Goal: Task Accomplishment & Management: Manage account settings

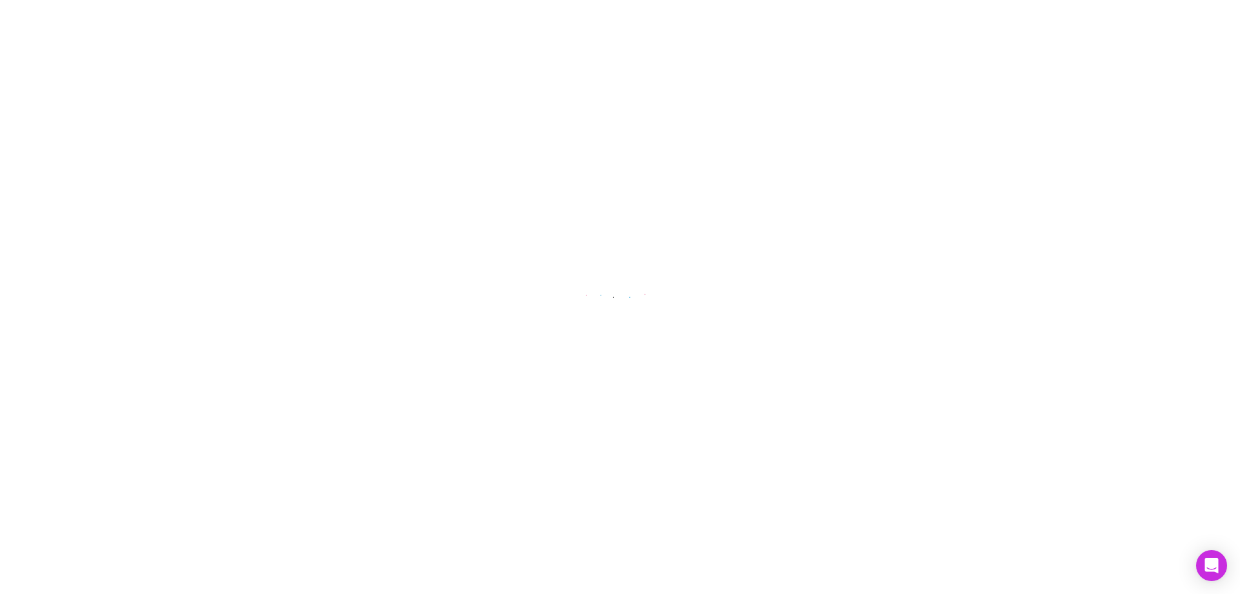
select select "****"
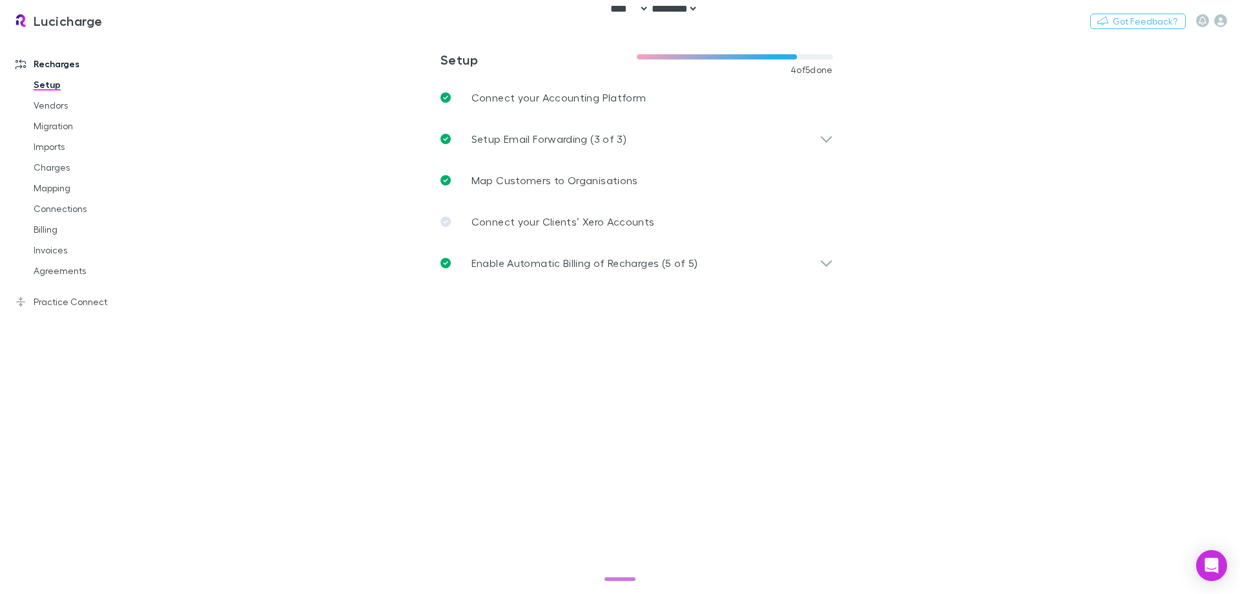
click at [1009, 157] on main "**********" at bounding box center [703, 314] width 1073 height 557
click at [1219, 21] on icon "button" at bounding box center [1220, 20] width 13 height 13
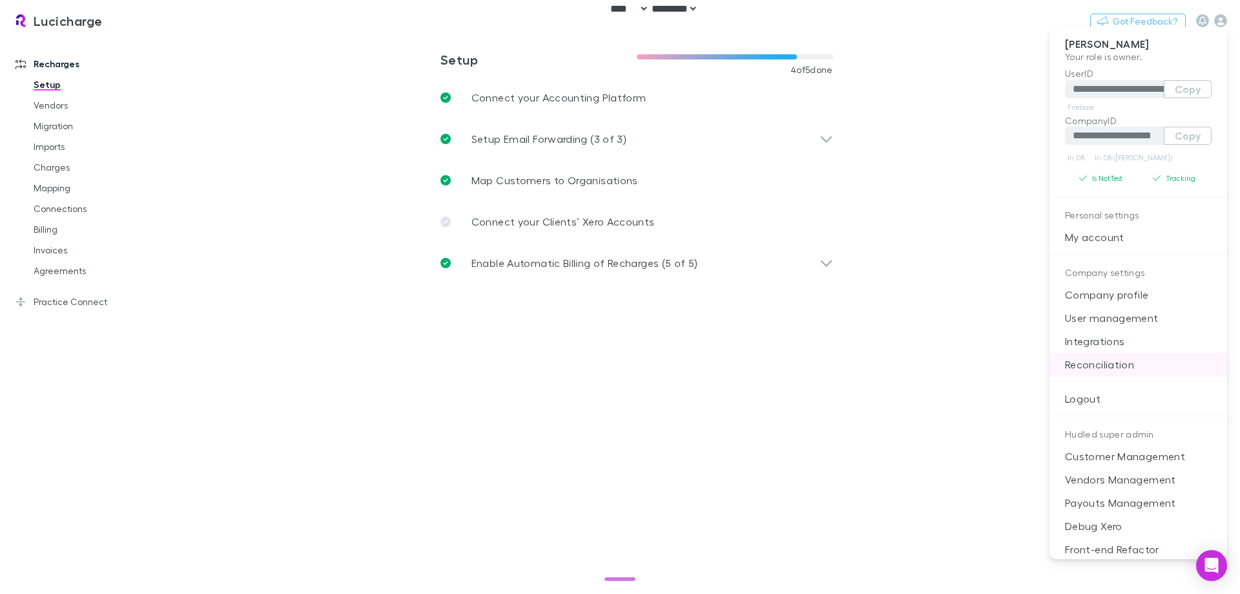
click at [1124, 355] on p "Reconciliation" at bounding box center [1139, 364] width 178 height 23
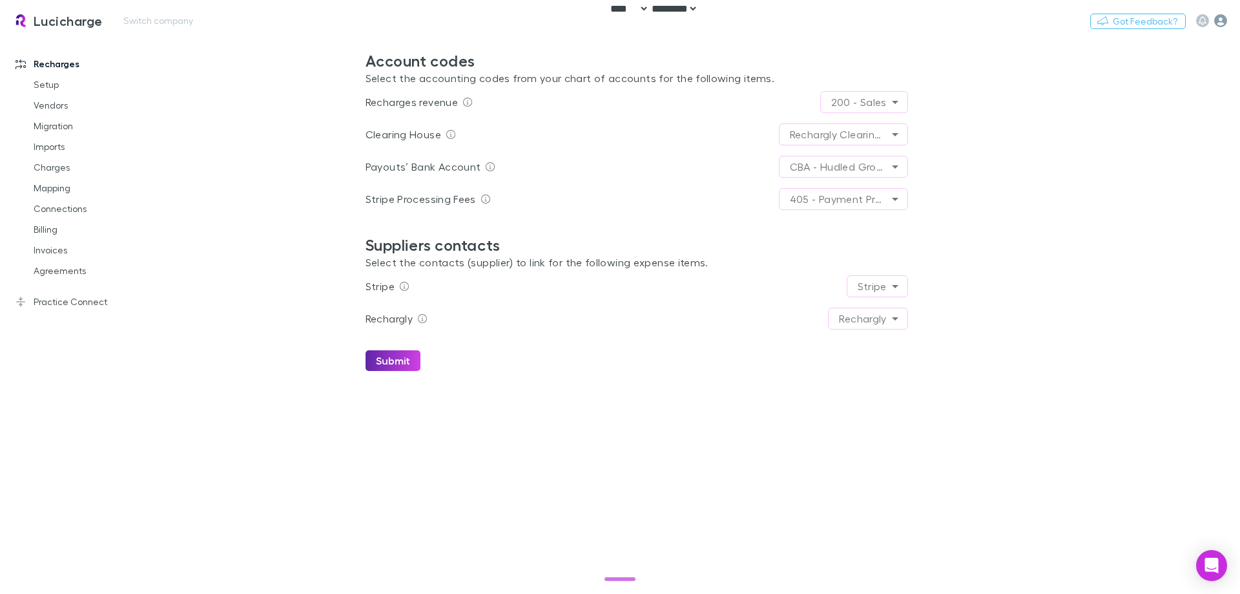
click at [1220, 16] on icon "button" at bounding box center [1220, 20] width 13 height 13
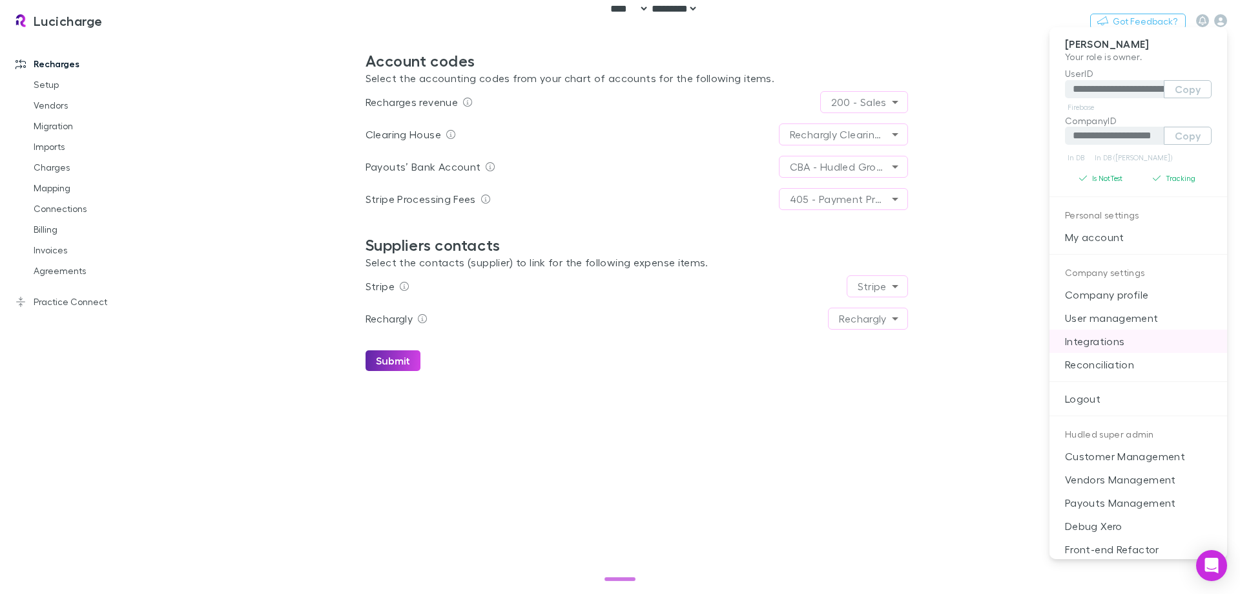
click at [1110, 349] on p "Integrations" at bounding box center [1139, 340] width 178 height 23
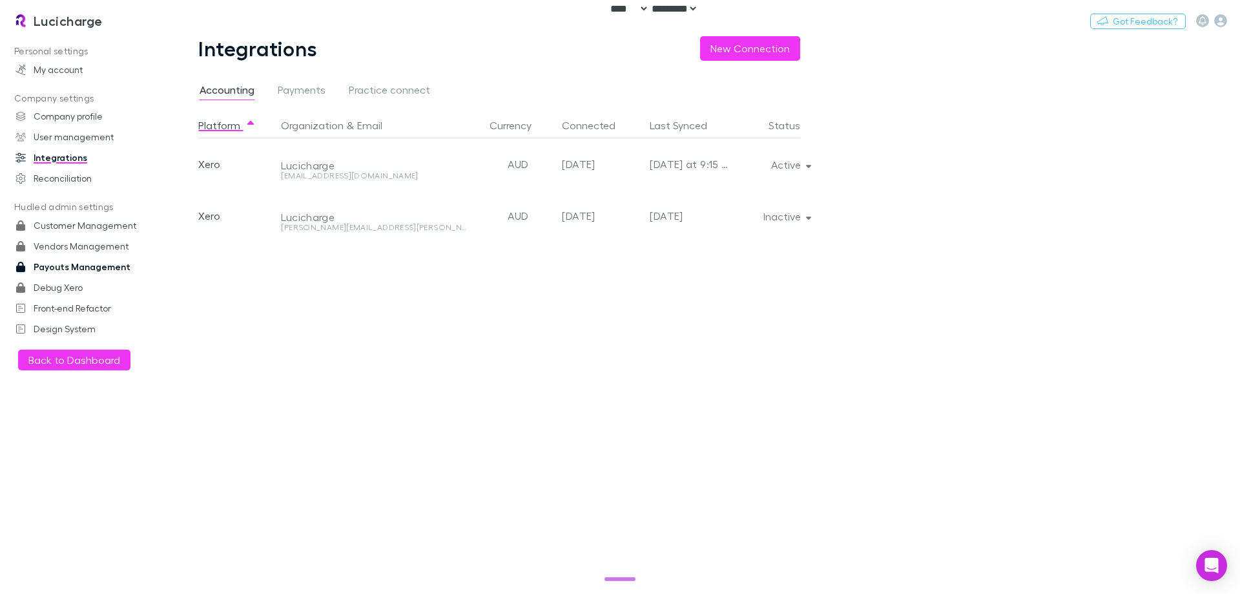
click at [73, 260] on link "Payouts Management" at bounding box center [89, 266] width 172 height 21
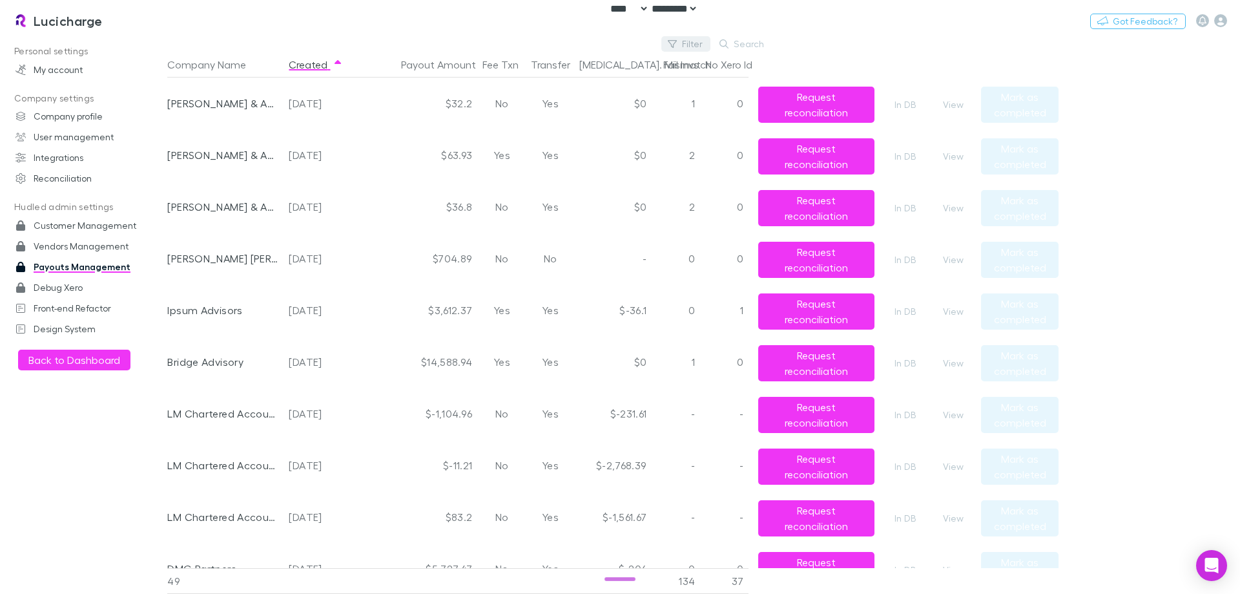
click at [696, 43] on button "Filter" at bounding box center [685, 44] width 49 height 16
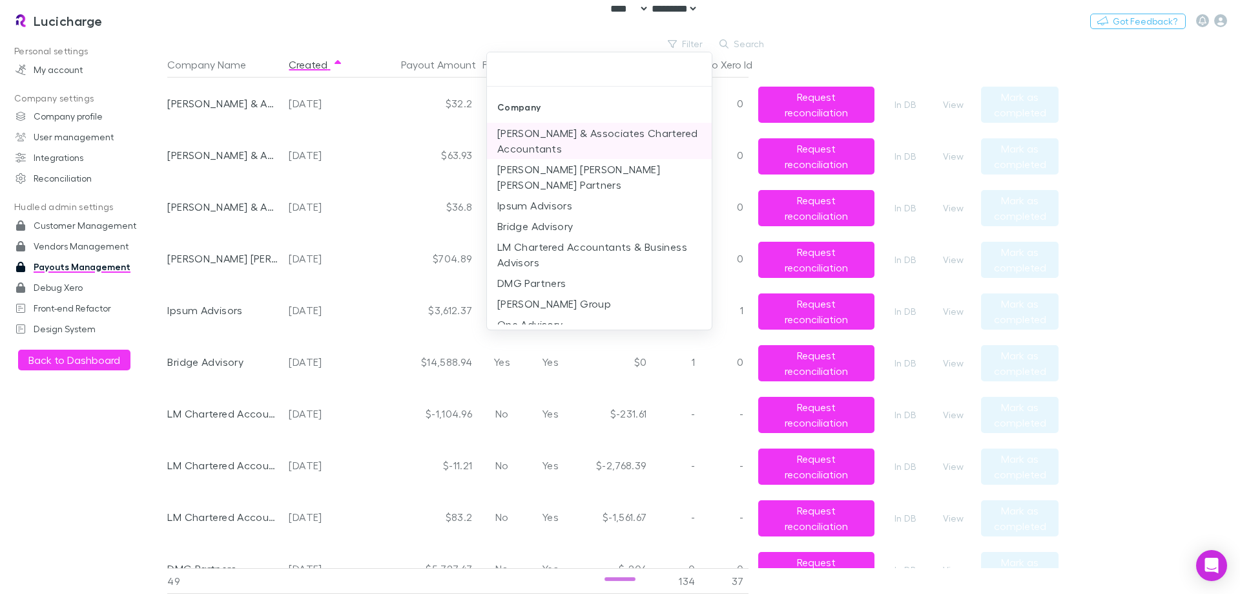
scroll to position [129, 0]
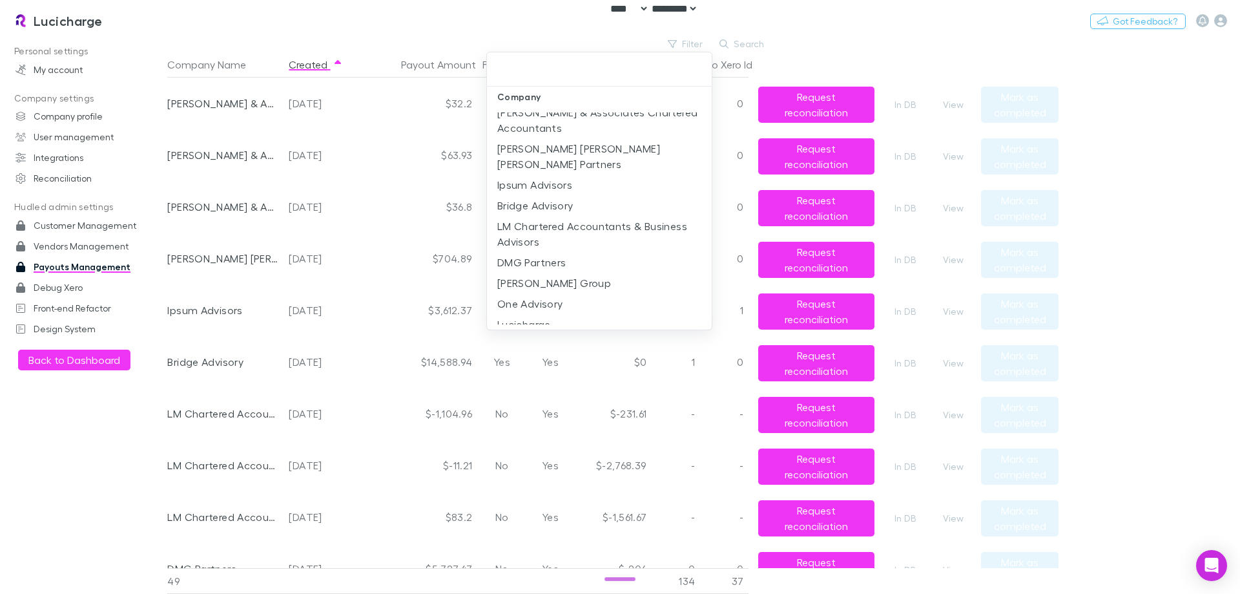
click at [455, 19] on div at bounding box center [620, 297] width 1240 height 594
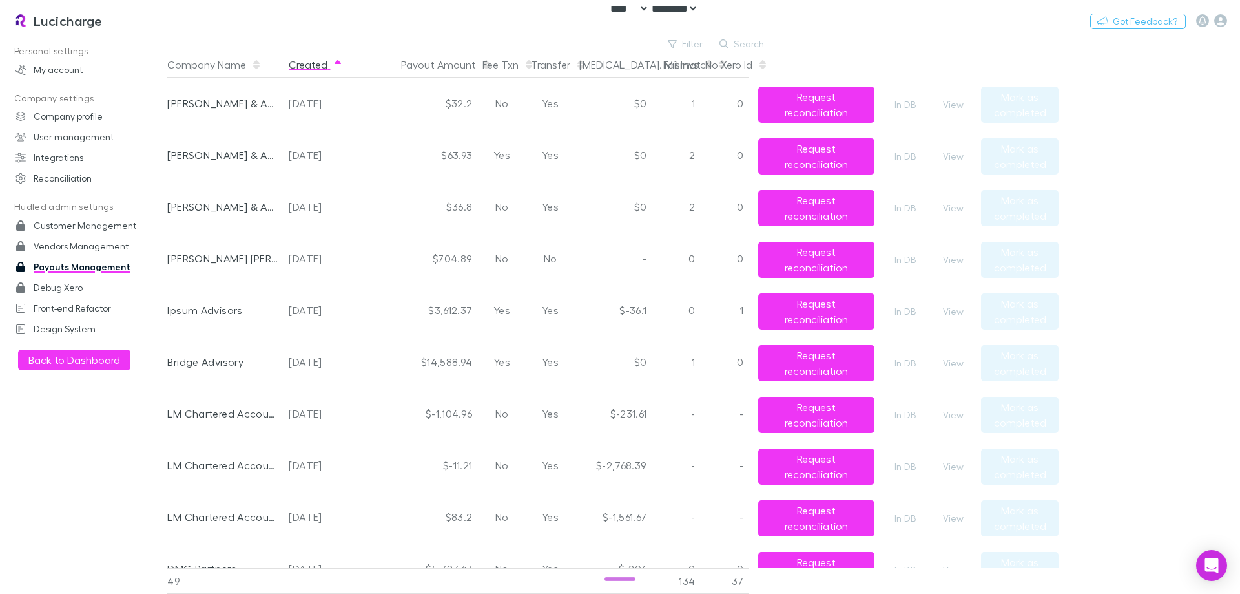
click at [324, 67] on button "Created" at bounding box center [316, 65] width 54 height 26
click at [326, 64] on button "Created" at bounding box center [316, 65] width 54 height 26
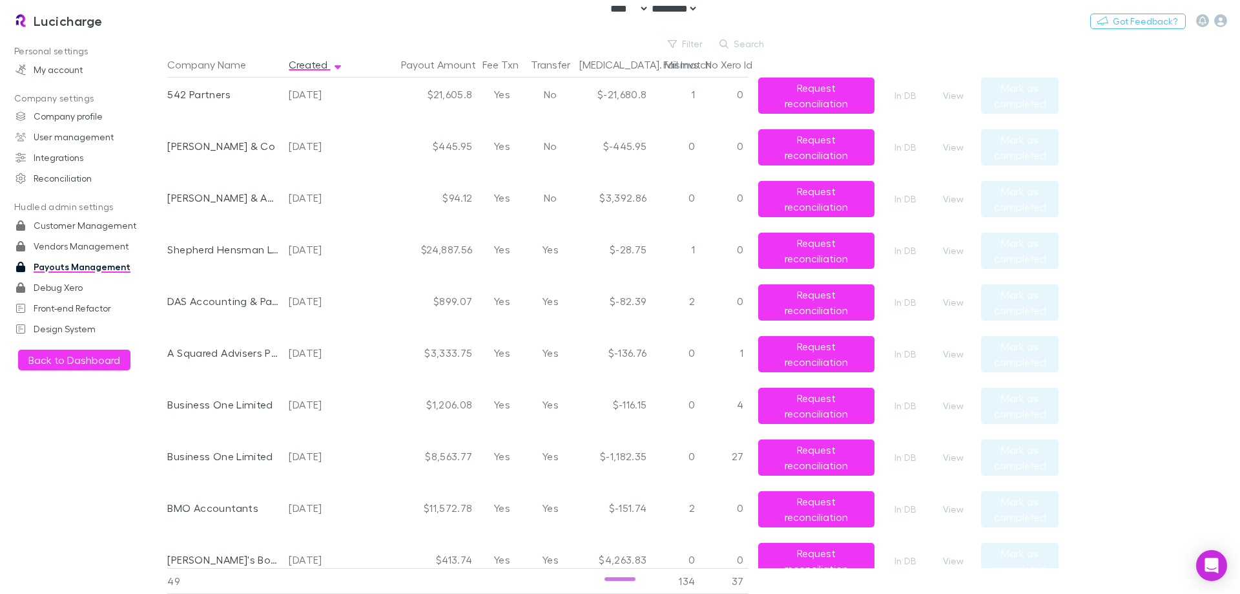
scroll to position [0, 0]
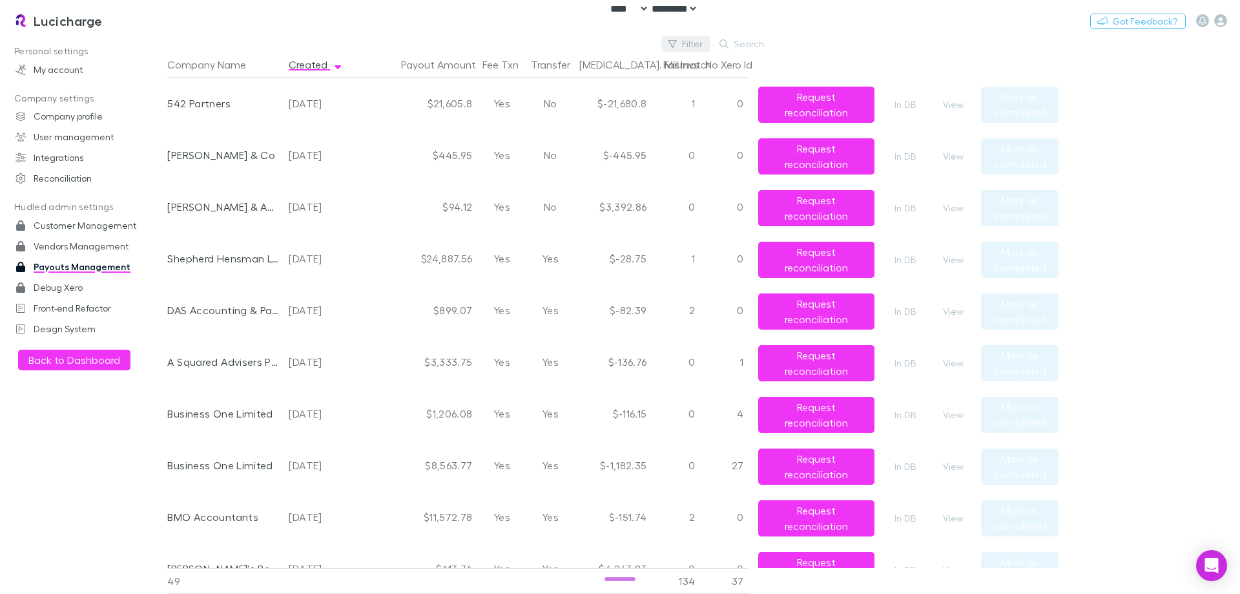
click at [680, 45] on button "Filter" at bounding box center [685, 44] width 49 height 16
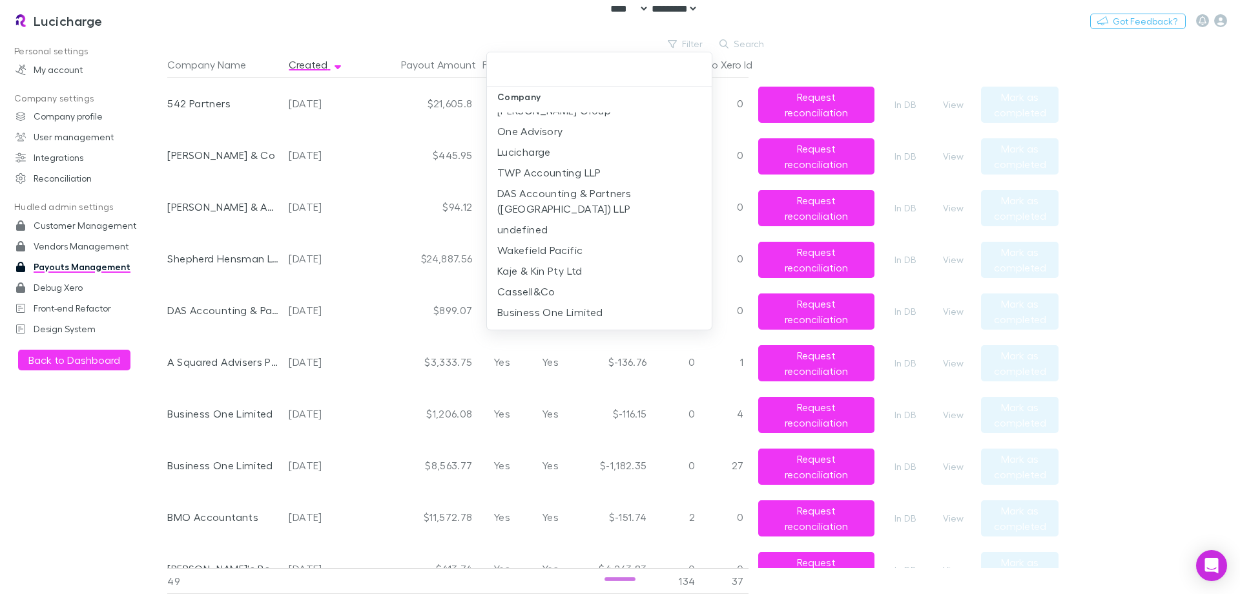
scroll to position [323, 0]
click at [438, 25] on div at bounding box center [620, 297] width 1240 height 594
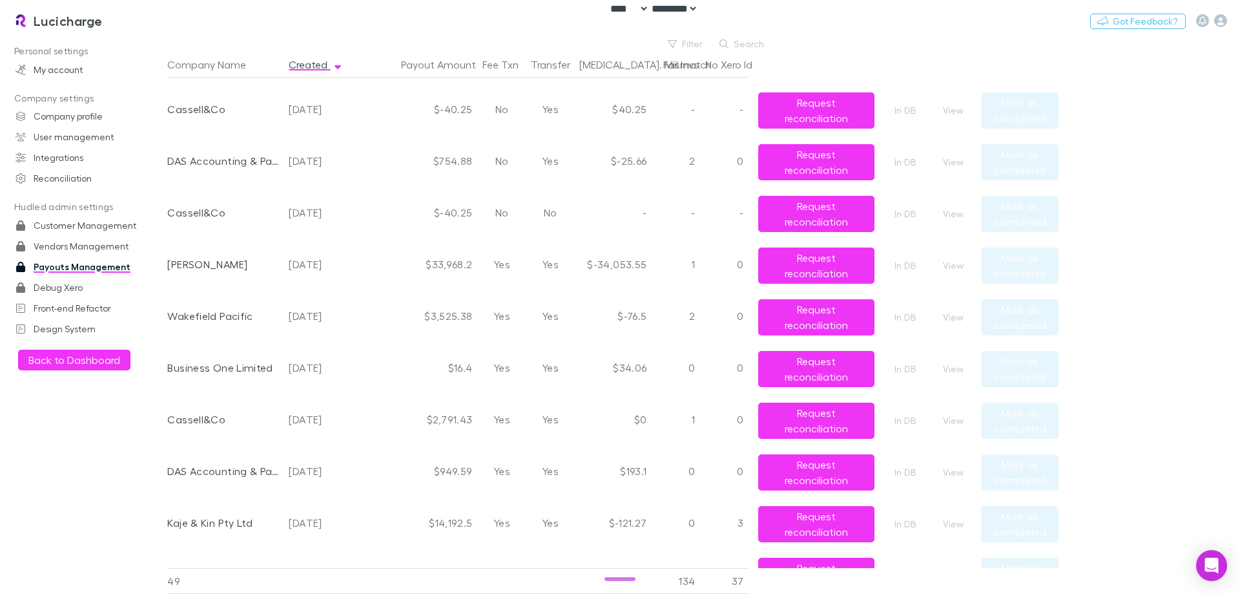
scroll to position [775, 0]
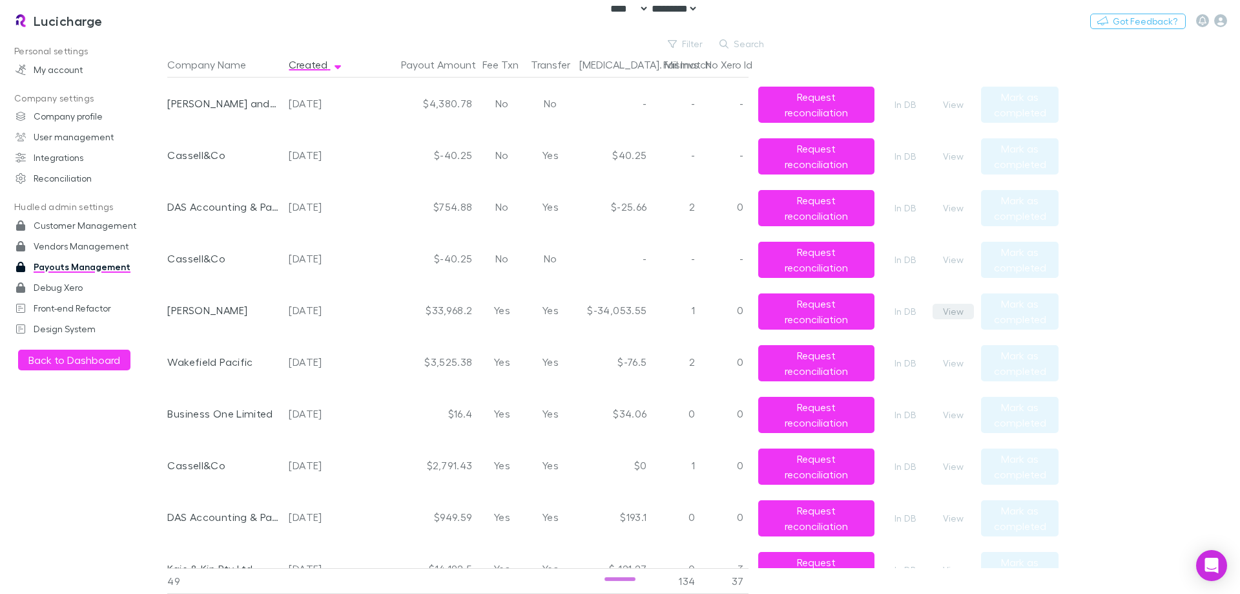
click at [952, 314] on button "View" at bounding box center [953, 312] width 41 height 16
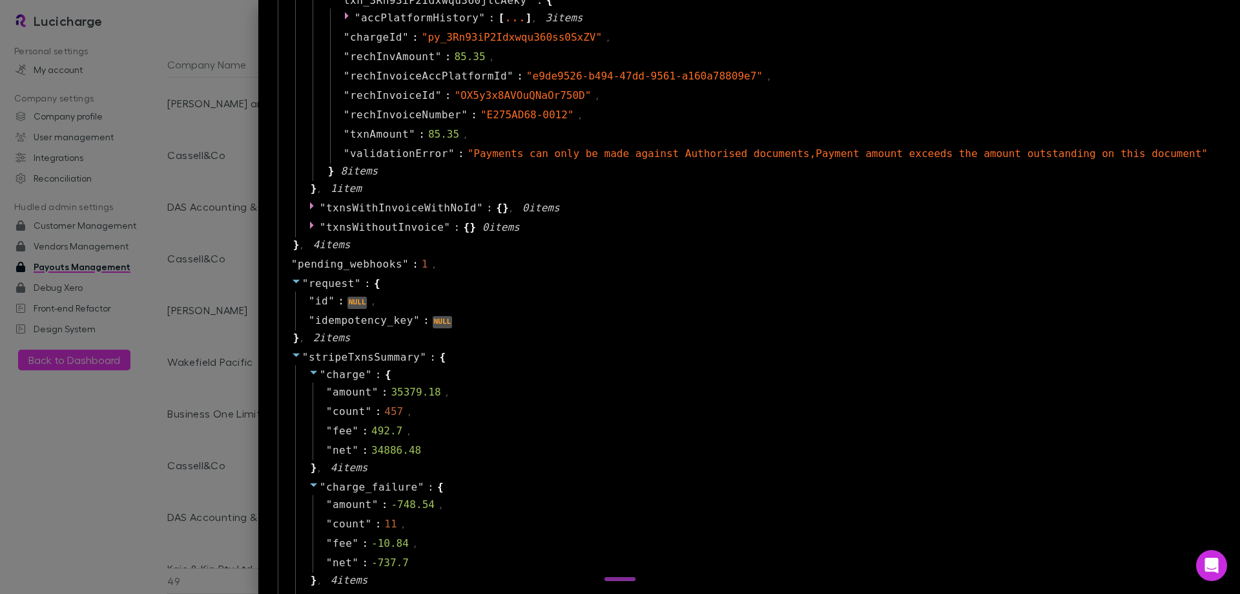
scroll to position [904, 0]
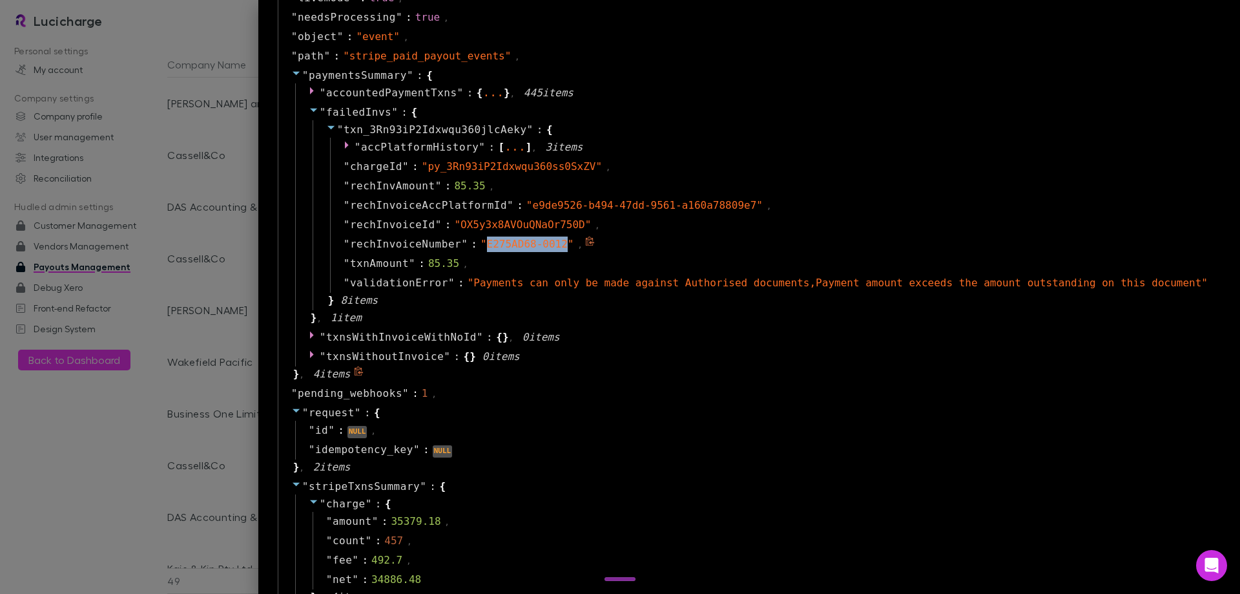
drag, startPoint x: 539, startPoint y: 244, endPoint x: 613, endPoint y: 245, distance: 73.6
click at [574, 245] on span "" E275AD68-0012 "" at bounding box center [528, 244] width 94 height 12
click at [758, 242] on div "" rechInvoiceNumber " : " E275AD68-0012 " ," at bounding box center [772, 243] width 885 height 19
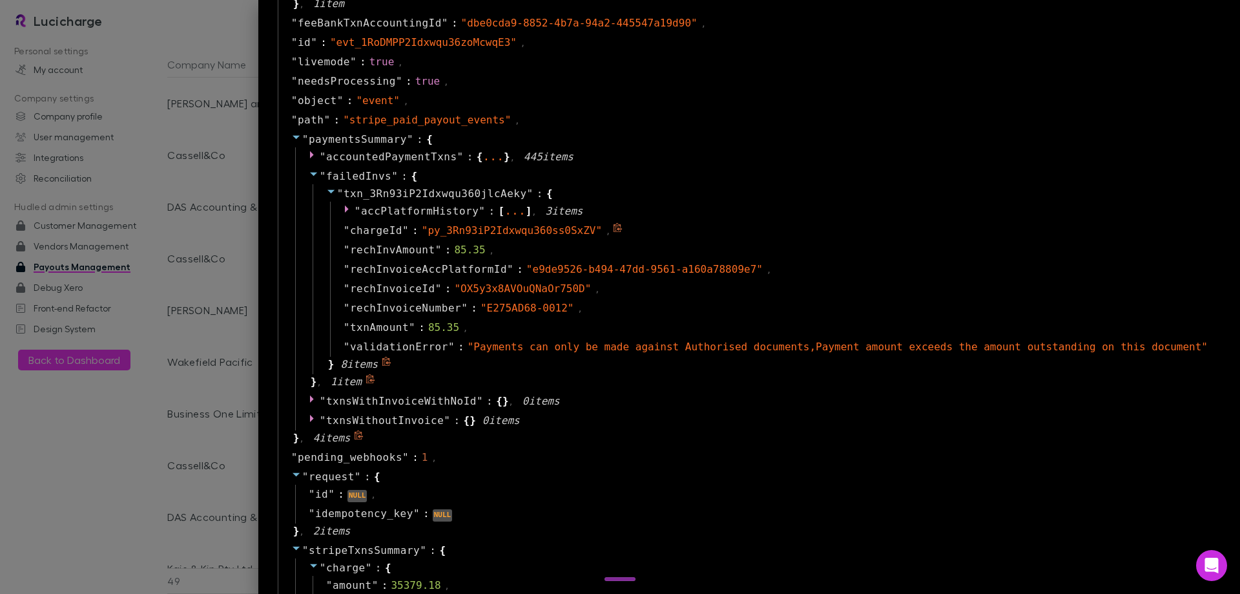
scroll to position [840, 0]
drag, startPoint x: 614, startPoint y: 309, endPoint x: 541, endPoint y: 309, distance: 73.0
click at [541, 309] on span "" E275AD68-0012 "" at bounding box center [528, 308] width 94 height 12
copy span "E275AD68-0012"
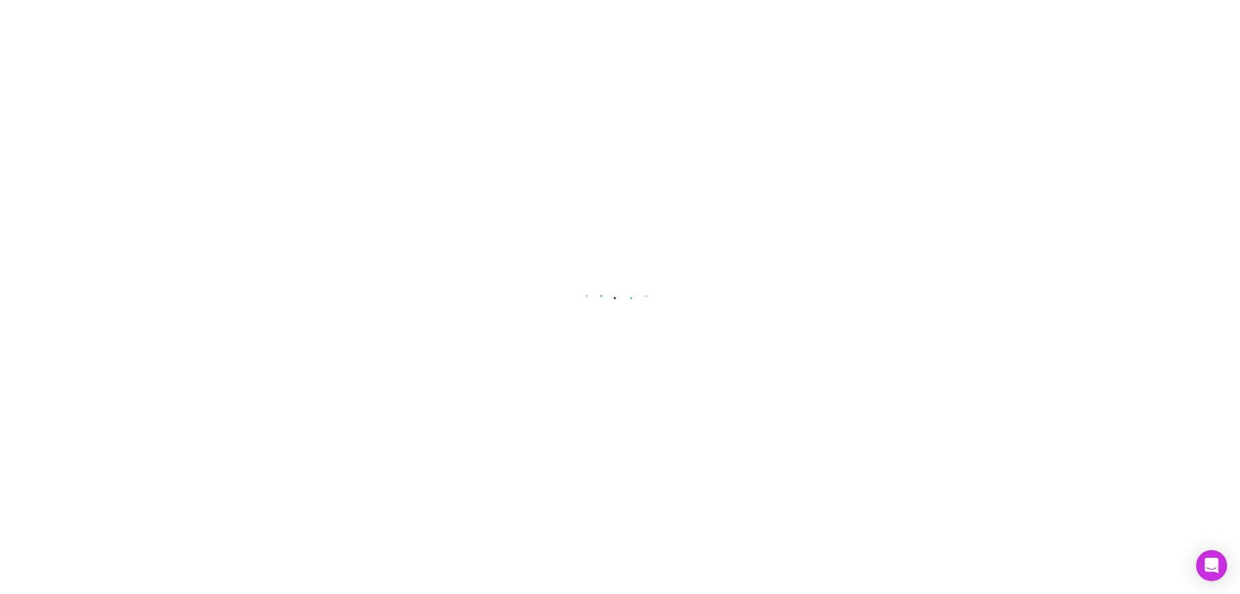
select select "****"
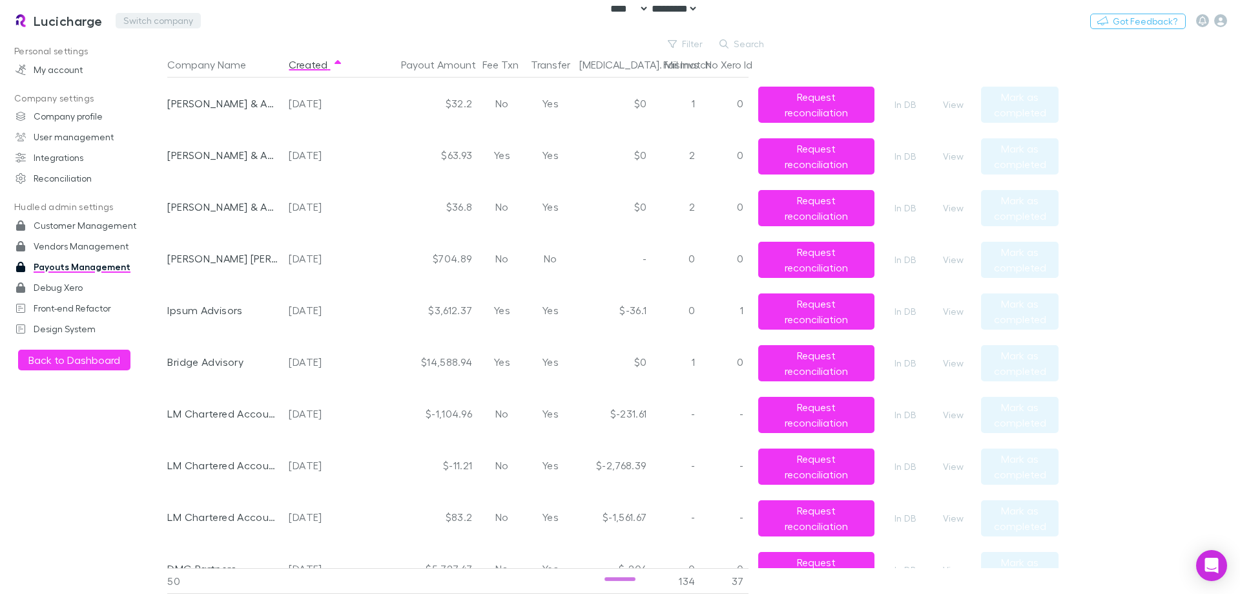
click at [152, 18] on button "Switch company" at bounding box center [158, 21] width 85 height 16
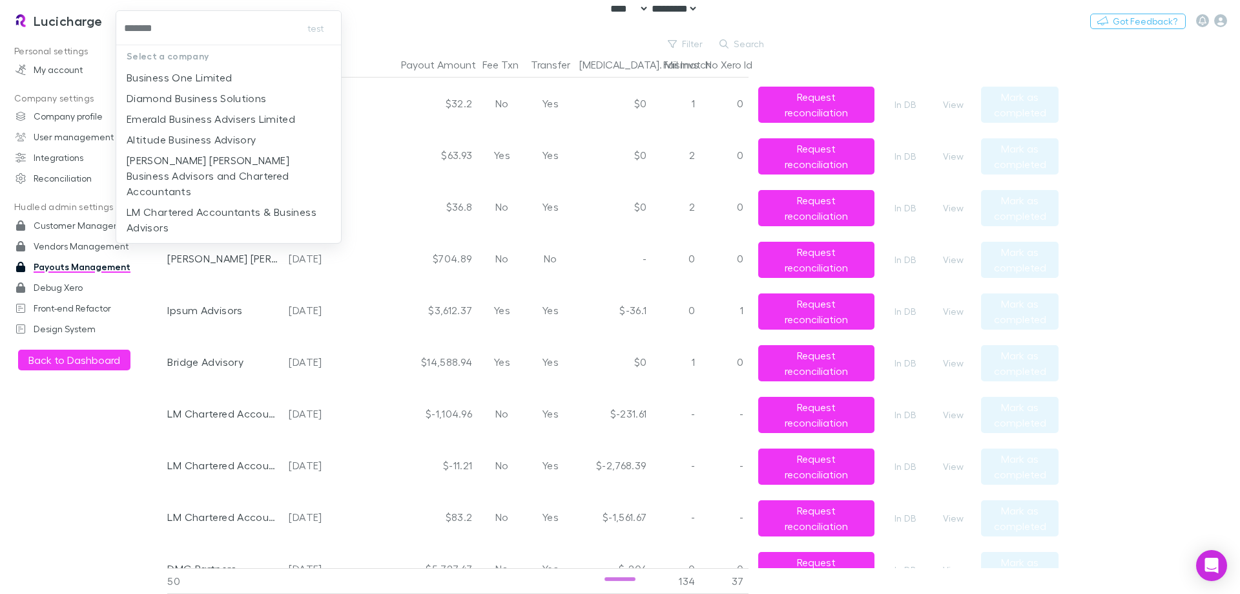
type input "********"
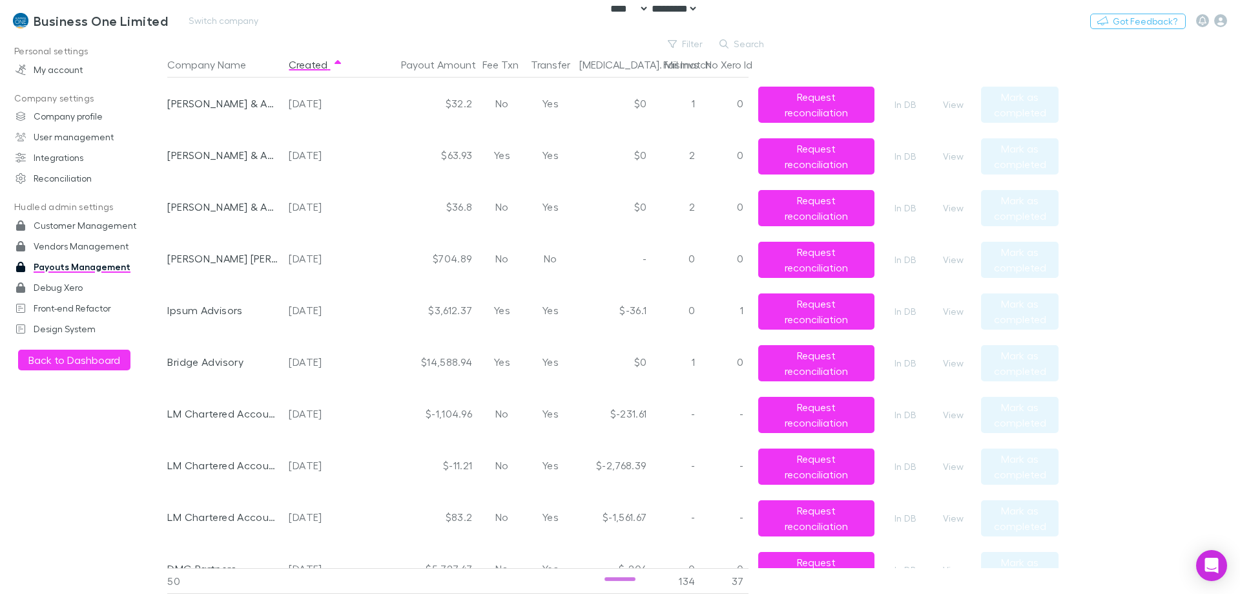
click at [130, 27] on h3 "Business One Limited" at bounding box center [101, 21] width 134 height 16
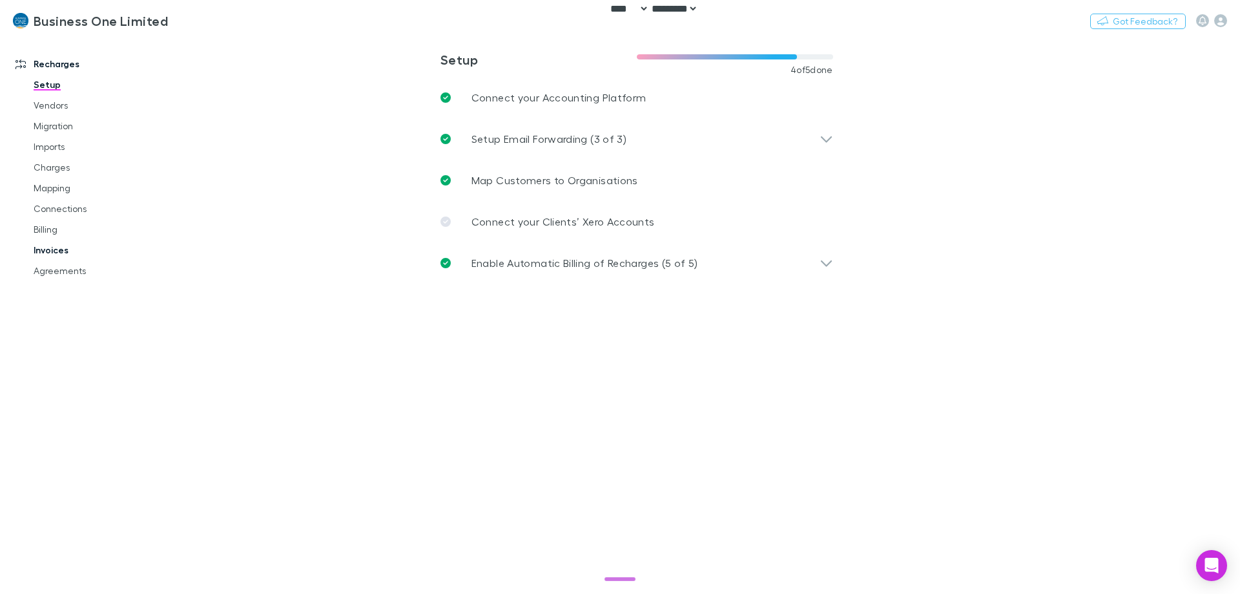
click at [50, 253] on link "Invoices" at bounding box center [98, 250] width 154 height 21
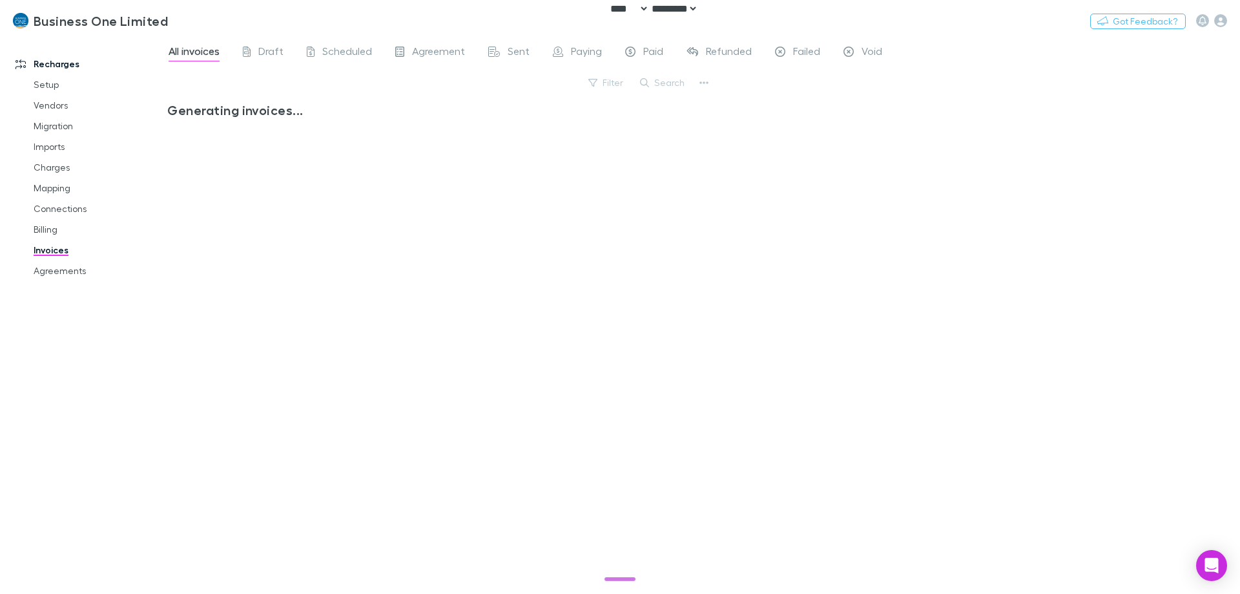
click at [658, 83] on button "Search" at bounding box center [663, 83] width 59 height 16
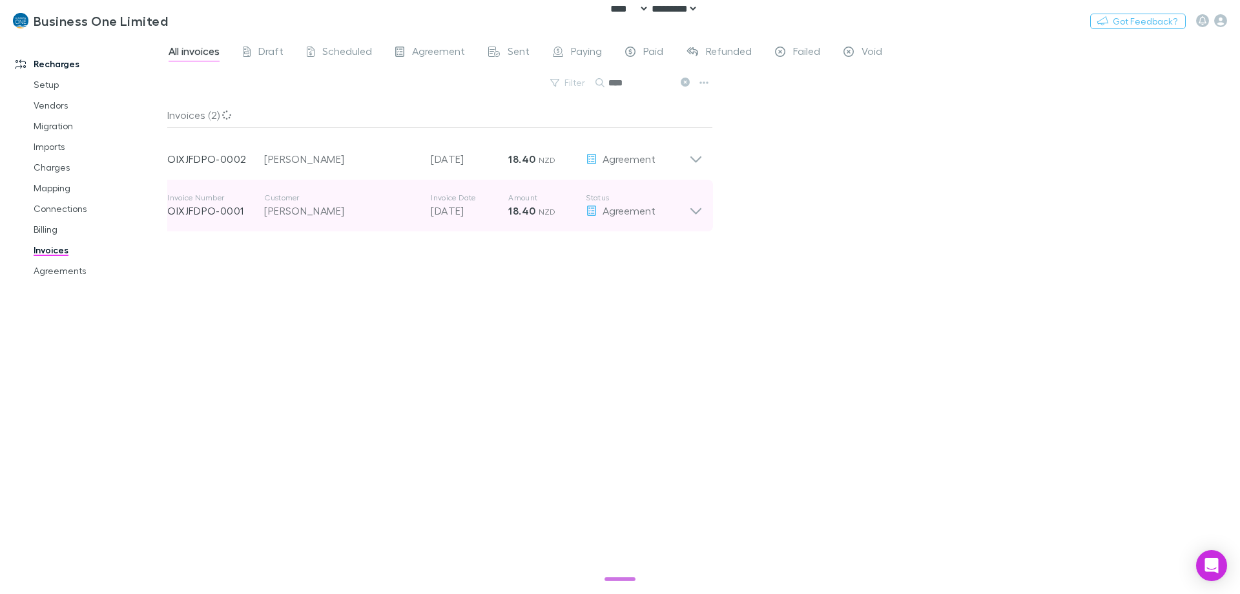
type input "****"
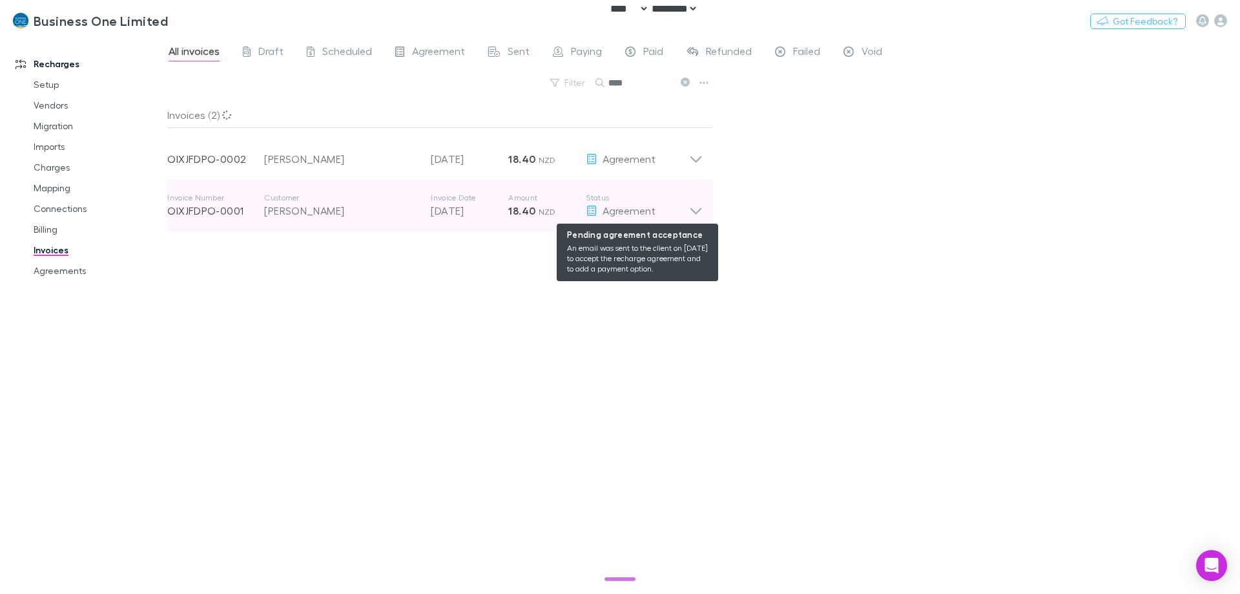
click at [645, 209] on span "Agreement" at bounding box center [629, 210] width 53 height 12
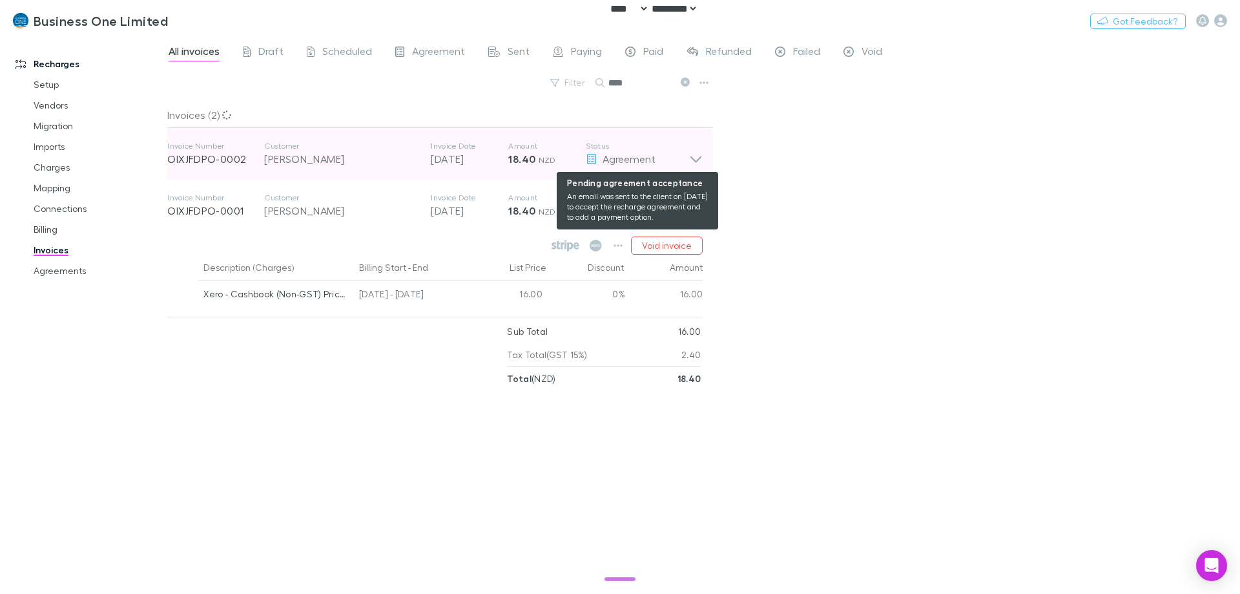
click at [647, 156] on span "Agreement" at bounding box center [629, 158] width 53 height 12
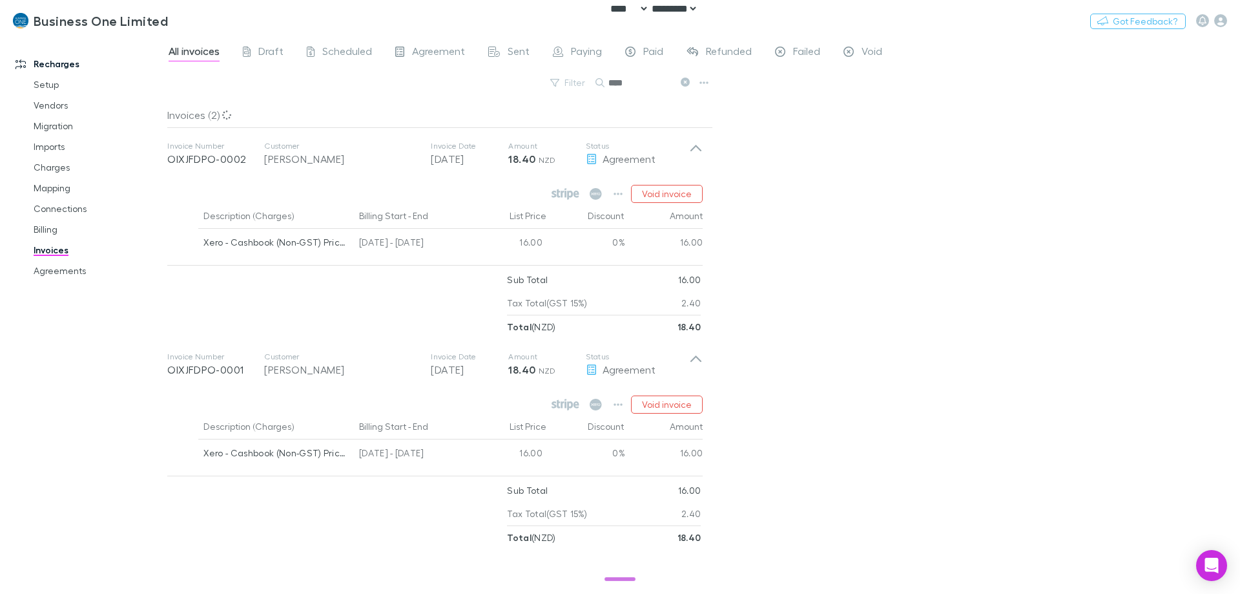
click at [915, 215] on div "All invoices Draft Scheduled Agreement Sent Paying Paid Refunded Failed Void Fi…" at bounding box center [703, 314] width 1073 height 557
click at [1217, 23] on icon "button" at bounding box center [1220, 20] width 13 height 13
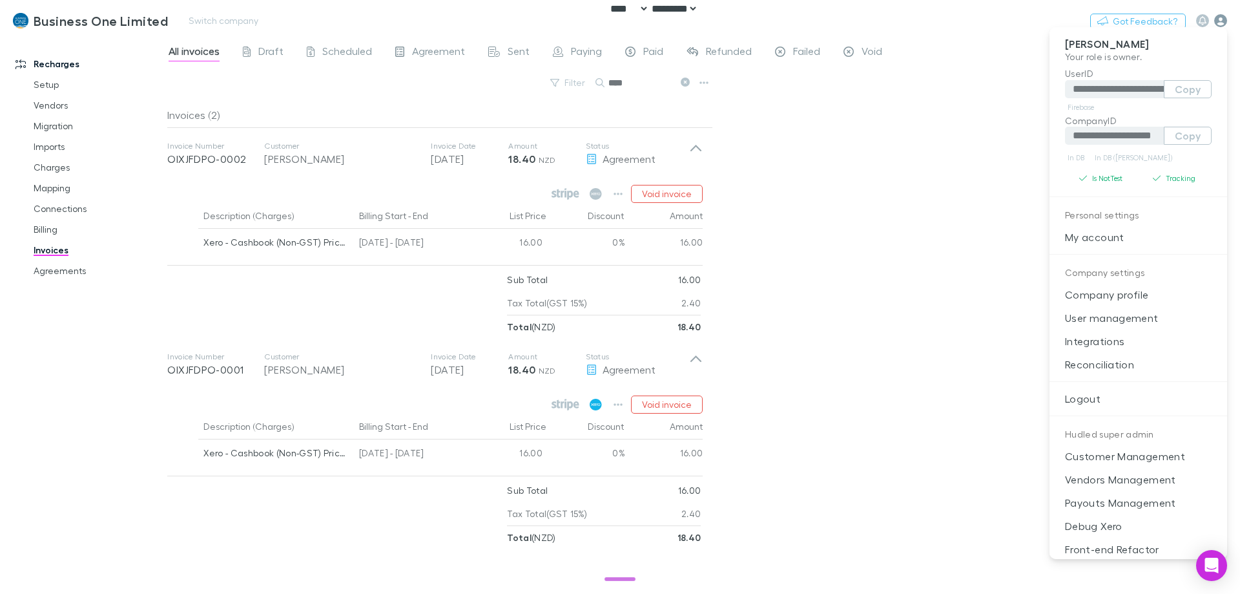
click at [1221, 22] on div at bounding box center [620, 297] width 1240 height 594
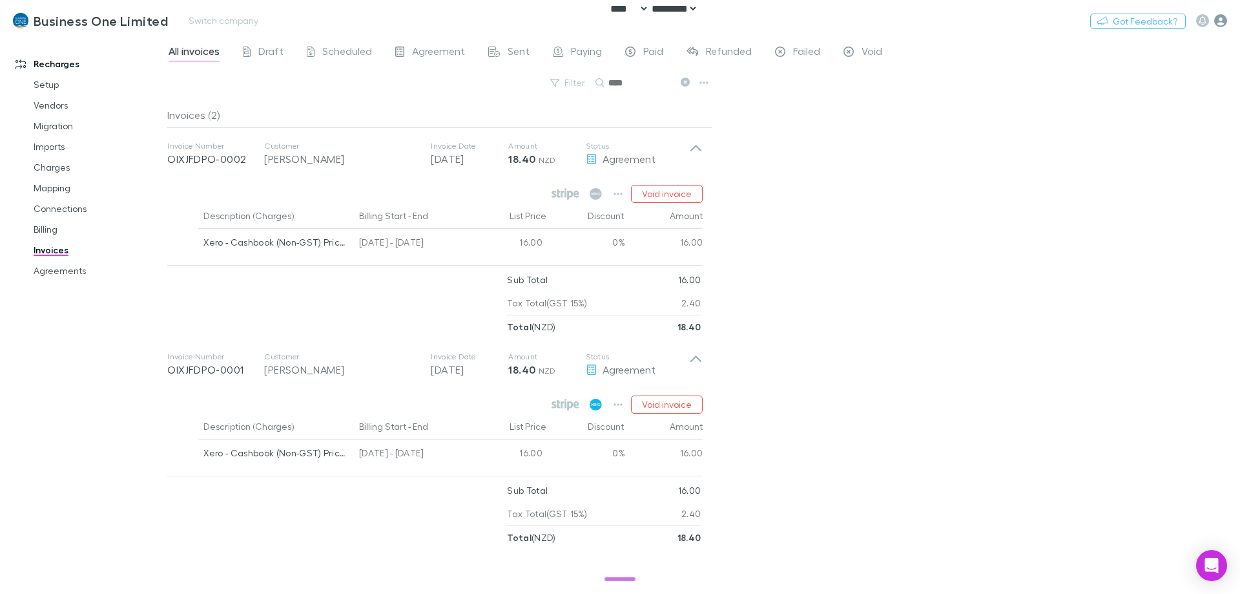
click at [1222, 25] on icon "button" at bounding box center [1220, 20] width 13 height 13
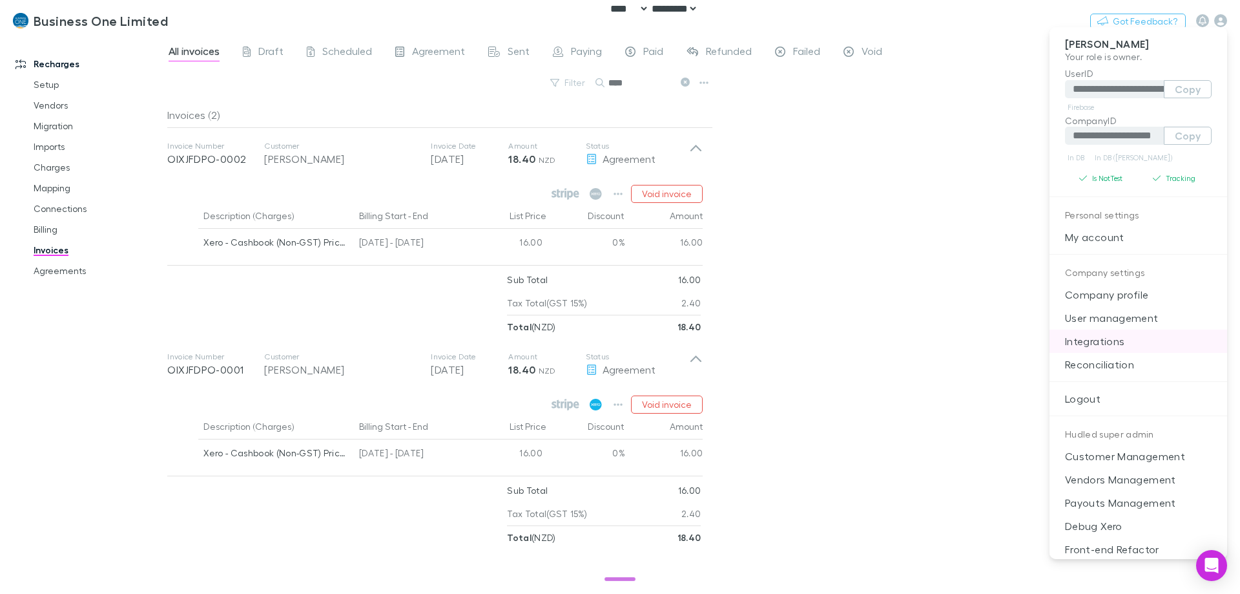
click at [1125, 349] on p "Integrations" at bounding box center [1139, 340] width 178 height 23
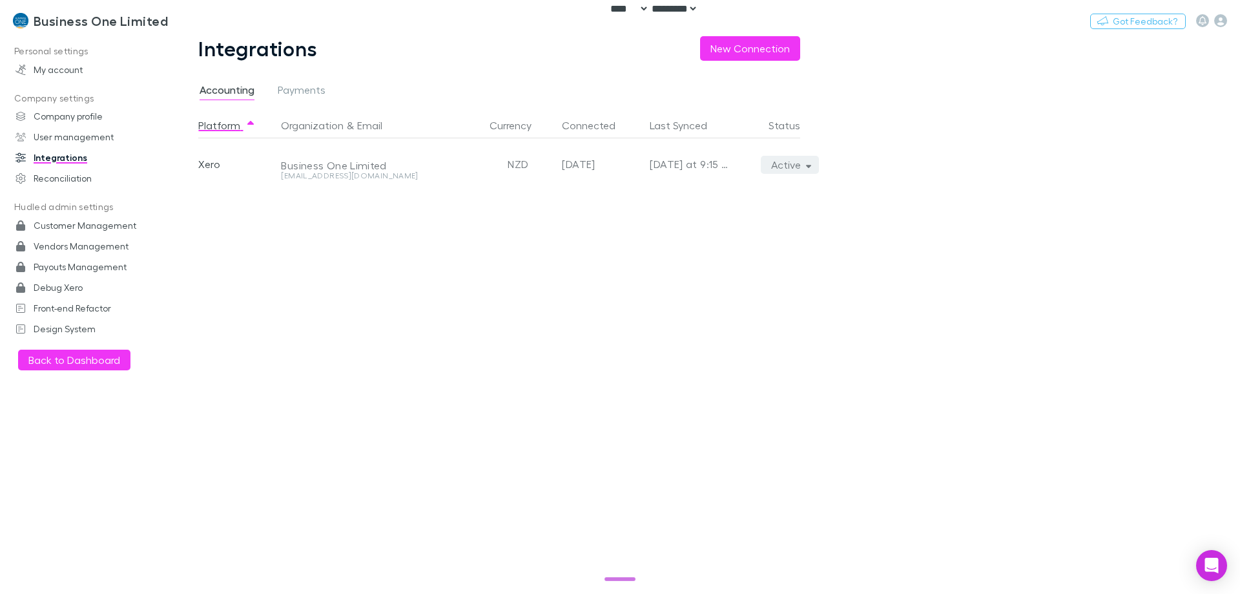
click at [791, 159] on button "Active" at bounding box center [790, 165] width 59 height 18
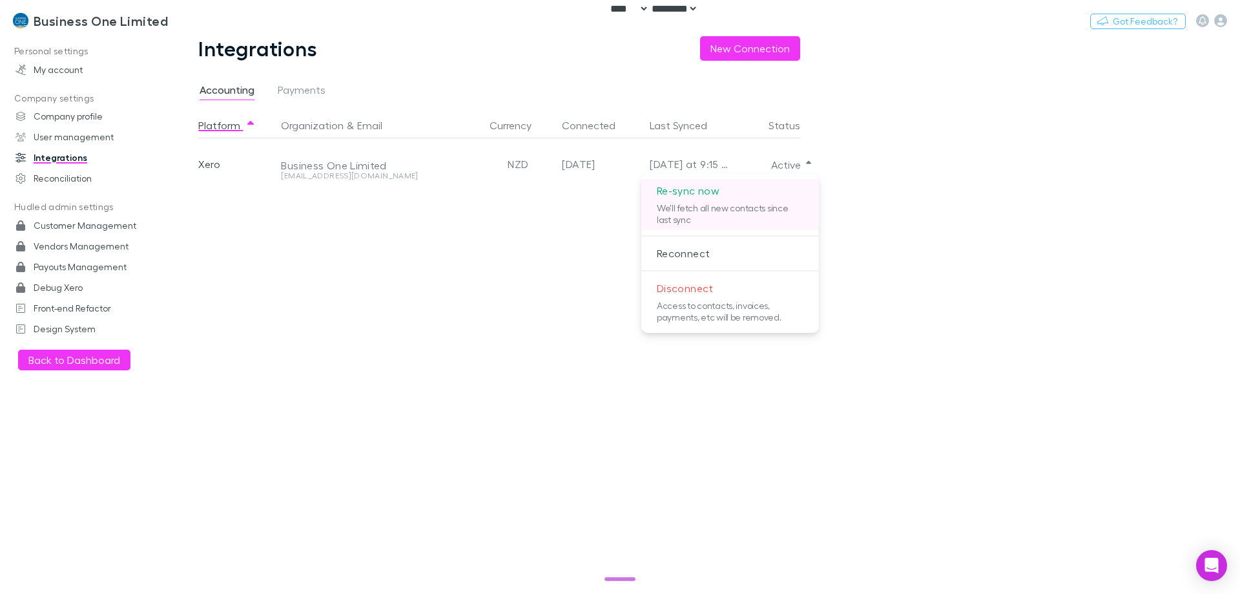
click at [769, 188] on p "Re-sync now" at bounding box center [730, 190] width 178 height 23
drag, startPoint x: 469, startPoint y: 433, endPoint x: 241, endPoint y: 228, distance: 306.9
click at [469, 433] on div at bounding box center [620, 297] width 1240 height 594
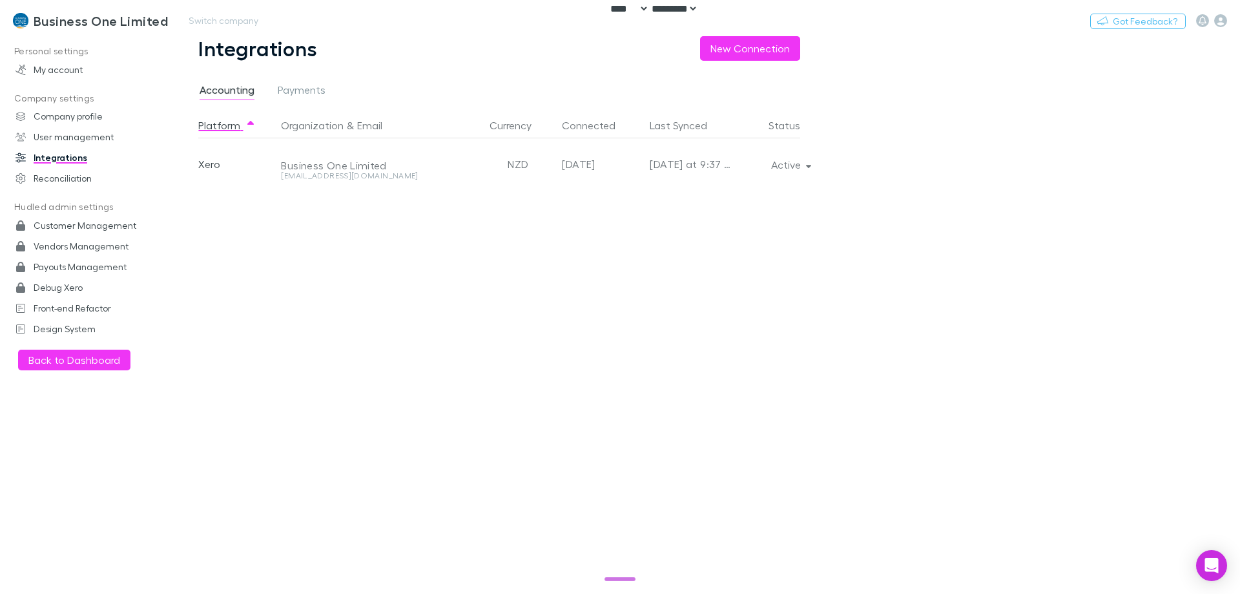
click at [72, 18] on h3 "Business One Limited" at bounding box center [101, 21] width 134 height 16
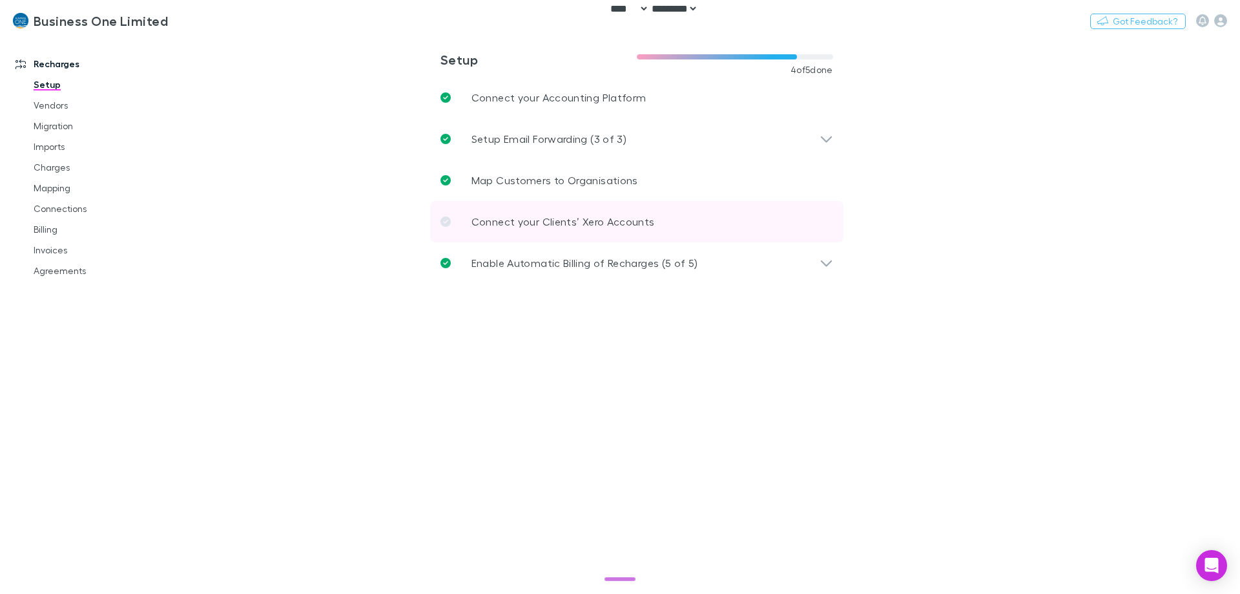
click at [55, 246] on link "Invoices" at bounding box center [98, 250] width 154 height 21
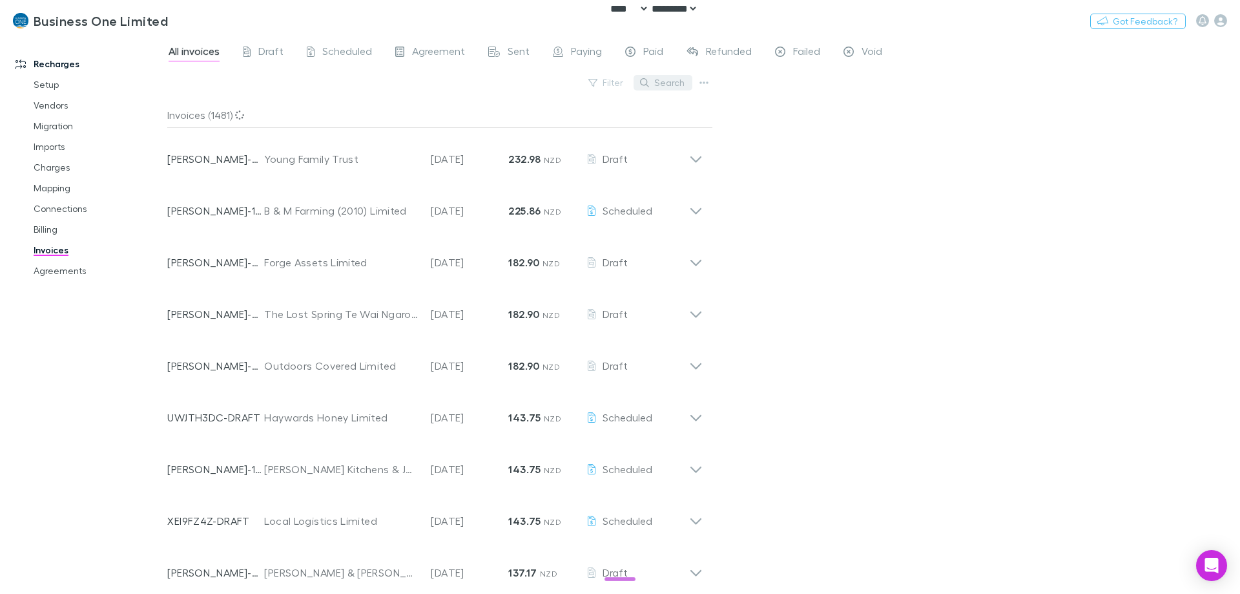
click at [665, 83] on button "Search" at bounding box center [663, 83] width 59 height 16
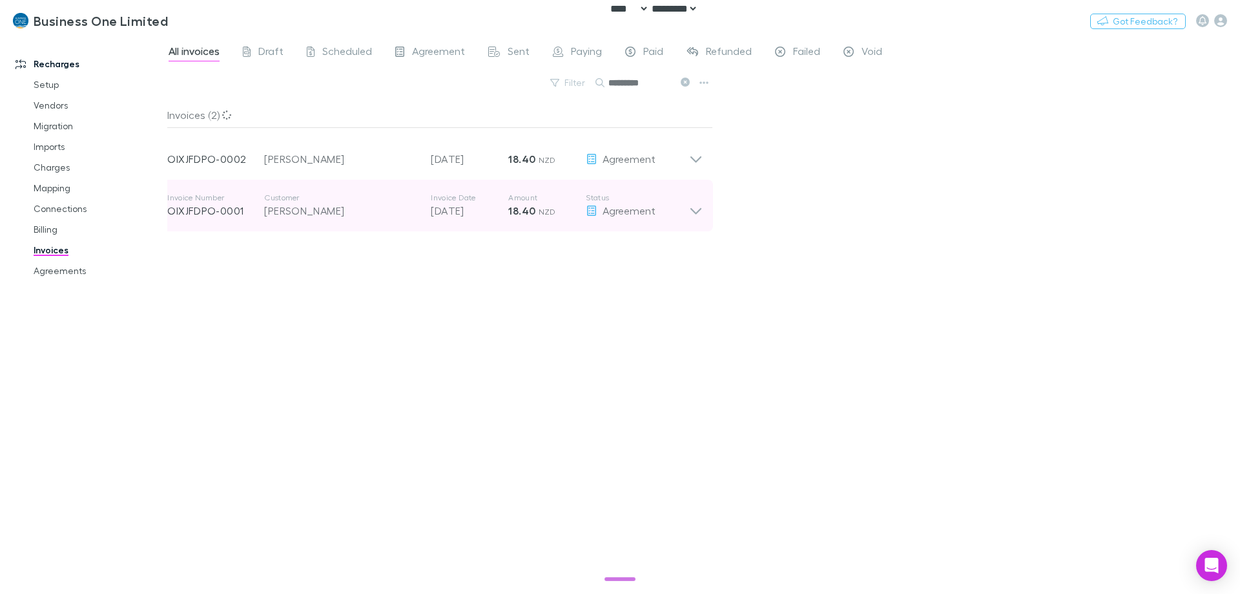
type input "*********"
click at [651, 207] on span "Agreement" at bounding box center [629, 210] width 53 height 12
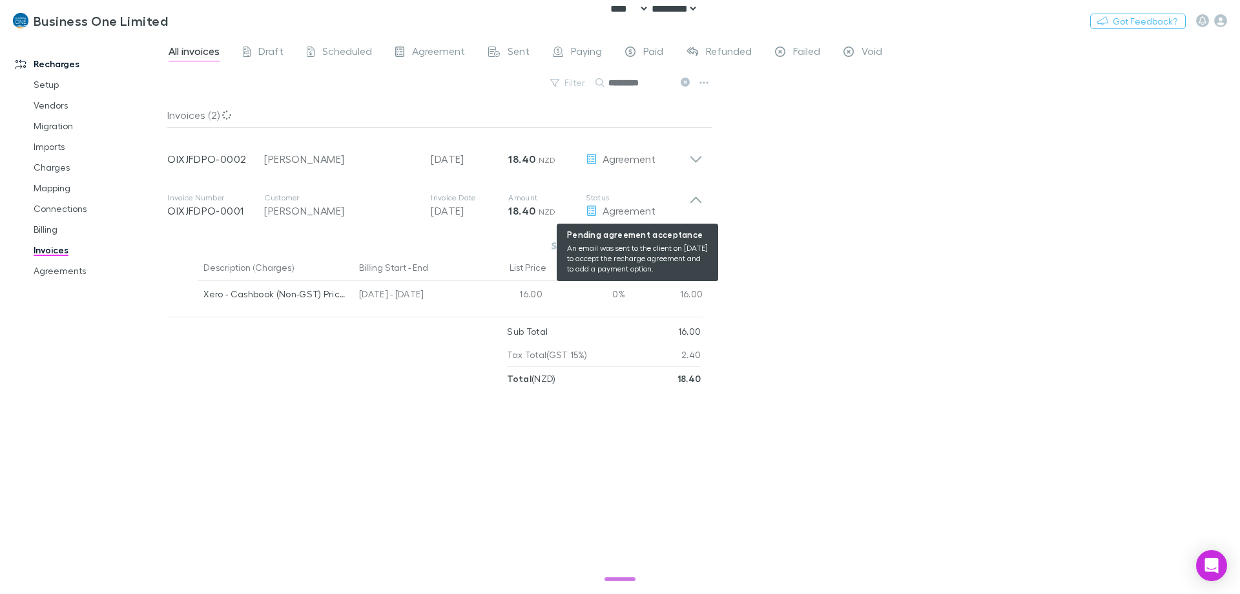
drag, startPoint x: 651, startPoint y: 150, endPoint x: 589, endPoint y: 360, distance: 218.9
click at [651, 149] on p "Status" at bounding box center [637, 146] width 103 height 10
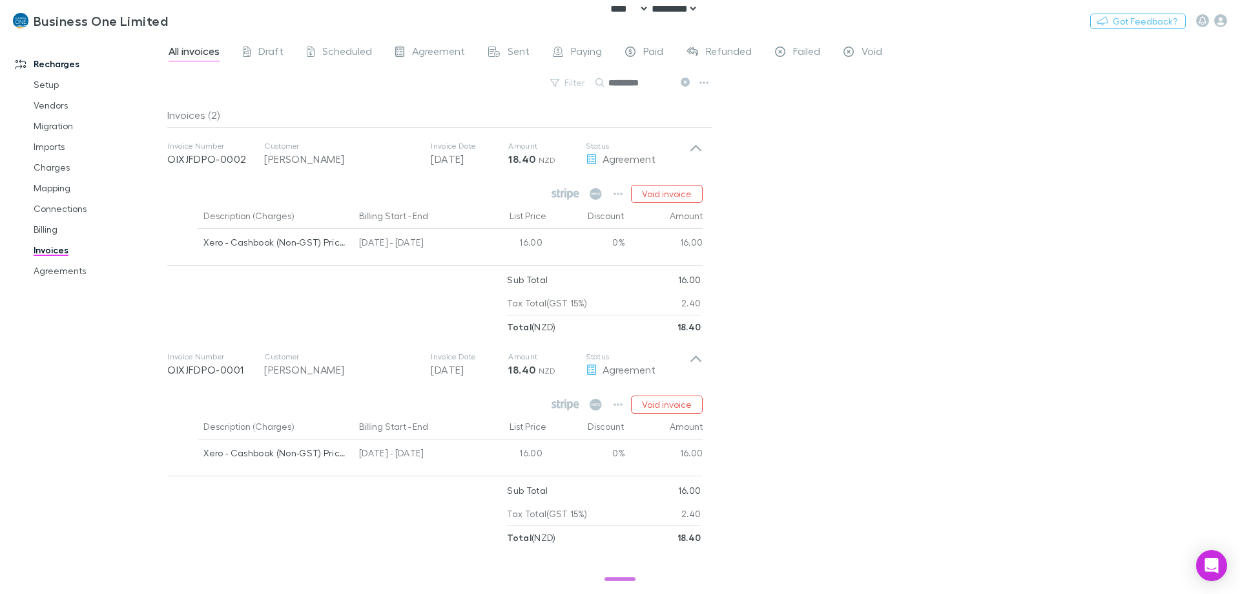
drag, startPoint x: 815, startPoint y: 399, endPoint x: 805, endPoint y: 403, distance: 11.3
click at [816, 399] on div "All invoices Draft Scheduled Agreement Sent Paying Paid Refunded Failed Void Fi…" at bounding box center [703, 314] width 1073 height 557
click at [807, 394] on div "All invoices Draft Scheduled Agreement Sent Paying Paid Refunded Failed Void Fi…" at bounding box center [703, 314] width 1073 height 557
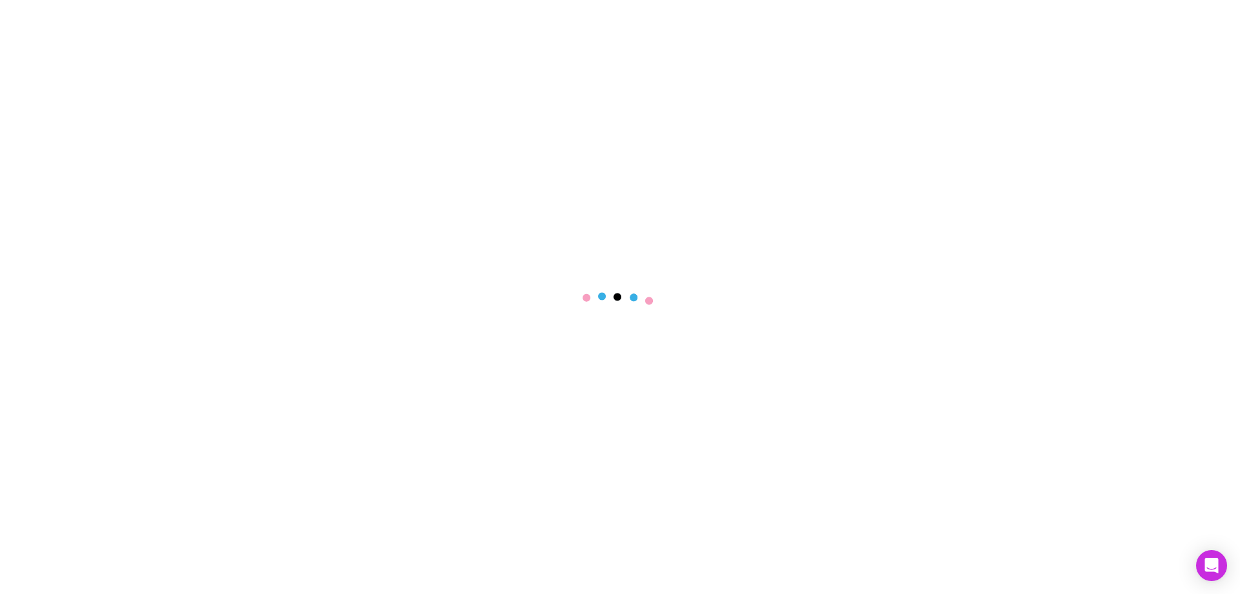
select select "****"
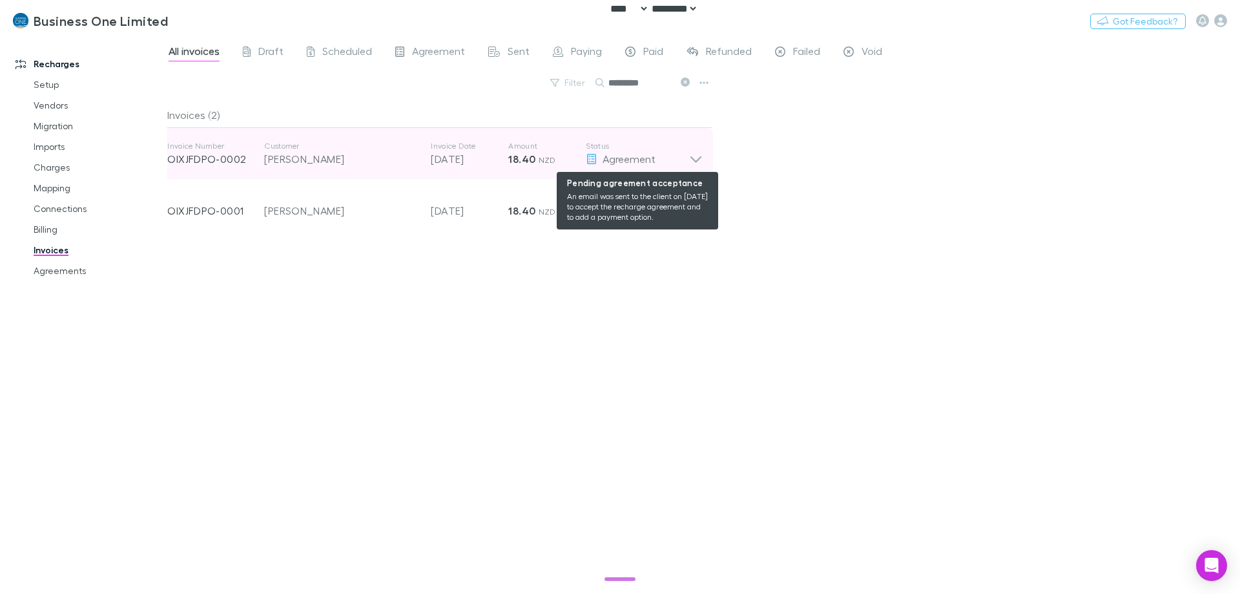
click at [648, 158] on span "Agreement" at bounding box center [629, 158] width 53 height 12
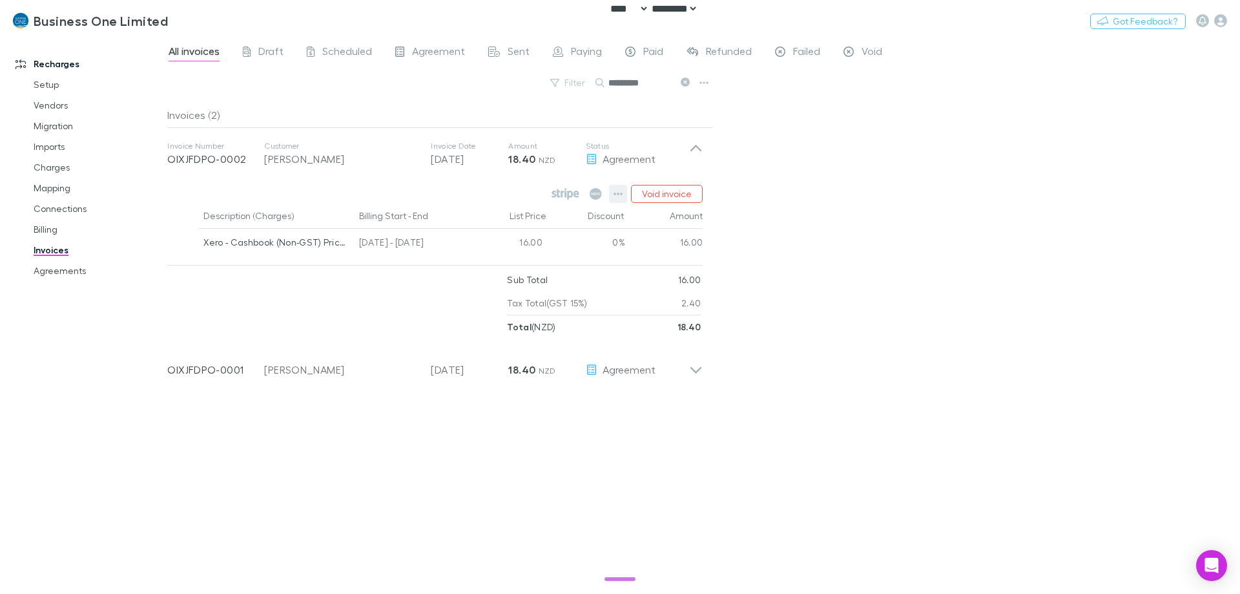
click at [619, 194] on icon "button" at bounding box center [618, 193] width 9 height 3
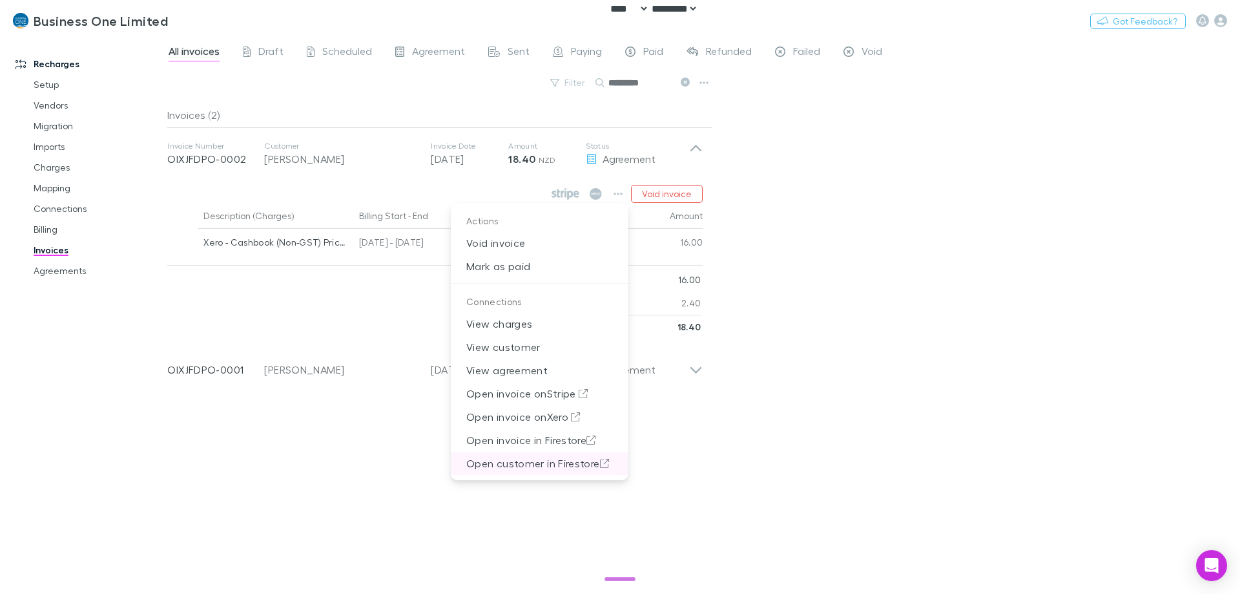
click at [592, 462] on p "Open customer in Firestore" at bounding box center [540, 462] width 178 height 23
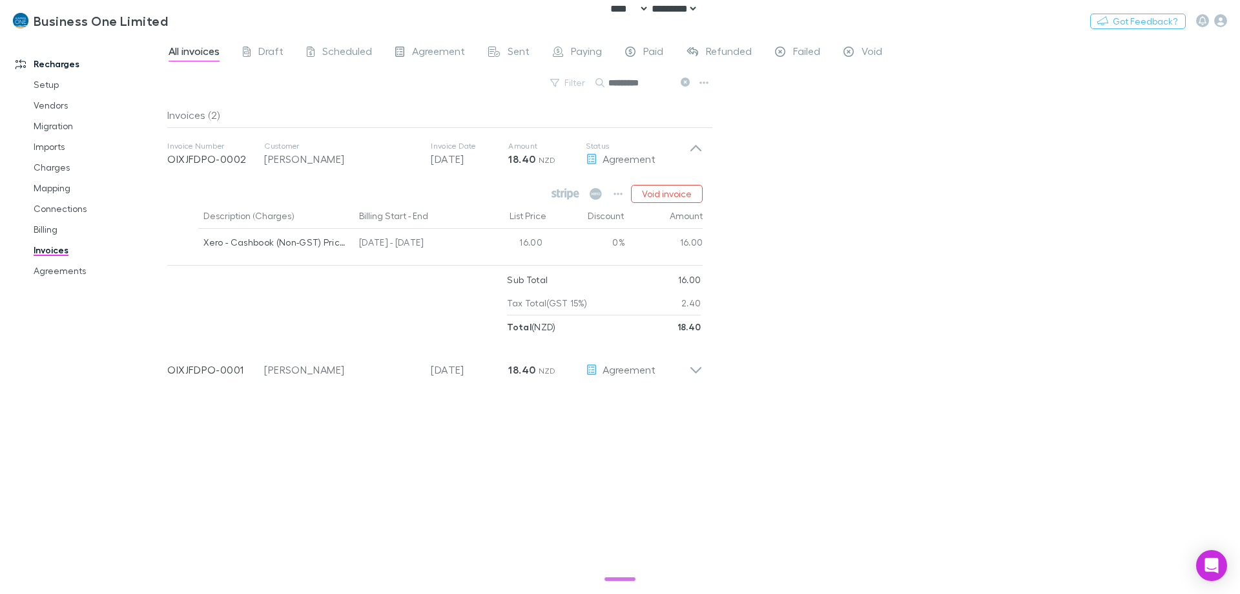
click at [814, 254] on div "All invoices Draft Scheduled Agreement Sent Paying Paid Refunded Failed Void Fi…" at bounding box center [703, 314] width 1073 height 557
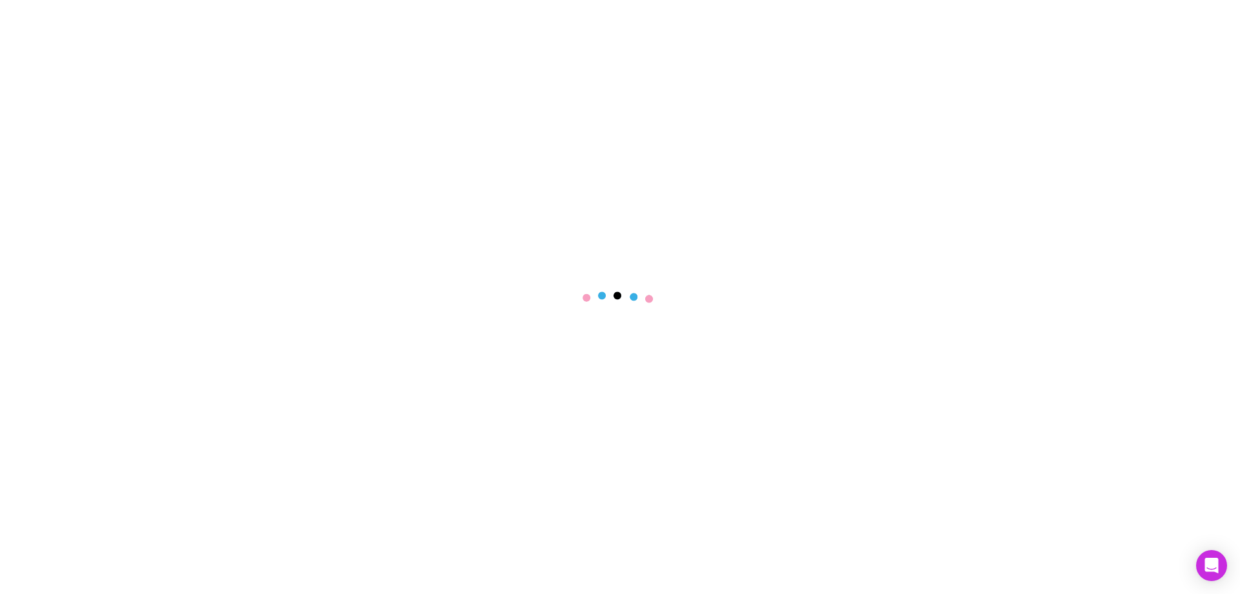
select select "****"
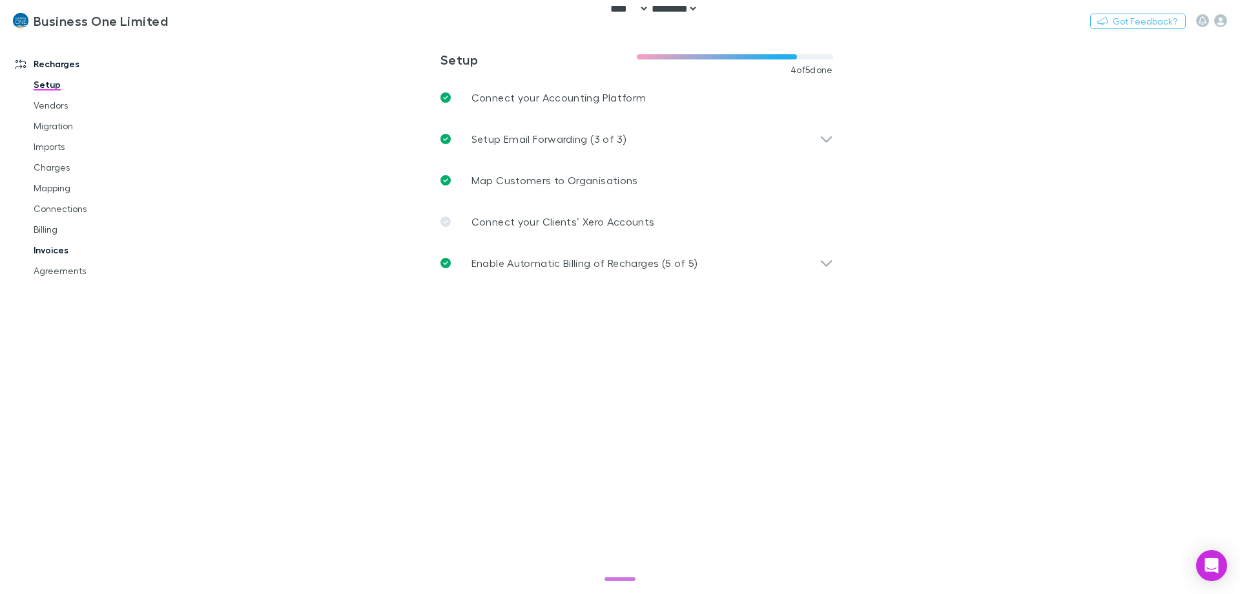
click at [47, 240] on link "Invoices" at bounding box center [98, 250] width 154 height 21
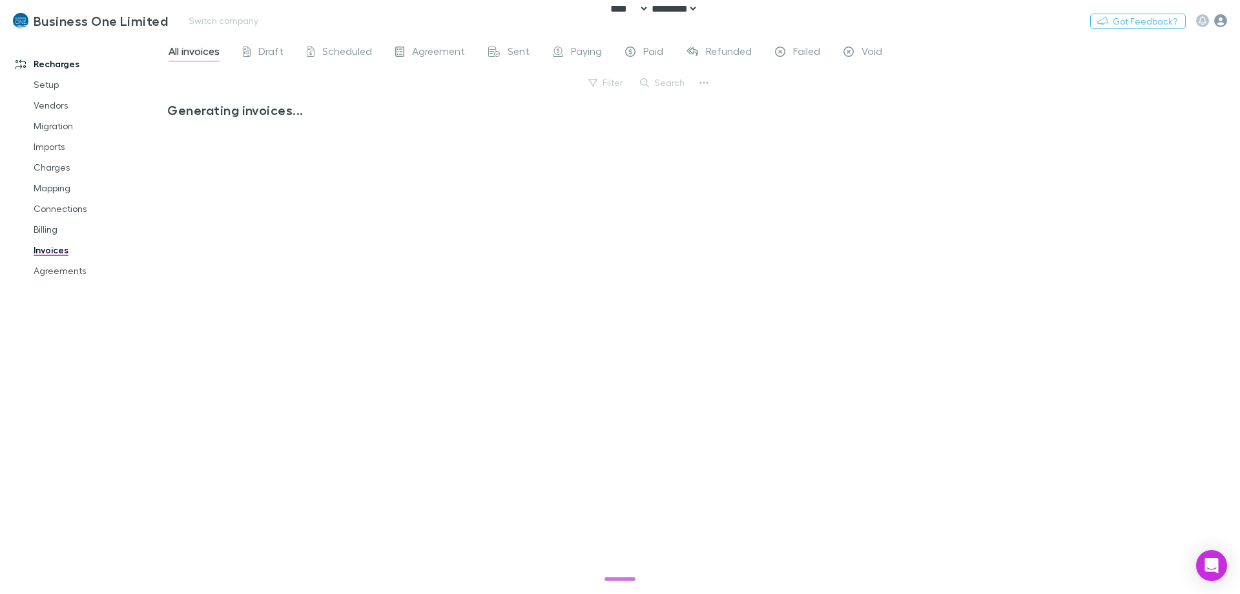
click at [1217, 19] on icon "button" at bounding box center [1220, 20] width 13 height 13
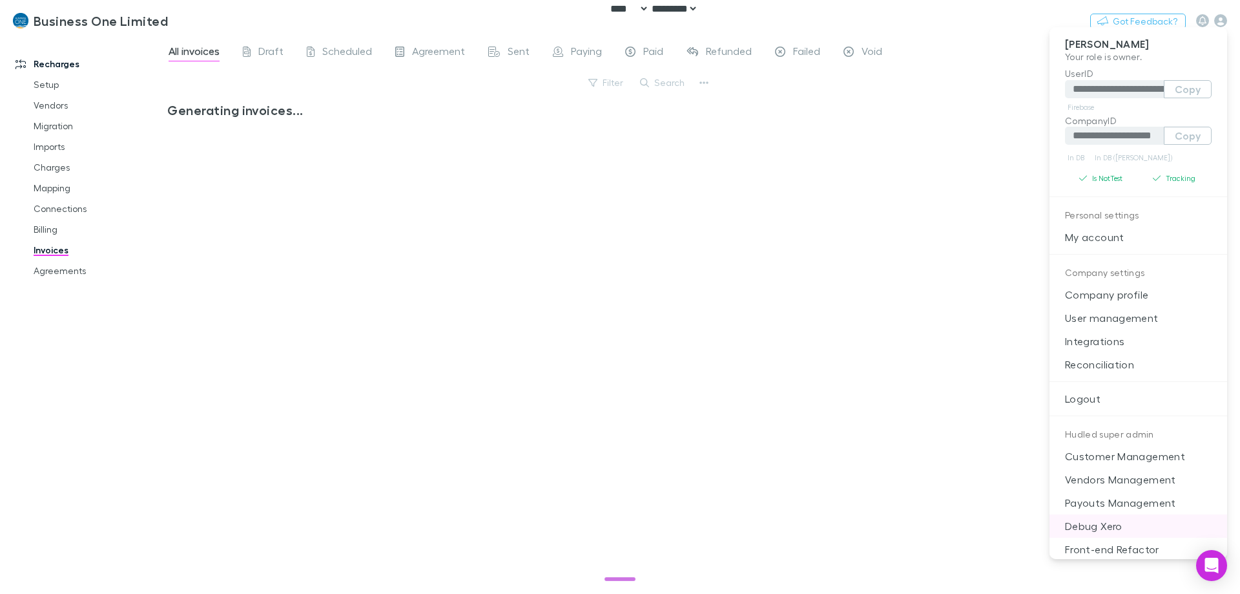
scroll to position [30, 0]
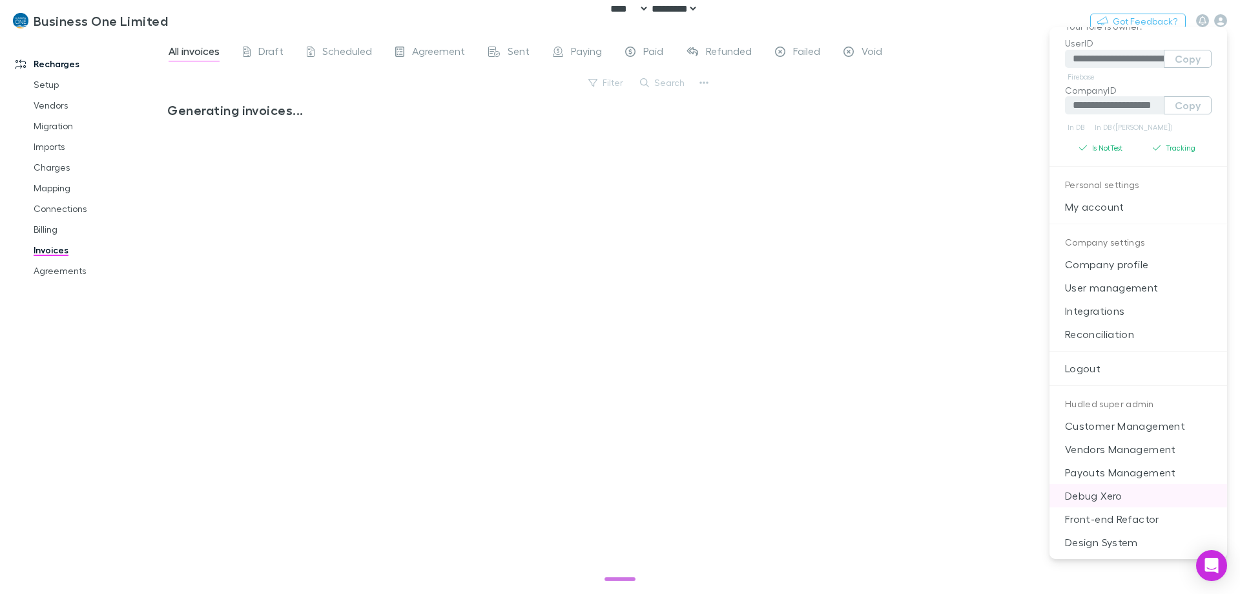
click at [1110, 493] on p "Debug Xero" at bounding box center [1139, 495] width 178 height 23
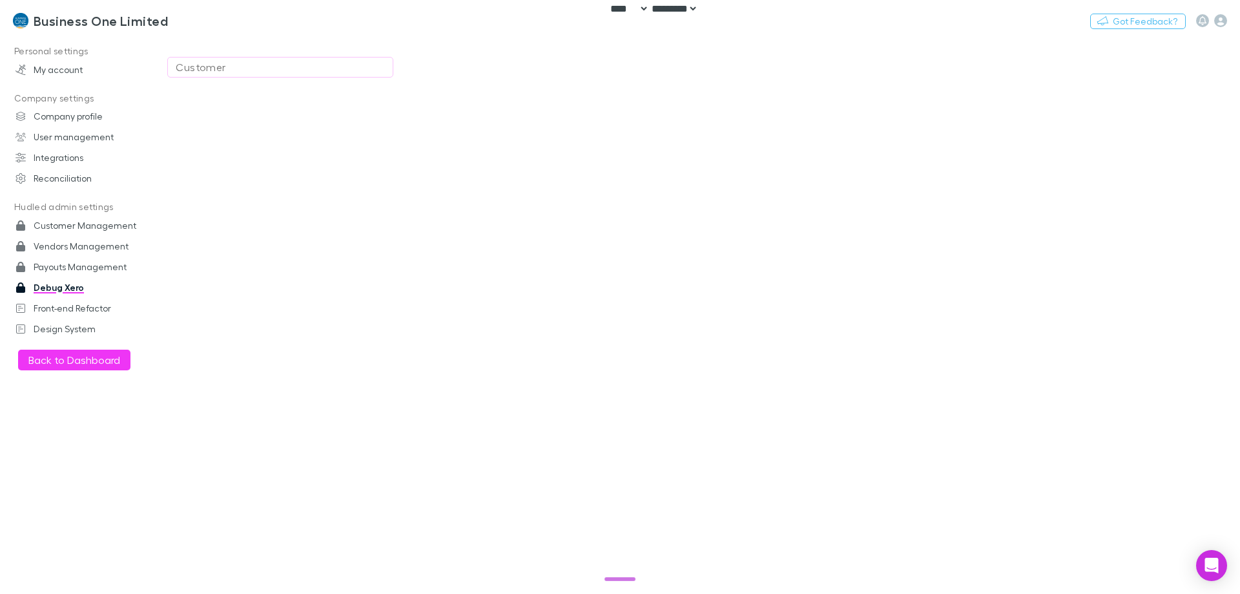
click at [209, 70] on div "Customer" at bounding box center [280, 67] width 209 height 16
click at [229, 149] on li "Business One Limited (xero@businessone.co.nz) (RECHARGLY - RECHARGE_AF)" at bounding box center [280, 155] width 225 height 52
type input "**********"
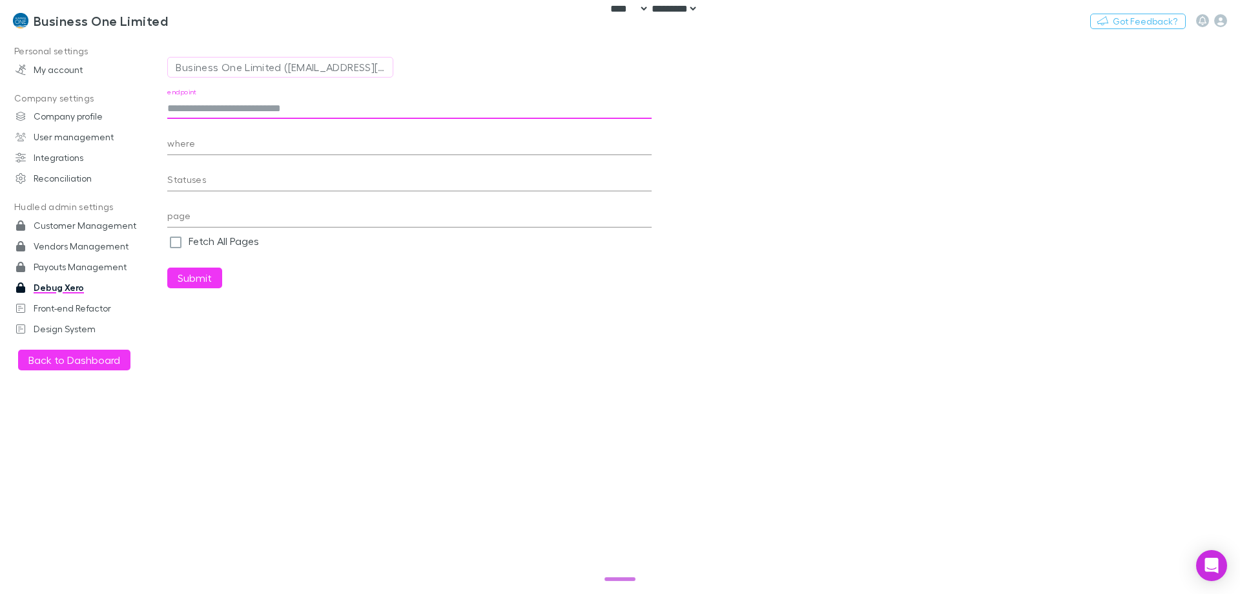
click at [287, 114] on input "endpoint" at bounding box center [409, 108] width 484 height 21
paste input "**********"
type input "**********"
click at [167, 267] on button "Submit" at bounding box center [194, 277] width 55 height 21
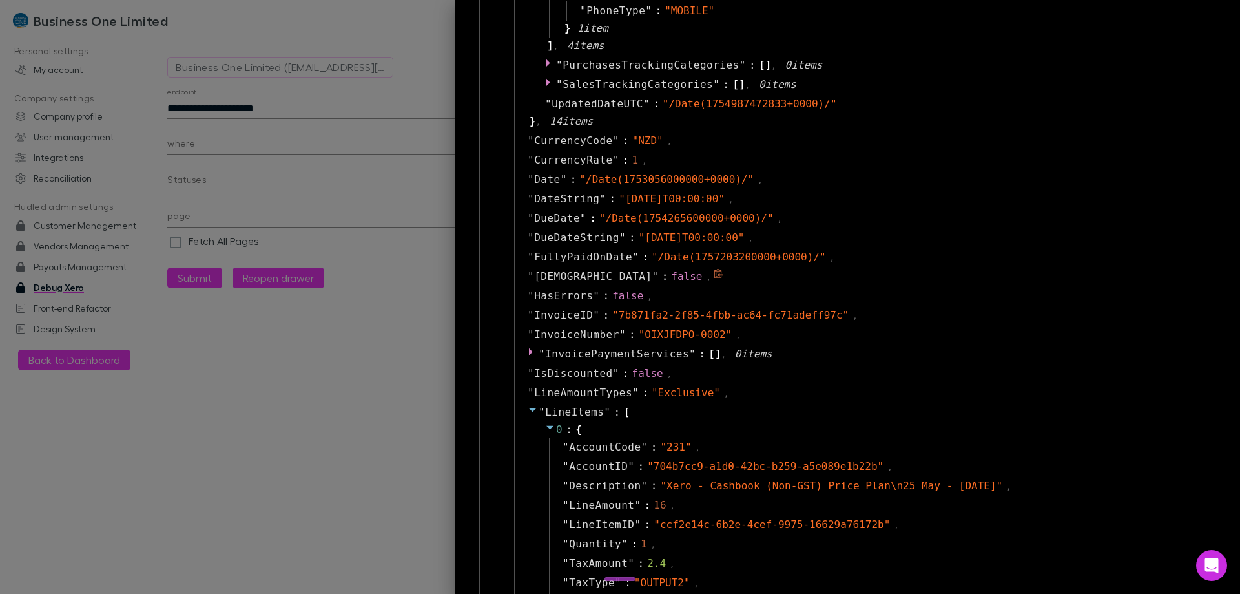
scroll to position [904, 0]
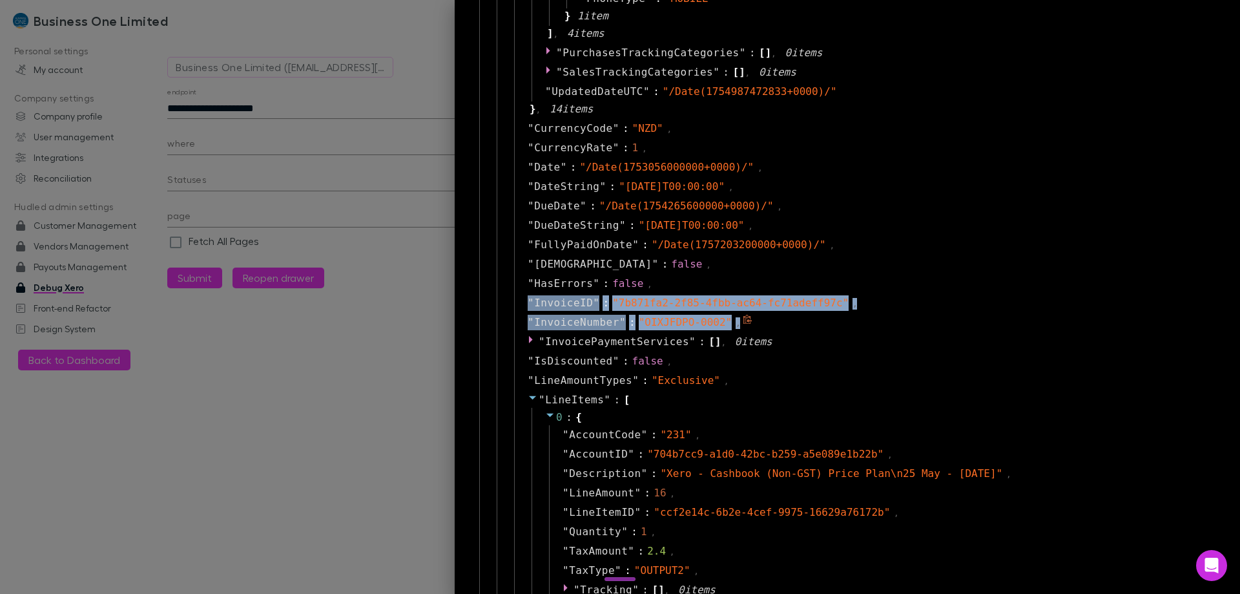
drag, startPoint x: 515, startPoint y: 304, endPoint x: 748, endPoint y: 317, distance: 232.9
click at [748, 317] on div "" AmountDue " : 0 , " AmountPaid " : 18.4 , " Attachments " : [ ] , 0 item s " …" at bounding box center [863, 161] width 699 height 1860
copy div "" InvoiceID " : " 7b871fa2-2f85-4fbb-ac64-fc71adeff97c " , " InvoiceNumber " : …"
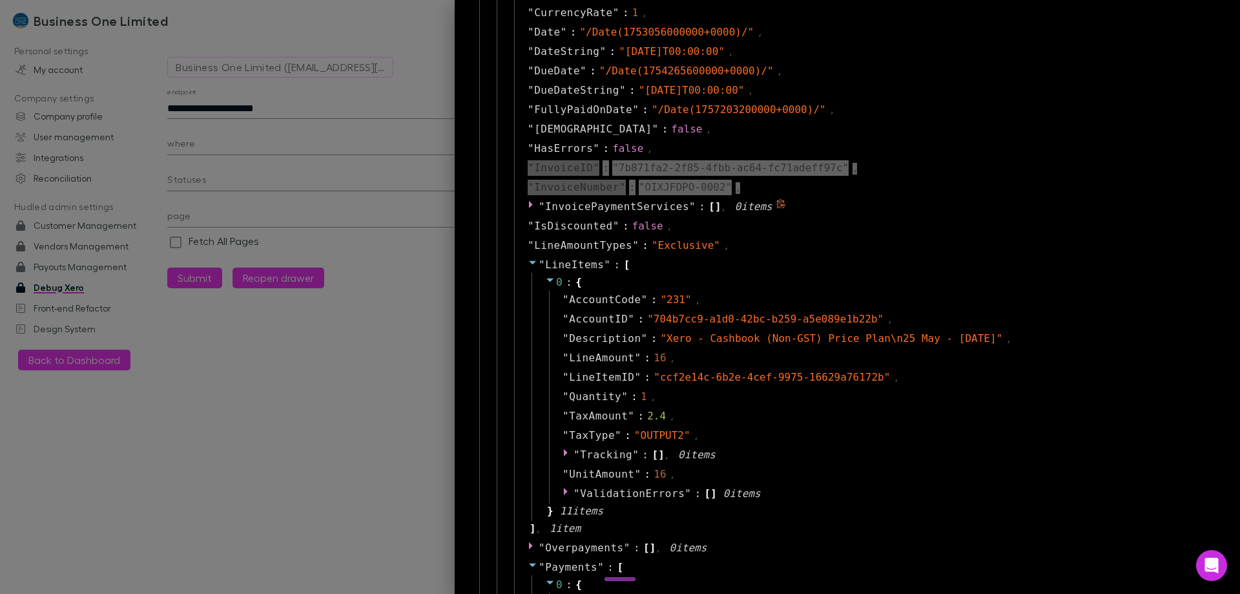
scroll to position [1163, 0]
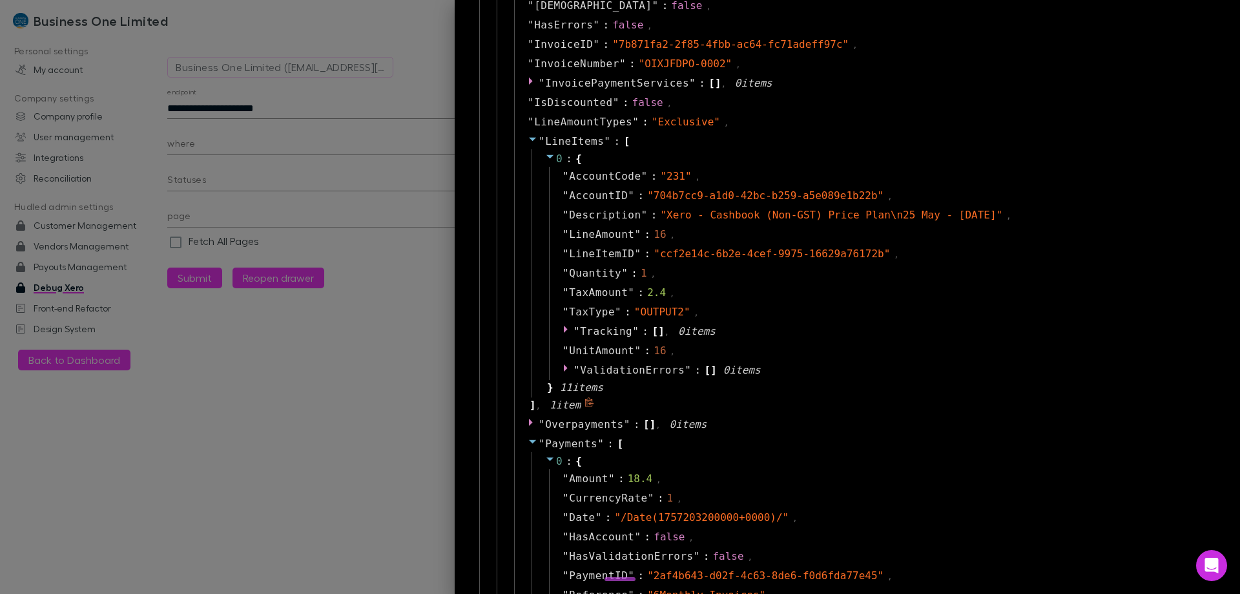
click at [528, 136] on icon at bounding box center [533, 139] width 10 height 10
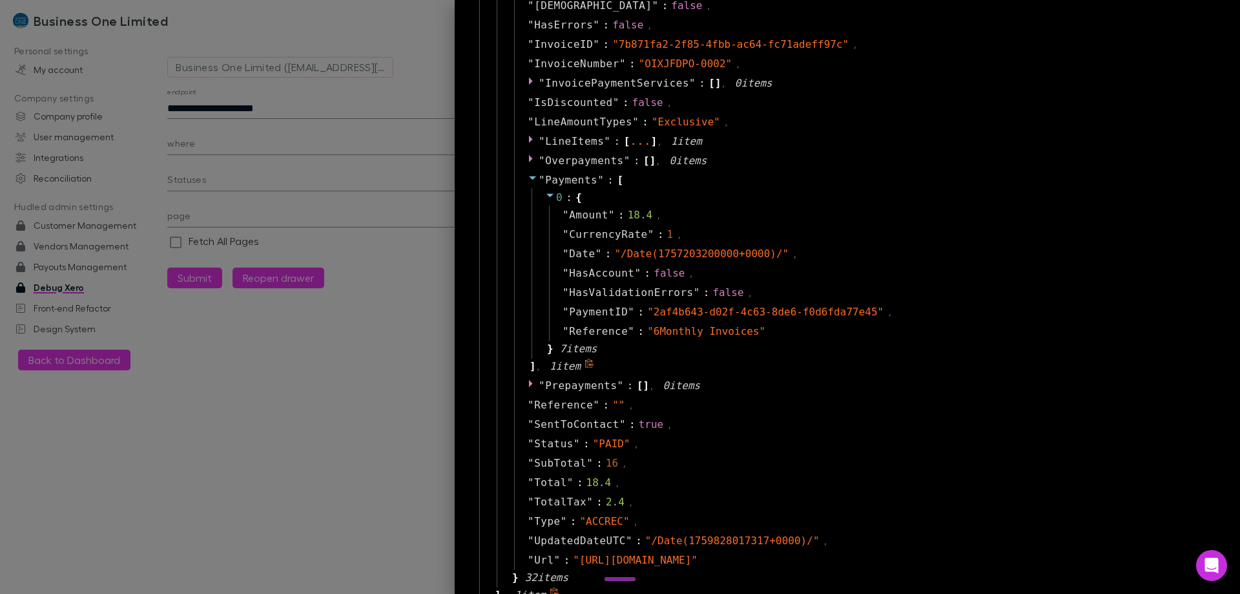
click at [619, 181] on div "" Payments " : [ 0 : { " Amount " : 18.4 , " CurrencyRate " : 1 , " Date " : " …" at bounding box center [863, 273] width 699 height 205
click at [539, 178] on span """ at bounding box center [542, 180] width 6 height 12
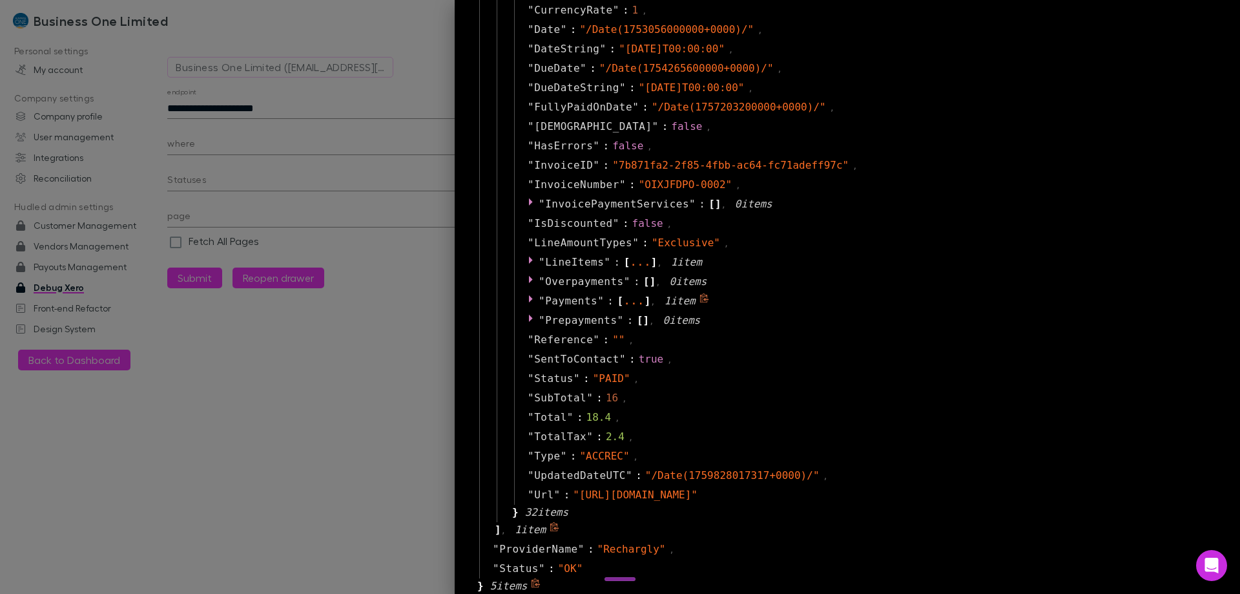
click at [700, 300] on icon at bounding box center [704, 297] width 8 height 9
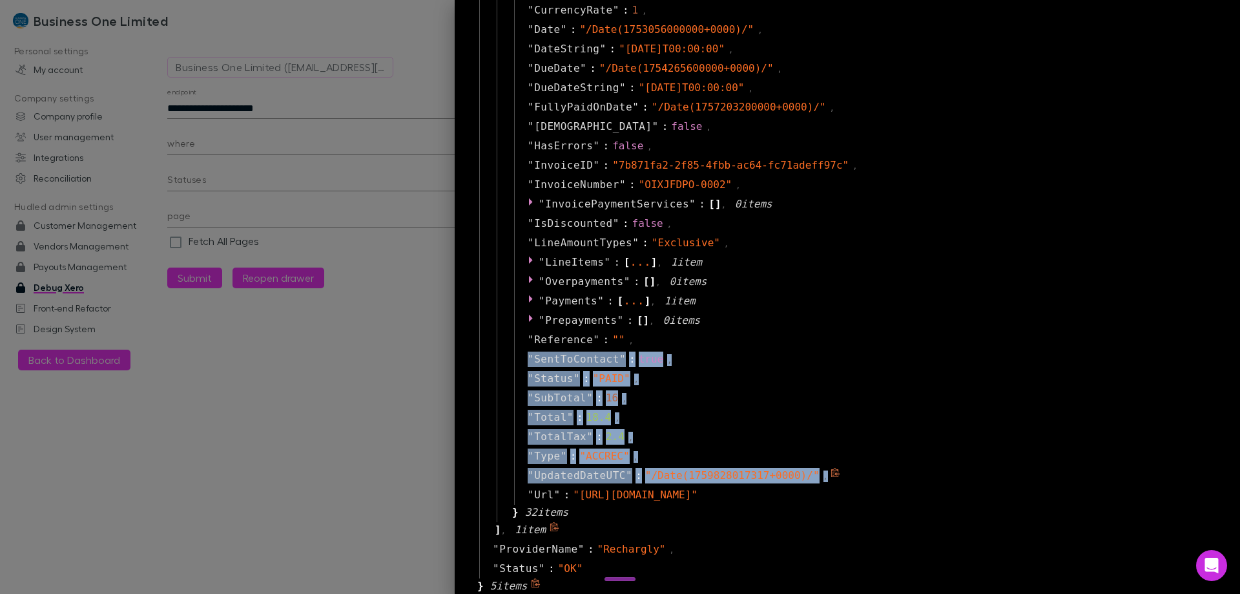
drag, startPoint x: 517, startPoint y: 356, endPoint x: 849, endPoint y: 483, distance: 355.5
copy div "" SentToContact " : true , " Status " : " PAID " , " SubTotal " : 16 , " Total …"
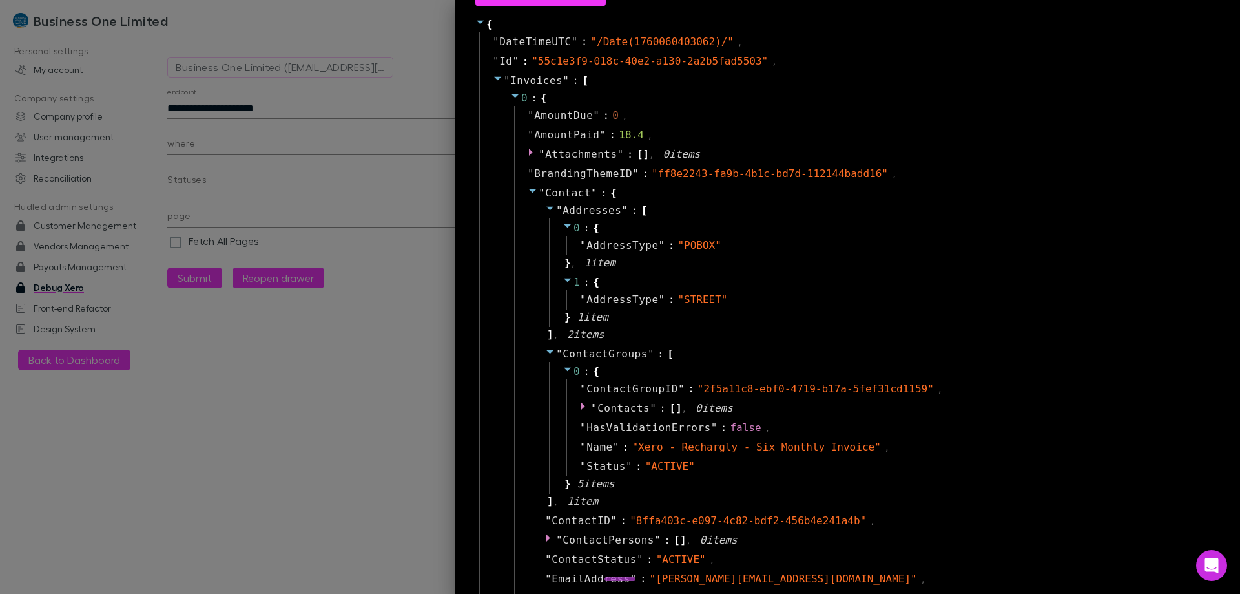
scroll to position [0, 0]
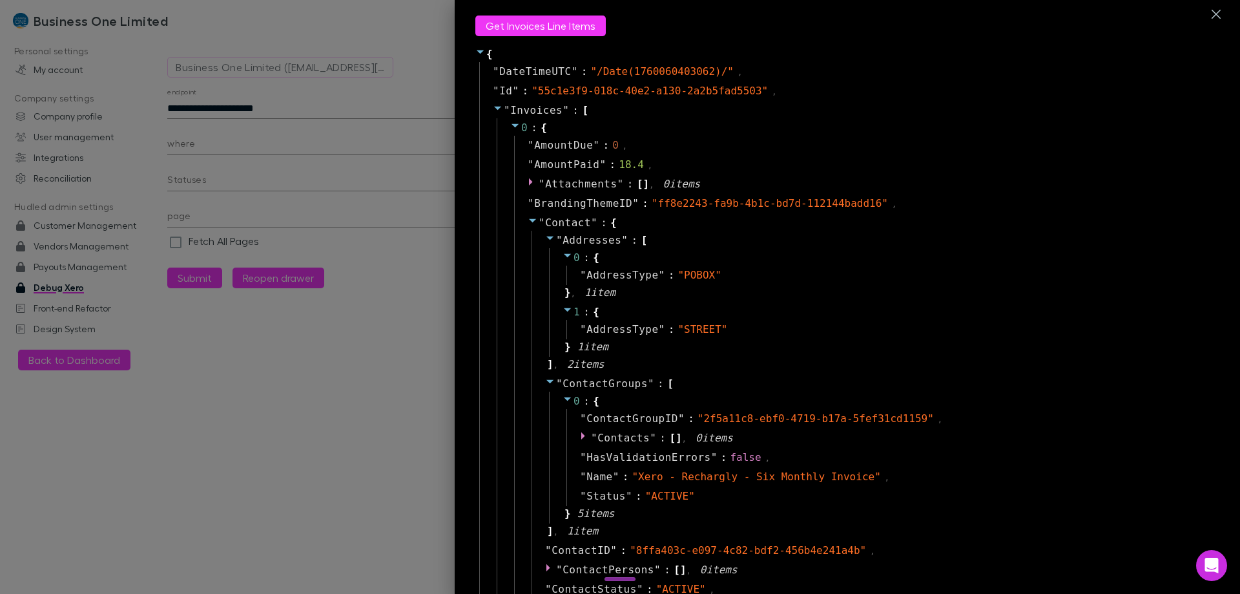
click at [528, 216] on icon at bounding box center [533, 220] width 10 height 10
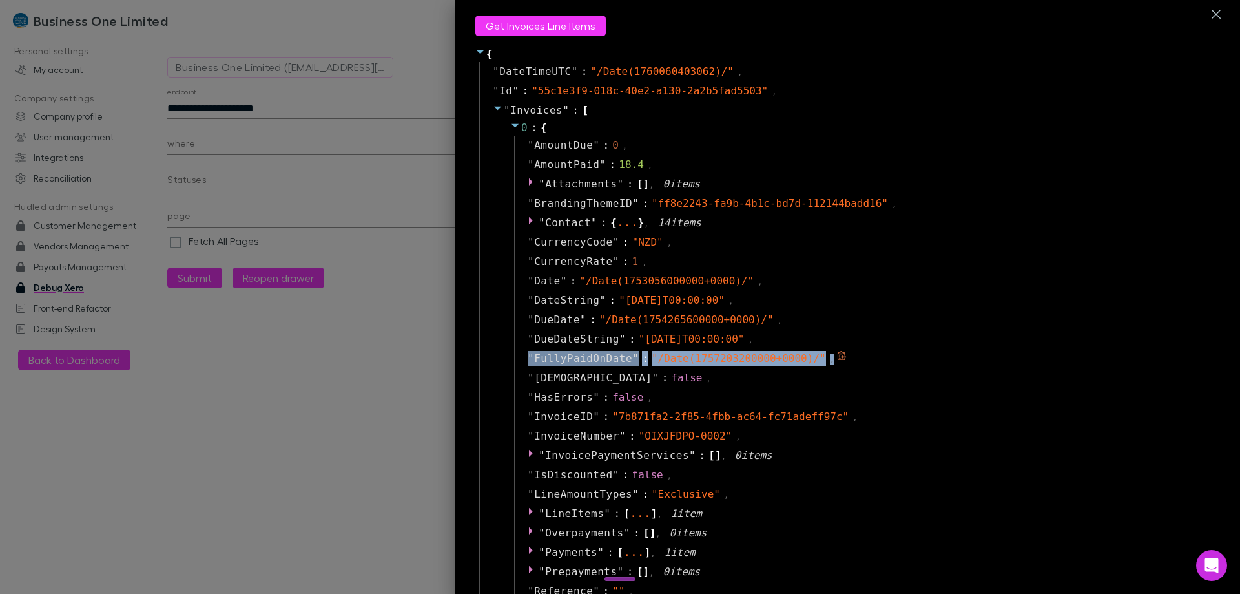
drag, startPoint x: 517, startPoint y: 357, endPoint x: 854, endPoint y: 357, distance: 336.5
click at [854, 357] on div "" FullyPaidOnDate " : " /Date(1757203200000+0000)/ " ," at bounding box center [863, 358] width 699 height 19
copy div "" FullyPaidOnDate " : " /Date(1757203200000+0000)/ " ,"
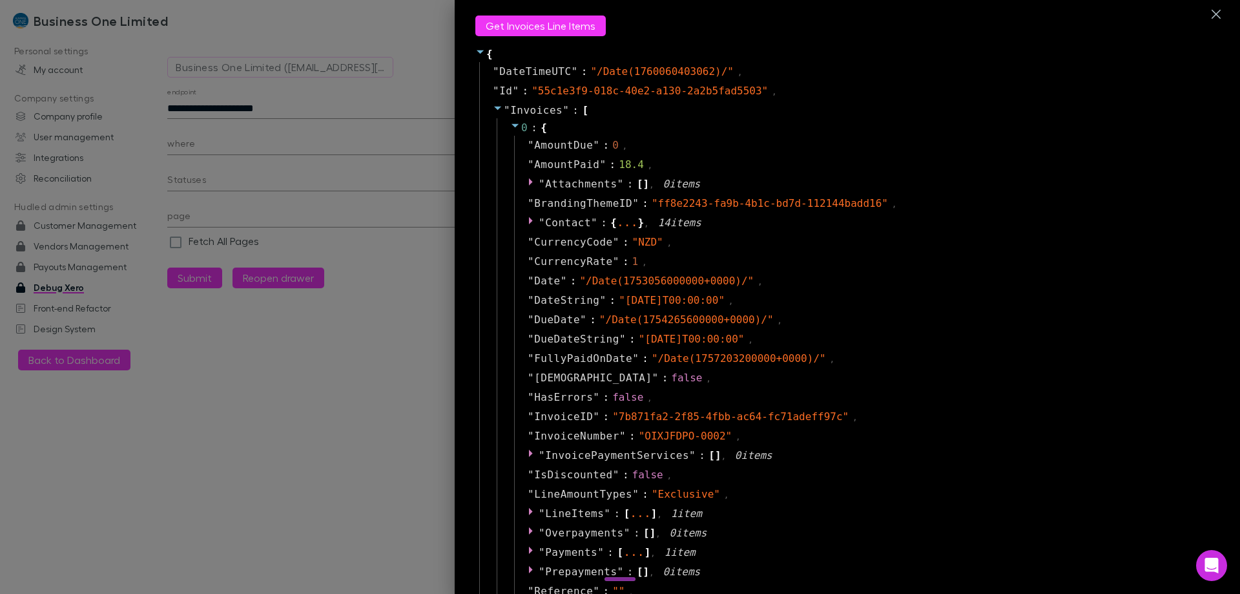
click at [521, 127] on span "0" at bounding box center [524, 127] width 6 height 12
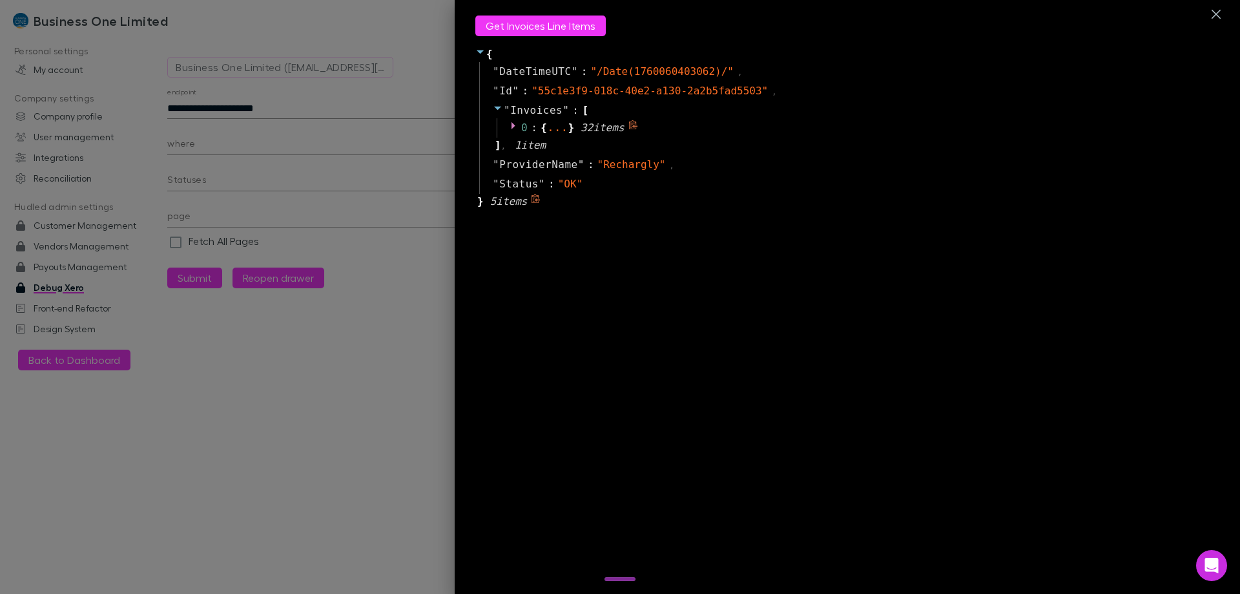
click at [521, 127] on span "0" at bounding box center [524, 127] width 6 height 12
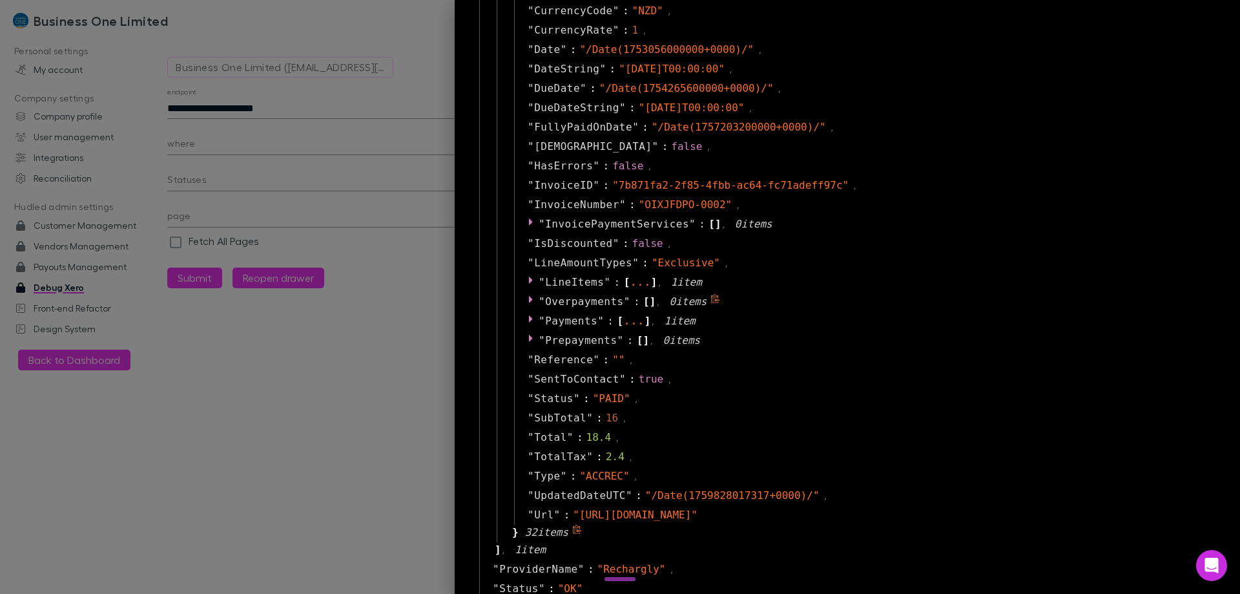
scroll to position [251, 0]
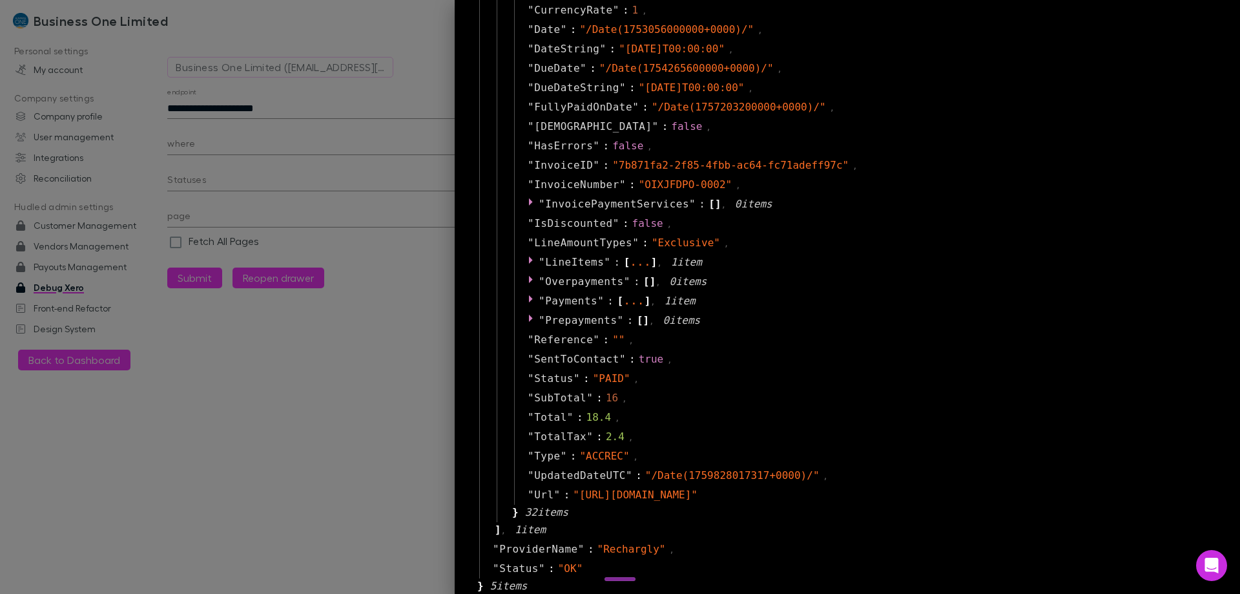
click at [317, 110] on div at bounding box center [620, 297] width 1240 height 594
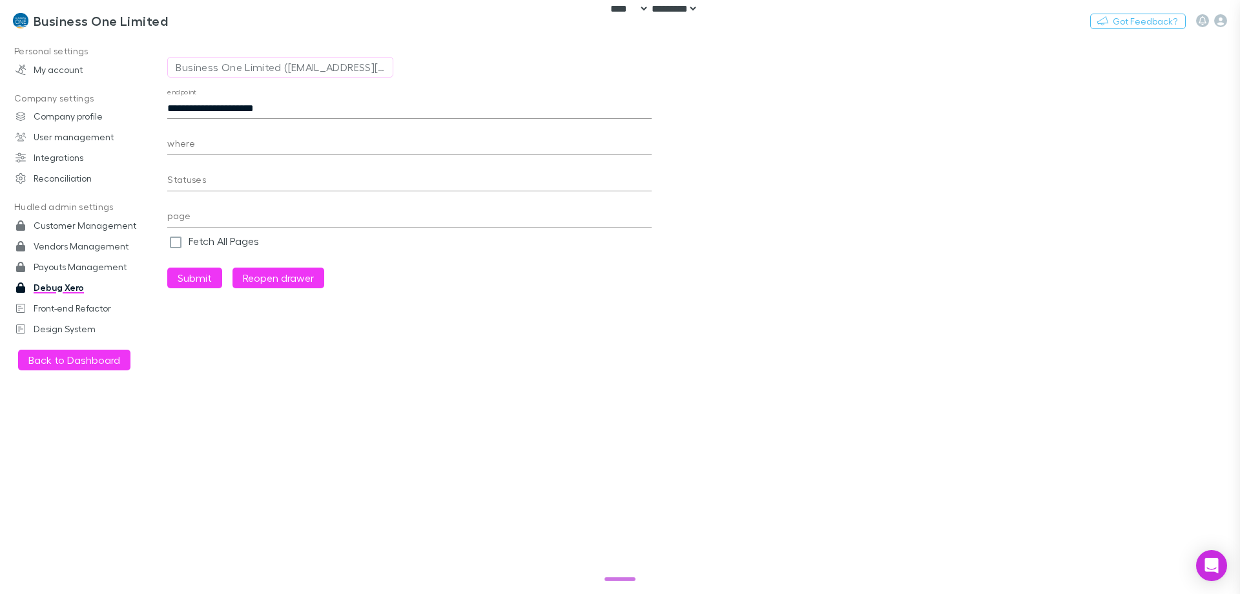
scroll to position [31, 0]
click at [99, 271] on link "Payouts Management" at bounding box center [89, 266] width 172 height 21
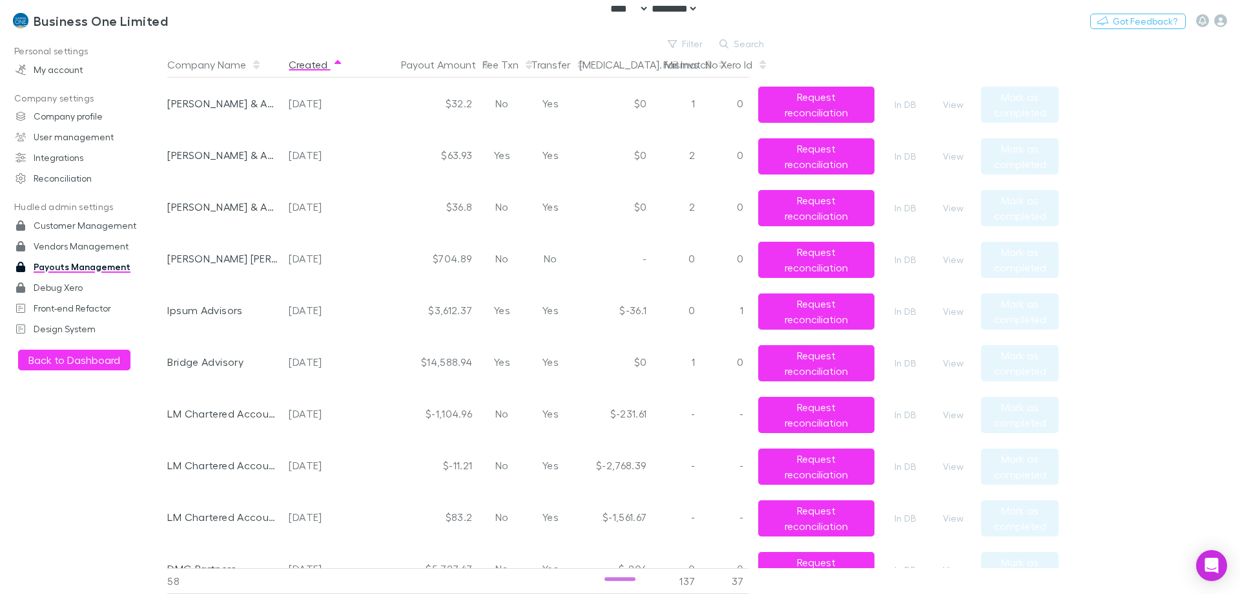
click at [300, 63] on button "Created" at bounding box center [316, 65] width 54 height 26
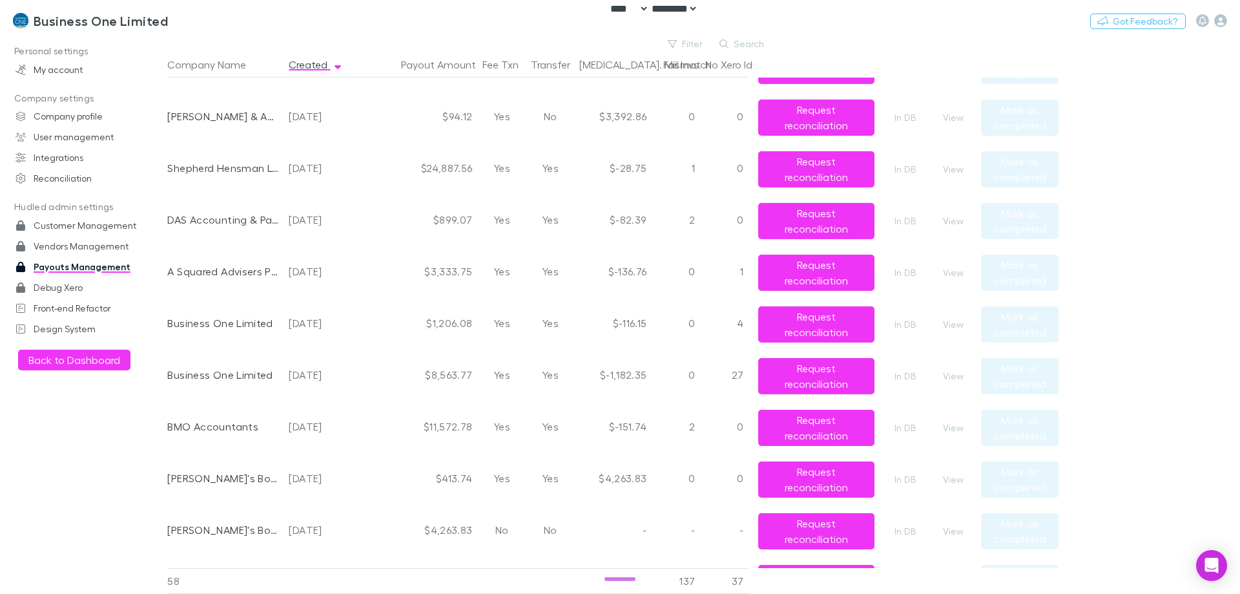
scroll to position [646, 0]
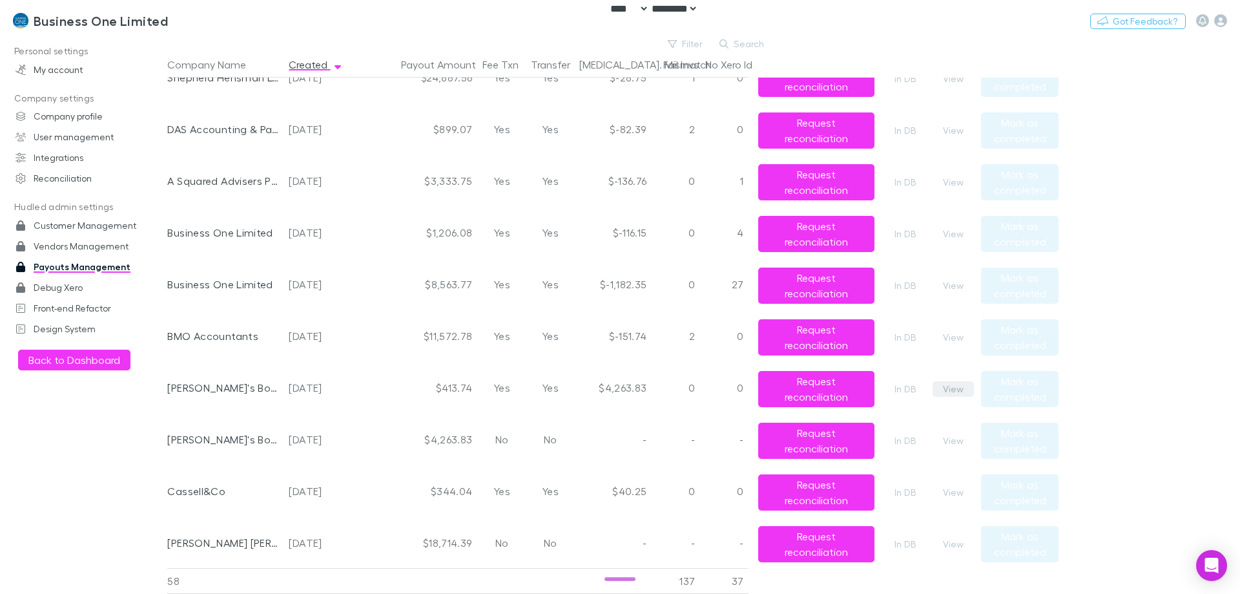
click at [950, 384] on button "View" at bounding box center [953, 389] width 41 height 16
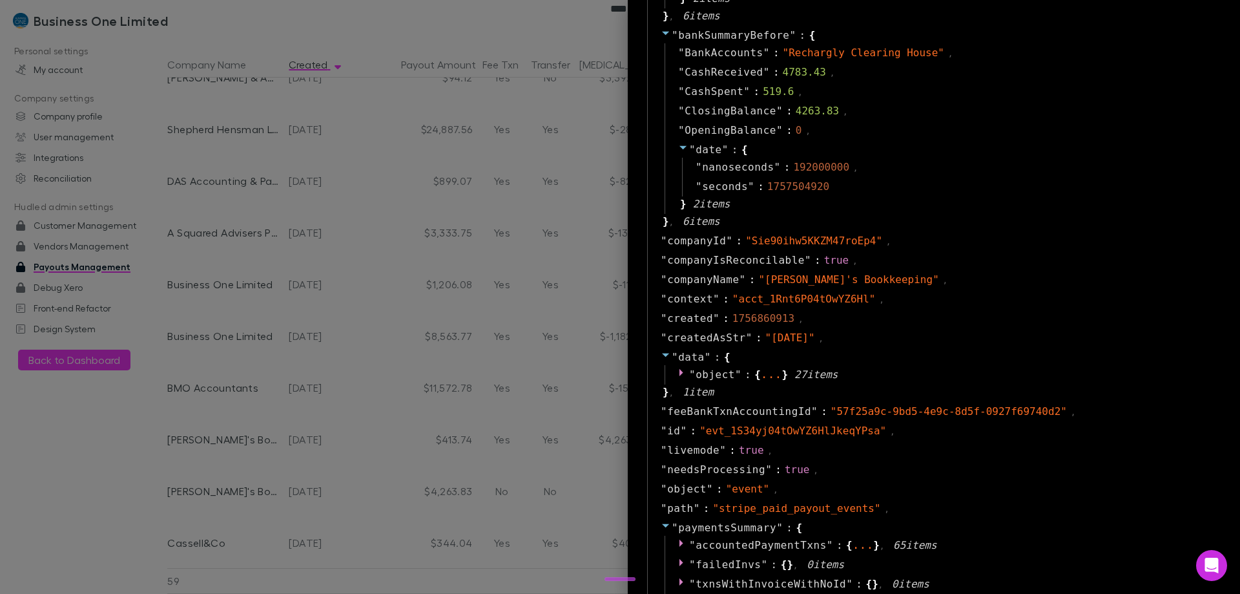
scroll to position [698, 0]
click at [476, 427] on div at bounding box center [620, 297] width 1240 height 594
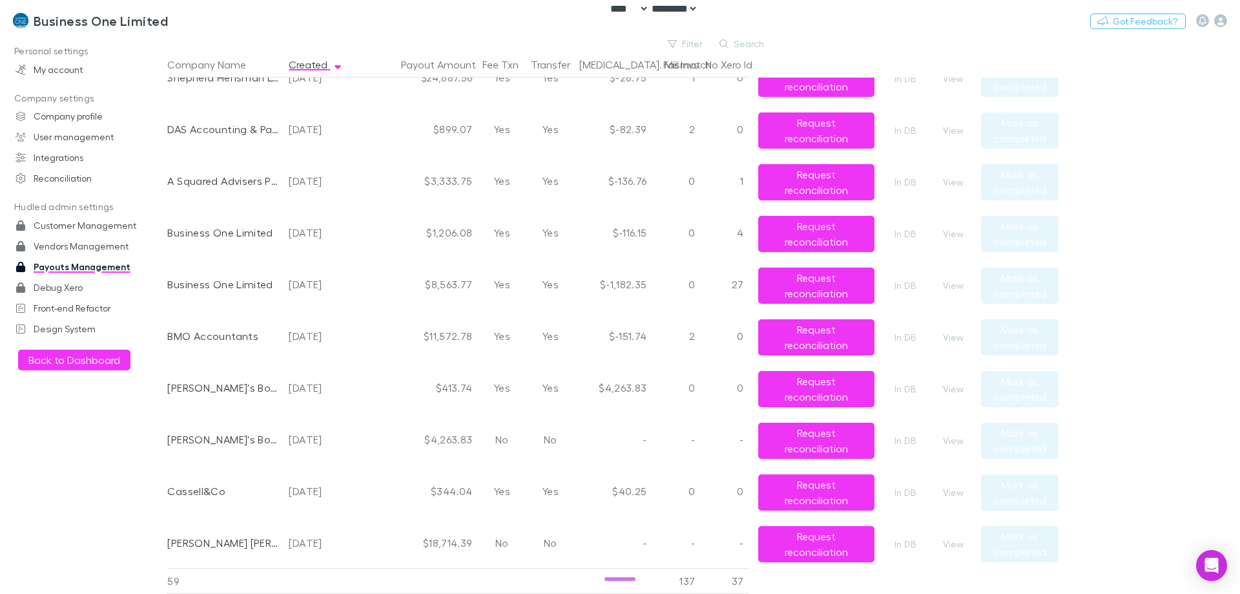
click at [311, 437] on div "[DATE]" at bounding box center [322, 439] width 67 height 52
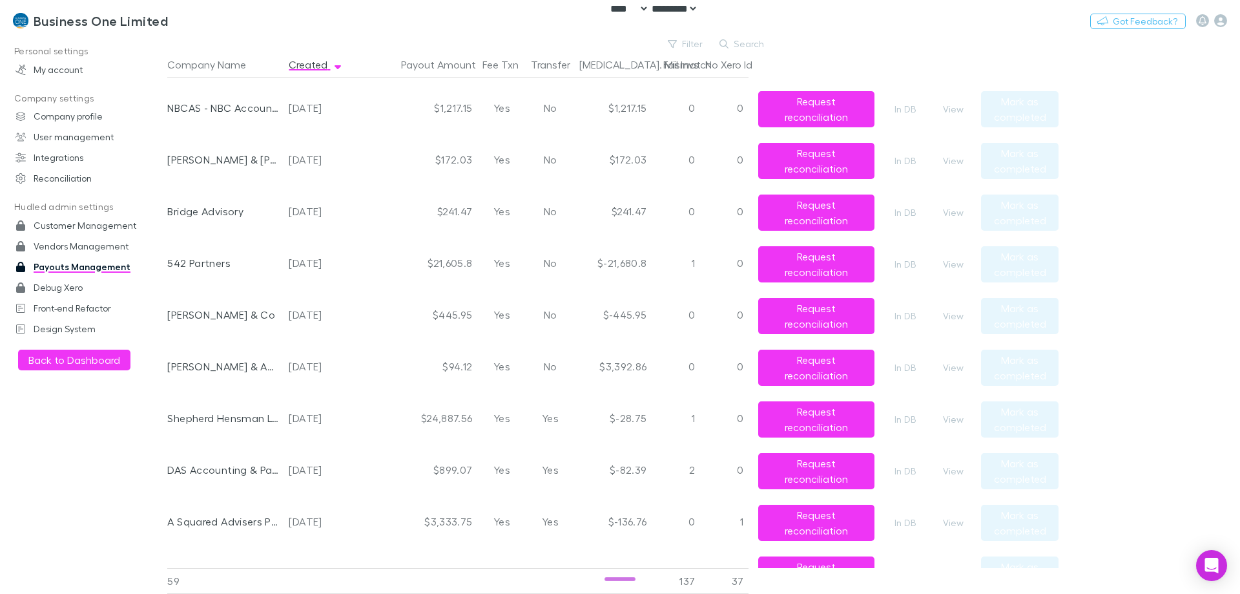
scroll to position [646, 0]
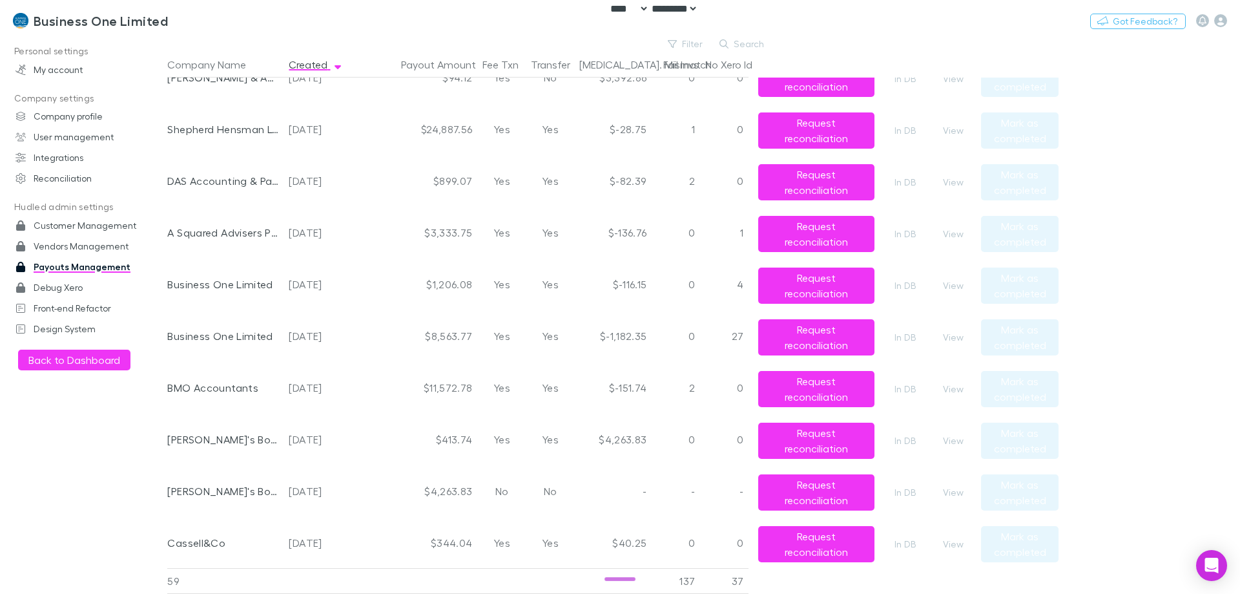
drag, startPoint x: 100, startPoint y: 446, endPoint x: 114, endPoint y: 450, distance: 14.3
click at [100, 446] on div "Personal settings My account Company settings Company profile User management I…" at bounding box center [88, 312] width 177 height 542
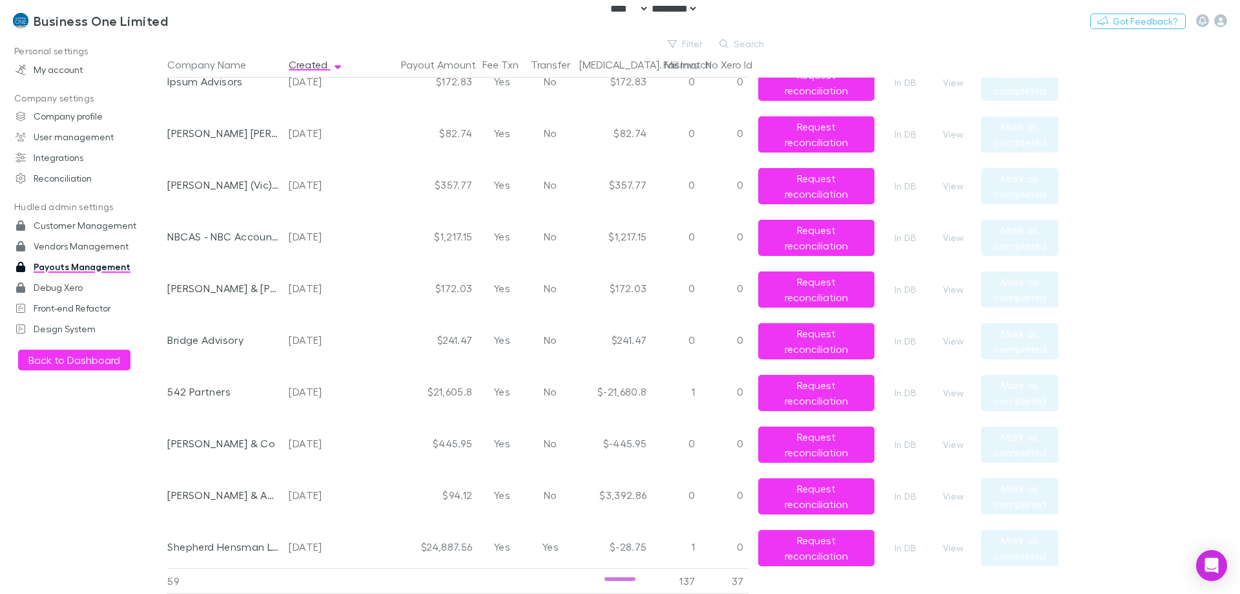
scroll to position [0, 0]
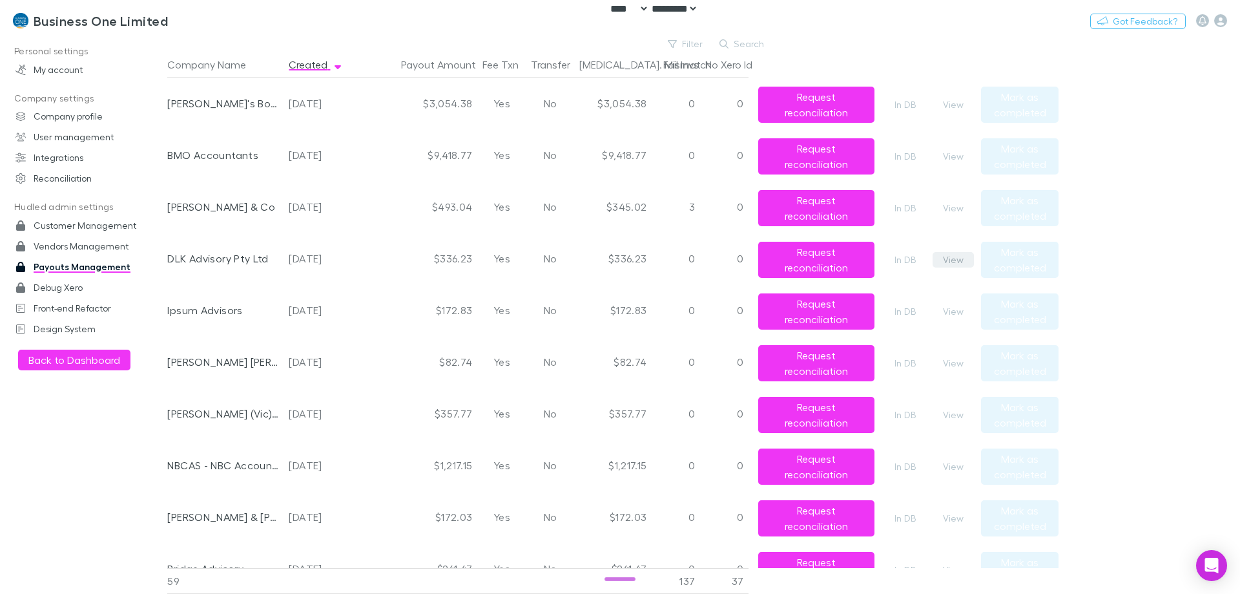
click at [958, 259] on button "View" at bounding box center [953, 260] width 41 height 16
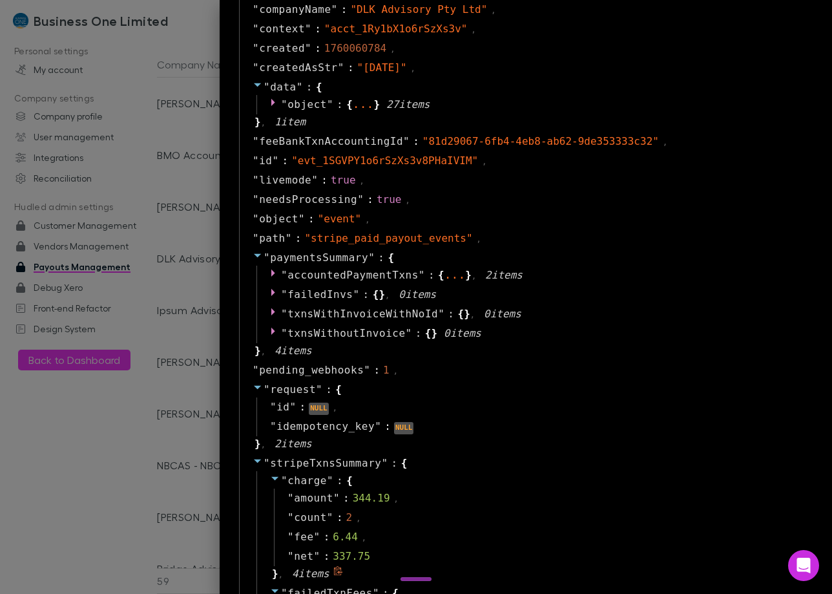
scroll to position [378, 0]
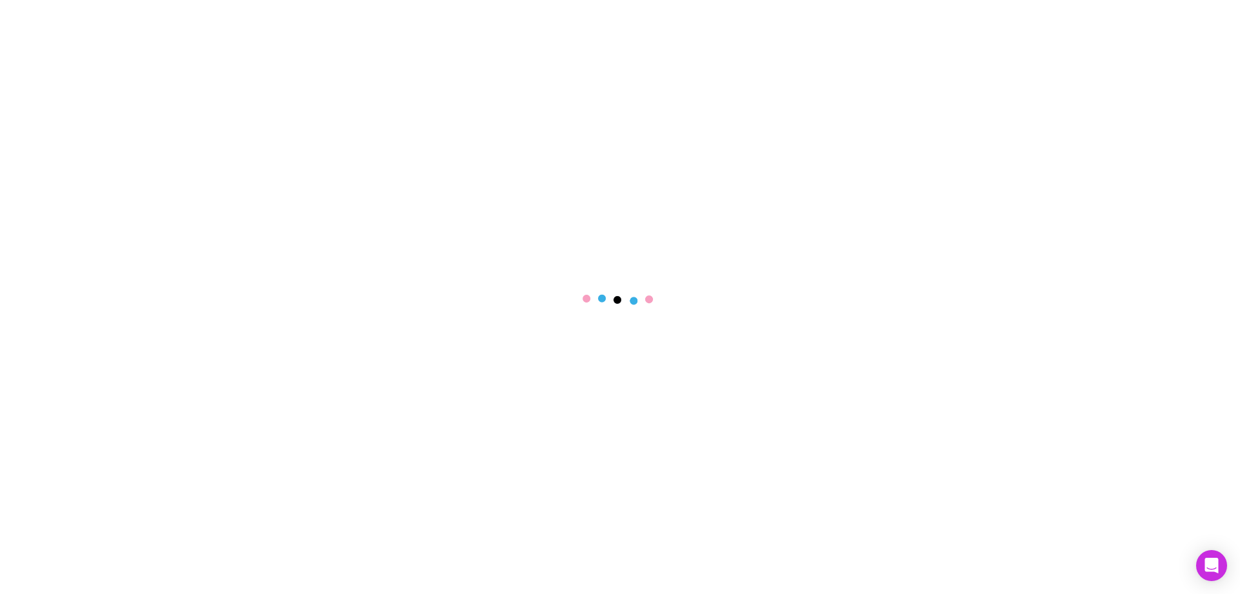
select select "****"
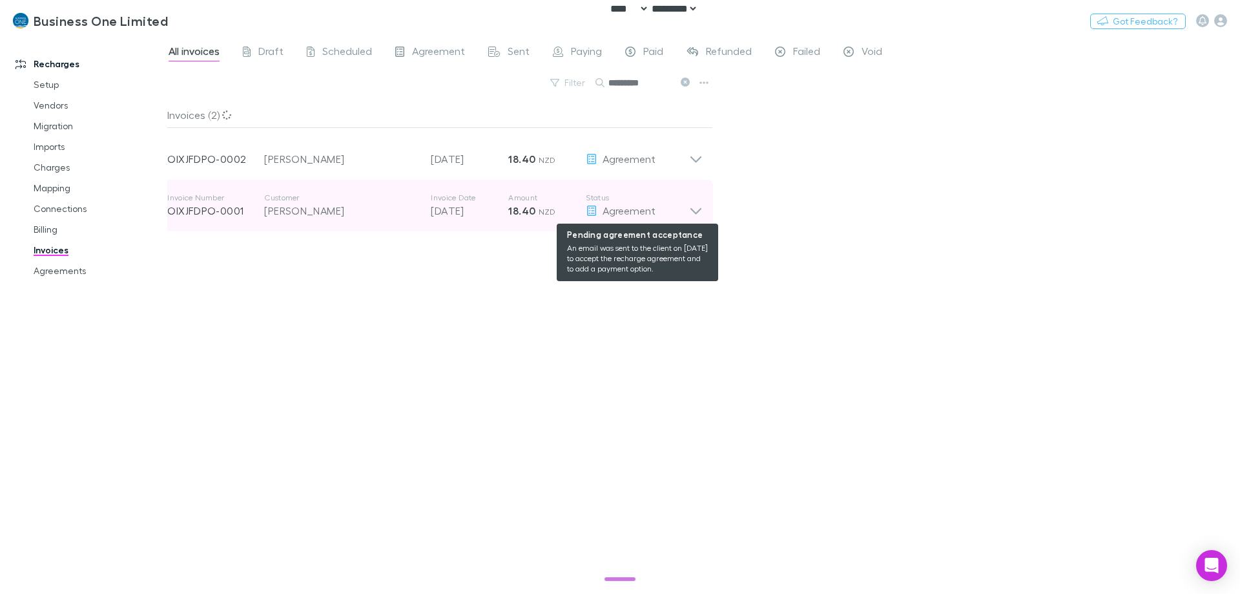
click at [603, 209] on span "Agreement" at bounding box center [629, 210] width 53 height 12
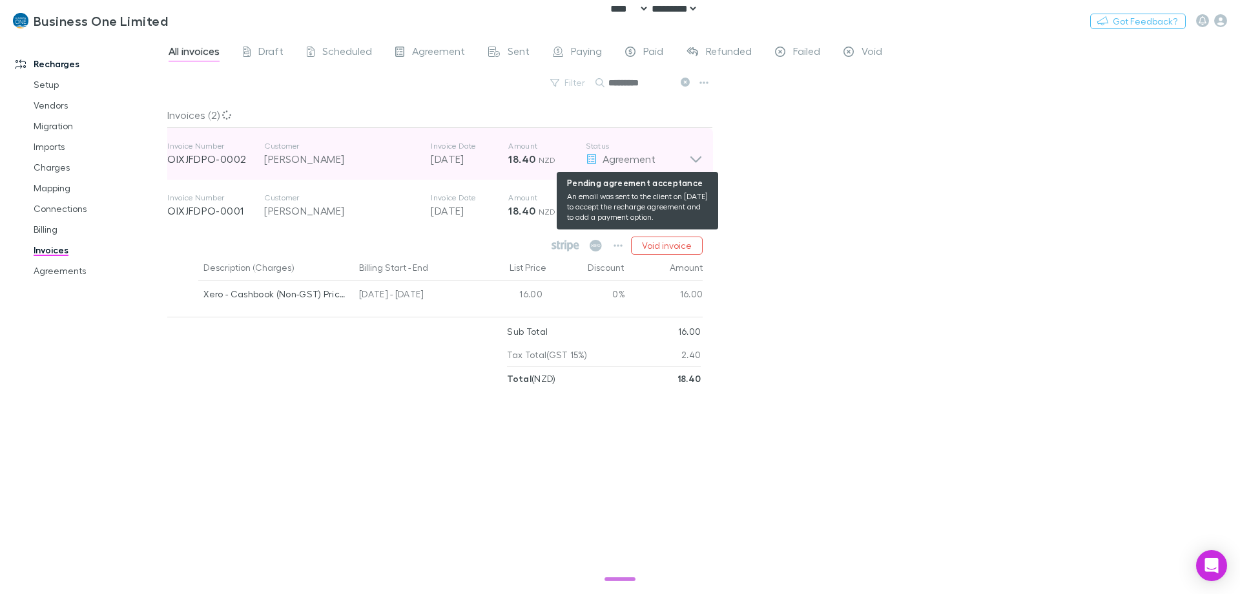
click at [606, 162] on span "Agreement" at bounding box center [629, 158] width 53 height 12
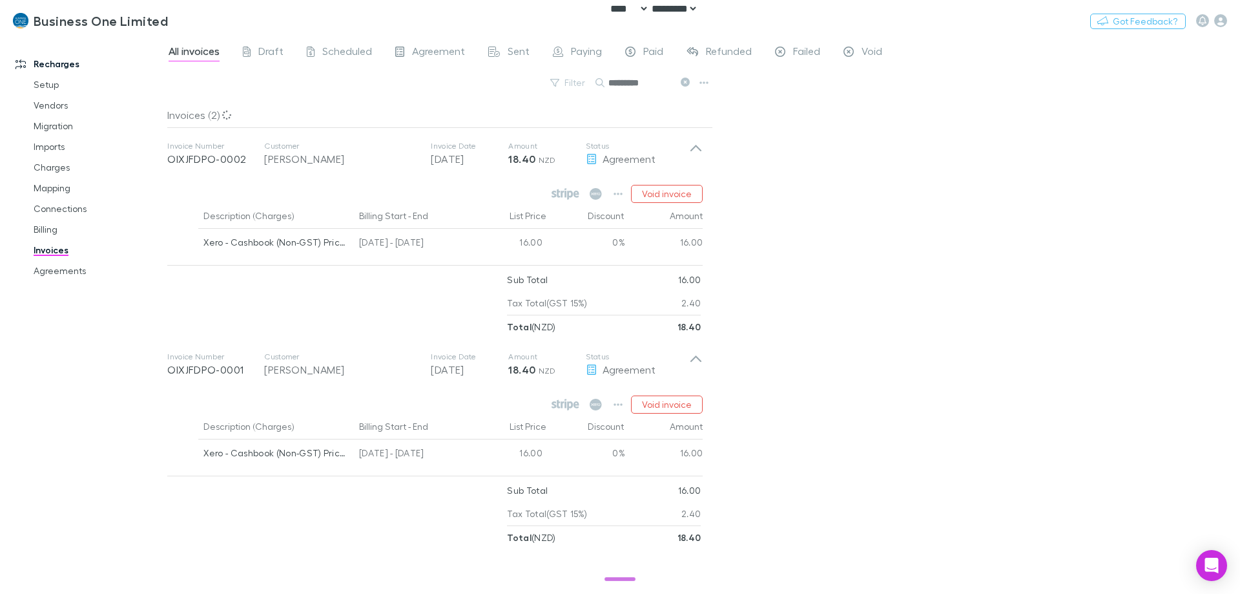
click at [829, 271] on div "All invoices Draft Scheduled Agreement Sent Paying Paid Refunded Failed Void Fi…" at bounding box center [703, 314] width 1073 height 557
drag, startPoint x: 206, startPoint y: 326, endPoint x: 200, endPoint y: 277, distance: 48.9
click at [206, 321] on div at bounding box center [337, 303] width 340 height 70
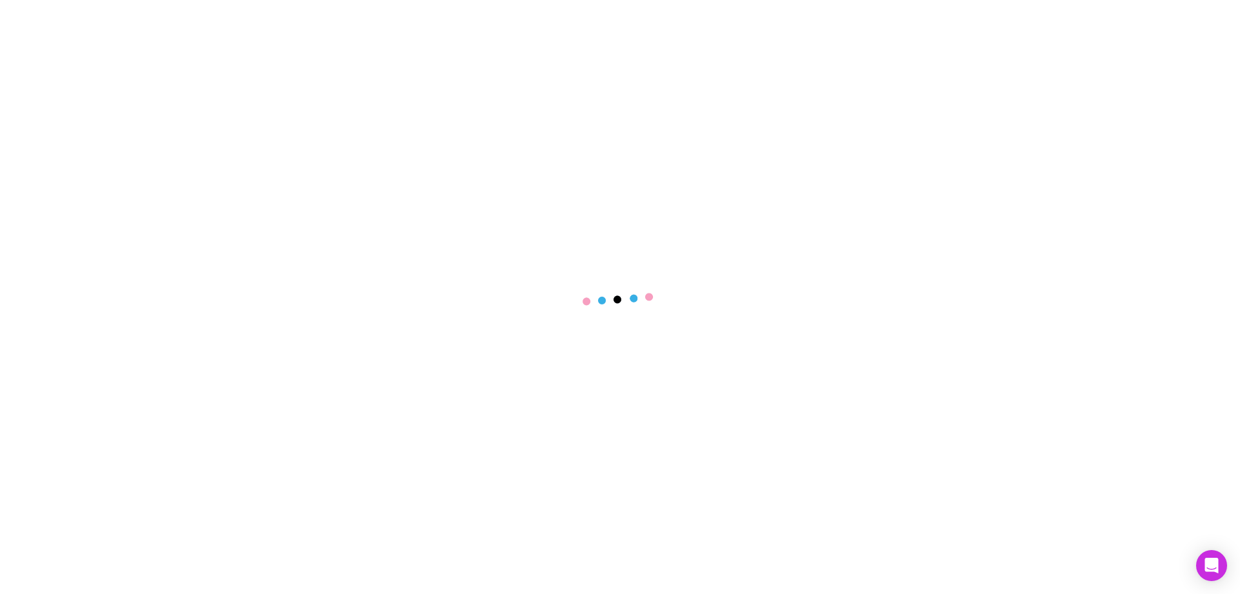
select select "****"
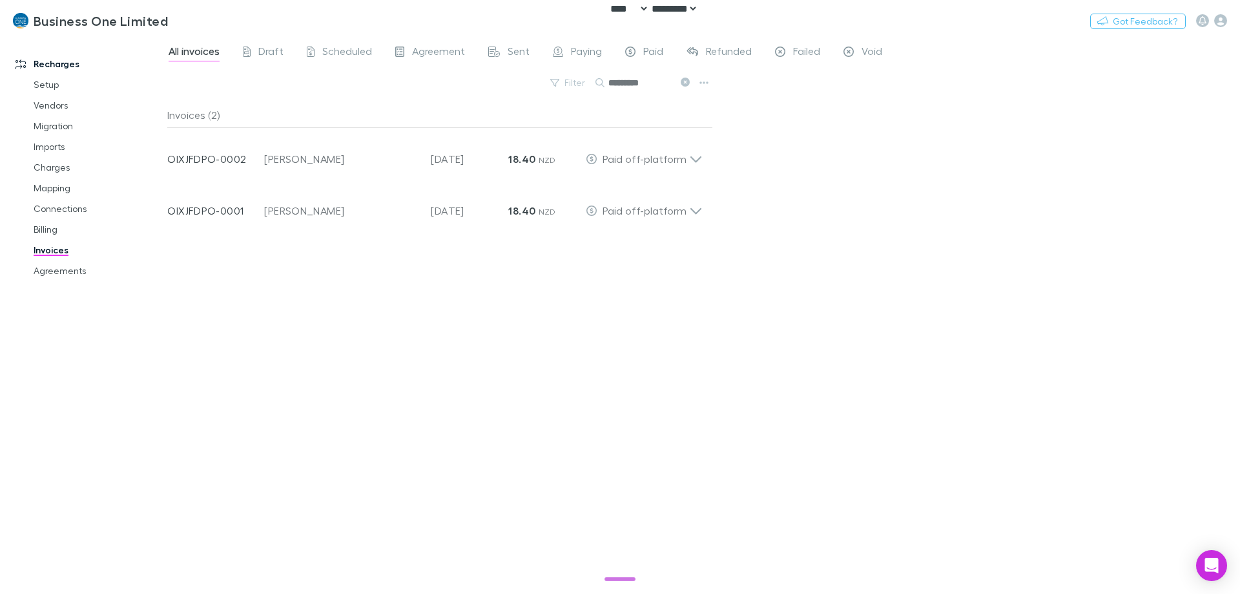
click at [607, 327] on div "Invoices (2) Invoice Number OIXJFDPO-0002 Customer [PERSON_NAME] Invoice Date […" at bounding box center [440, 342] width 546 height 481
click at [389, 354] on div "Invoices (2) Invoice Number OIXJFDPO-0002 Customer [PERSON_NAME] Invoice Date […" at bounding box center [440, 342] width 546 height 481
click at [51, 360] on div "Recharges Setup Vendors Migration Imports Charges Mapping Connections Billing I…" at bounding box center [88, 312] width 177 height 542
click at [1223, 21] on icon "button" at bounding box center [1220, 20] width 13 height 13
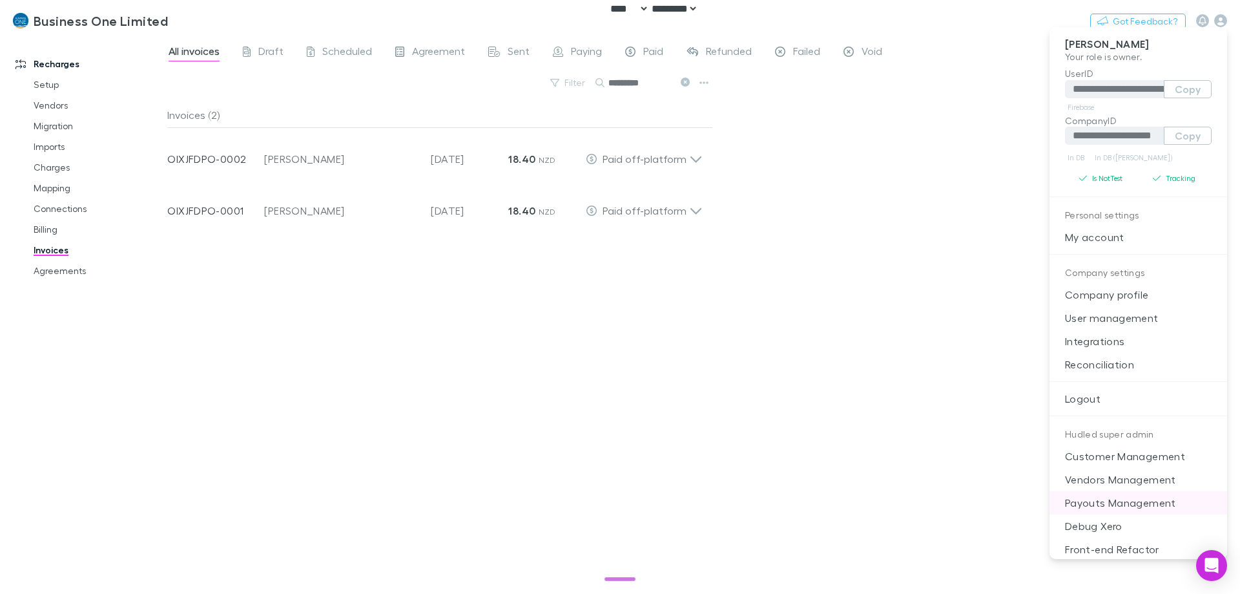
click at [1123, 501] on p "Payouts Management" at bounding box center [1139, 502] width 178 height 23
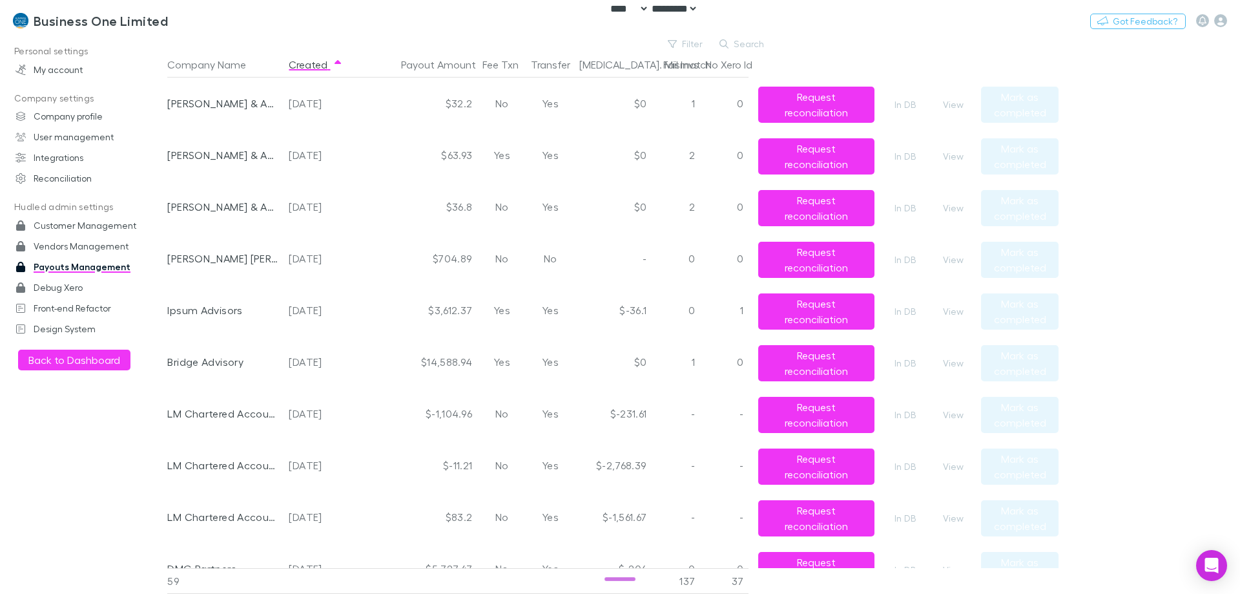
click at [1192, 293] on main "Filter Search Company Name Created Payout Amount Fee Txn Transfer [MEDICAL_DATA…" at bounding box center [703, 314] width 1073 height 557
click at [1227, 159] on main "Filter Search Company Name Created Payout Amount Fee Txn Transfer [MEDICAL_DATA…" at bounding box center [703, 314] width 1073 height 557
click at [734, 38] on button "Search" at bounding box center [742, 44] width 59 height 16
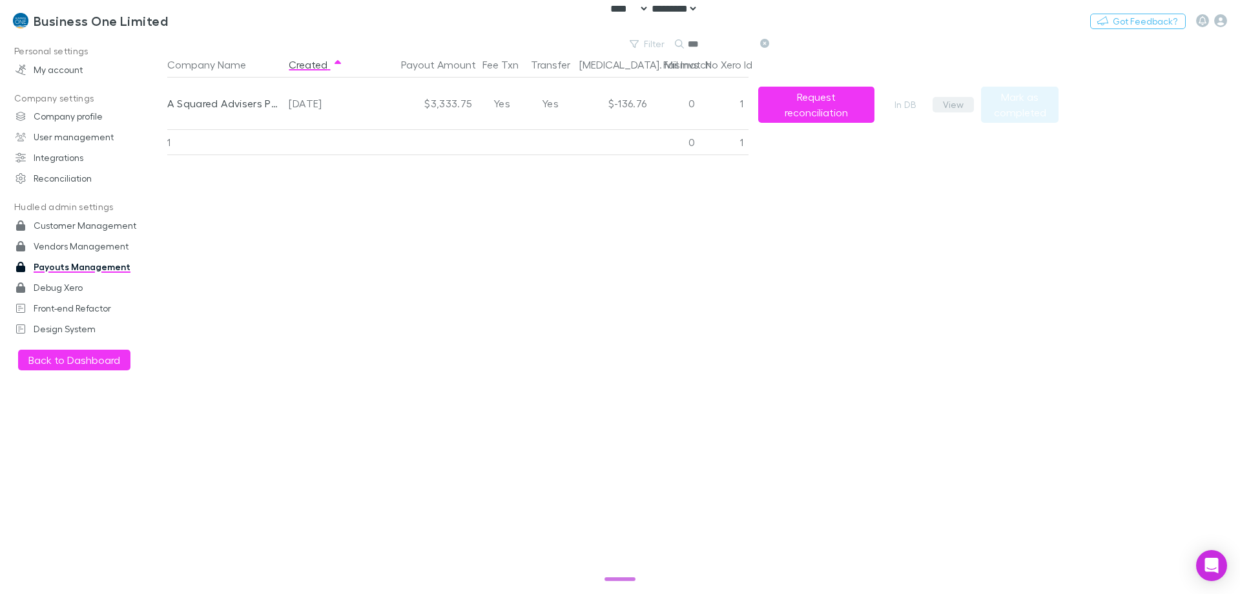
click at [952, 102] on button "View" at bounding box center [953, 105] width 41 height 16
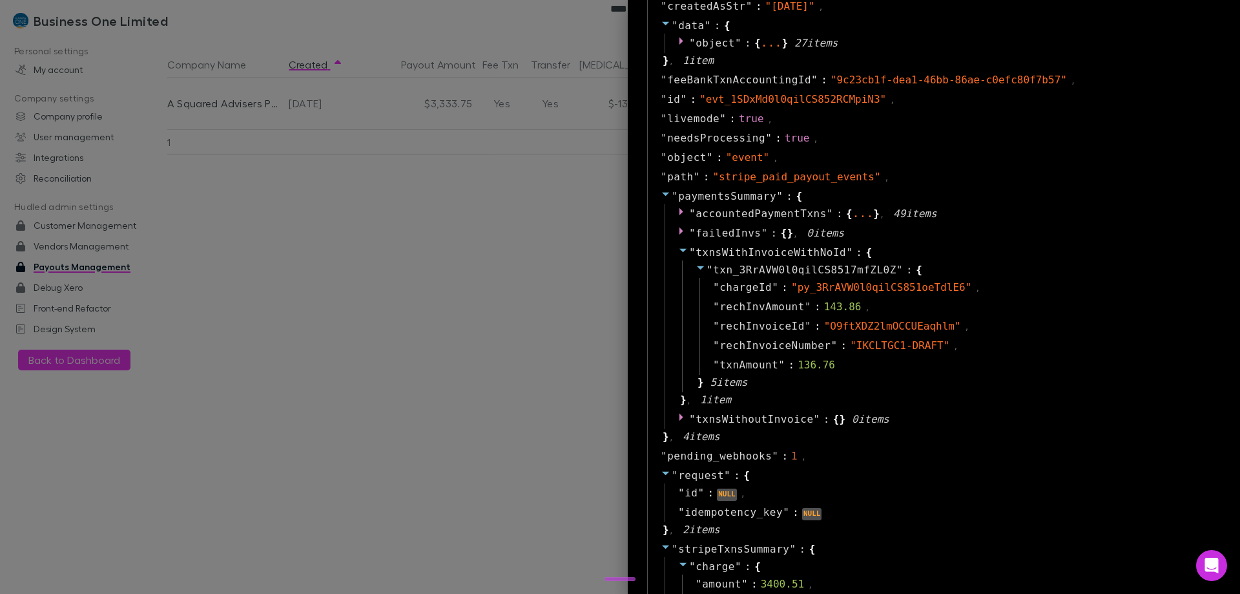
scroll to position [840, 0]
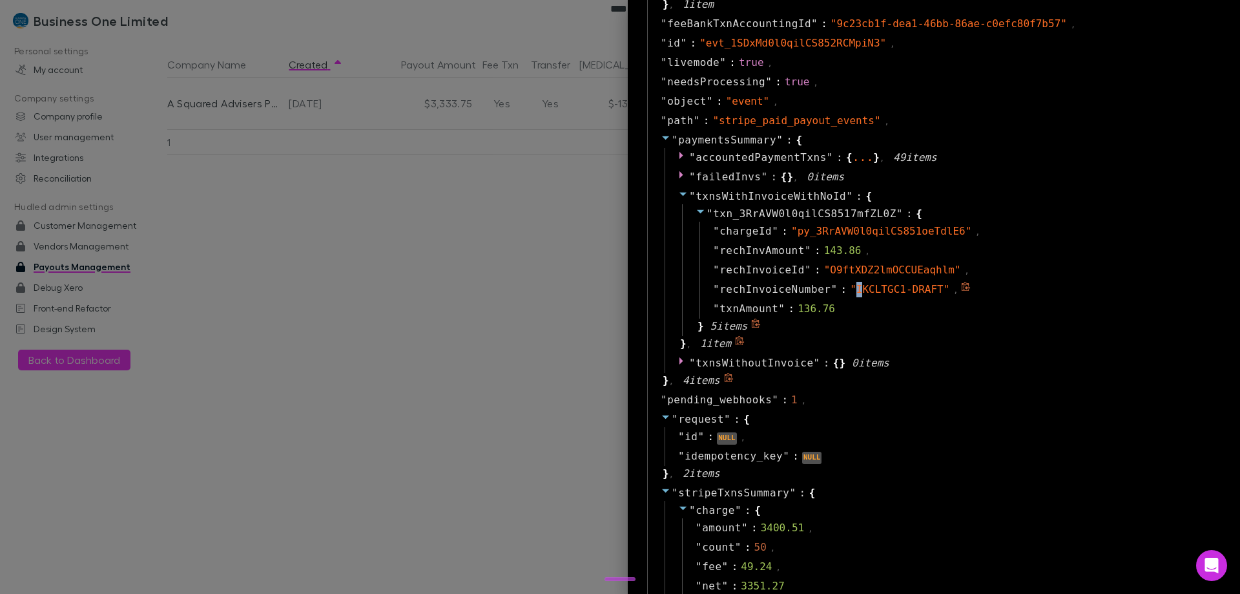
click at [850, 289] on span "" IKCLTGC1-DRAFT "" at bounding box center [899, 289] width 99 height 12
click at [500, 255] on div at bounding box center [620, 297] width 1240 height 594
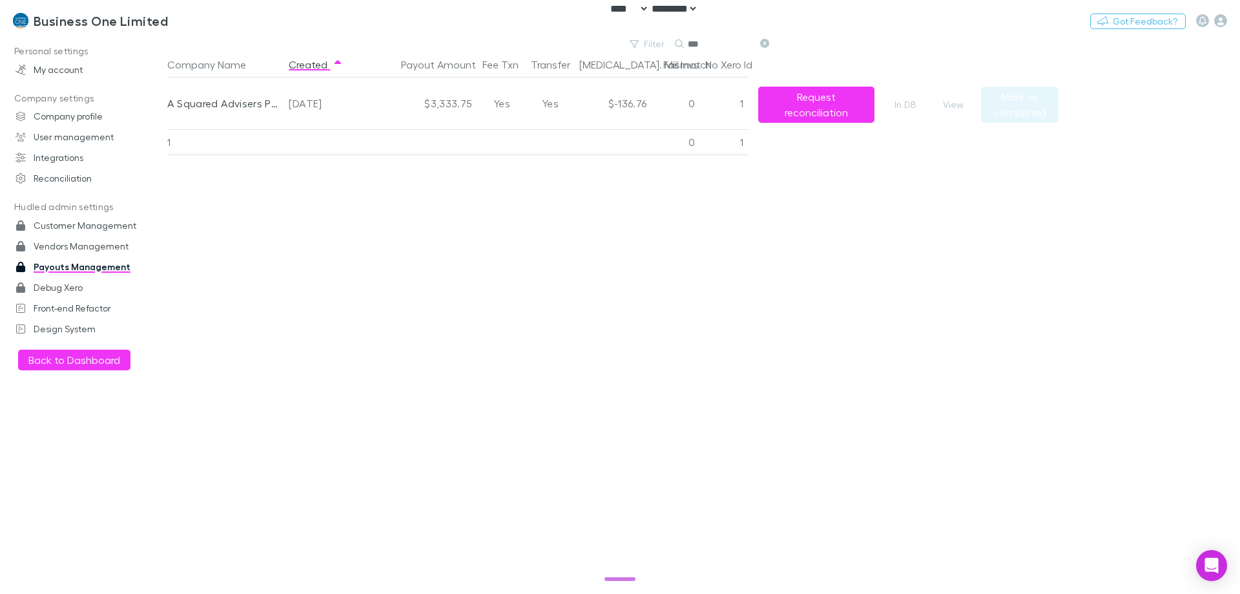
click at [763, 43] on icon at bounding box center [764, 43] width 9 height 9
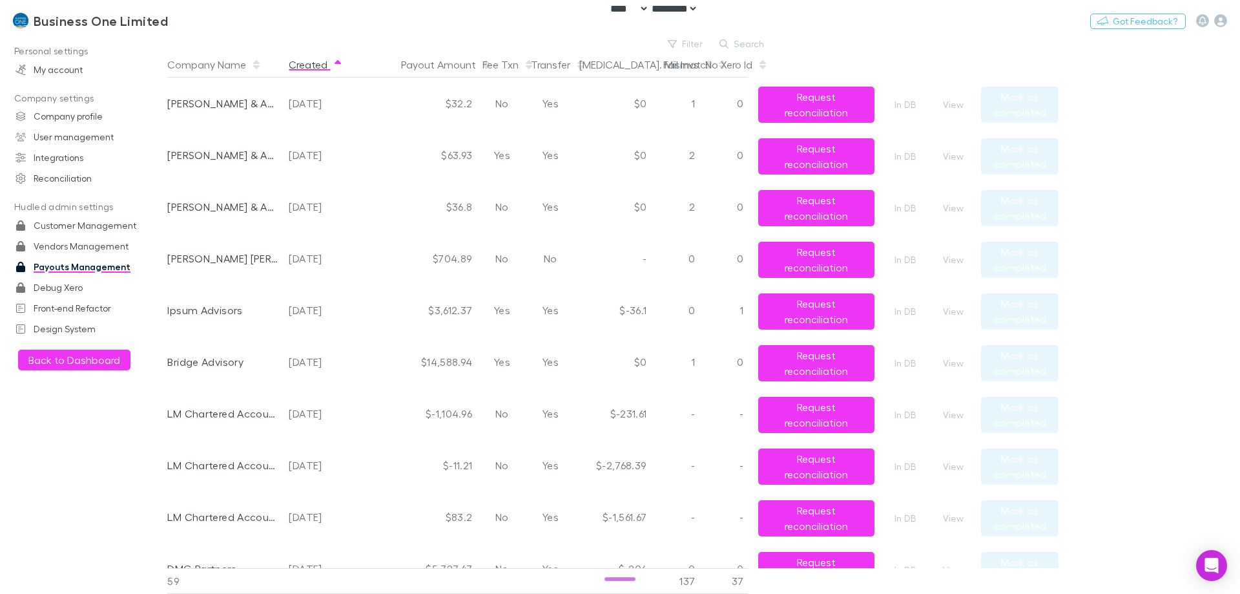
click at [299, 61] on button "Created" at bounding box center [316, 65] width 54 height 26
click at [677, 40] on icon "button" at bounding box center [672, 44] width 9 height 8
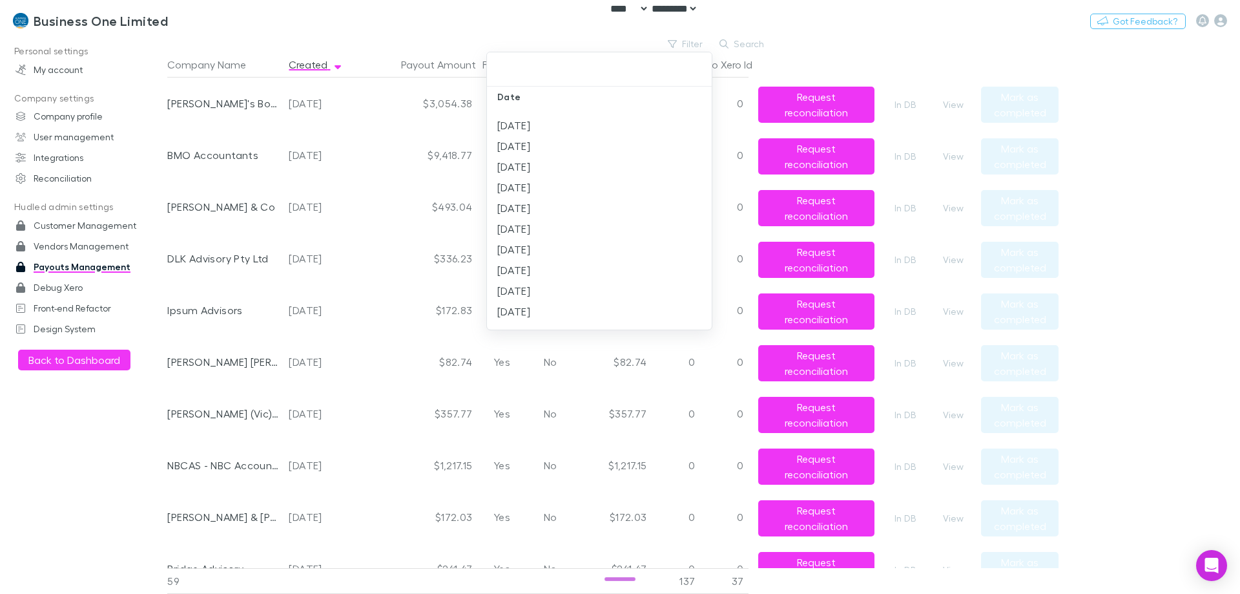
scroll to position [1452, 0]
click at [565, 350] on li "[DATE]" at bounding box center [599, 360] width 225 height 21
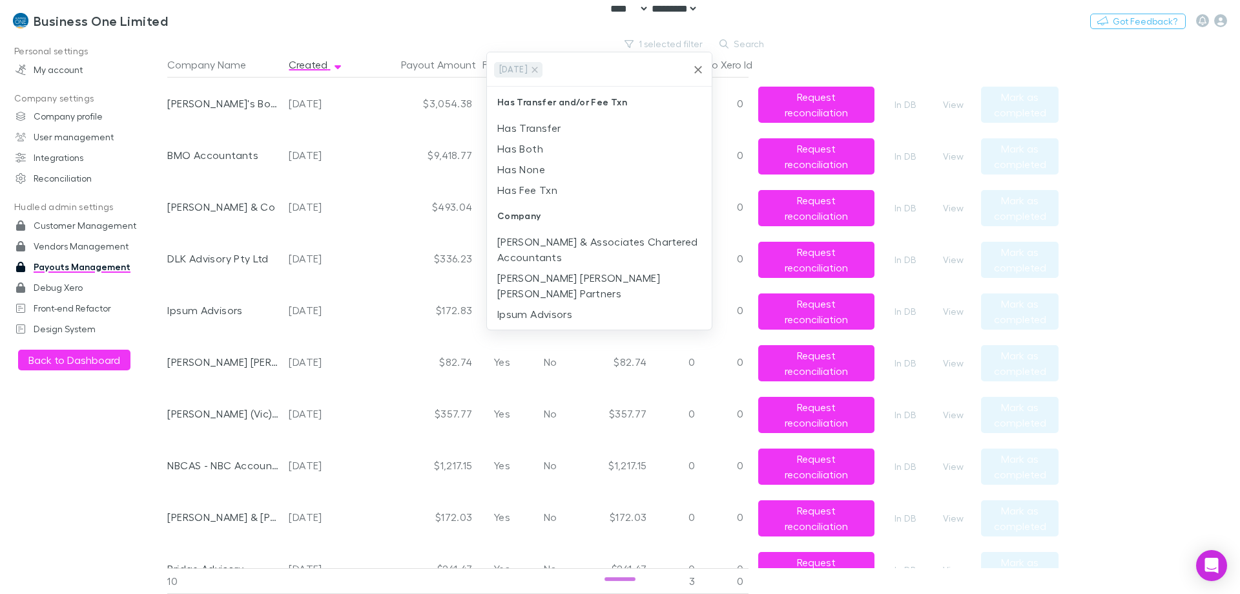
click at [401, 43] on div at bounding box center [620, 297] width 1240 height 594
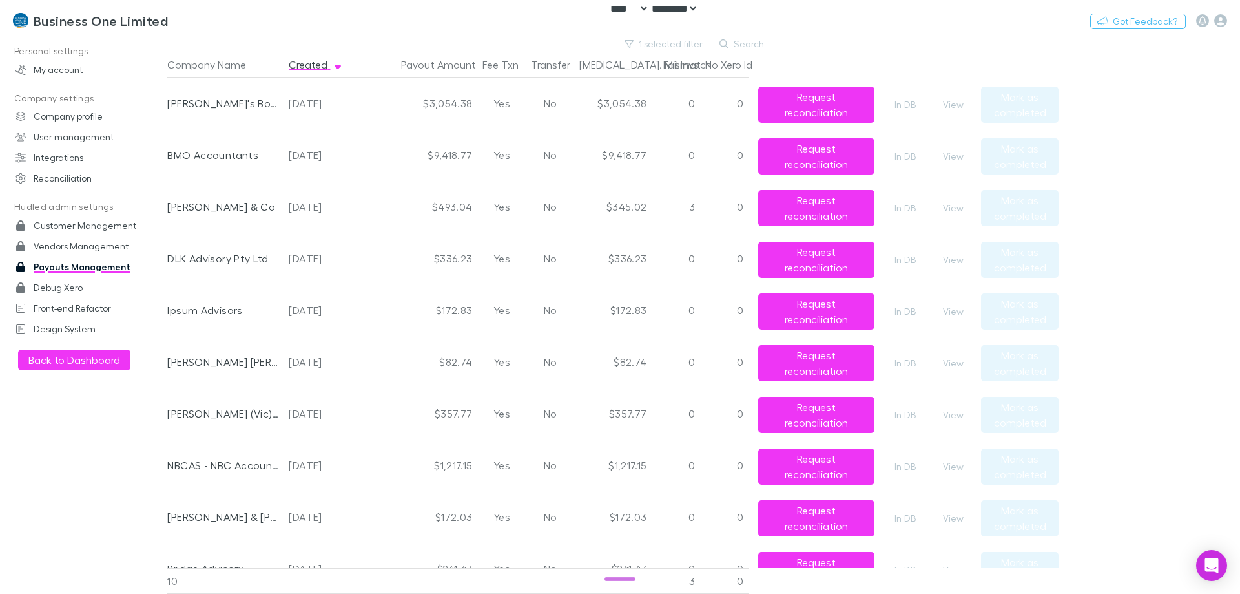
click at [995, 42] on main "1 selected filter Search Company Name Created Payout Amount Fee Txn Transfer [M…" at bounding box center [703, 314] width 1073 height 557
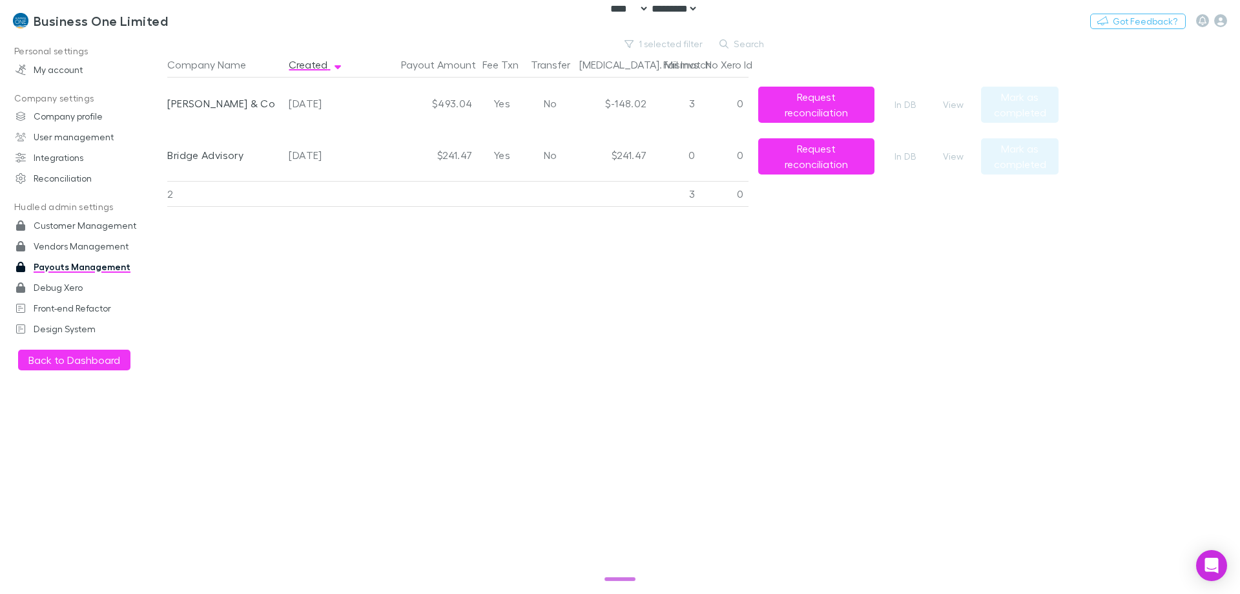
click at [296, 284] on div "Company Name Created Payout Amount Fee Txn Transfer [MEDICAL_DATA]. Mismatch Fa…" at bounding box center [612, 323] width 891 height 542
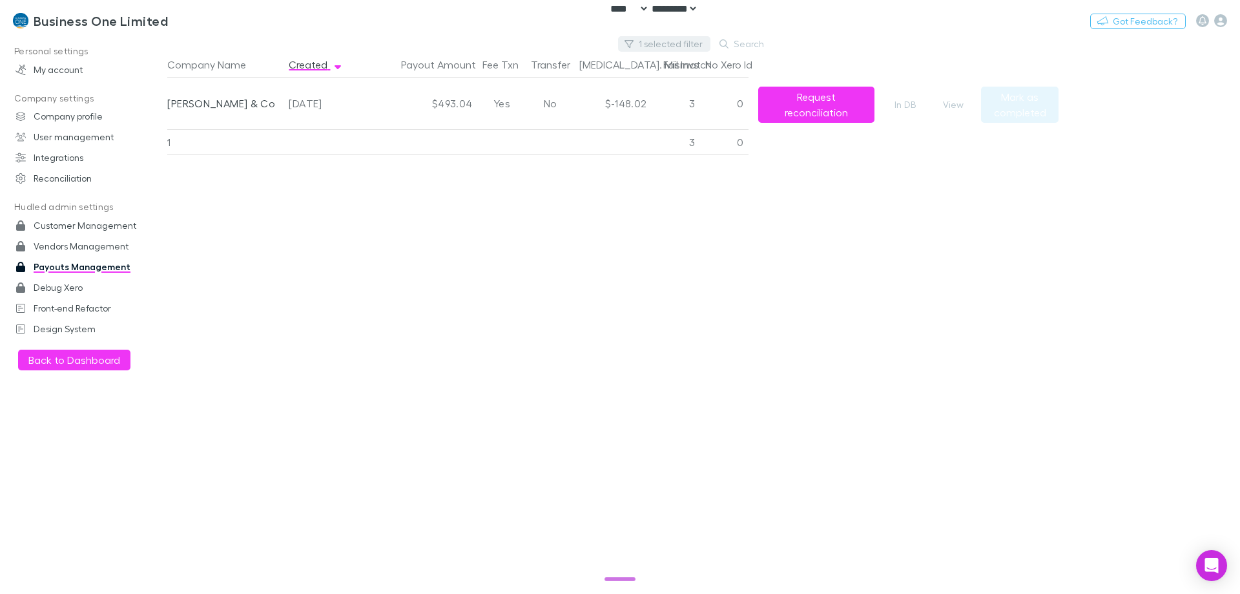
click at [670, 37] on button "1 selected filter" at bounding box center [664, 44] width 92 height 16
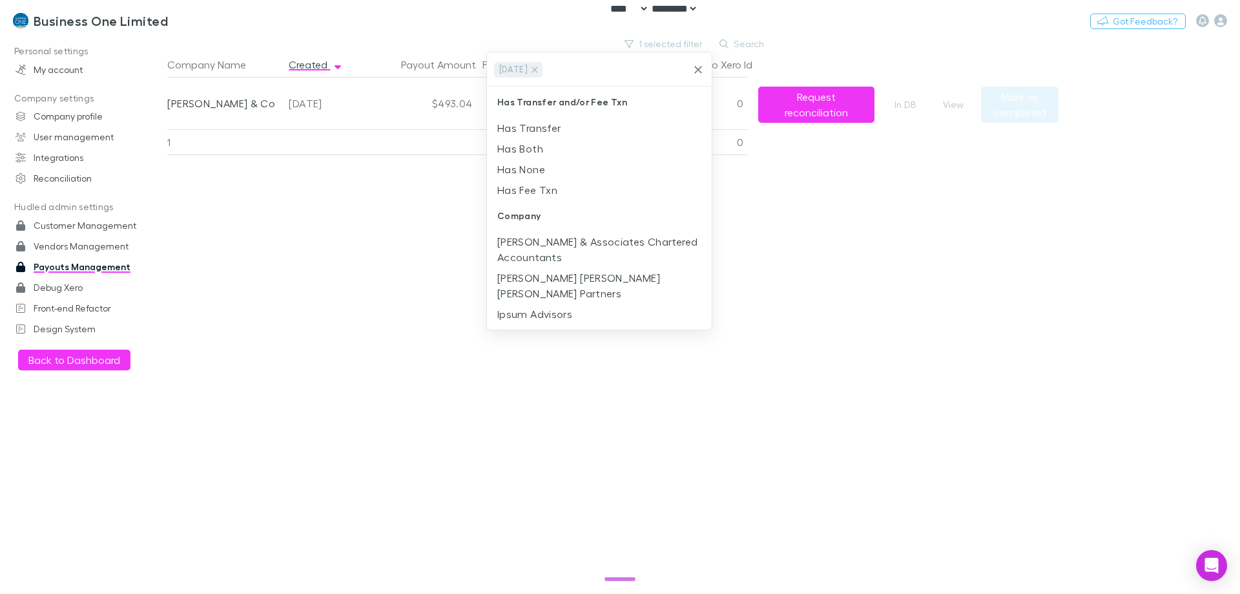
click at [696, 66] on icon "Clear" at bounding box center [698, 69] width 13 height 13
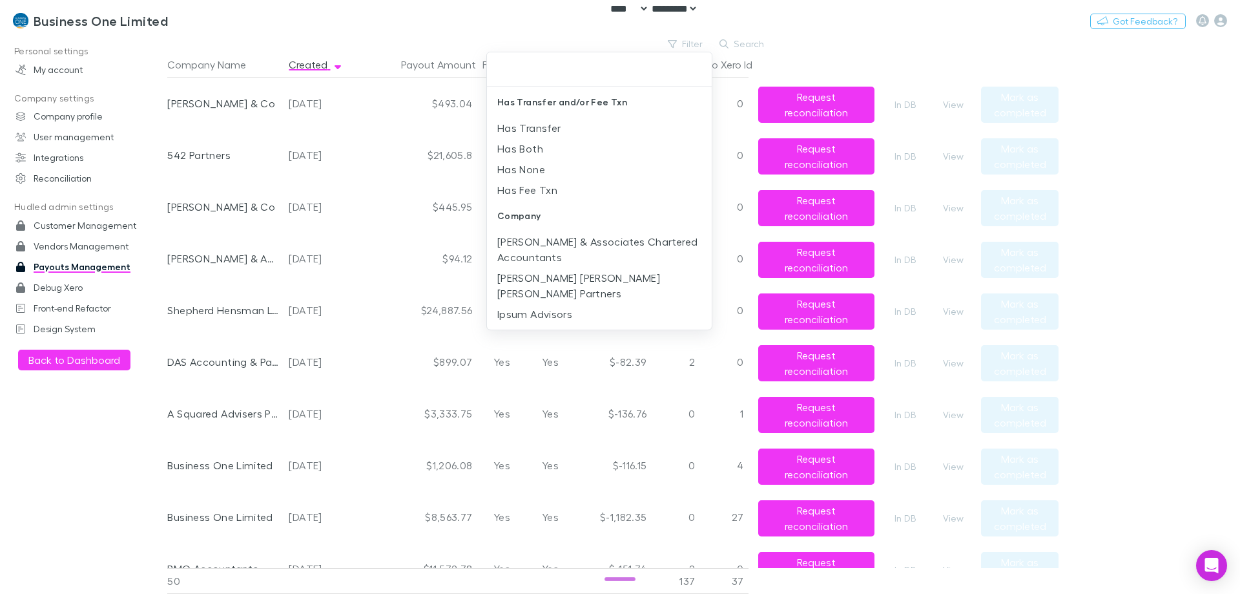
click at [343, 495] on div at bounding box center [620, 297] width 1240 height 594
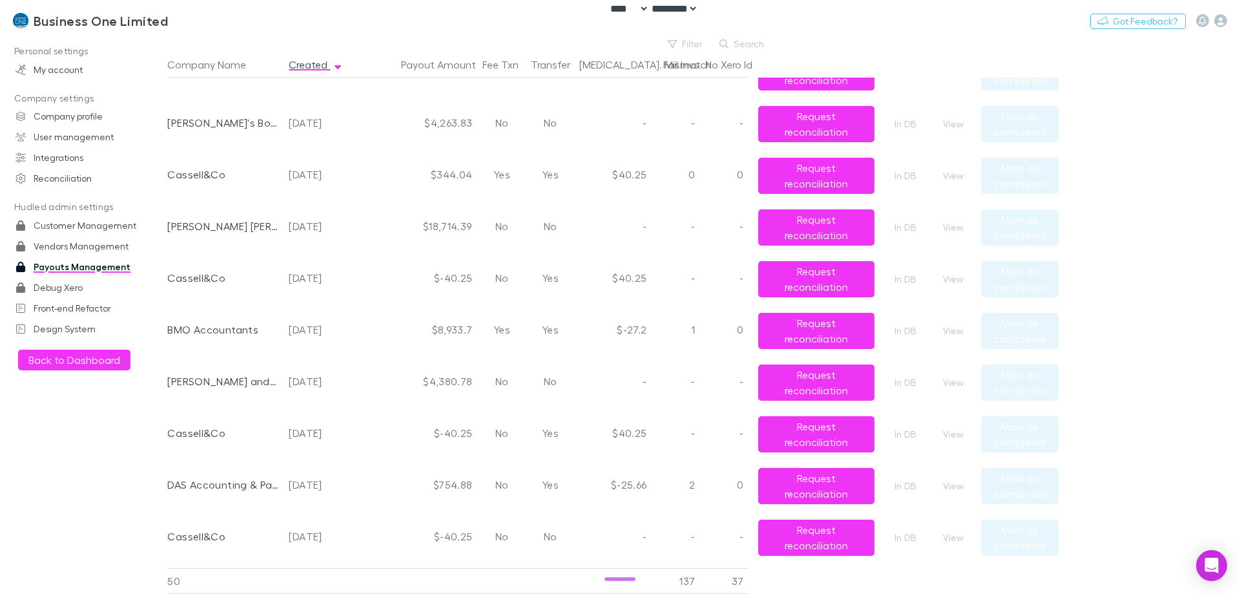
scroll to position [710, 0]
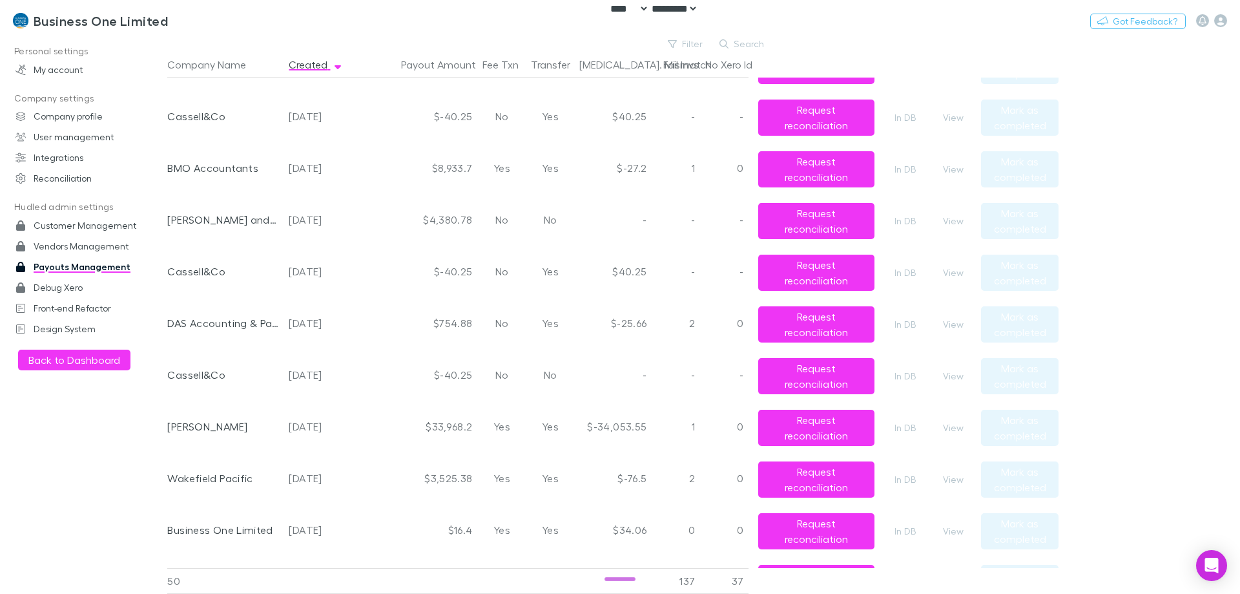
click at [735, 39] on button "Search" at bounding box center [742, 44] width 59 height 16
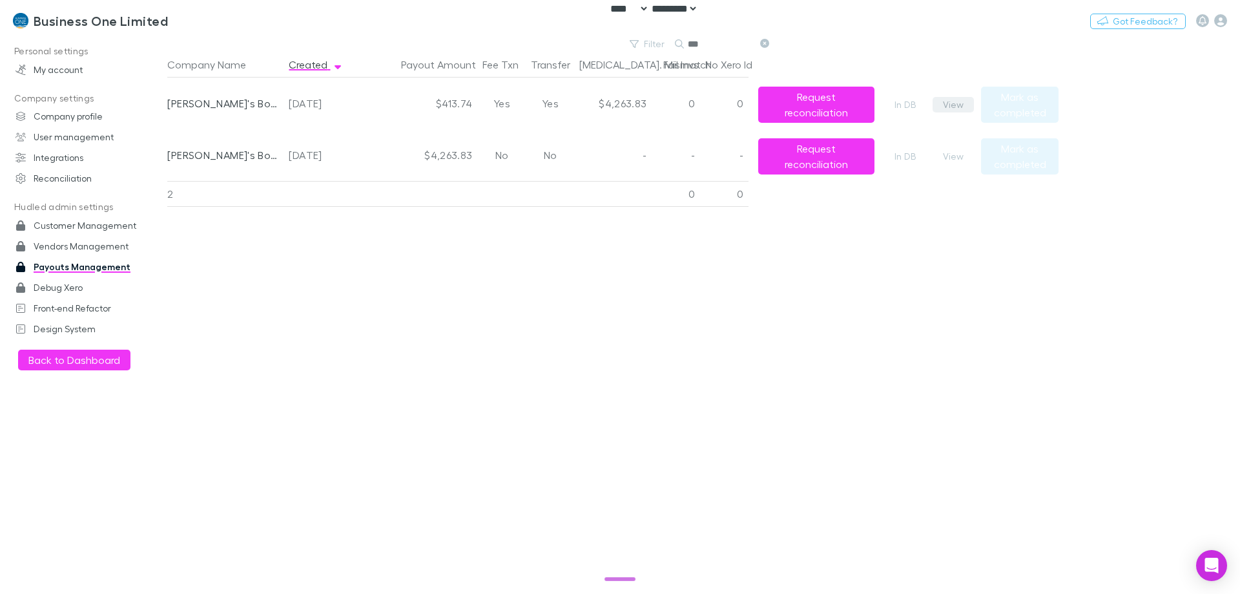
click at [959, 107] on button "View" at bounding box center [953, 105] width 41 height 16
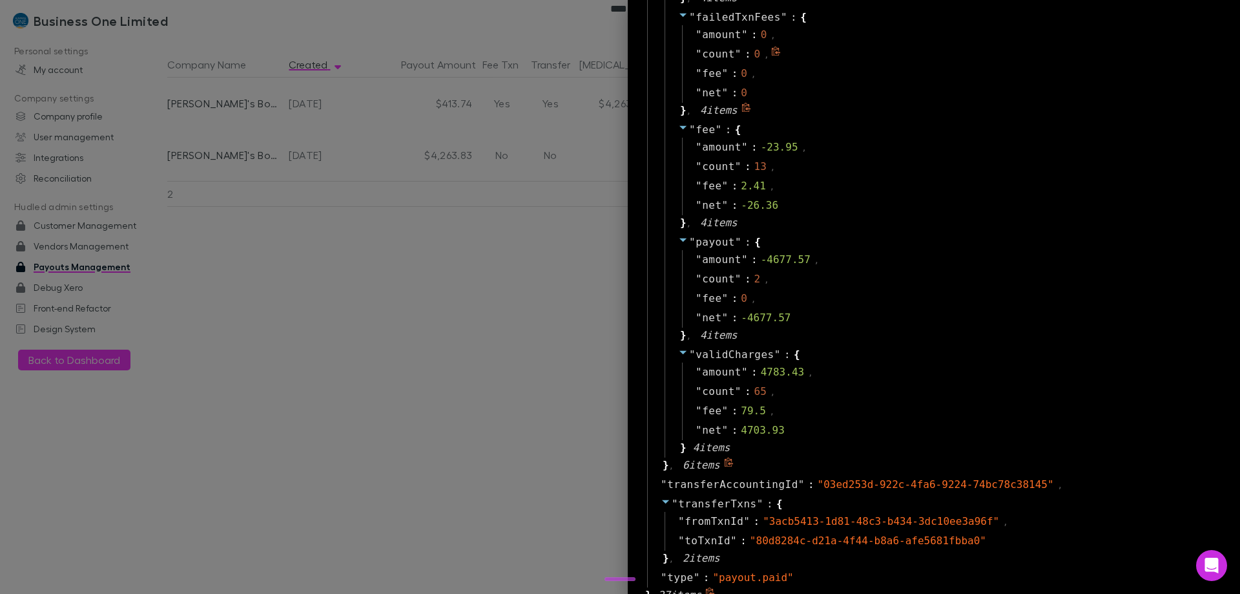
scroll to position [1434, 0]
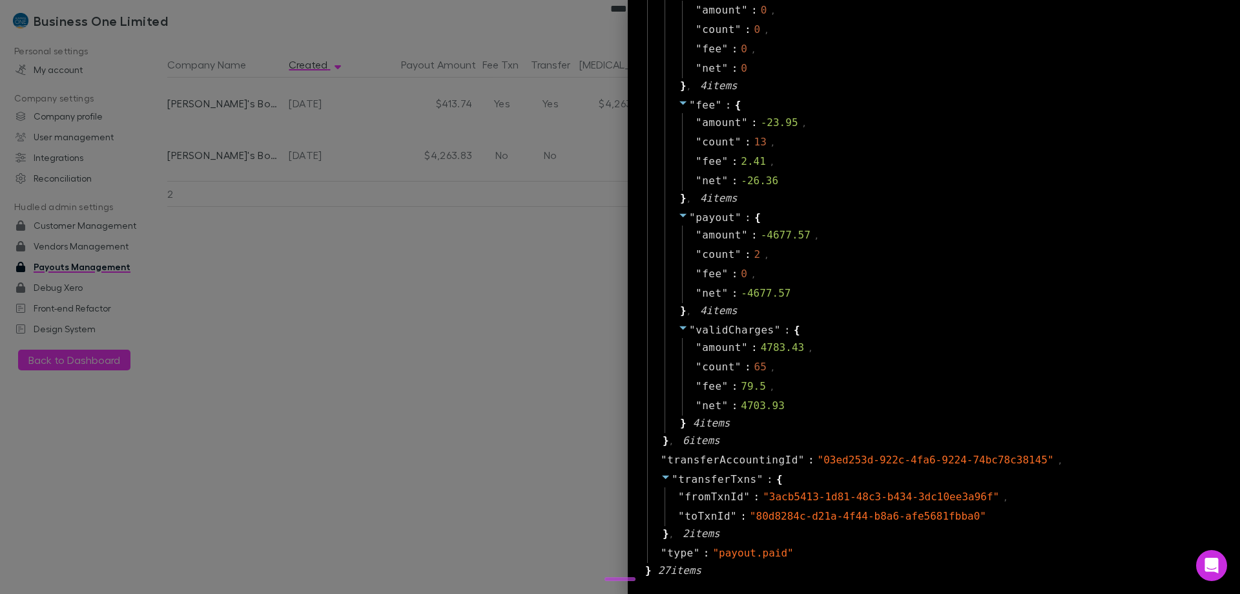
click at [288, 297] on div at bounding box center [620, 297] width 1240 height 594
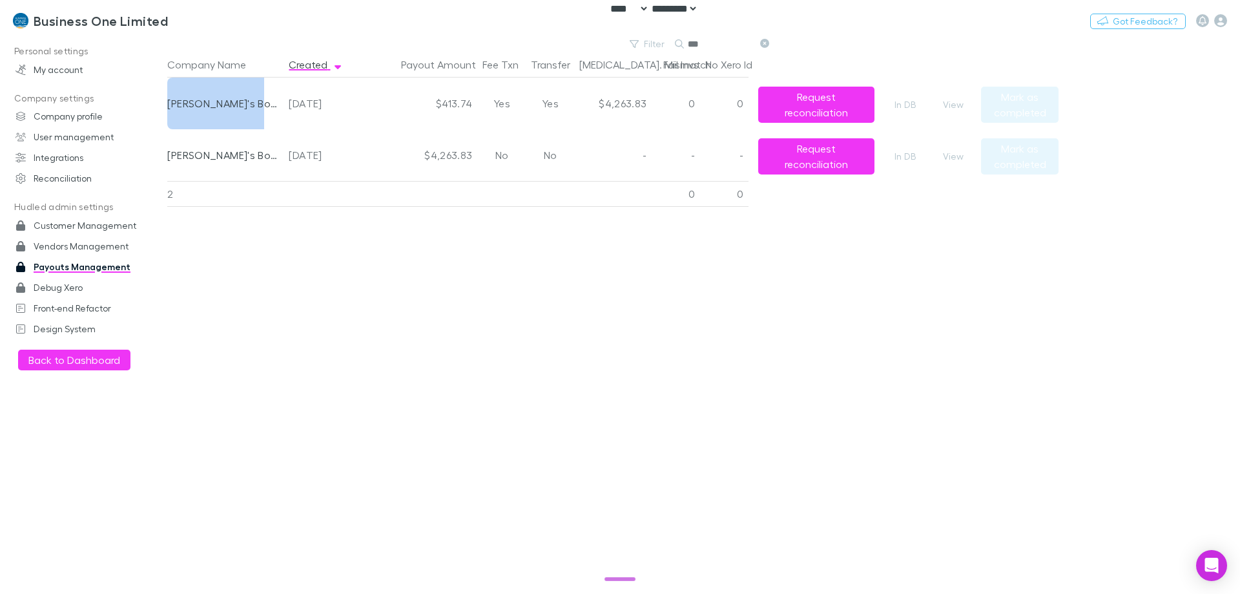
drag, startPoint x: 261, startPoint y: 101, endPoint x: 169, endPoint y: 101, distance: 91.7
click at [169, 101] on div "Jim's Bookkeeping" at bounding box center [222, 104] width 111 height 52
copy div "Jim's Bookkeeping"
click at [956, 102] on button "View" at bounding box center [953, 105] width 41 height 16
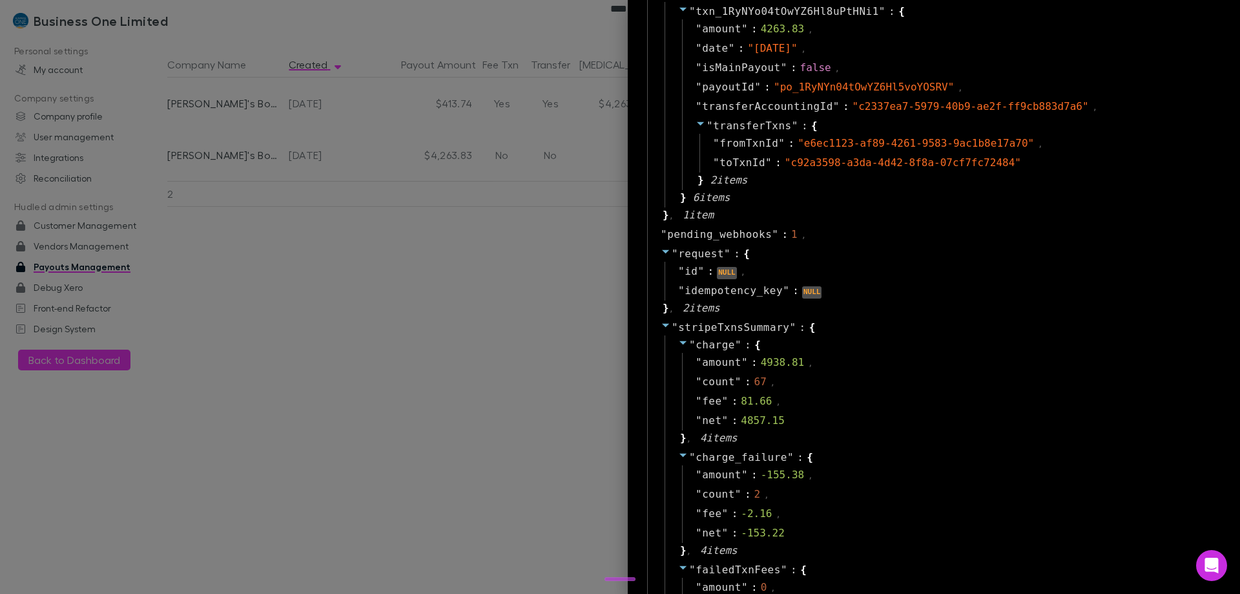
scroll to position [1338, 0]
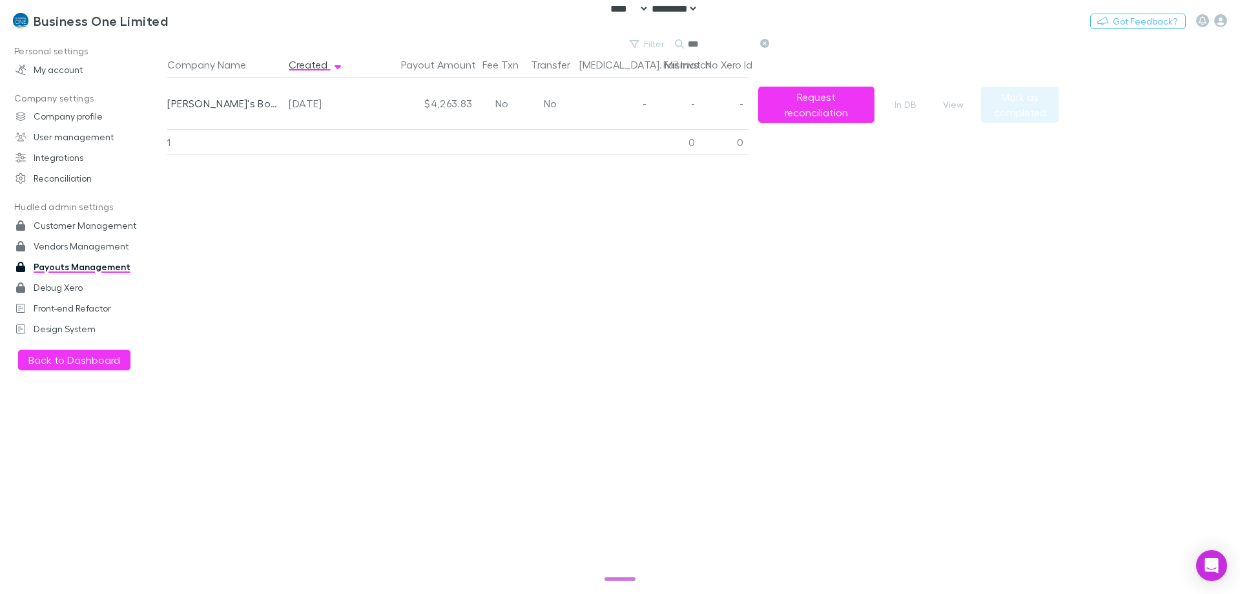
click at [295, 235] on div "Company Name Created Payout Amount Fee Txn Transfer Bal. Mismatch Fail Invs No …" at bounding box center [612, 323] width 891 height 542
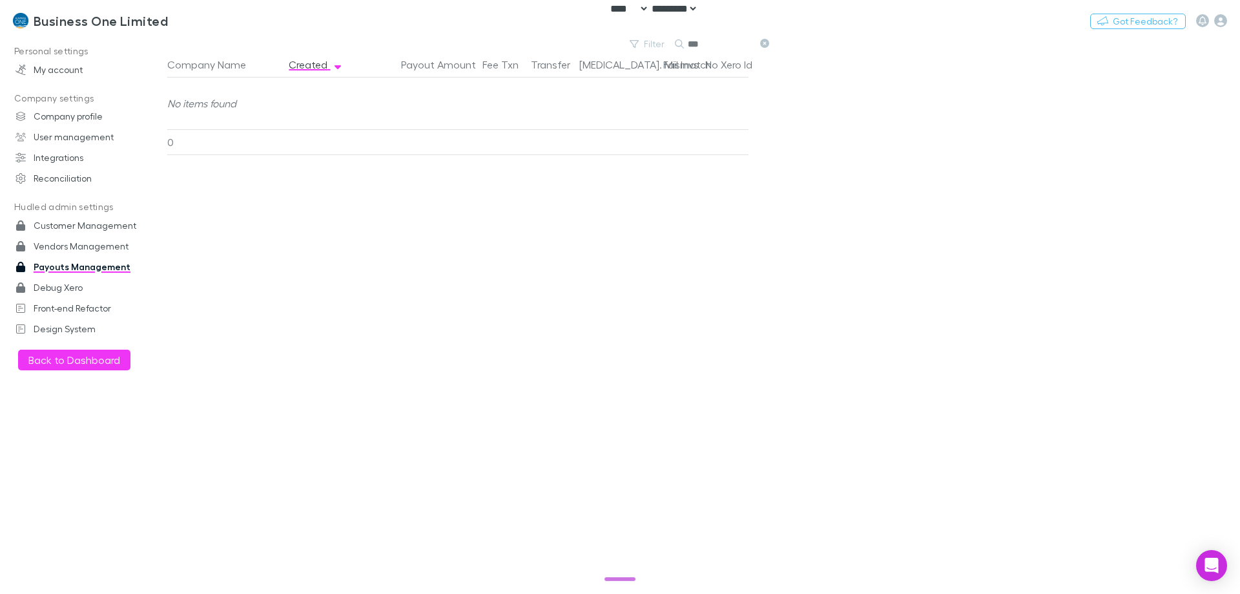
click at [487, 408] on div "Company Name Created Payout Amount Fee Txn Transfer Bal. Mismatch Fail Invs No …" at bounding box center [612, 323] width 891 height 542
click at [694, 47] on input "***" at bounding box center [720, 44] width 65 height 18
paste input "**********"
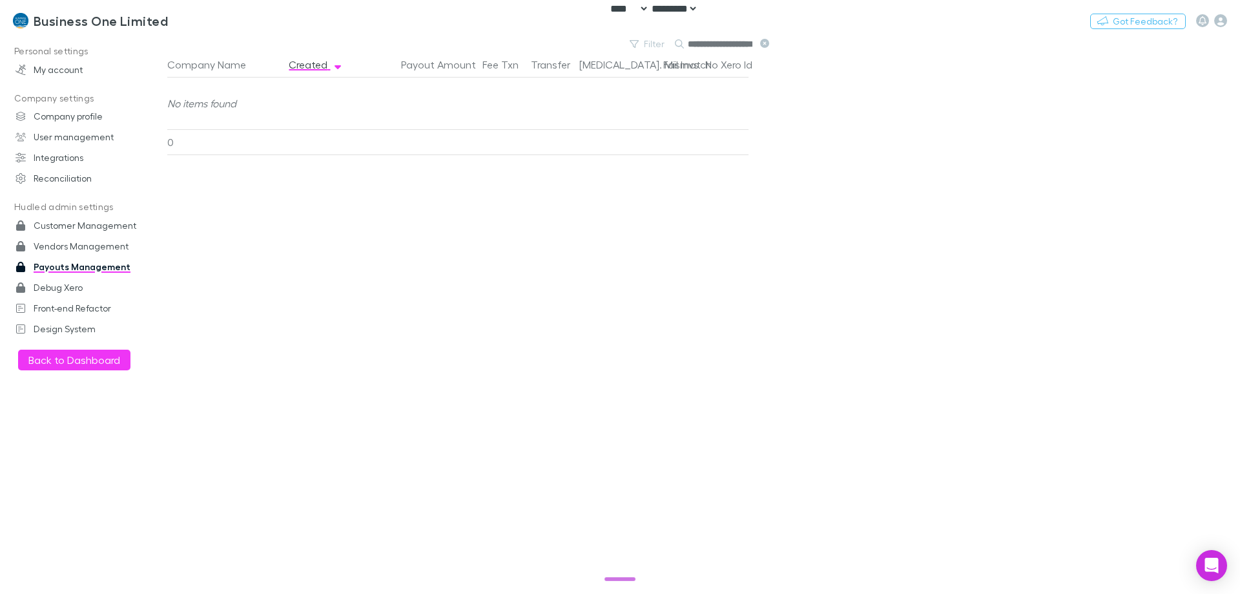
scroll to position [0, 19]
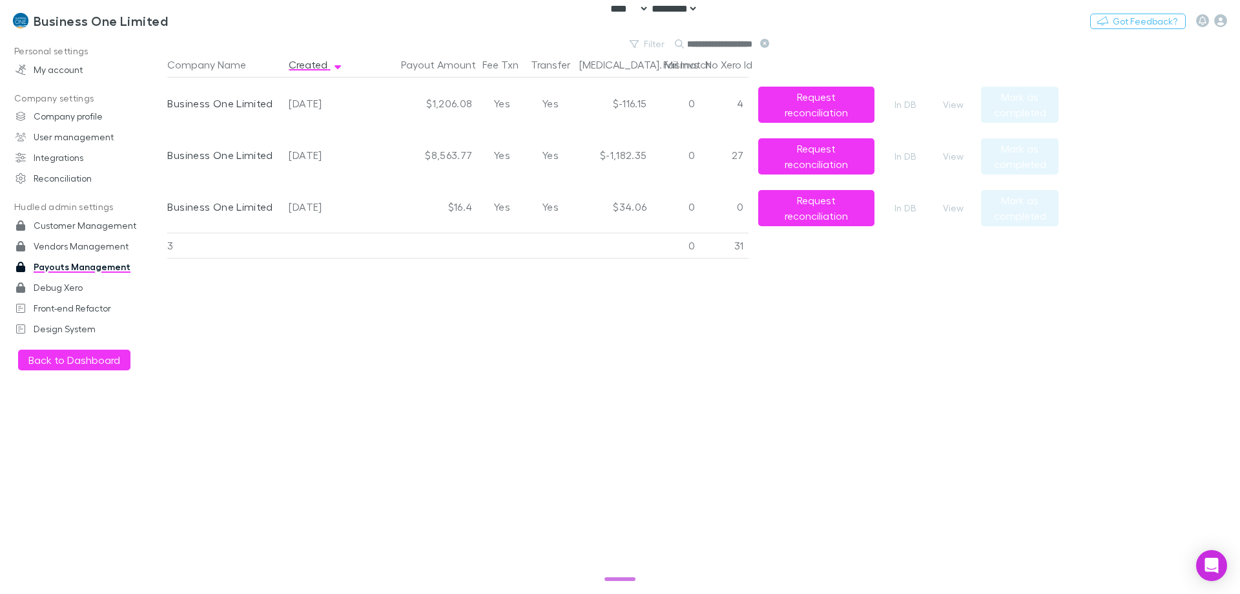
type input "**********"
click at [588, 296] on div "Company Name Created Payout Amount Fee Txn Transfer Bal. Mismatch Fail Invs No …" at bounding box center [612, 323] width 891 height 542
click at [950, 150] on button "View" at bounding box center [953, 157] width 41 height 16
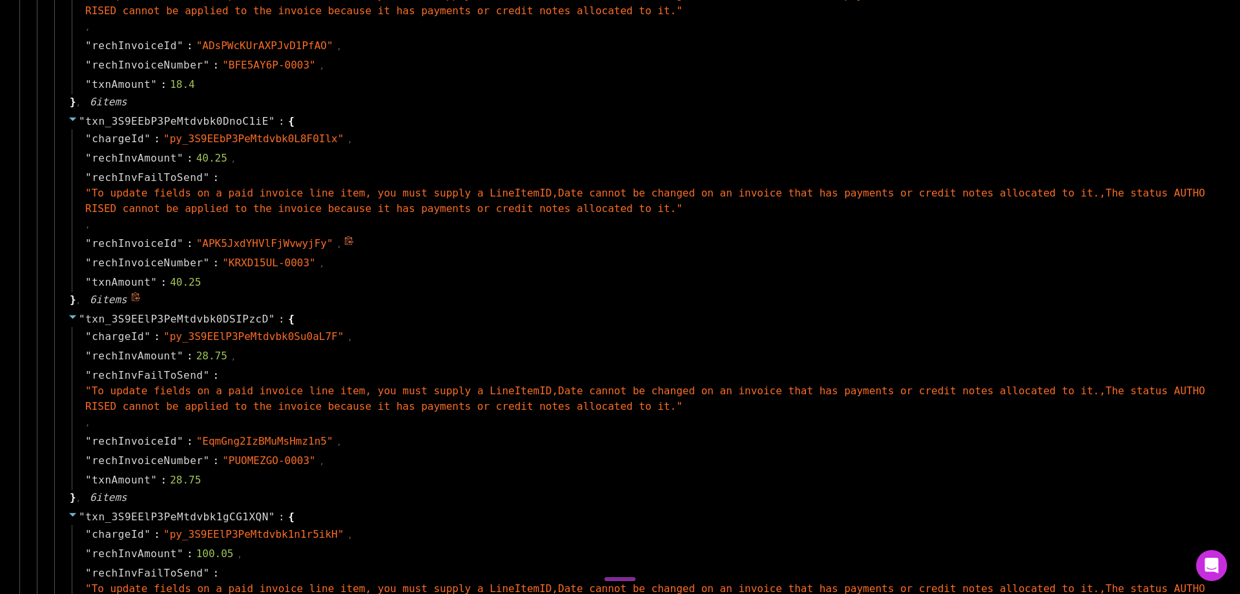
scroll to position [1292, 0]
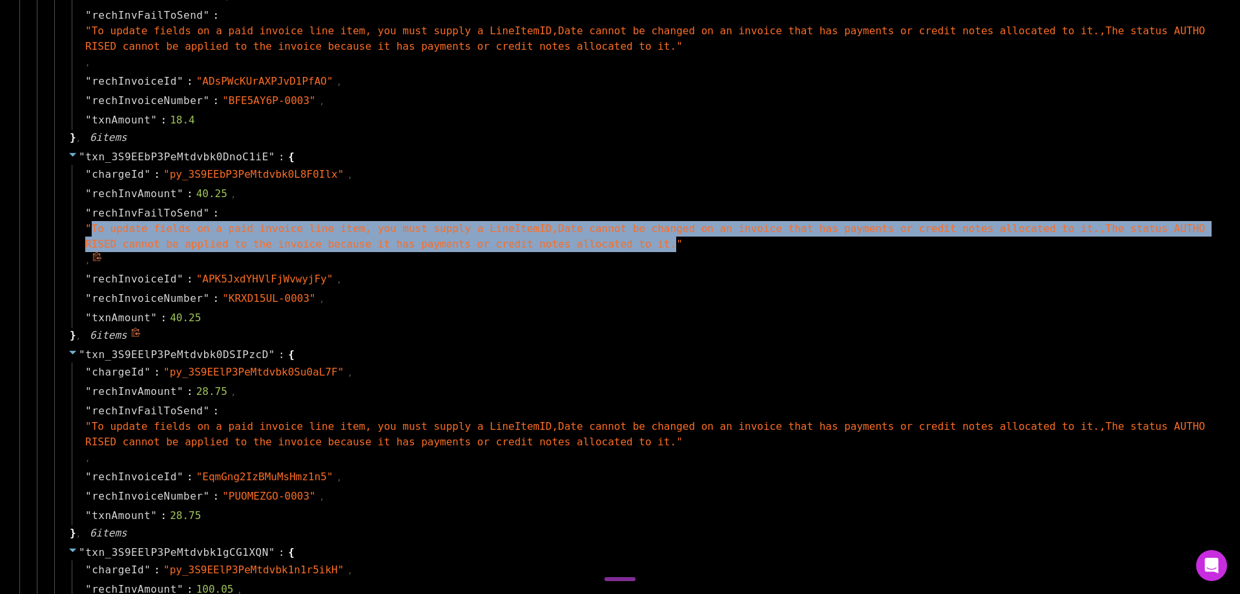
drag, startPoint x: 534, startPoint y: 248, endPoint x: 92, endPoint y: 231, distance: 442.1
click at [92, 231] on span "" To update fields on a paid invoice line item, you must supply a LineItemID,Da…" at bounding box center [645, 236] width 1120 height 28
copy span "To update fields on a paid invoice line item, you must supply a LineItemID,Date…"
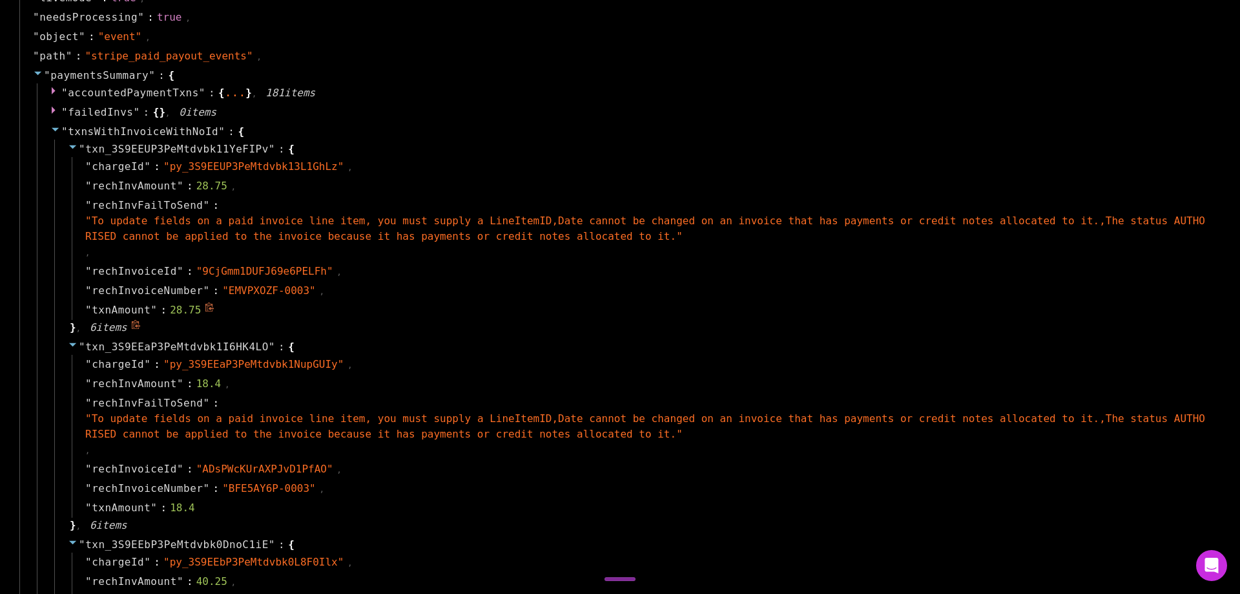
scroll to position [0, 0]
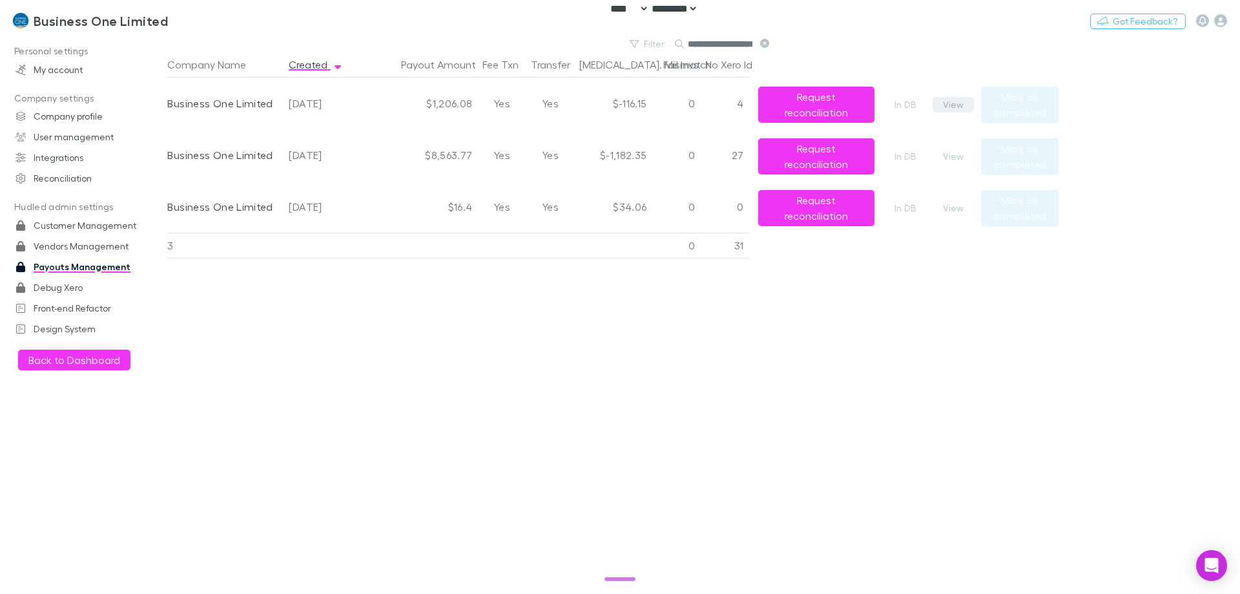
click at [959, 109] on button "View" at bounding box center [953, 105] width 41 height 16
click at [955, 209] on button "View" at bounding box center [953, 208] width 41 height 16
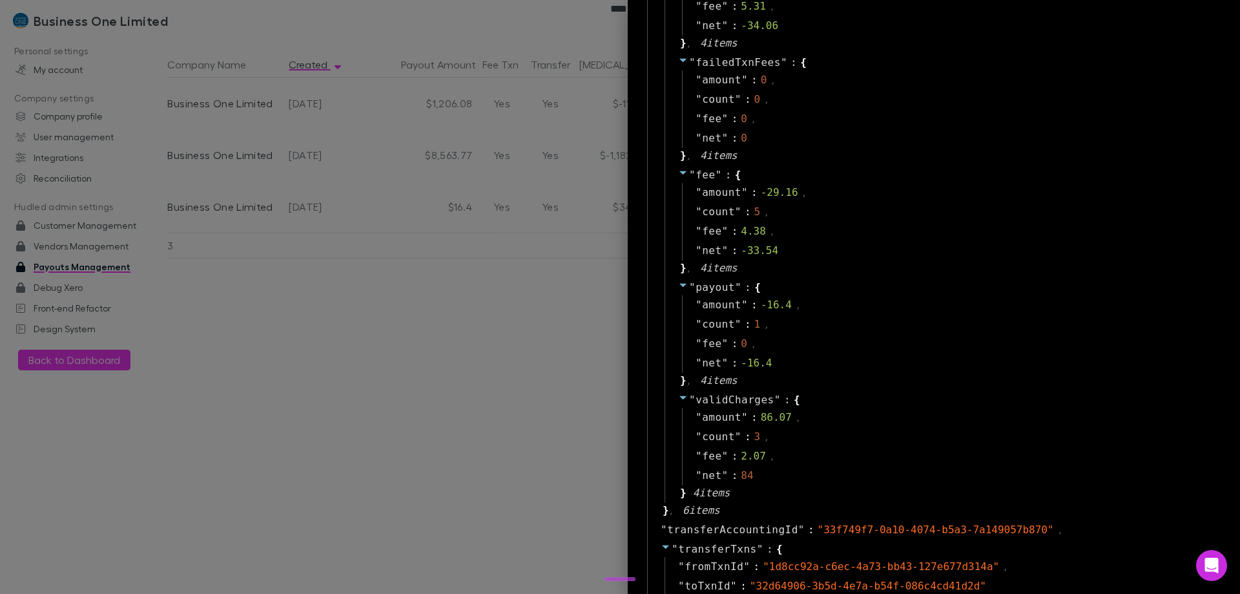
scroll to position [1434, 0]
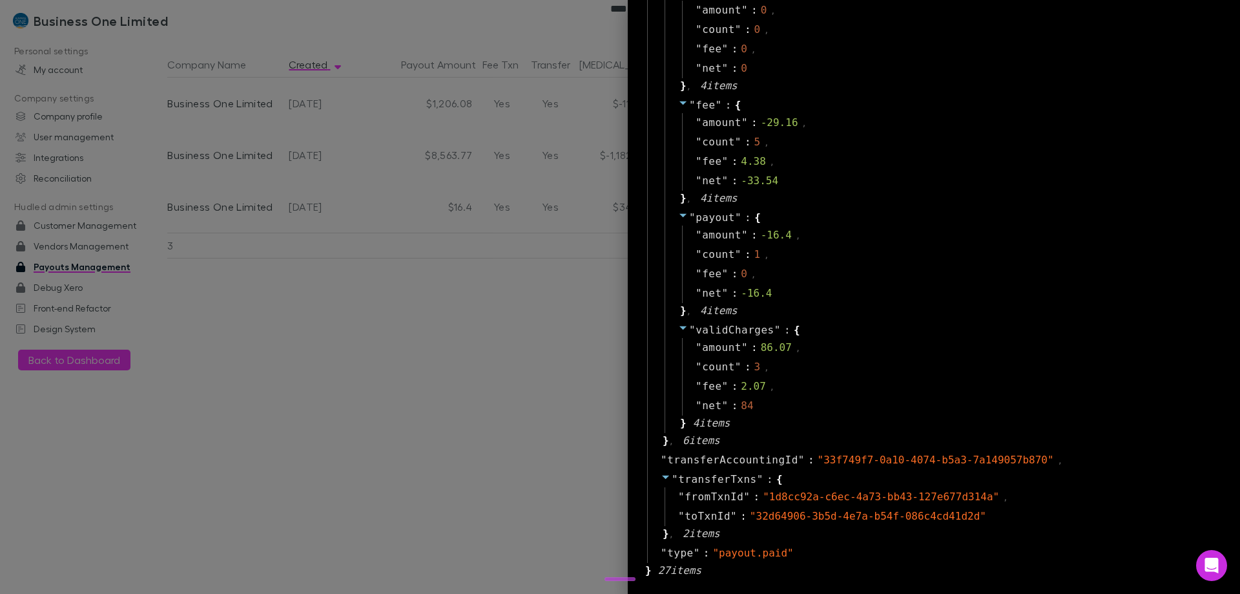
click at [474, 375] on div at bounding box center [620, 297] width 1240 height 594
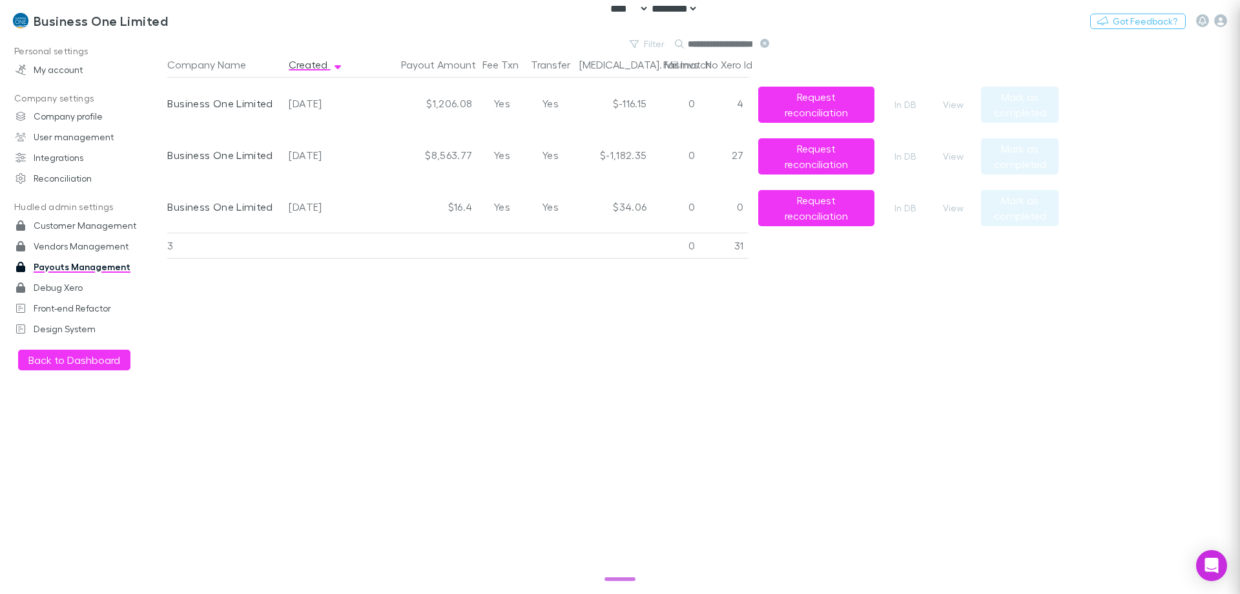
scroll to position [0, 0]
click at [519, 479] on div "Company Name Created Payout Amount Fee Txn Transfer Bal. Mismatch Fail Invs No …" at bounding box center [612, 323] width 891 height 542
click at [1229, 404] on main "**********" at bounding box center [703, 314] width 1073 height 557
click at [952, 150] on button "View" at bounding box center [953, 157] width 41 height 16
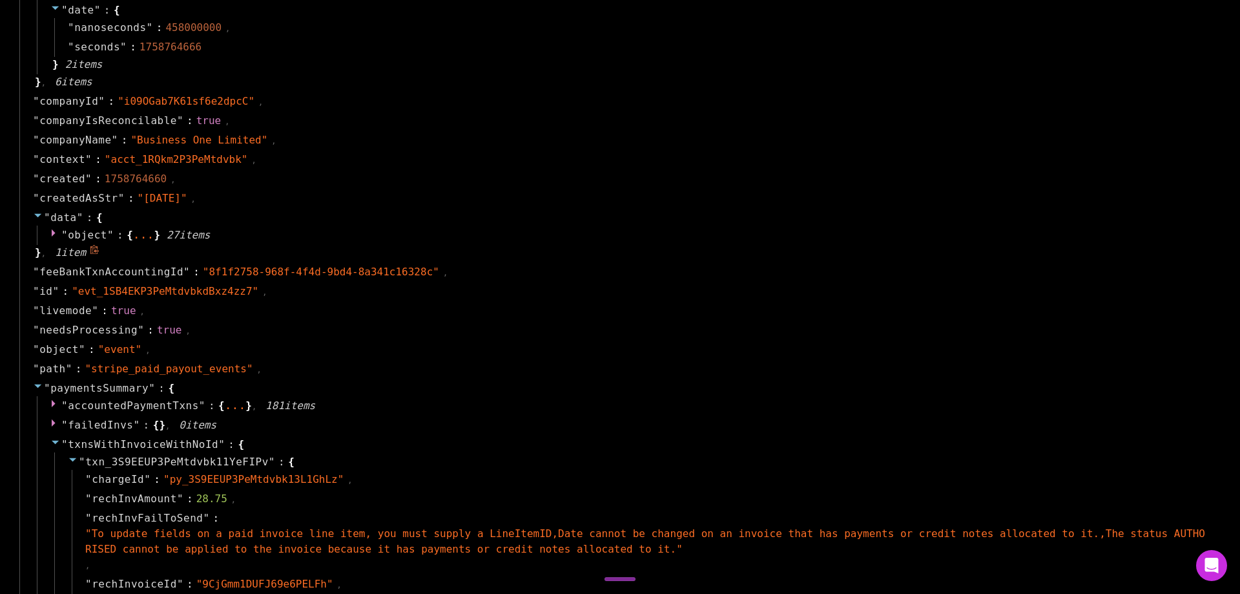
scroll to position [904, 0]
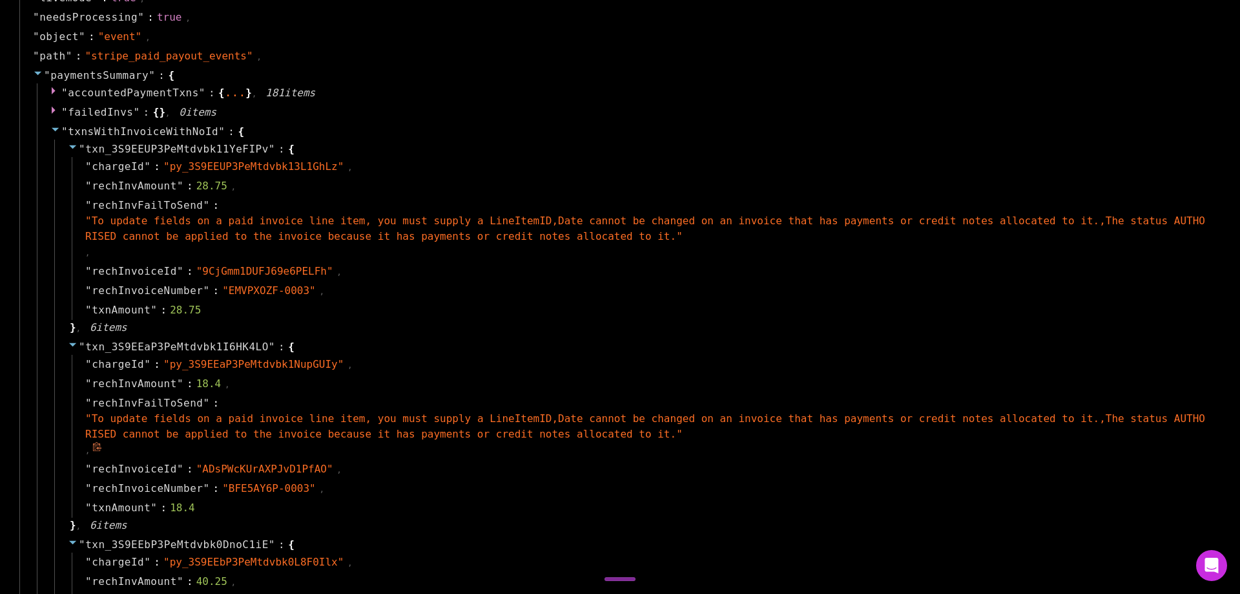
click at [133, 405] on span "rechInvFailToSend" at bounding box center [147, 403] width 111 height 16
copy span "rechInvFailToSend"
click at [542, 567] on div "" chargeId " : " py_3S9EEbP3PeMtdvbk0L8F0Ilx " ," at bounding box center [643, 561] width 1143 height 19
click at [157, 405] on span "rechInvFailToSend" at bounding box center [147, 403] width 111 height 16
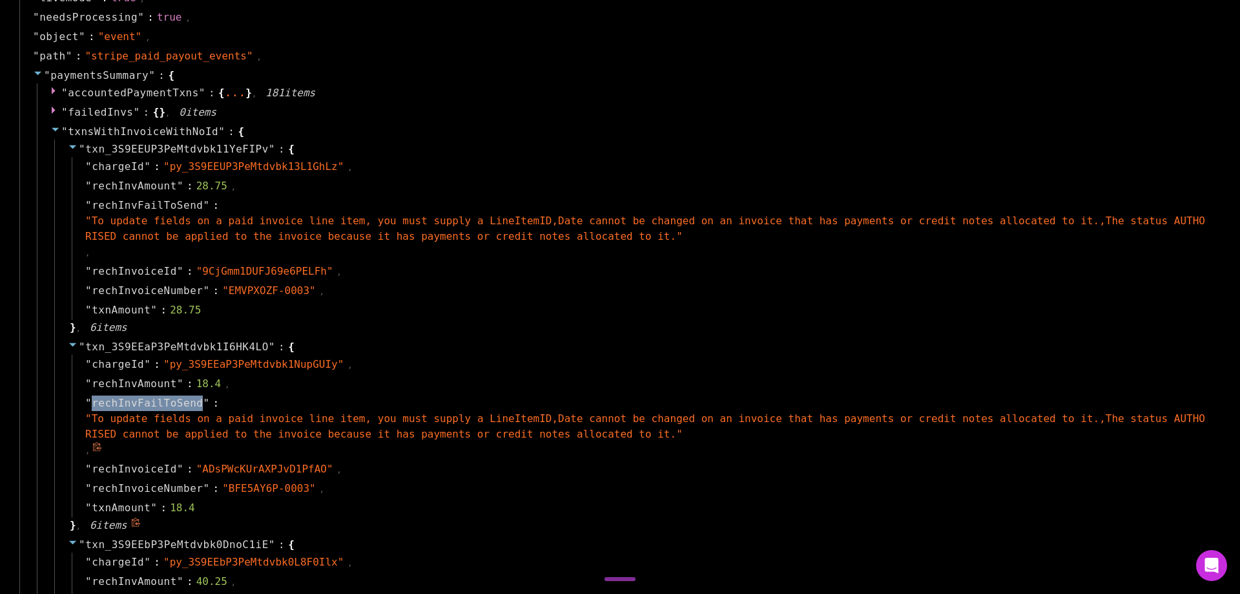
click at [157, 405] on span "rechInvFailToSend" at bounding box center [147, 403] width 111 height 16
copy span "rechInvFailToSend"
click at [386, 462] on div "" rechInvoiceId " : " ADsPWcKUrAXPJvD1PfAO " ," at bounding box center [643, 468] width 1143 height 19
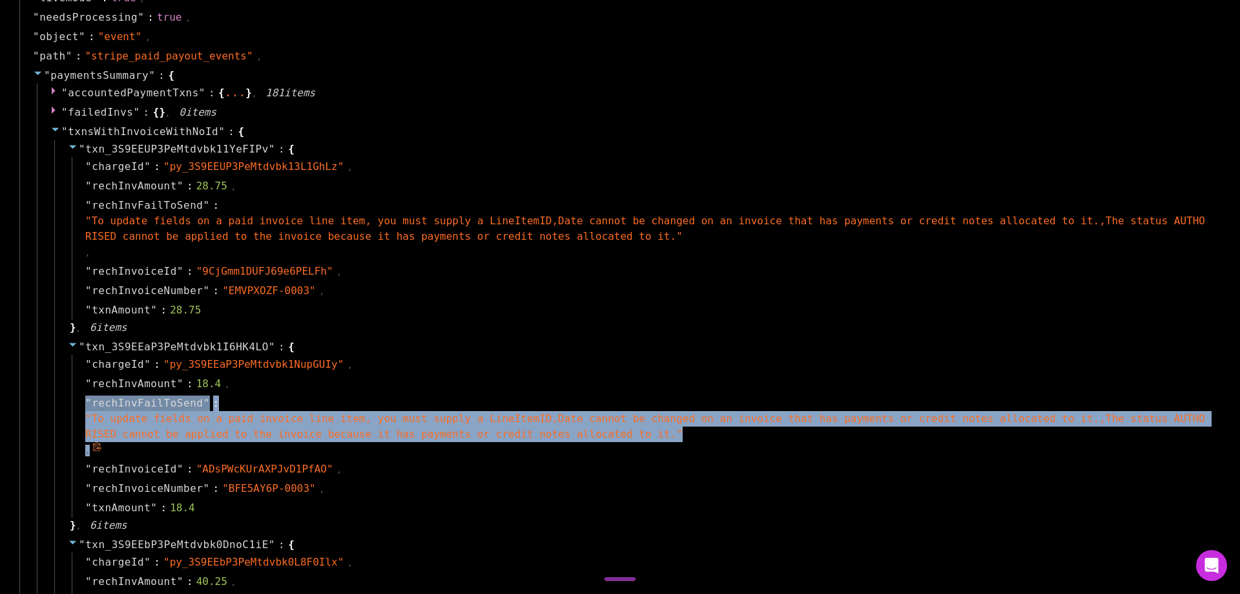
drag, startPoint x: 90, startPoint y: 434, endPoint x: 83, endPoint y: 406, distance: 29.1
click at [83, 406] on div "" rechInvFailToSend " : " To update fields on a paid invoice line item, you mus…" at bounding box center [643, 426] width 1143 height 66
copy div "" rechInvFailToSend " : " To update fields on a paid invoice line item, you mus…"
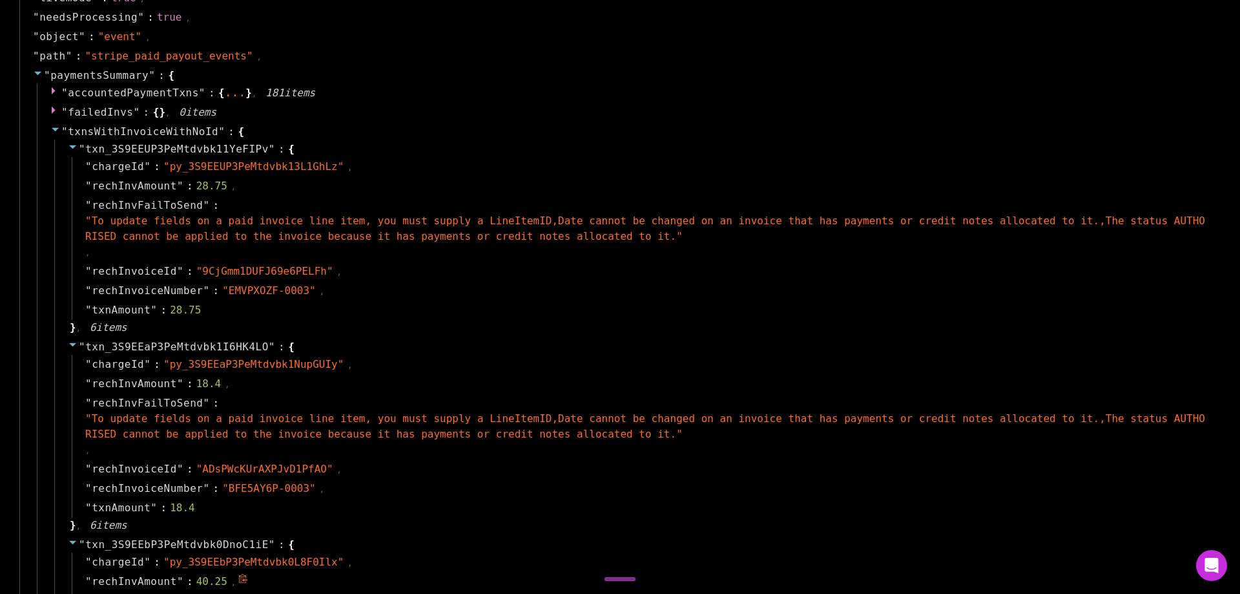
drag, startPoint x: 678, startPoint y: 576, endPoint x: 614, endPoint y: 496, distance: 102.1
click at [678, 576] on div "" rechInvAmount " : 40.25 ," at bounding box center [643, 581] width 1143 height 19
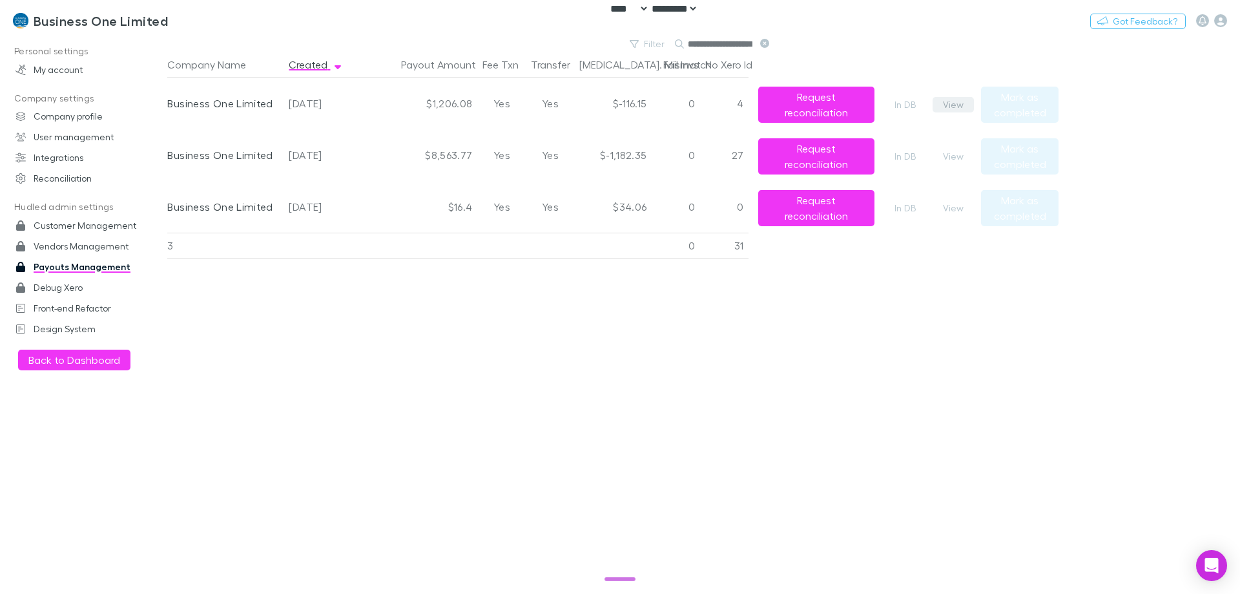
click at [945, 103] on button "View" at bounding box center [953, 105] width 41 height 16
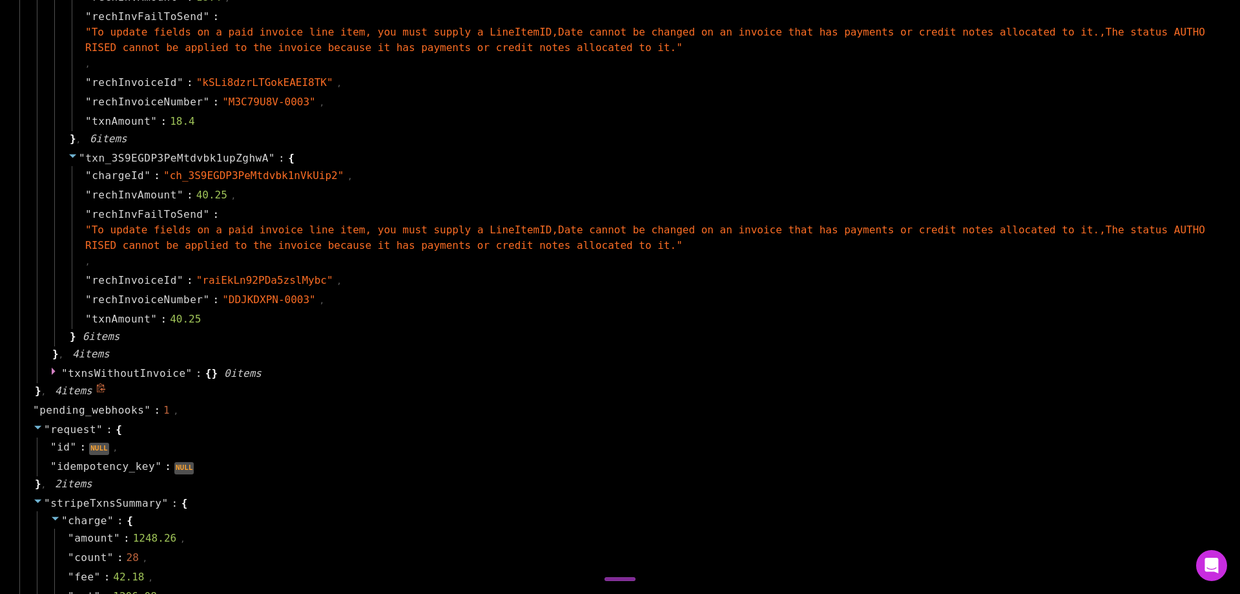
scroll to position [1486, 0]
click at [676, 439] on div "" request " : { " id " : NULL , " idempotency_key " : NULL } , 2 item s" at bounding box center [621, 459] width 1205 height 74
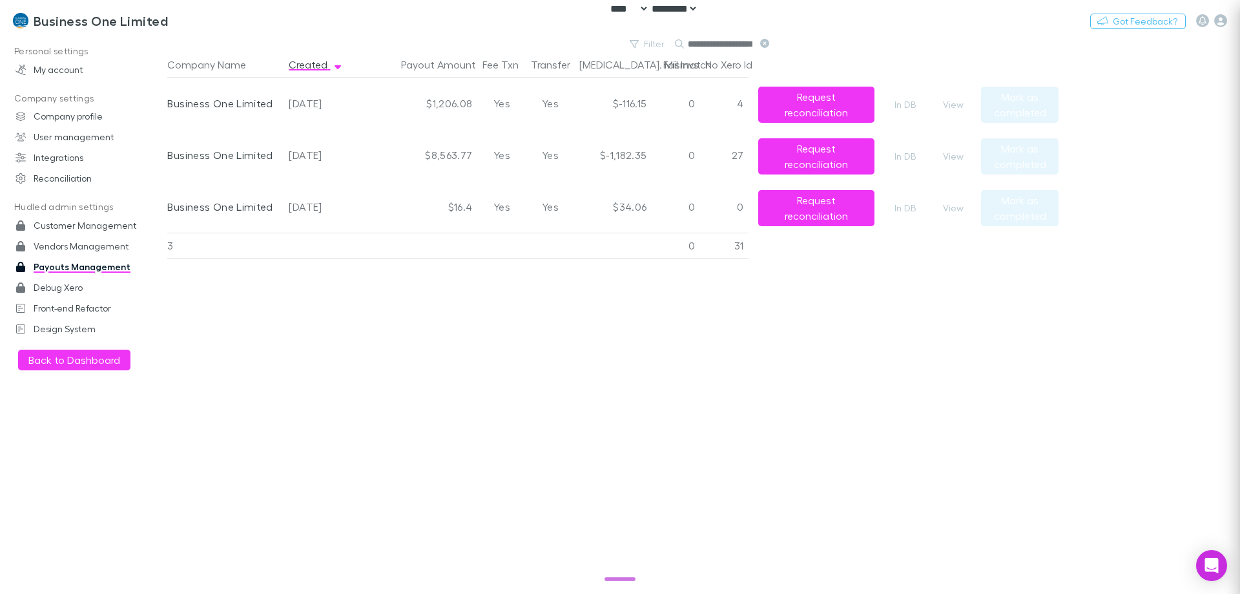
scroll to position [0, 0]
click at [960, 154] on button "View" at bounding box center [953, 157] width 41 height 16
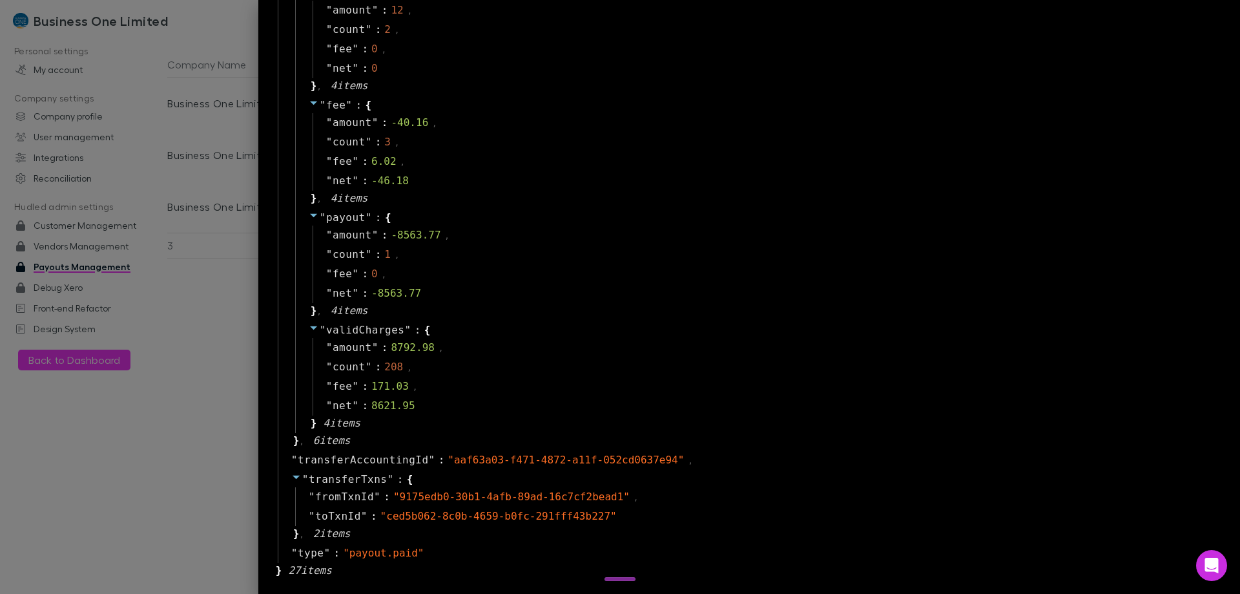
click at [273, 366] on div at bounding box center [620, 297] width 1240 height 594
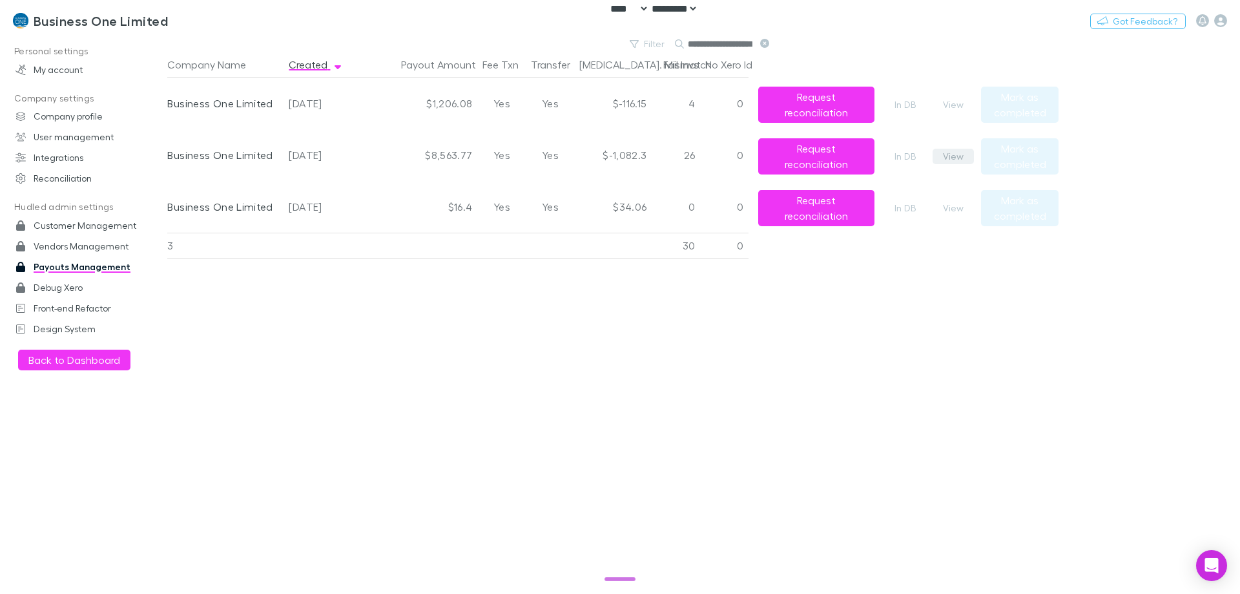
click at [955, 154] on button "View" at bounding box center [953, 157] width 41 height 16
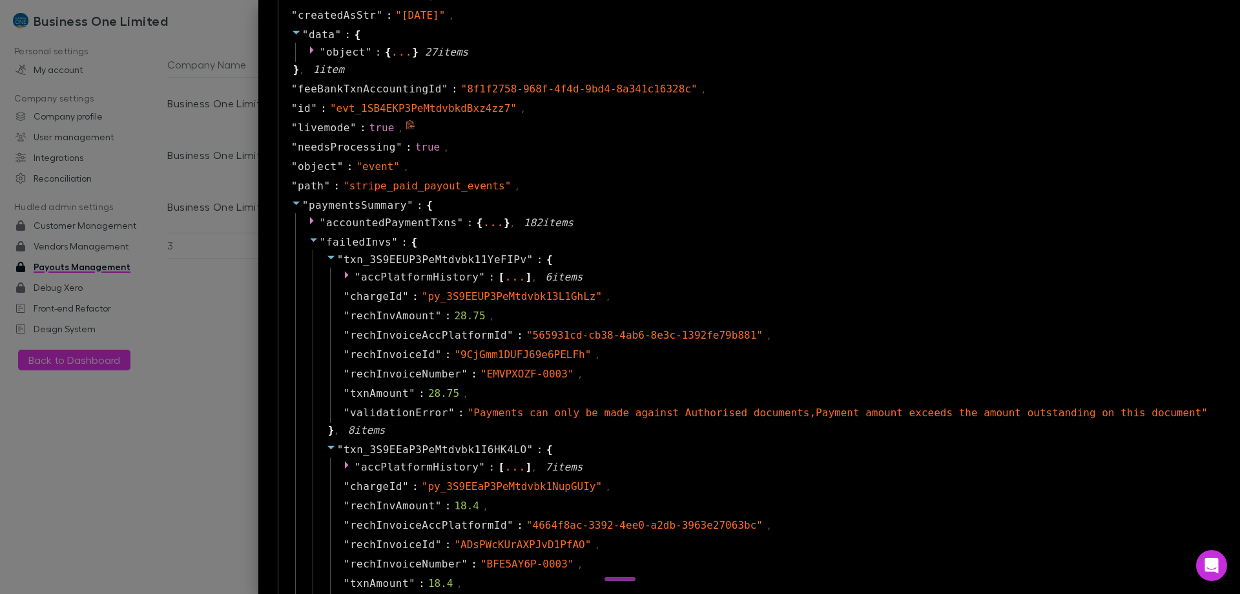
scroll to position [1033, 0]
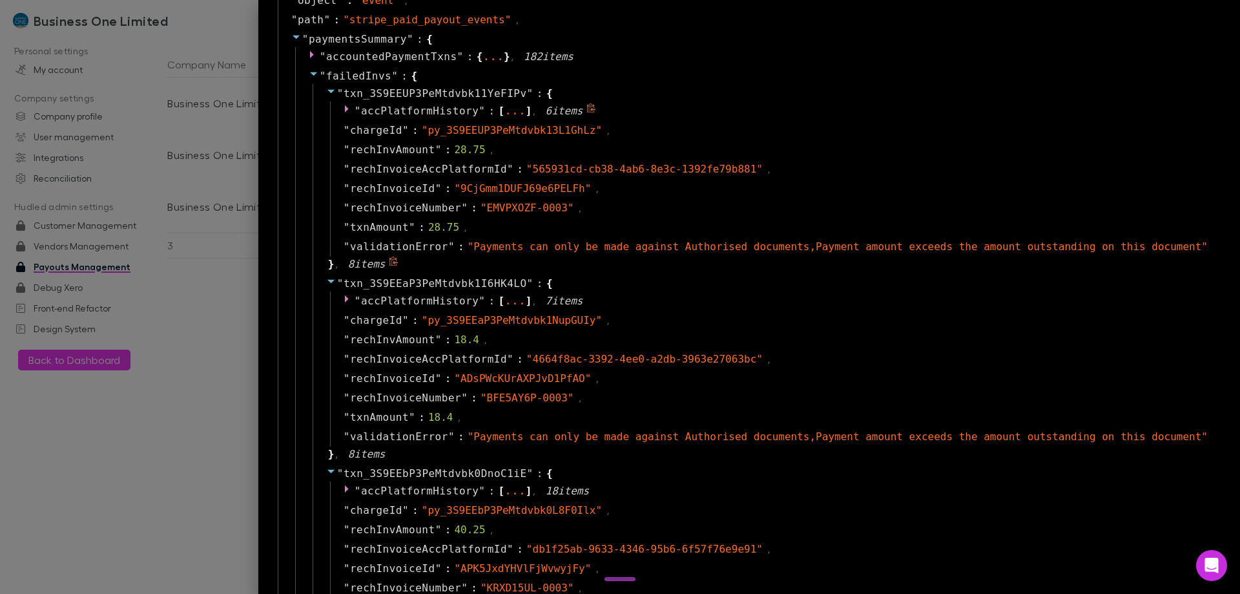
click at [437, 109] on span "accPlatformHistory" at bounding box center [420, 111] width 118 height 12
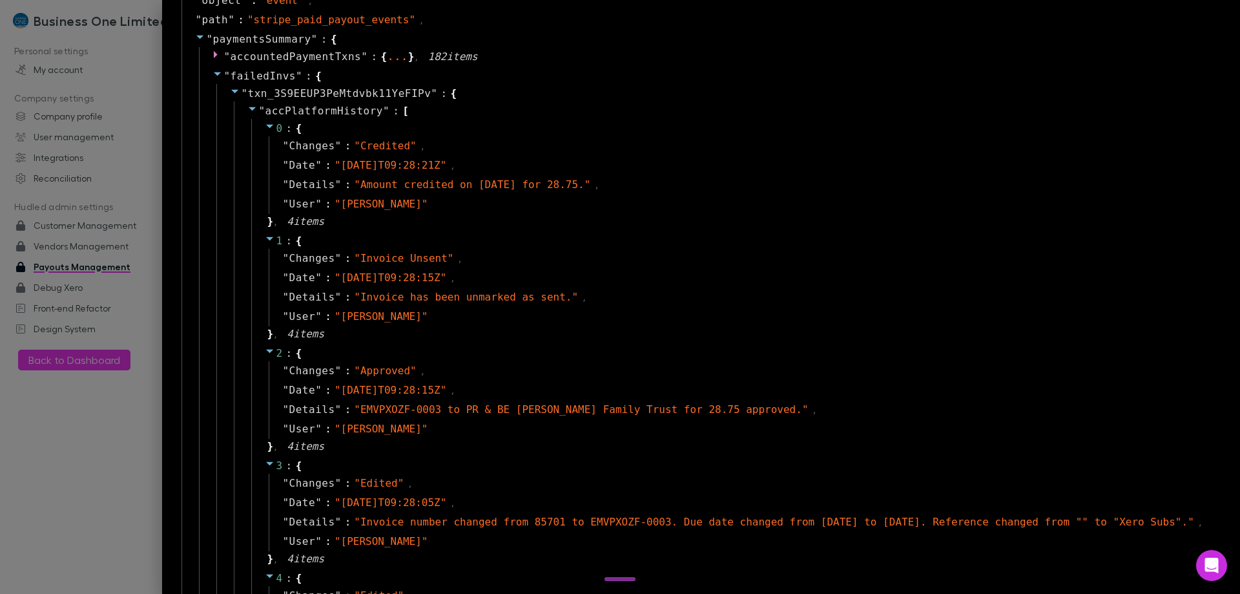
click at [327, 110] on span "accPlatformHistory" at bounding box center [324, 111] width 118 height 12
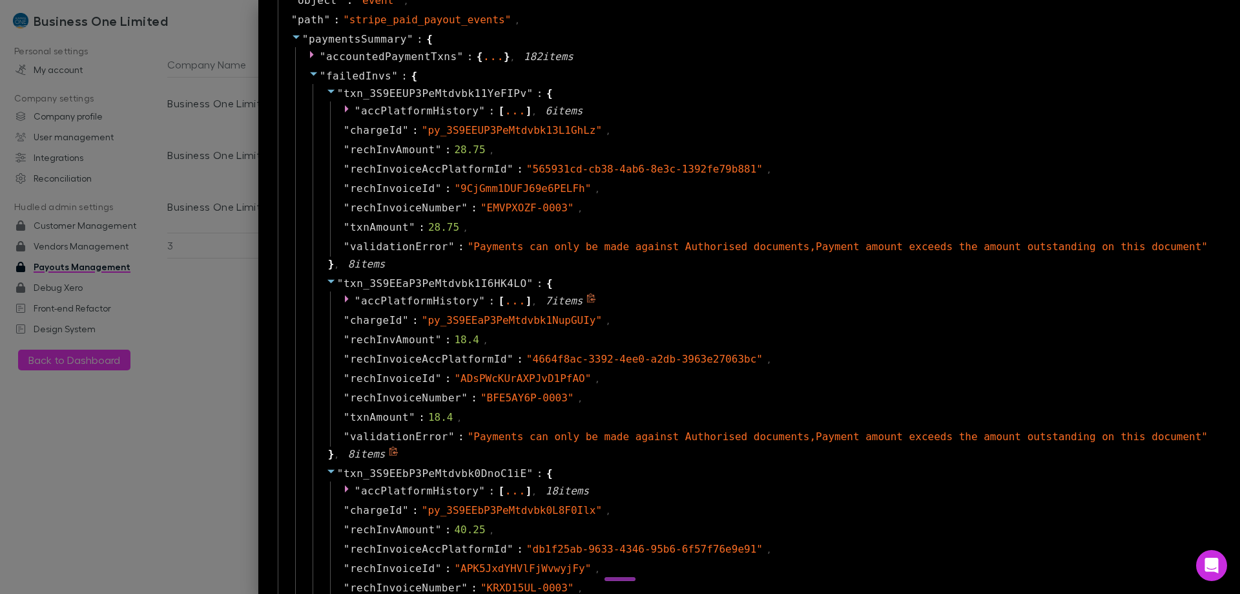
click at [479, 304] on span "accPlatformHistory" at bounding box center [420, 301] width 118 height 12
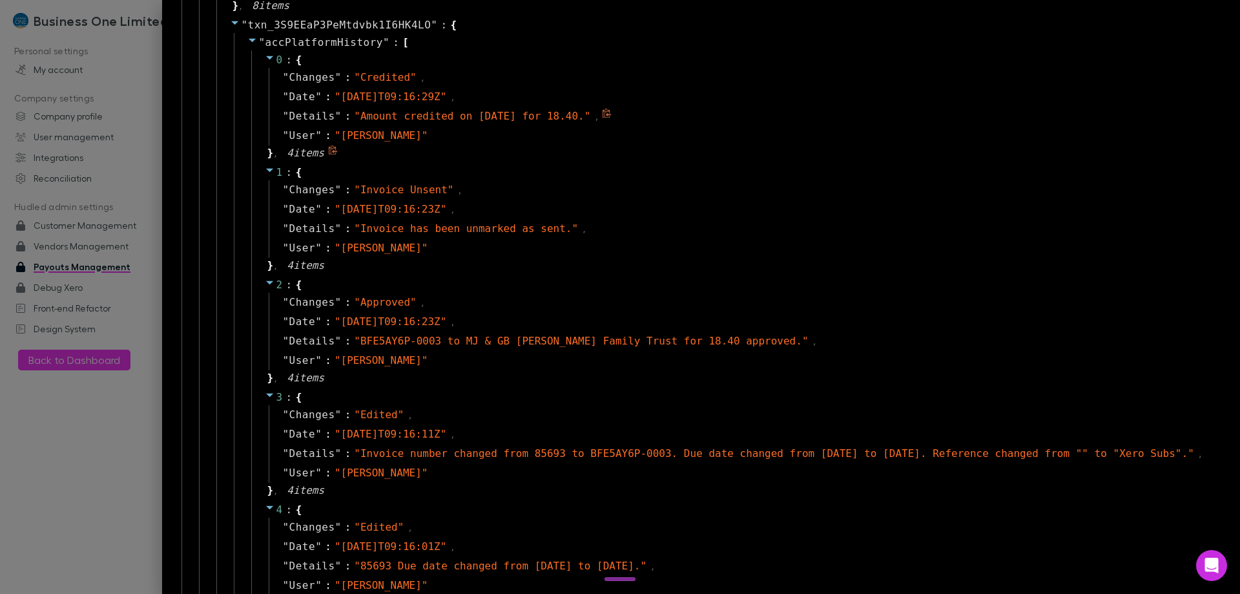
scroll to position [1227, 0]
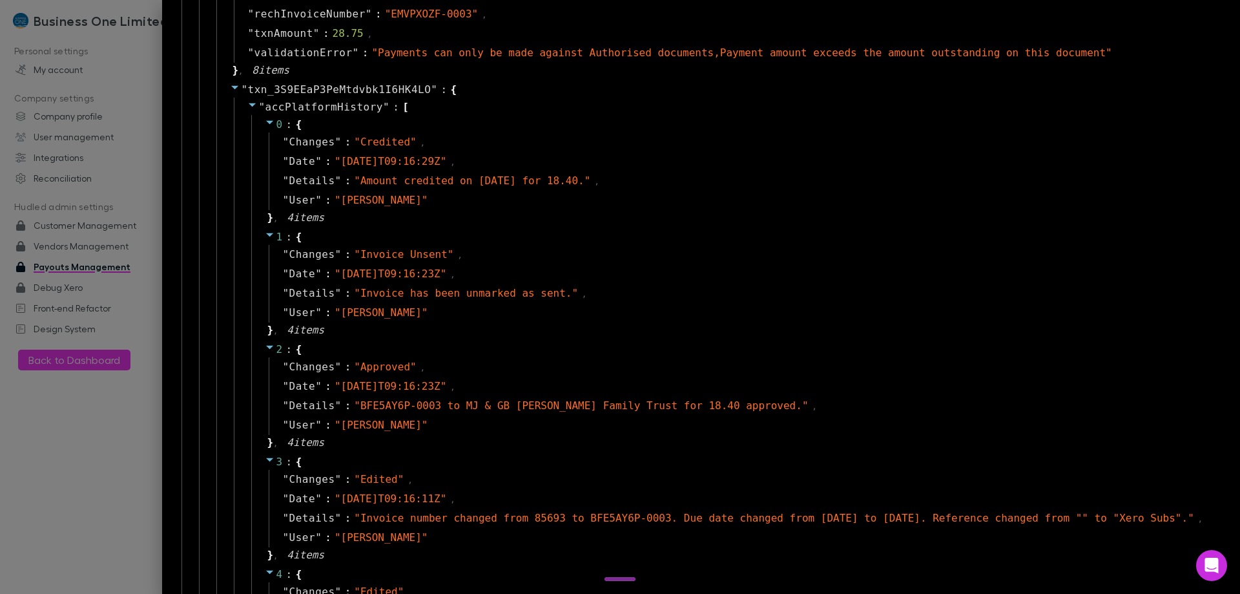
click at [317, 105] on span "accPlatformHistory" at bounding box center [324, 107] width 118 height 12
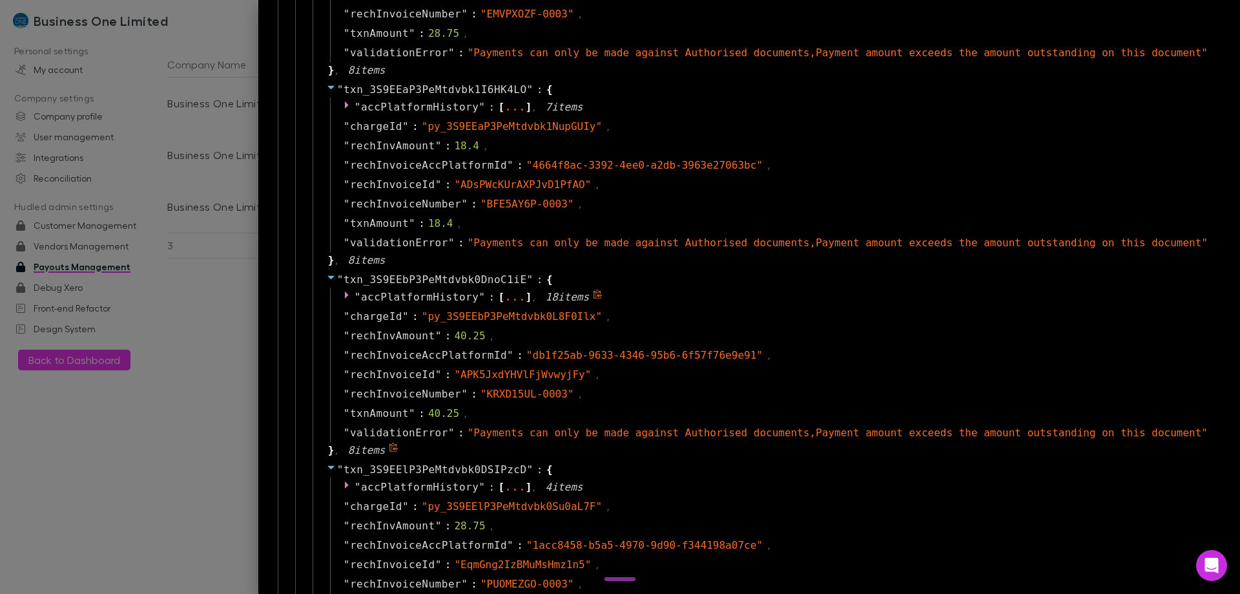
click at [470, 288] on div "" accPlatformHistory " : [ ... ] , 18 item s" at bounding box center [772, 296] width 885 height 19
click at [462, 295] on span "accPlatformHistory" at bounding box center [420, 297] width 118 height 12
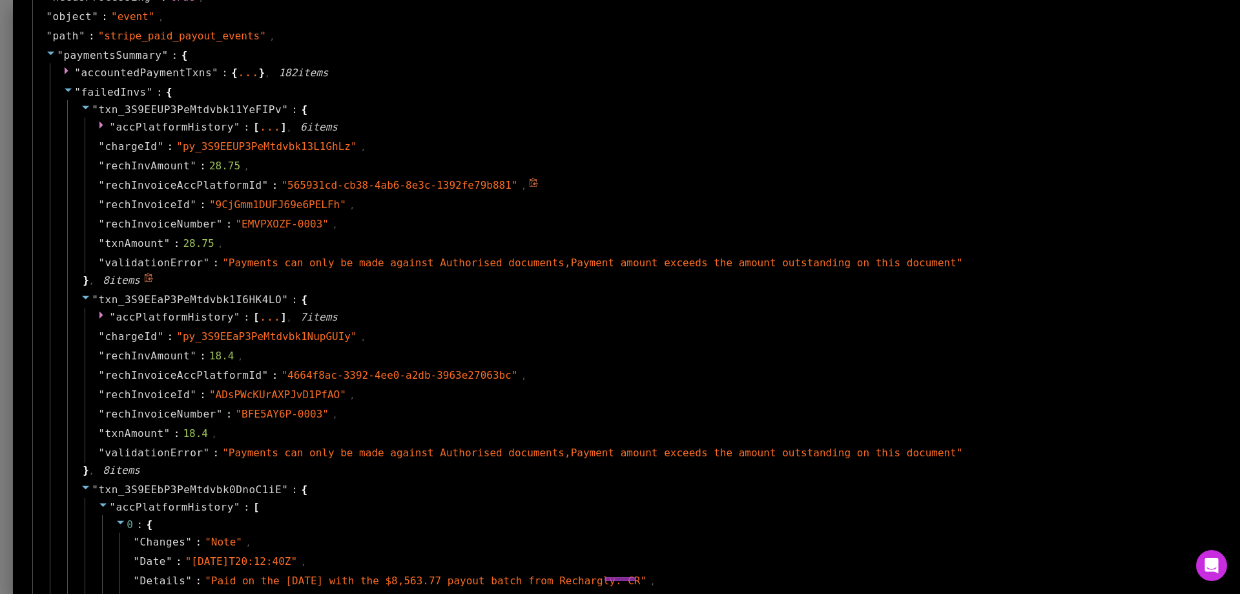
scroll to position [1292, 0]
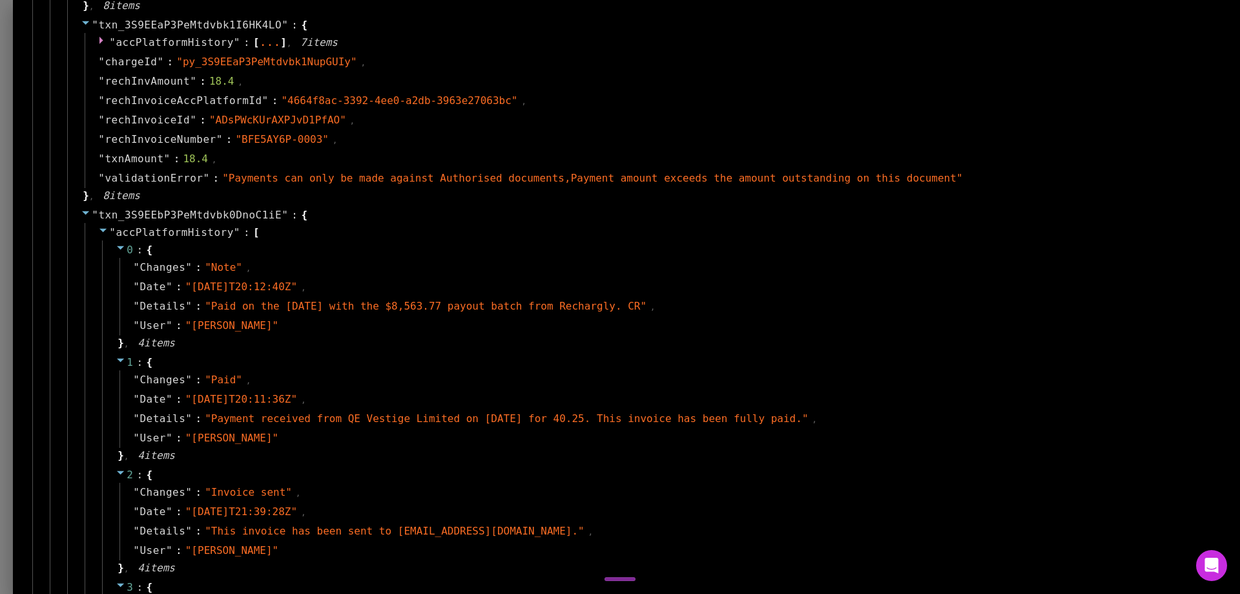
click at [451, 568] on div "2 : { " Changes " : " Invoice sent " , " Date " : " 2025-09-28T21:39:28Z " , " …" at bounding box center [657, 521] width 1110 height 112
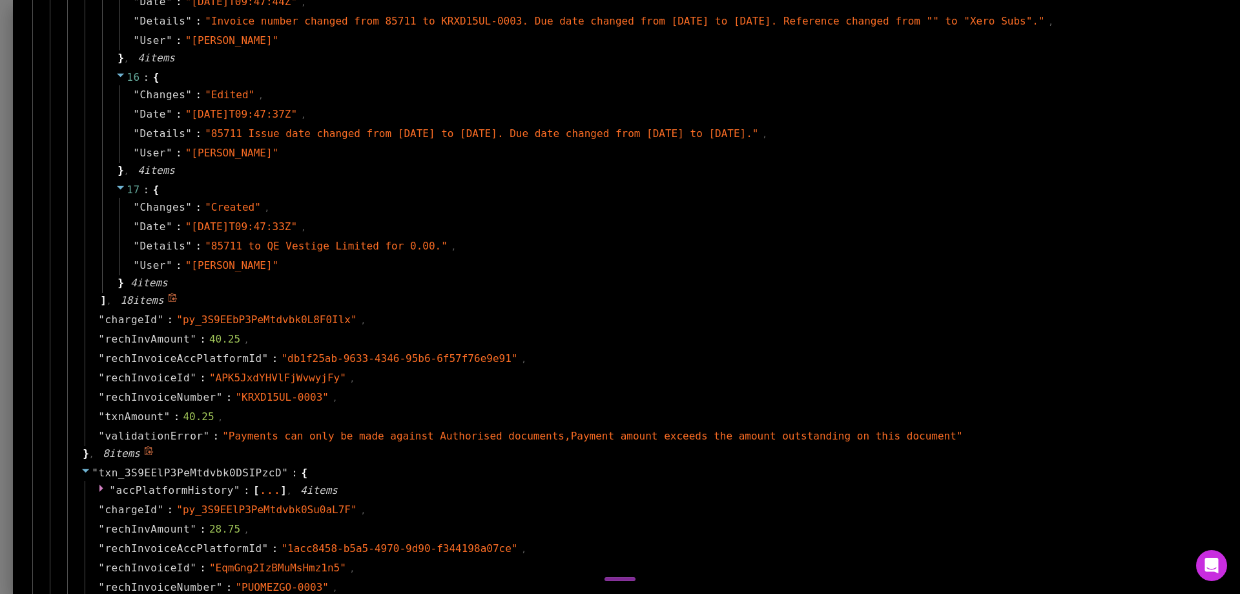
scroll to position [3488, 0]
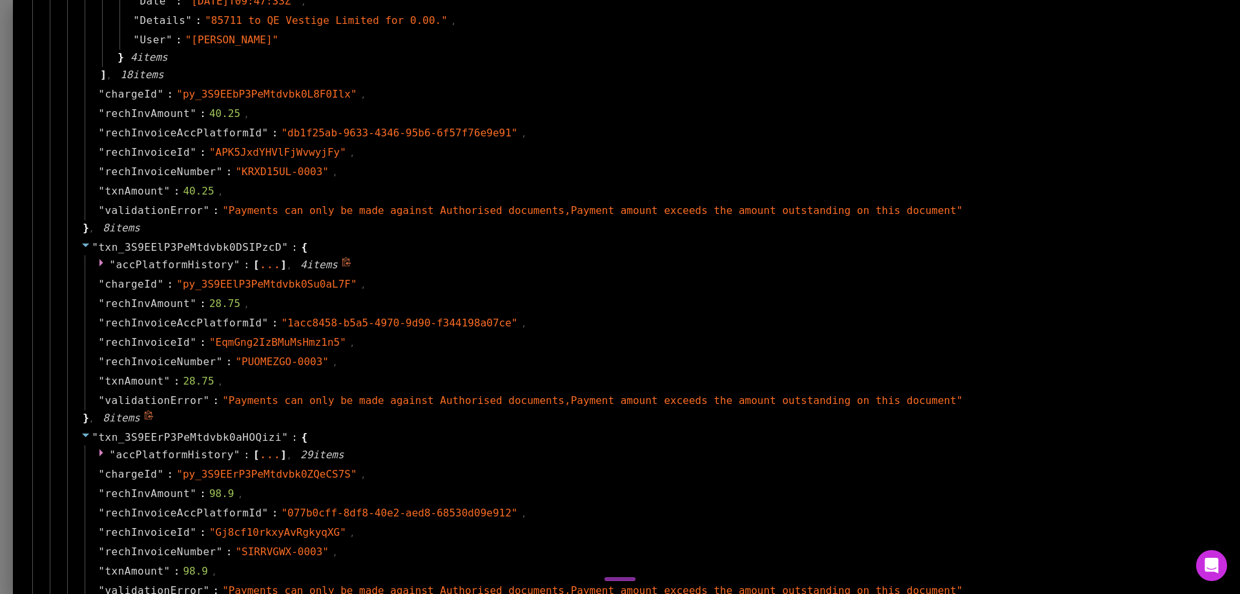
click at [233, 261] on span "accPlatformHistory" at bounding box center [175, 264] width 118 height 12
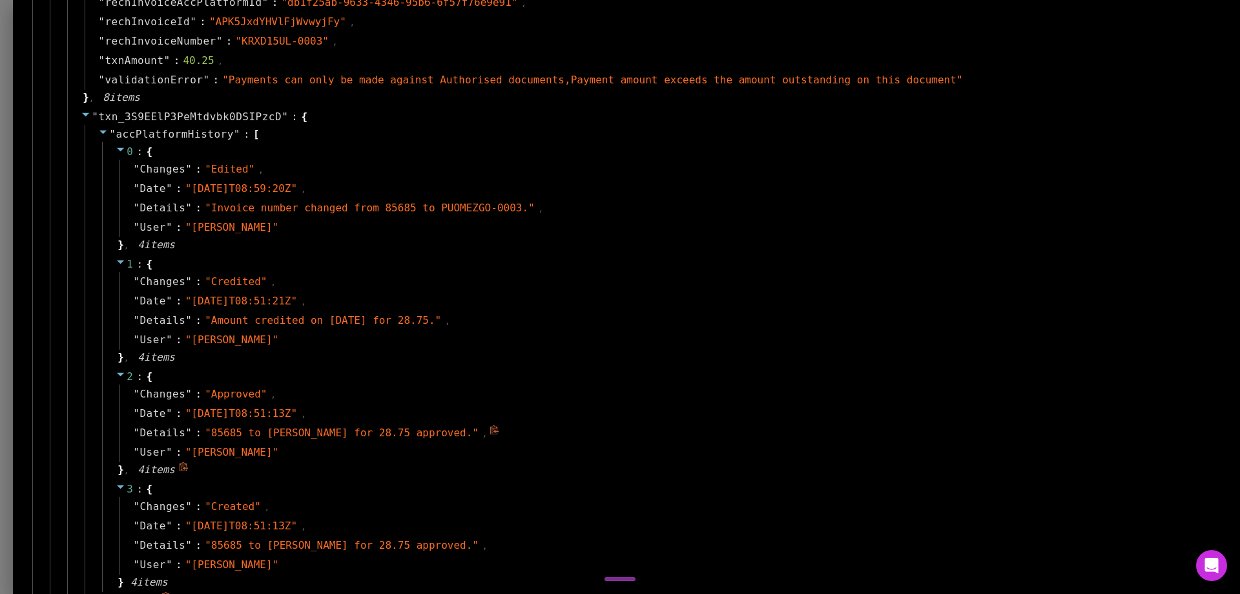
scroll to position [3617, 0]
click at [126, 152] on icon at bounding box center [121, 150] width 10 height 10
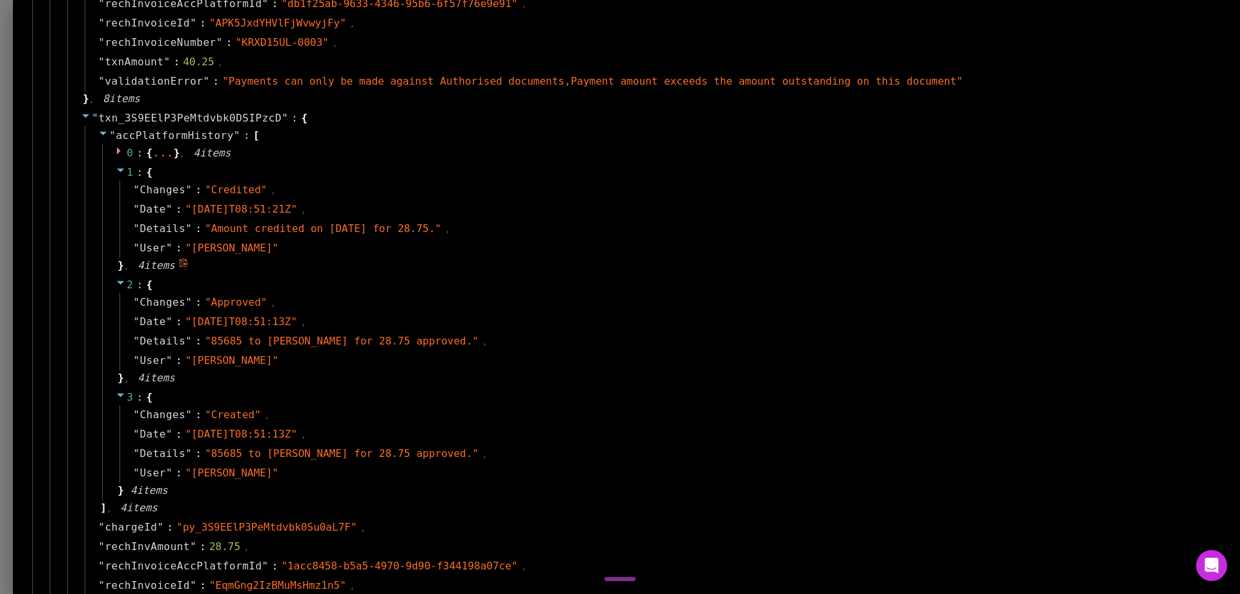
click at [126, 167] on icon at bounding box center [121, 170] width 10 height 10
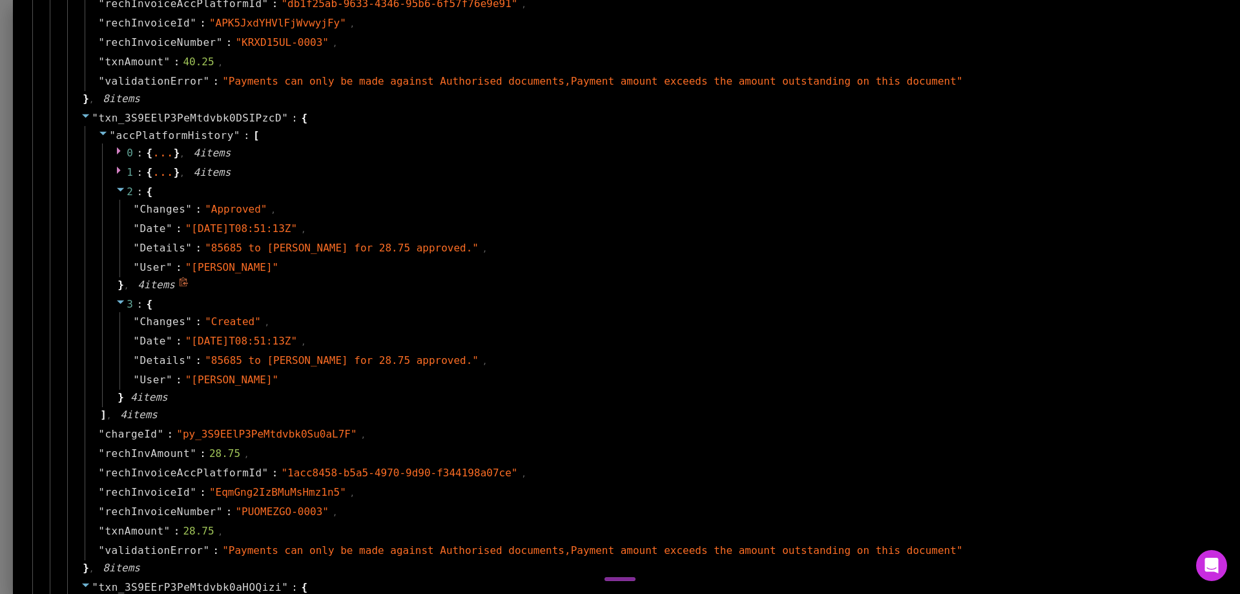
click at [126, 189] on icon at bounding box center [121, 189] width 10 height 10
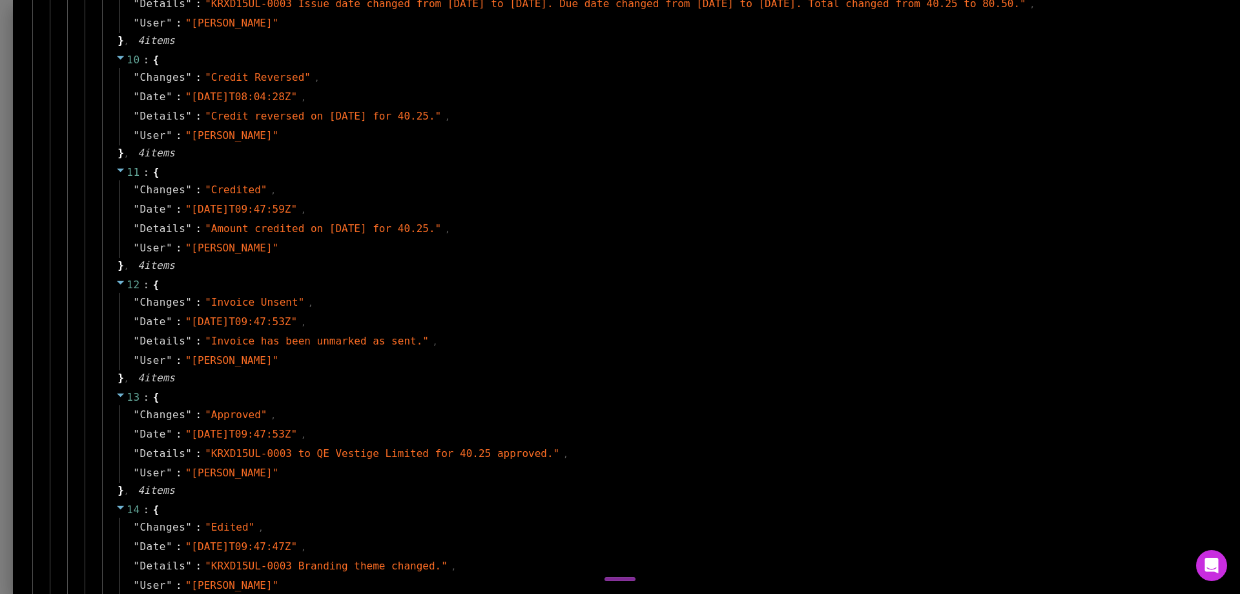
scroll to position [2583, 0]
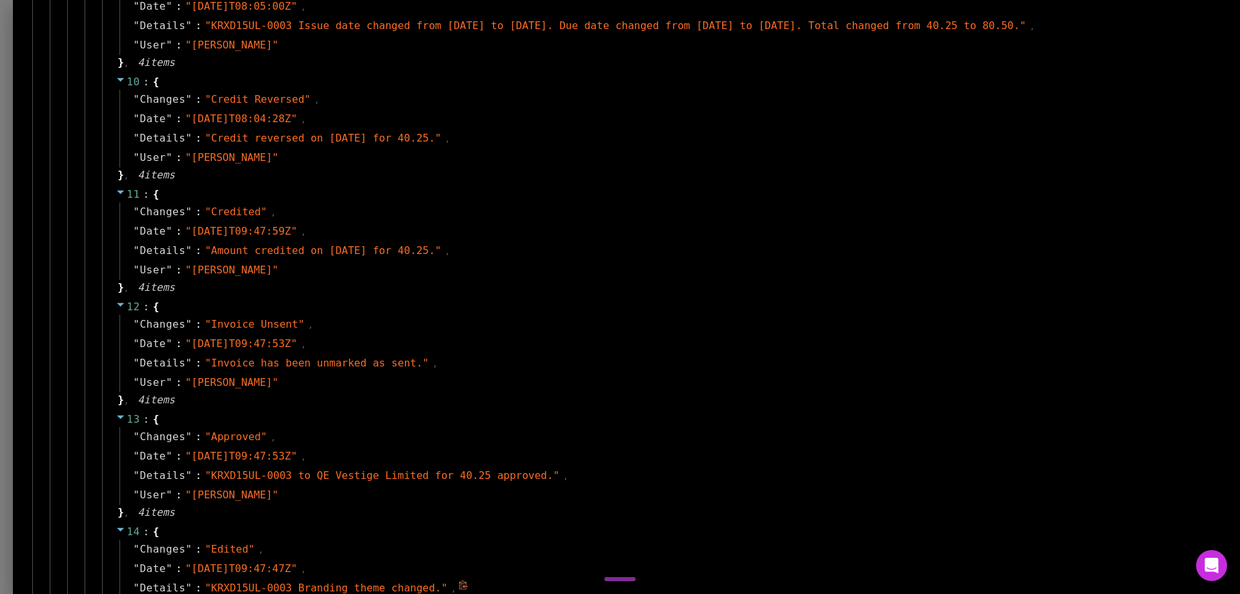
click at [714, 585] on div "" Details " : " KRXD15UL-0003 Branding theme changed. " ," at bounding box center [663, 587] width 1089 height 19
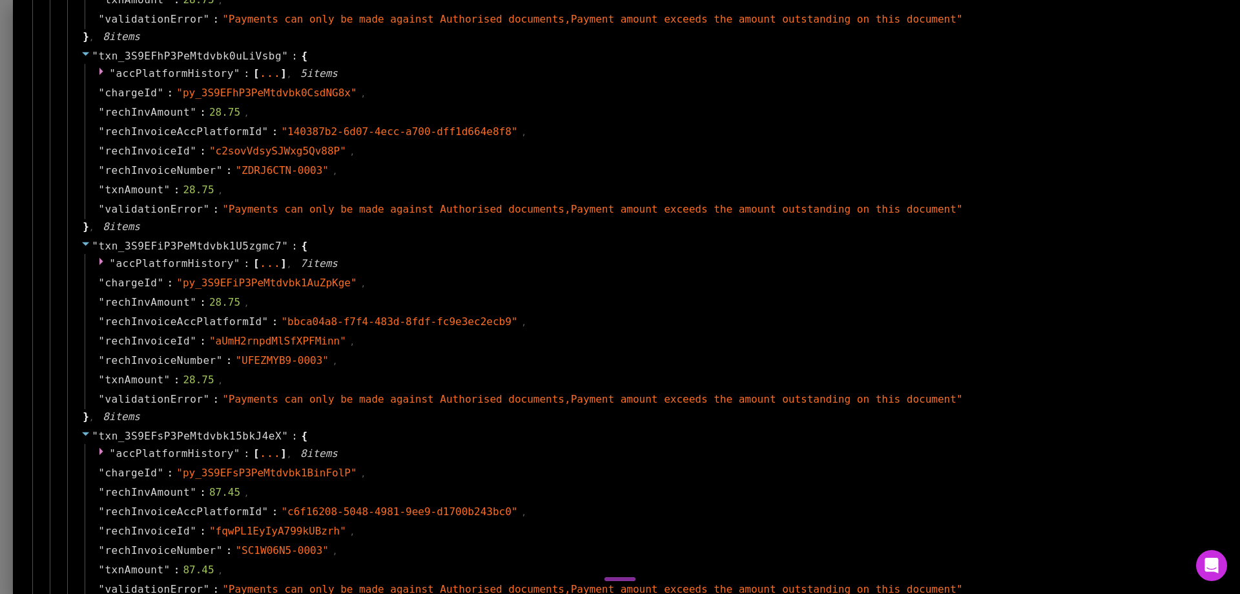
scroll to position [6330, 0]
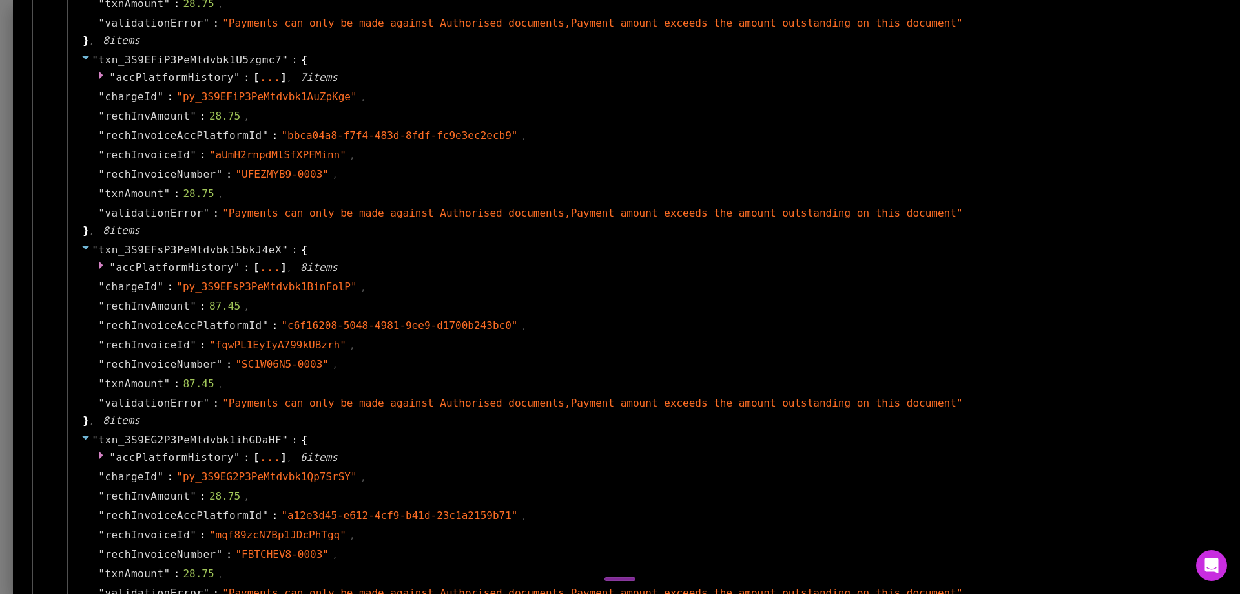
click at [65, 459] on div at bounding box center [620, 297] width 1240 height 594
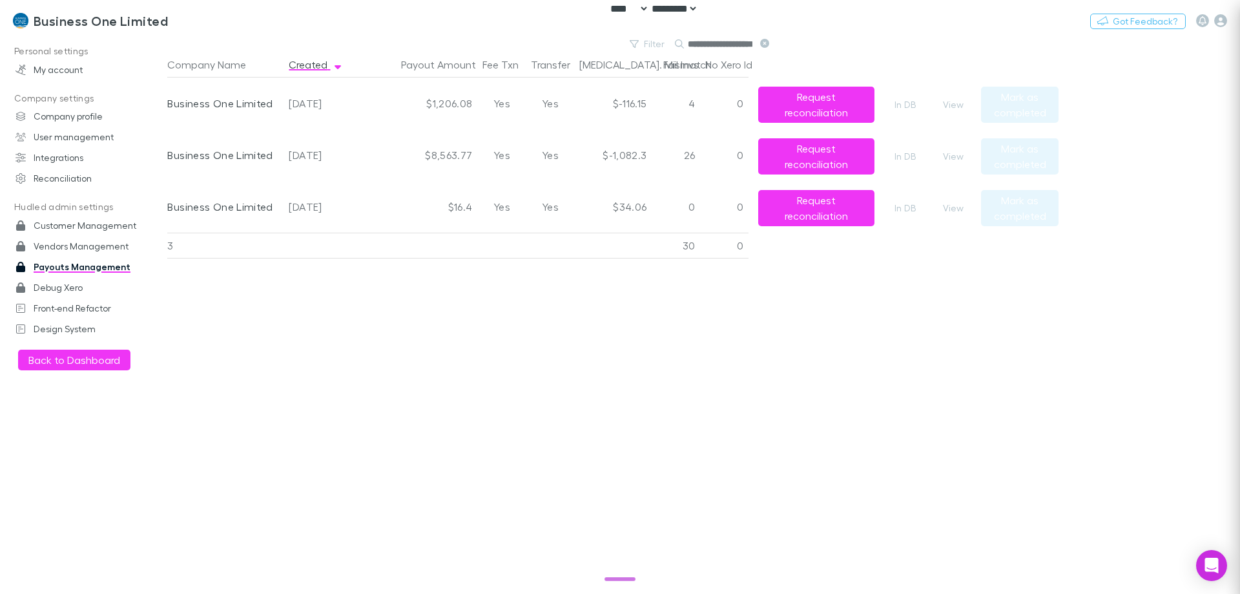
scroll to position [0, 0]
click at [956, 160] on button "View" at bounding box center [953, 157] width 41 height 16
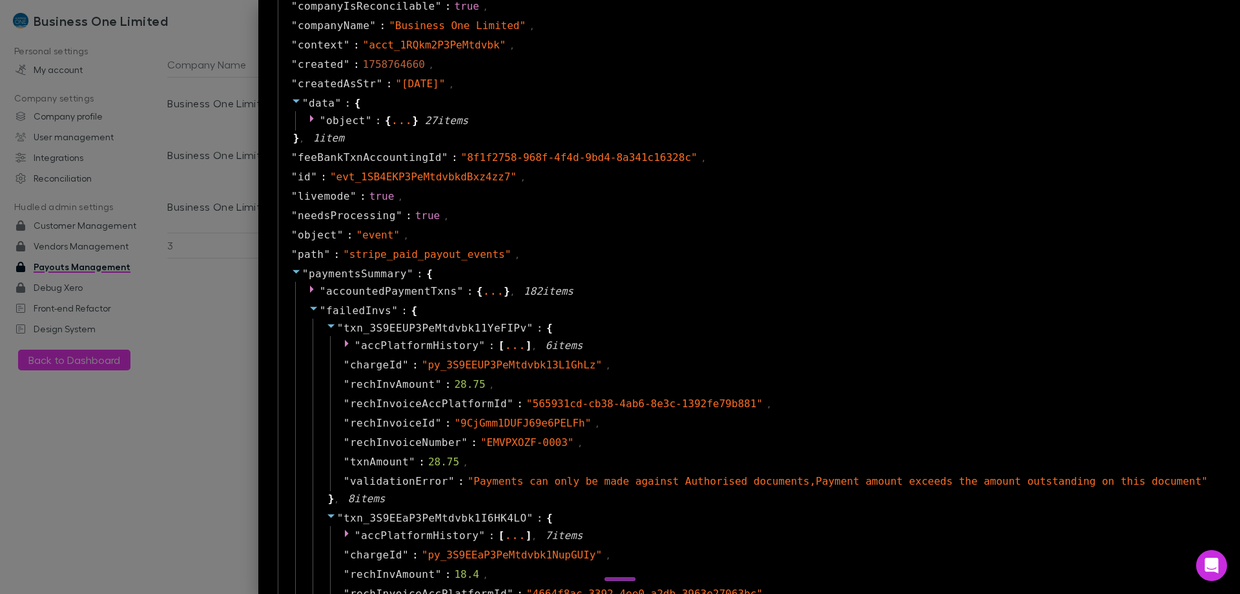
scroll to position [969, 0]
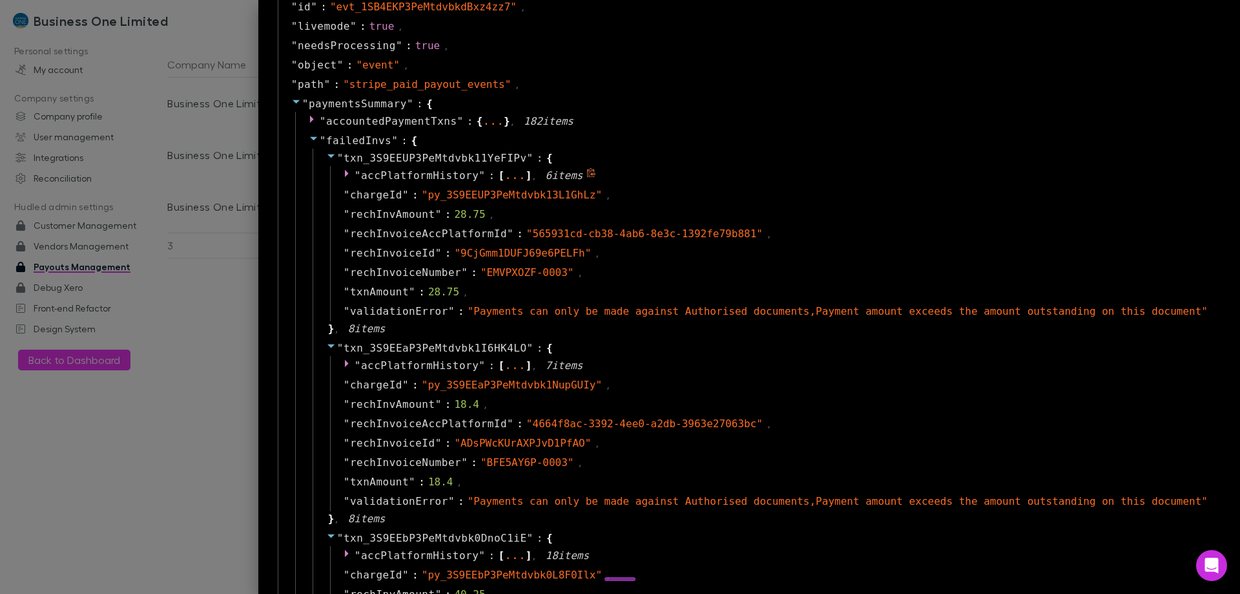
click at [354, 172] on icon at bounding box center [349, 173] width 10 height 10
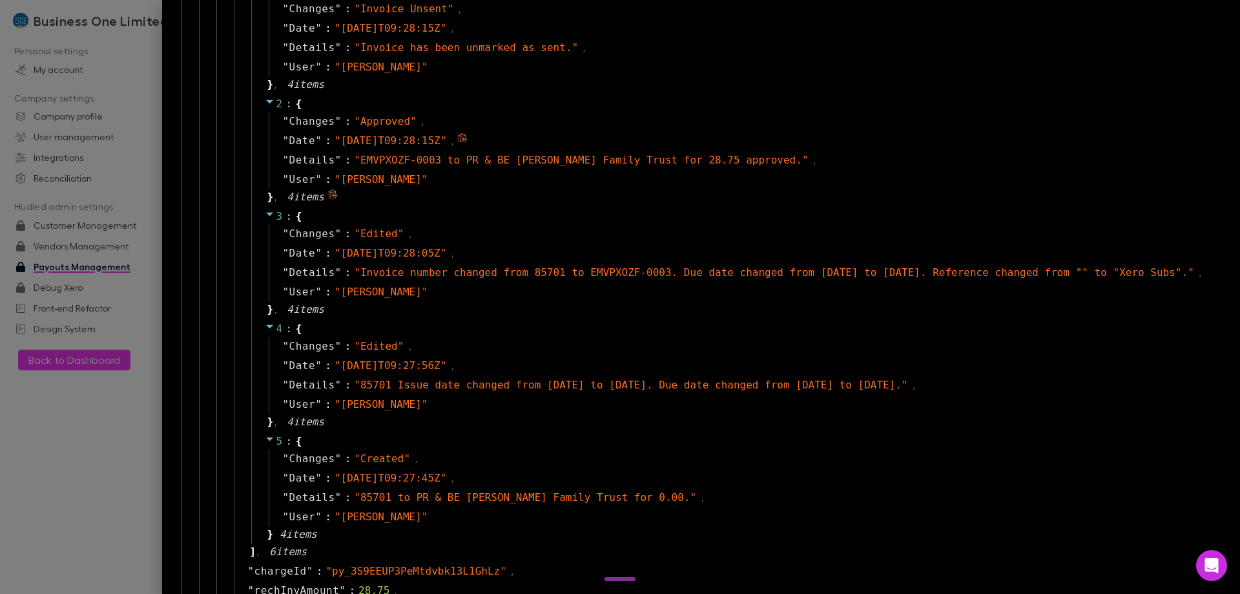
scroll to position [1292, 0]
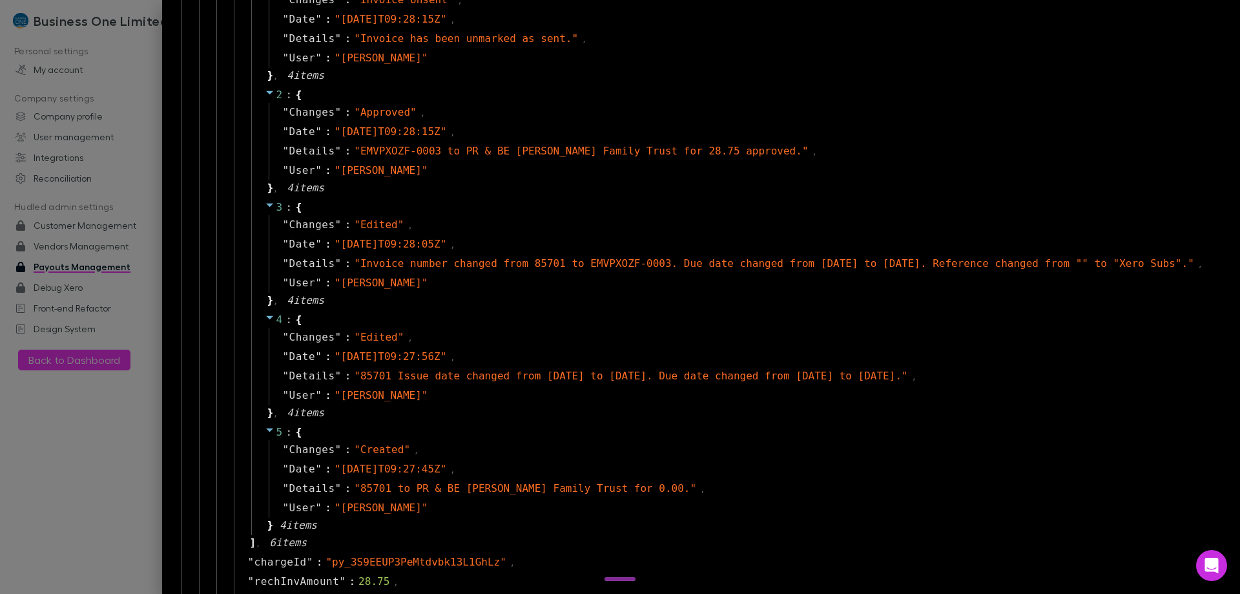
click at [101, 482] on div at bounding box center [620, 297] width 1240 height 594
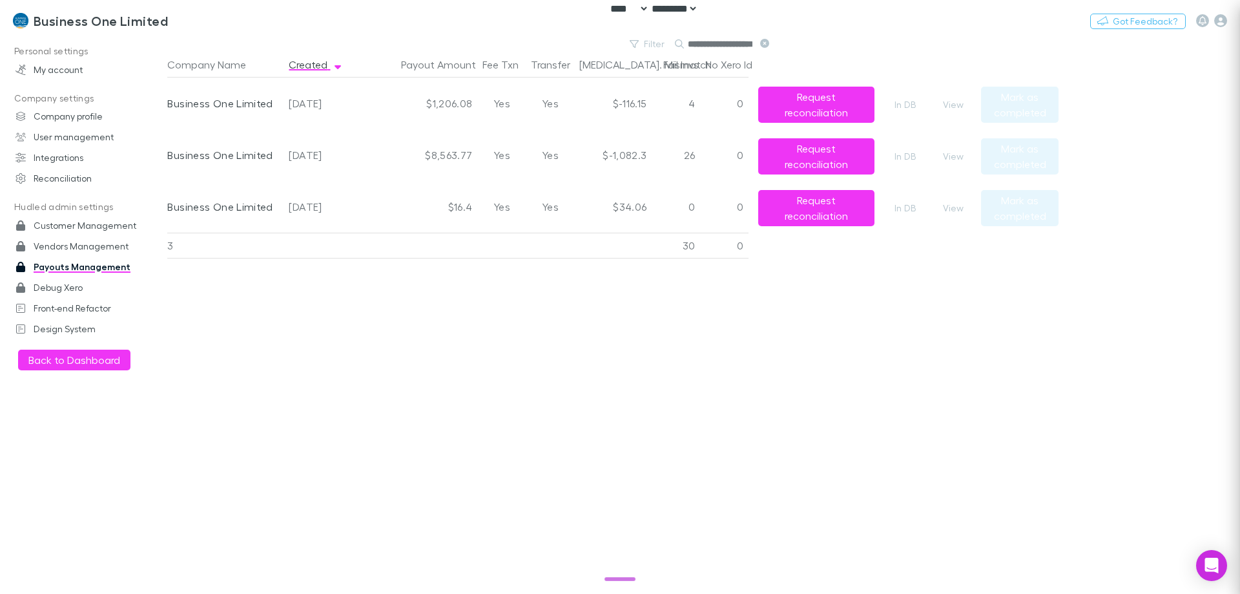
scroll to position [0, 0]
click at [56, 290] on link "Debug Xero" at bounding box center [89, 287] width 172 height 21
click at [945, 152] on button "View" at bounding box center [953, 157] width 41 height 16
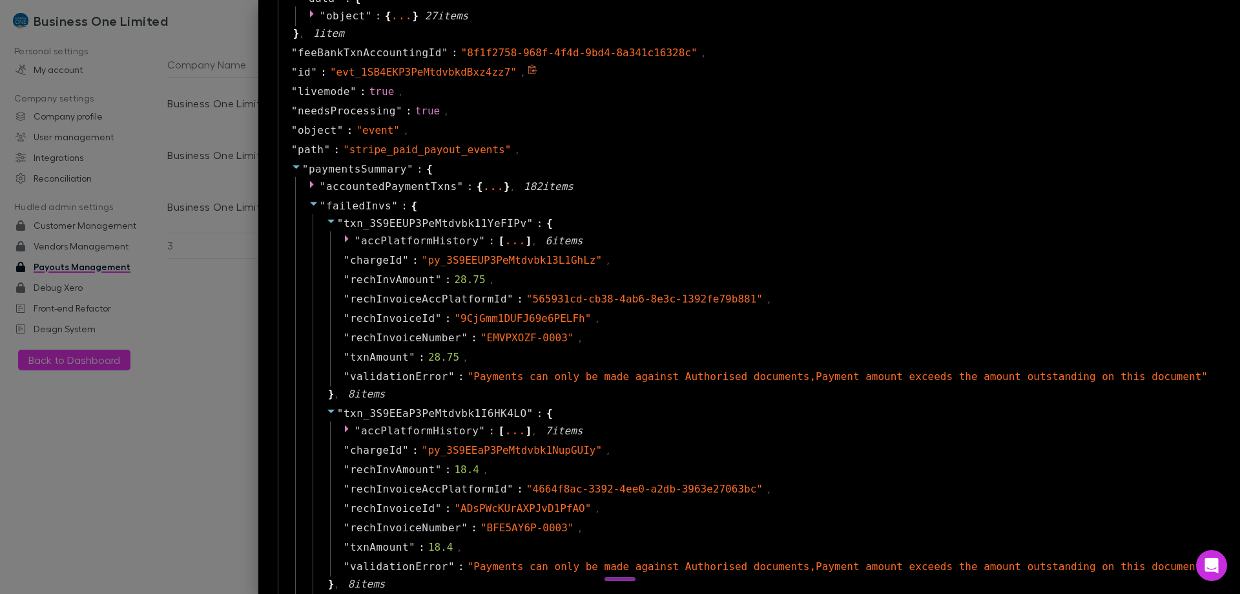
scroll to position [904, 0]
drag, startPoint x: 538, startPoint y: 337, endPoint x: 611, endPoint y: 337, distance: 73.0
click at [574, 337] on span "" EMVPXOZF-0003 "" at bounding box center [528, 337] width 94 height 12
copy span "EMVPXOZF-0003"
click at [212, 277] on div at bounding box center [620, 297] width 1240 height 594
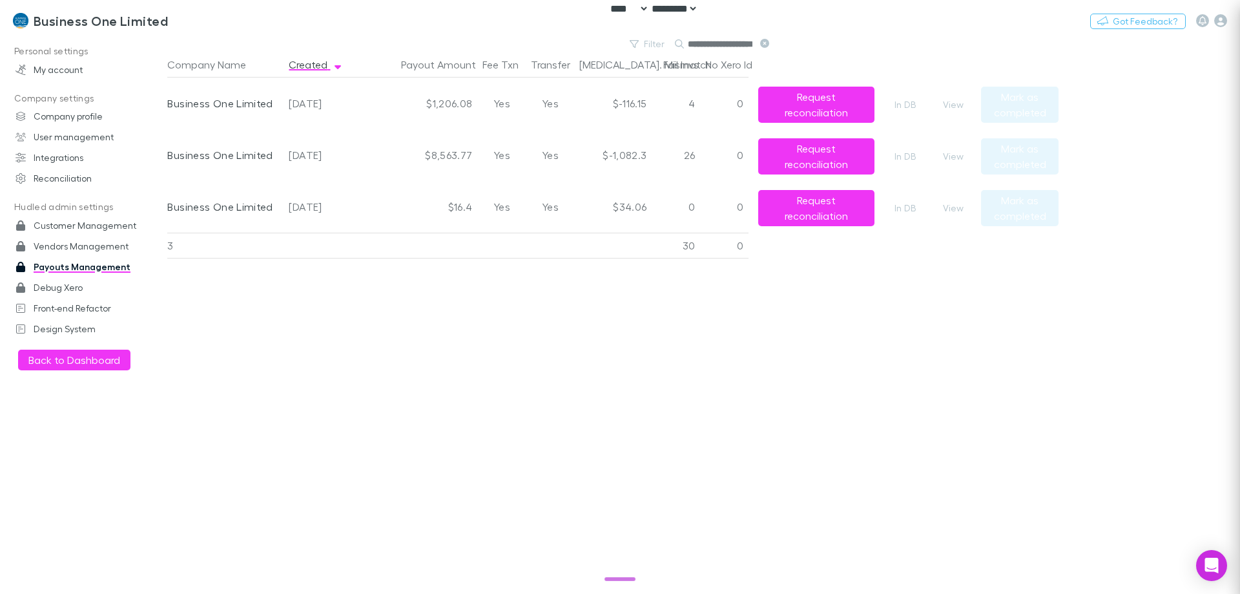
scroll to position [0, 0]
click at [951, 107] on button "View" at bounding box center [953, 105] width 41 height 16
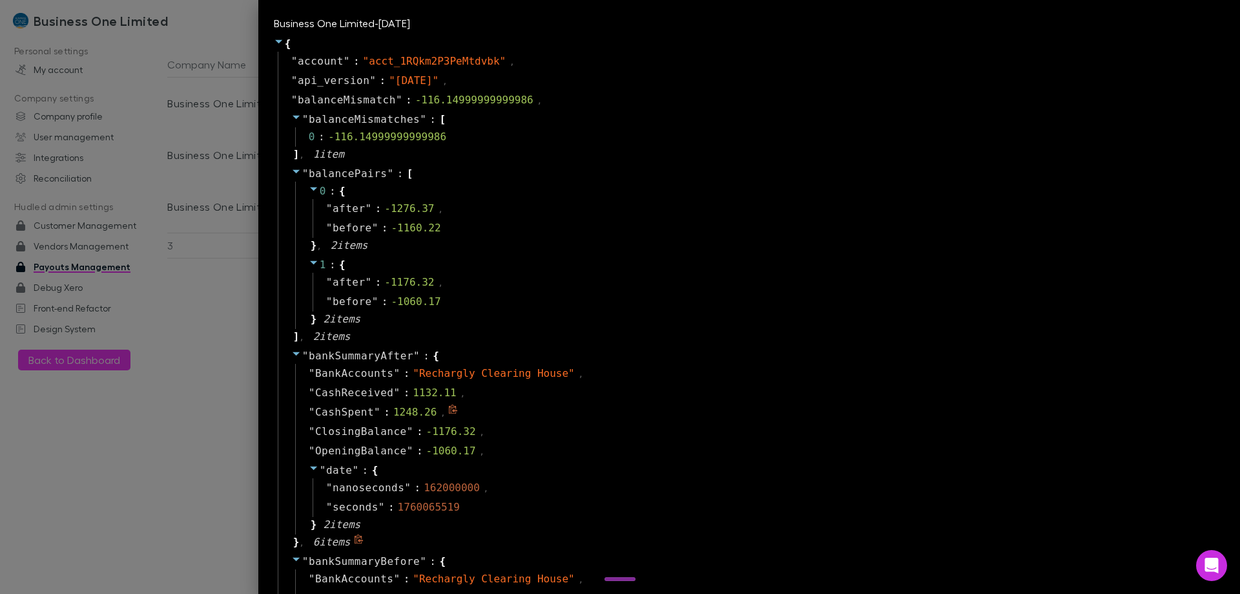
scroll to position [323, 0]
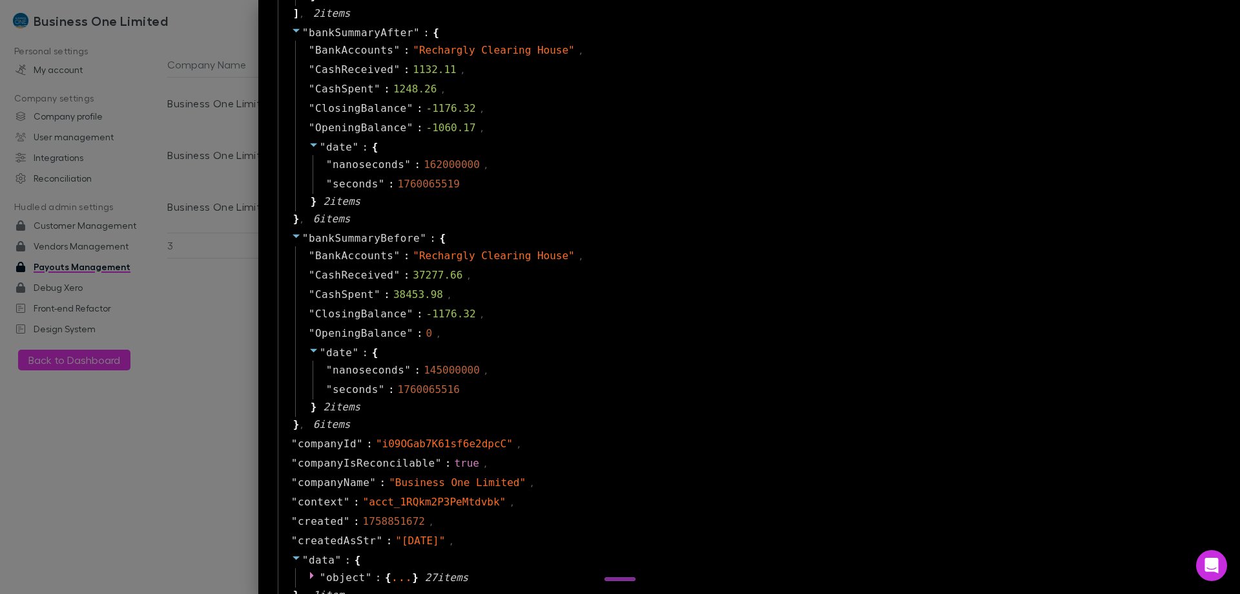
click at [311, 306] on div at bounding box center [620, 297] width 1240 height 594
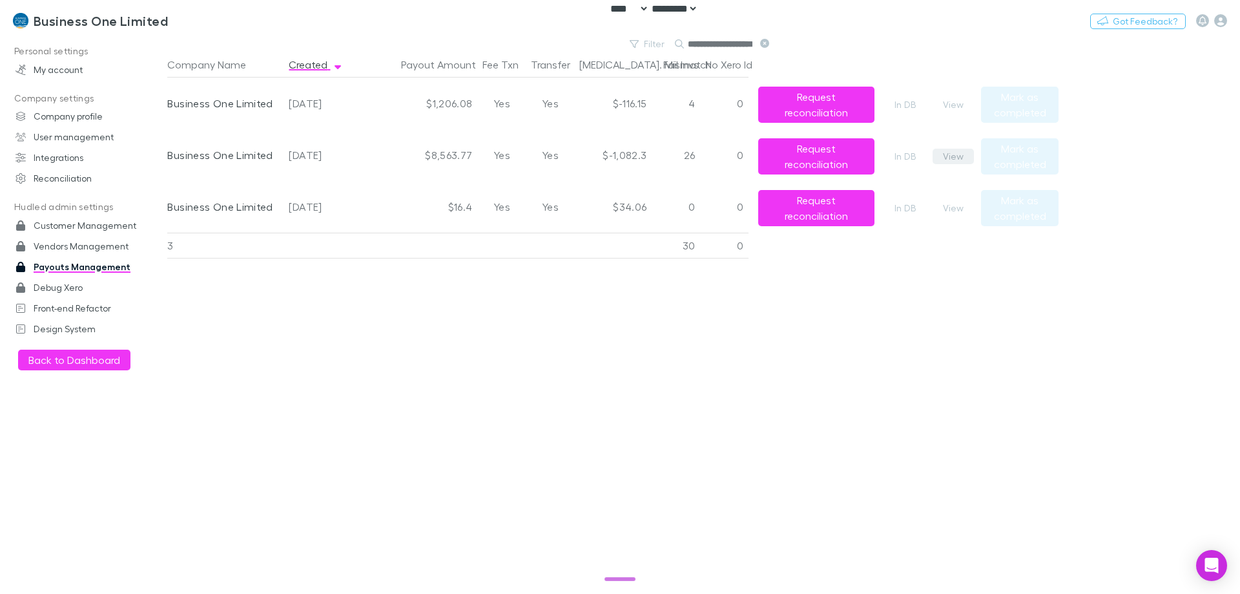
click at [956, 157] on button "View" at bounding box center [953, 157] width 41 height 16
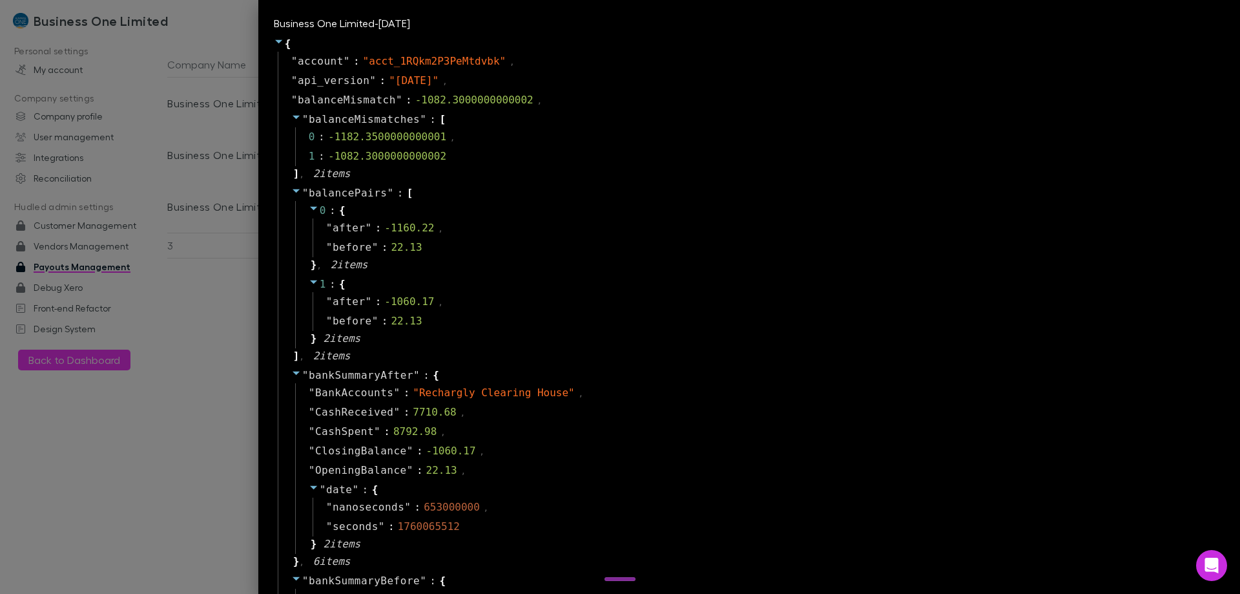
click at [253, 322] on div at bounding box center [620, 297] width 1240 height 594
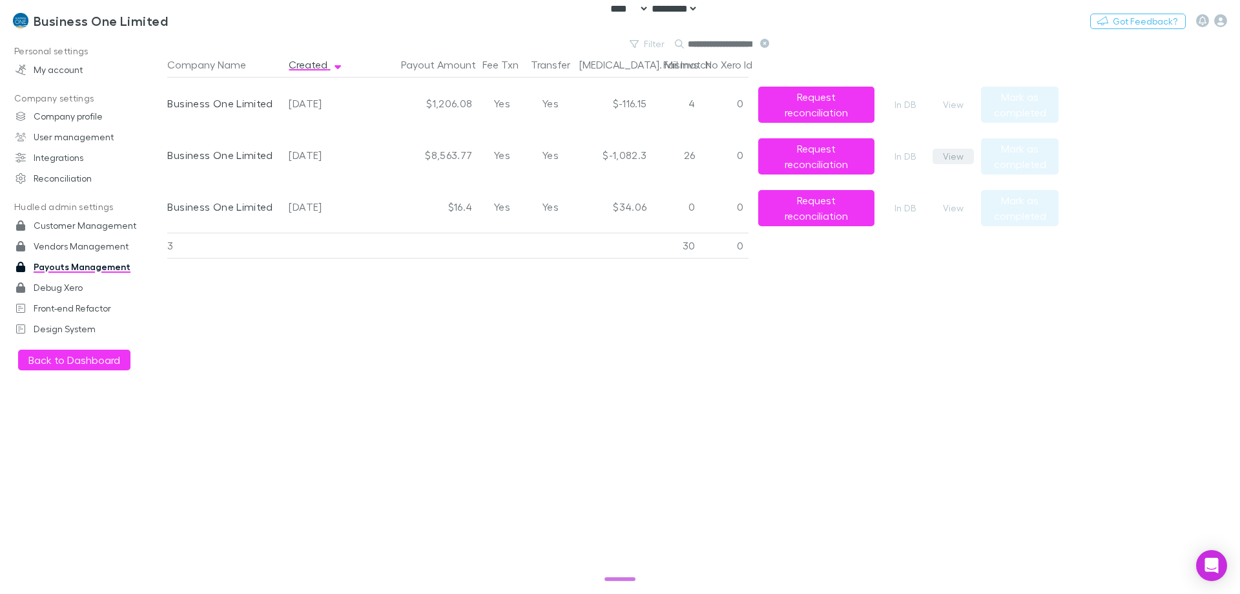
click at [947, 160] on button "View" at bounding box center [953, 157] width 41 height 16
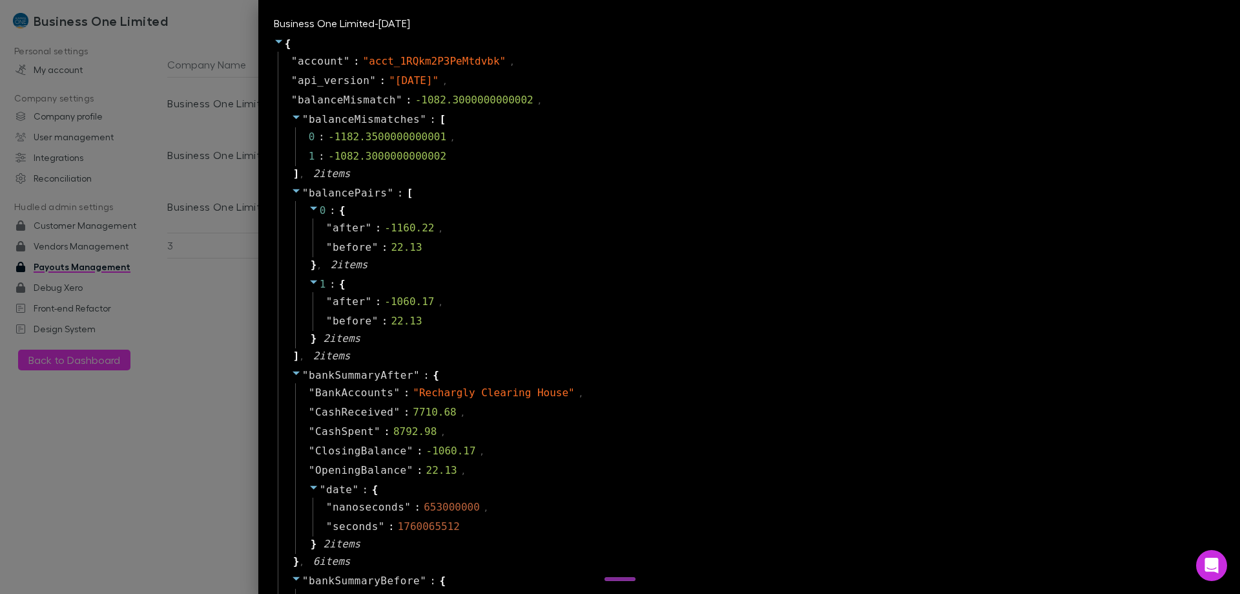
click at [274, 362] on div at bounding box center [620, 297] width 1240 height 594
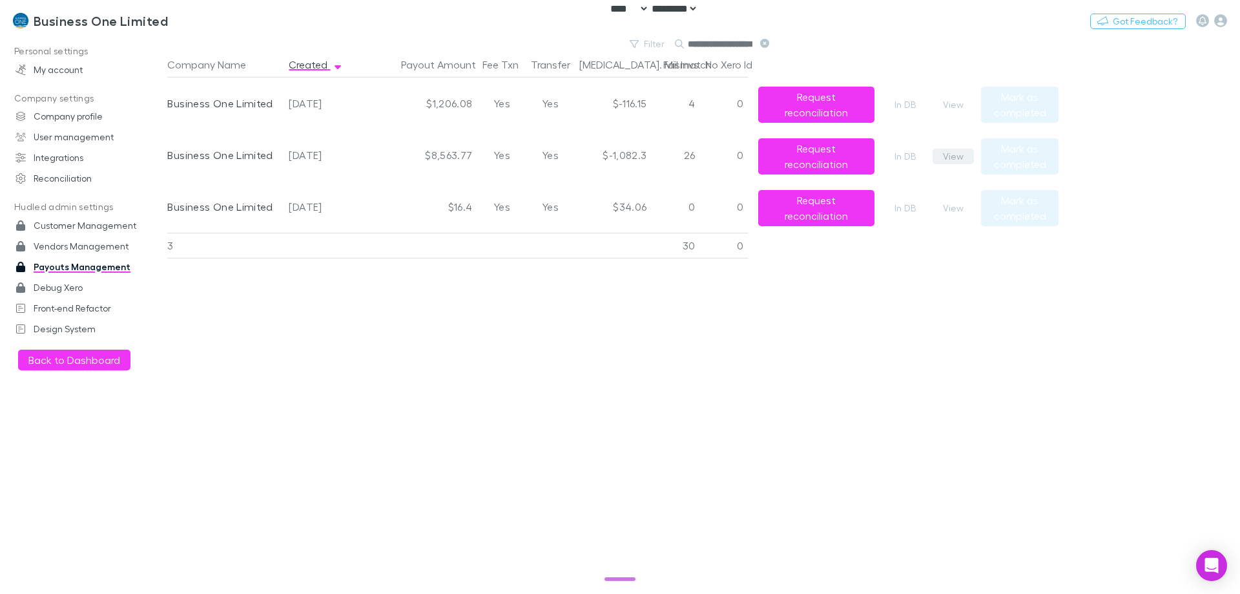
click at [950, 152] on button "View" at bounding box center [953, 157] width 41 height 16
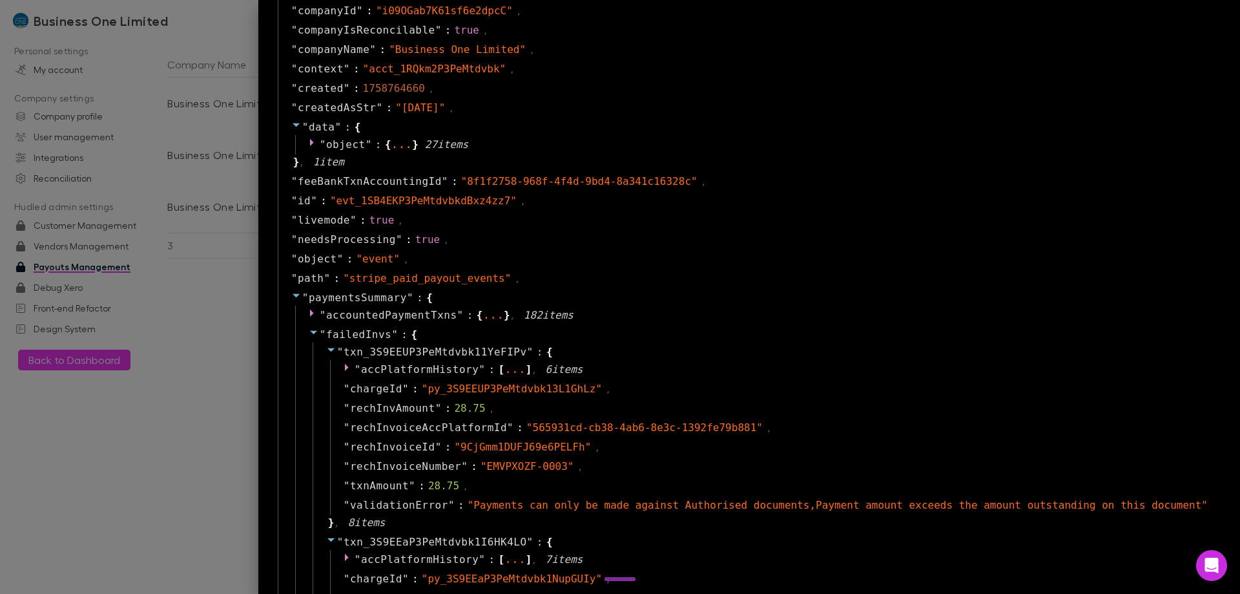
scroll to position [1227, 0]
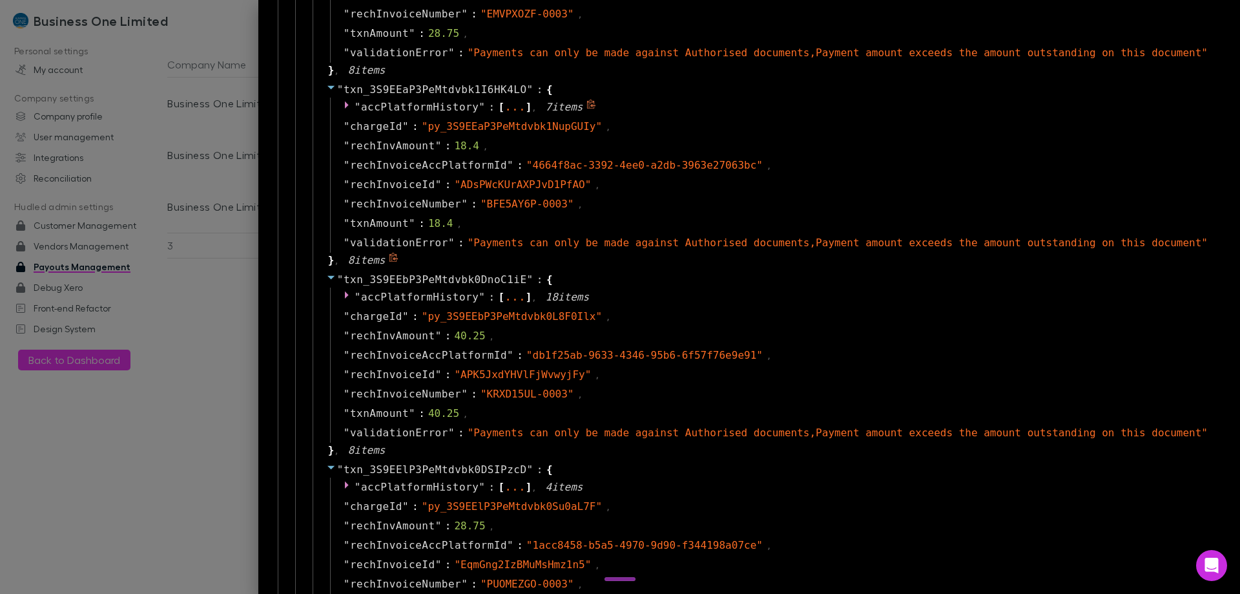
click at [361, 108] on span """ at bounding box center [358, 107] width 6 height 12
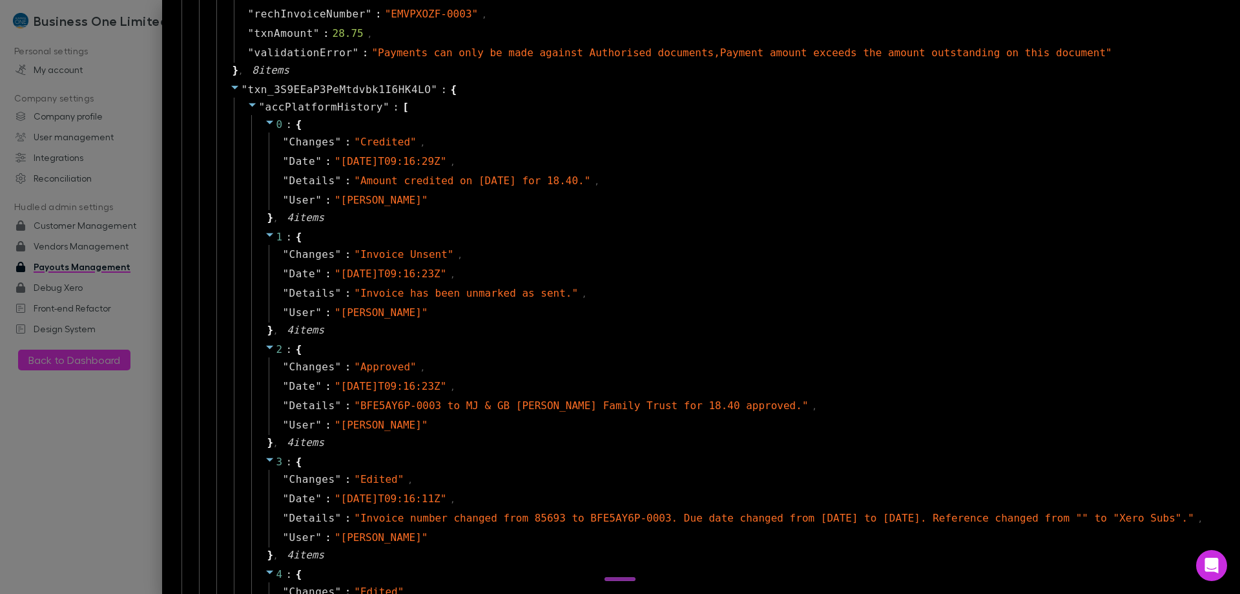
click at [258, 103] on icon at bounding box center [252, 104] width 10 height 10
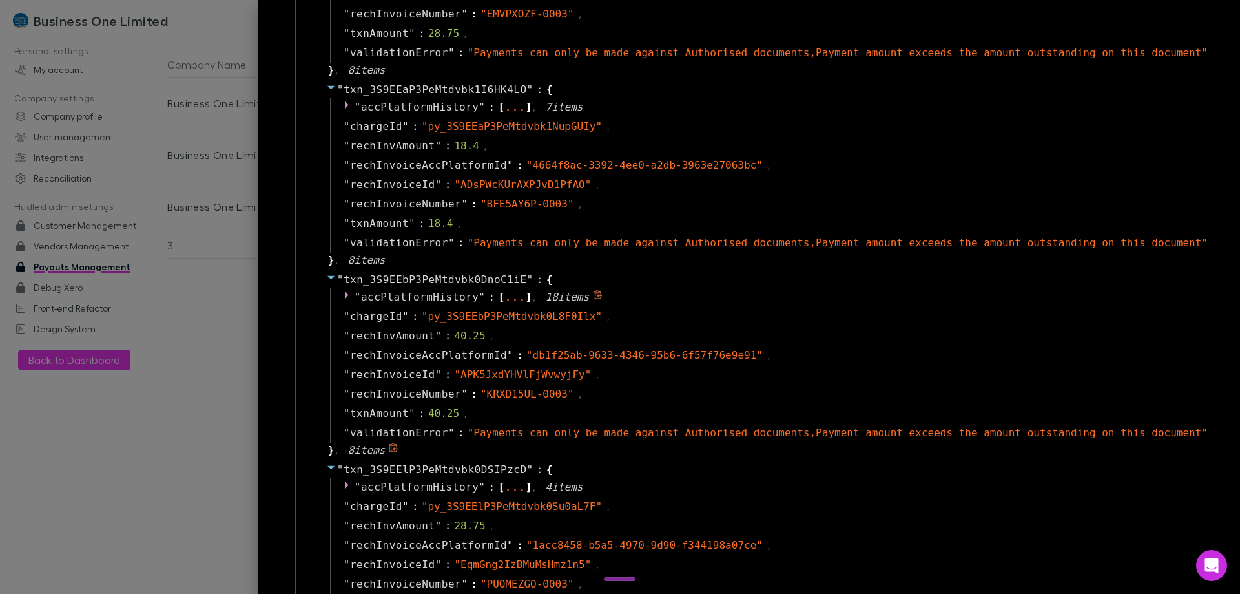
click at [354, 294] on icon at bounding box center [349, 294] width 10 height 10
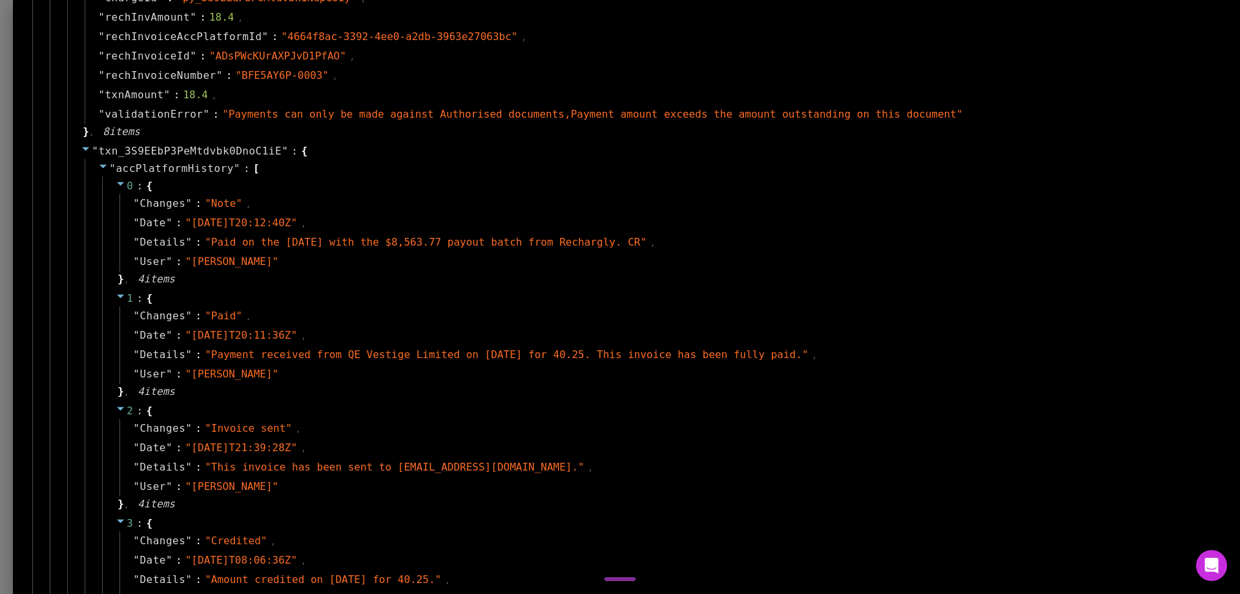
scroll to position [1356, 0]
click at [124, 181] on icon at bounding box center [120, 183] width 7 height 4
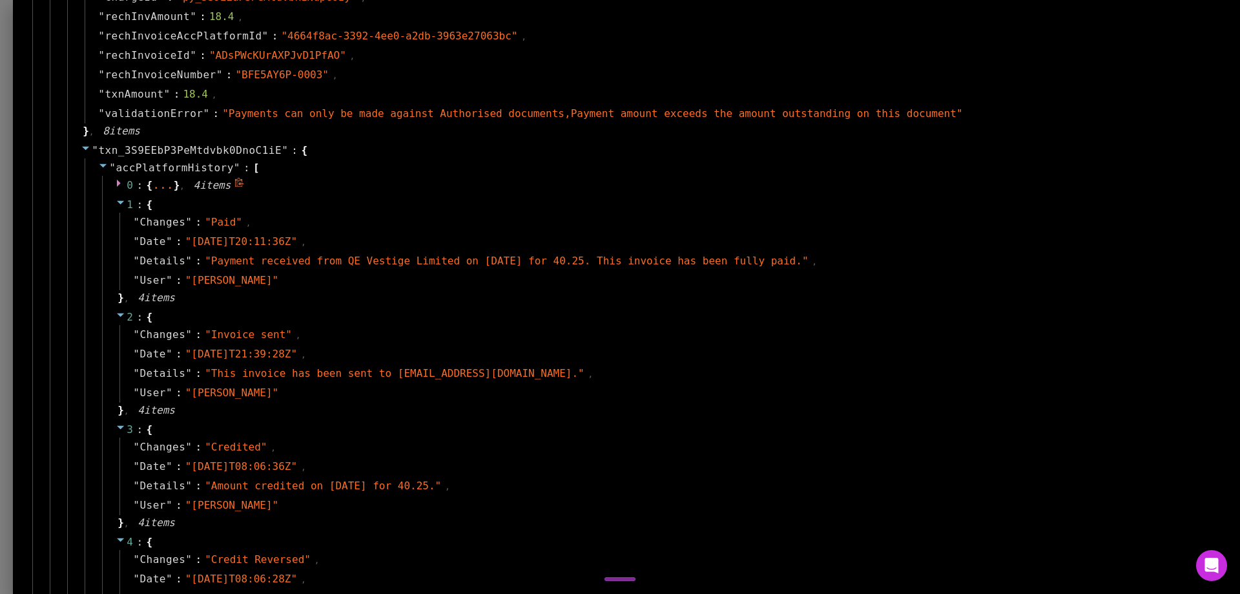
click at [126, 184] on icon at bounding box center [121, 183] width 10 height 10
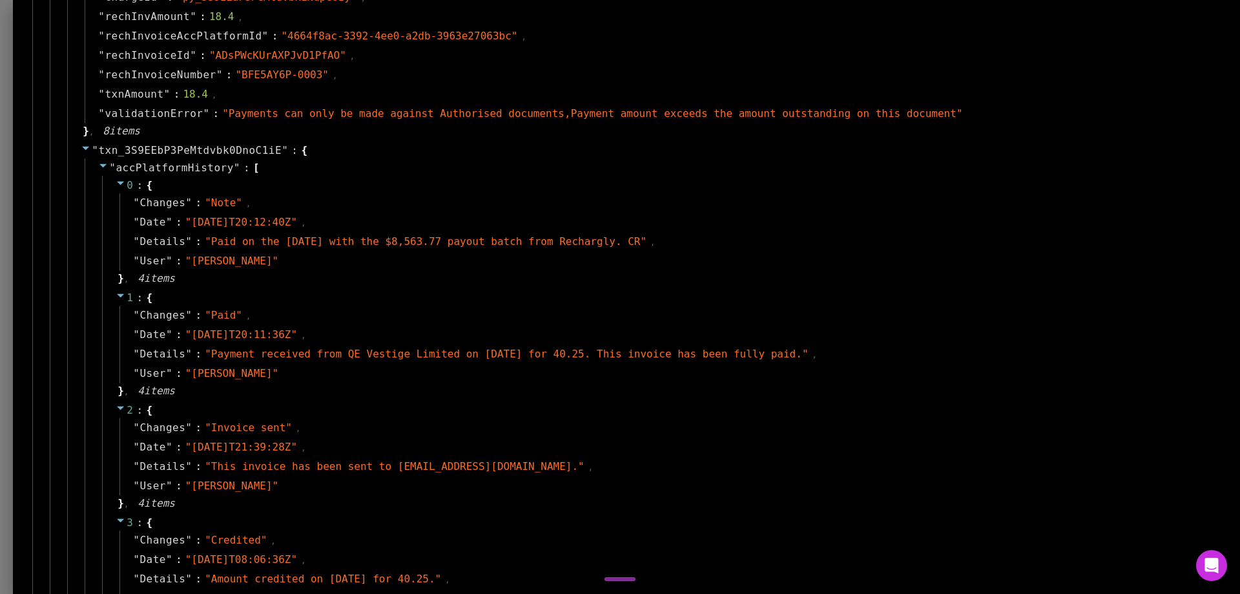
click at [126, 184] on icon at bounding box center [121, 183] width 10 height 10
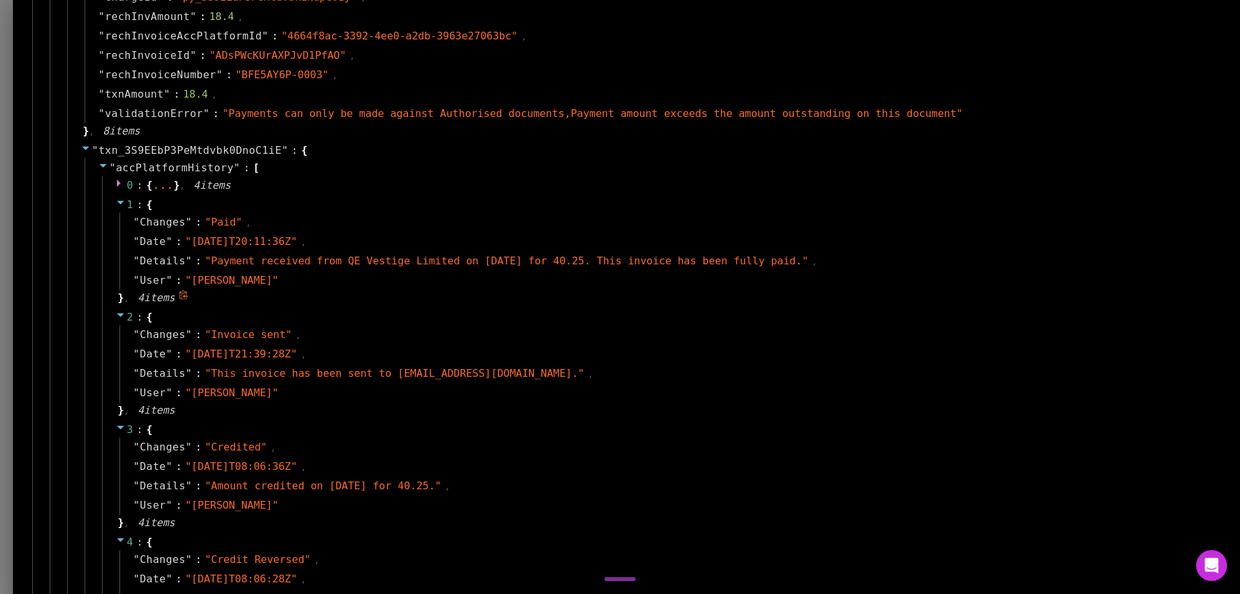
click at [126, 209] on span at bounding box center [121, 204] width 10 height 12
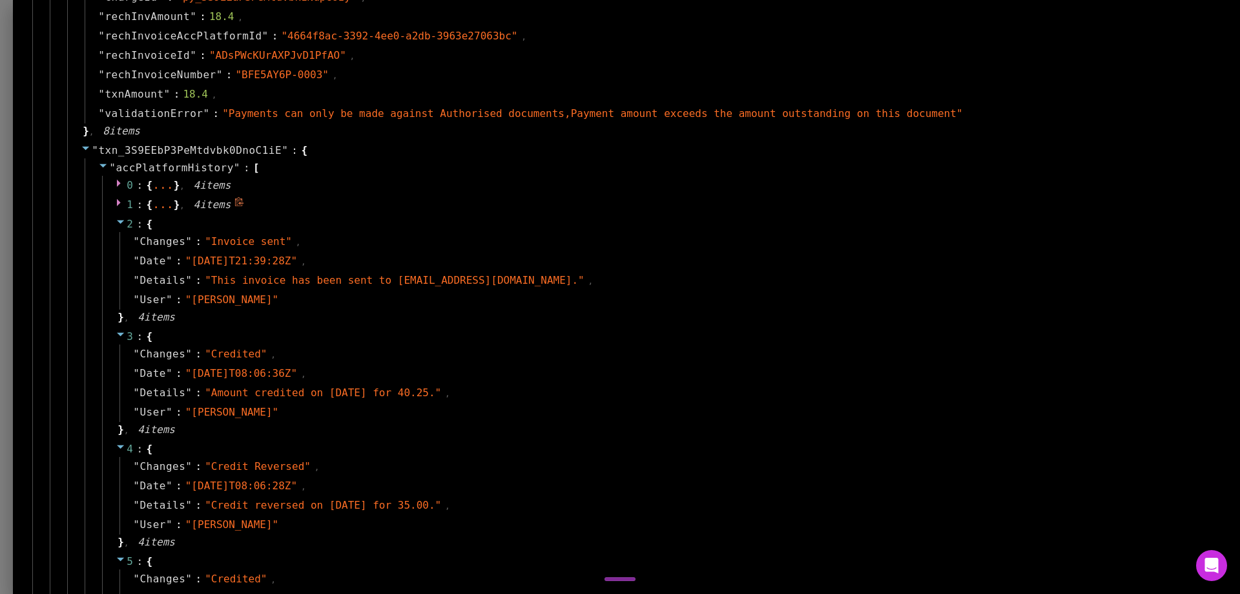
click at [126, 209] on span at bounding box center [121, 204] width 10 height 12
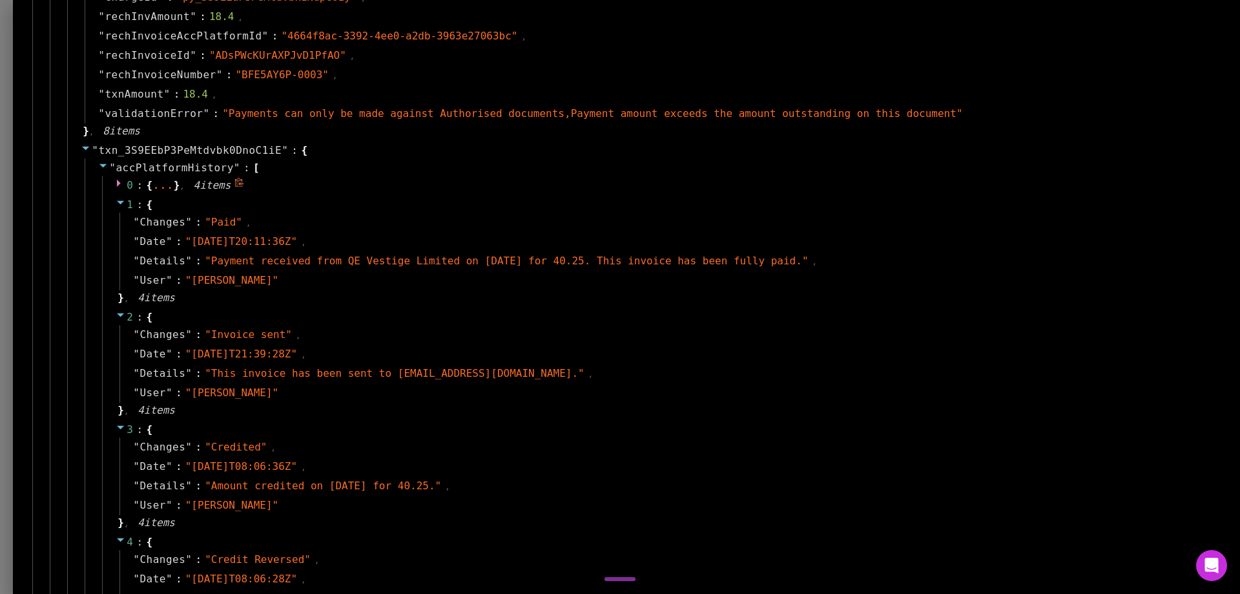
click at [133, 188] on span "0" at bounding box center [130, 185] width 6 height 12
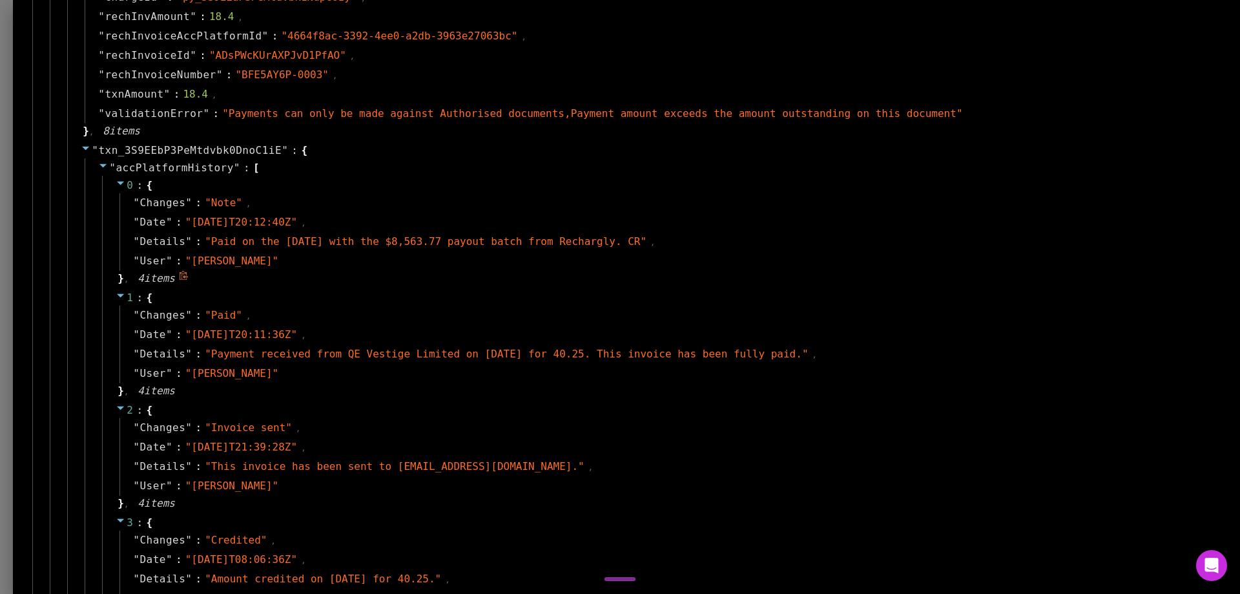
click at [133, 188] on span "0" at bounding box center [130, 185] width 6 height 12
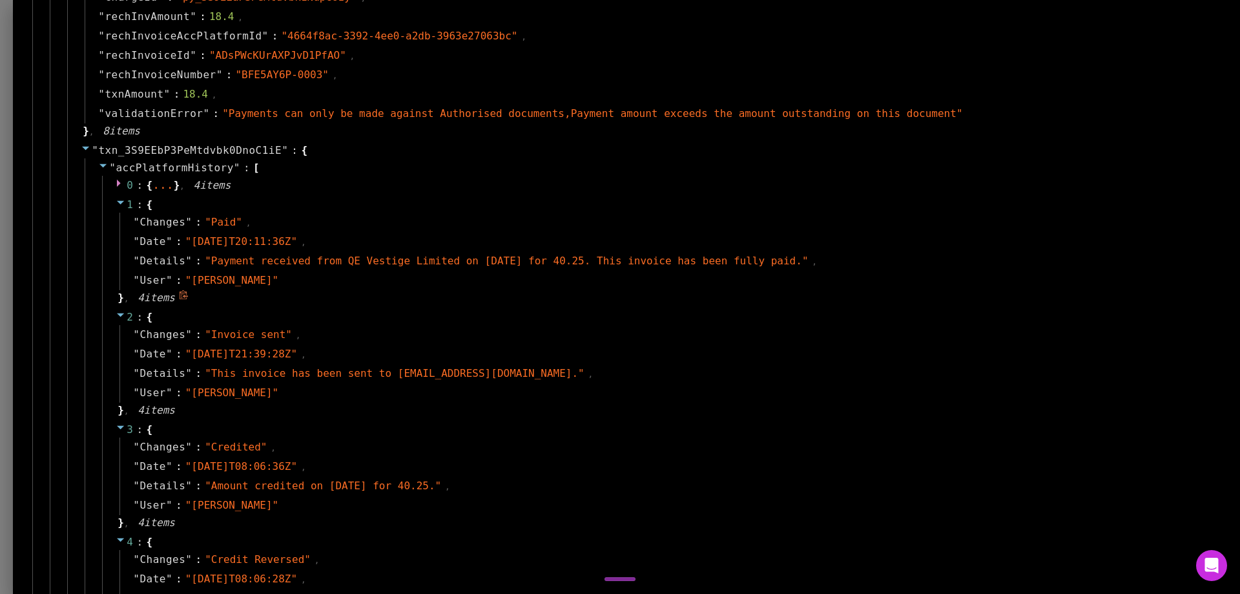
click at [126, 203] on icon at bounding box center [121, 202] width 10 height 10
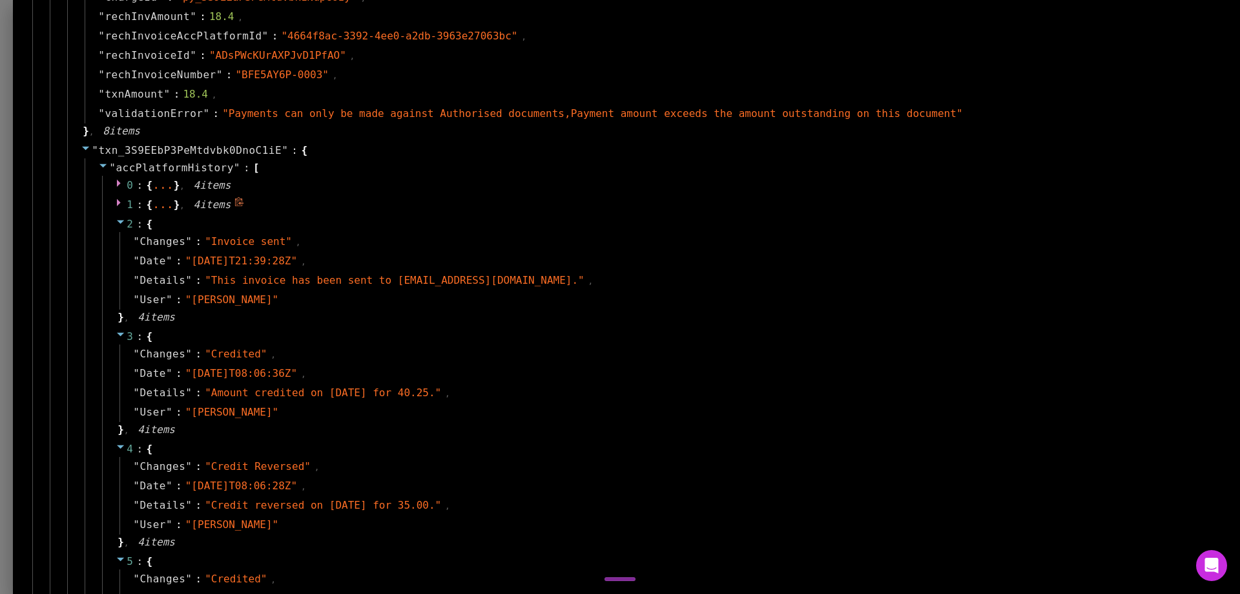
click at [126, 203] on icon at bounding box center [121, 202] width 10 height 10
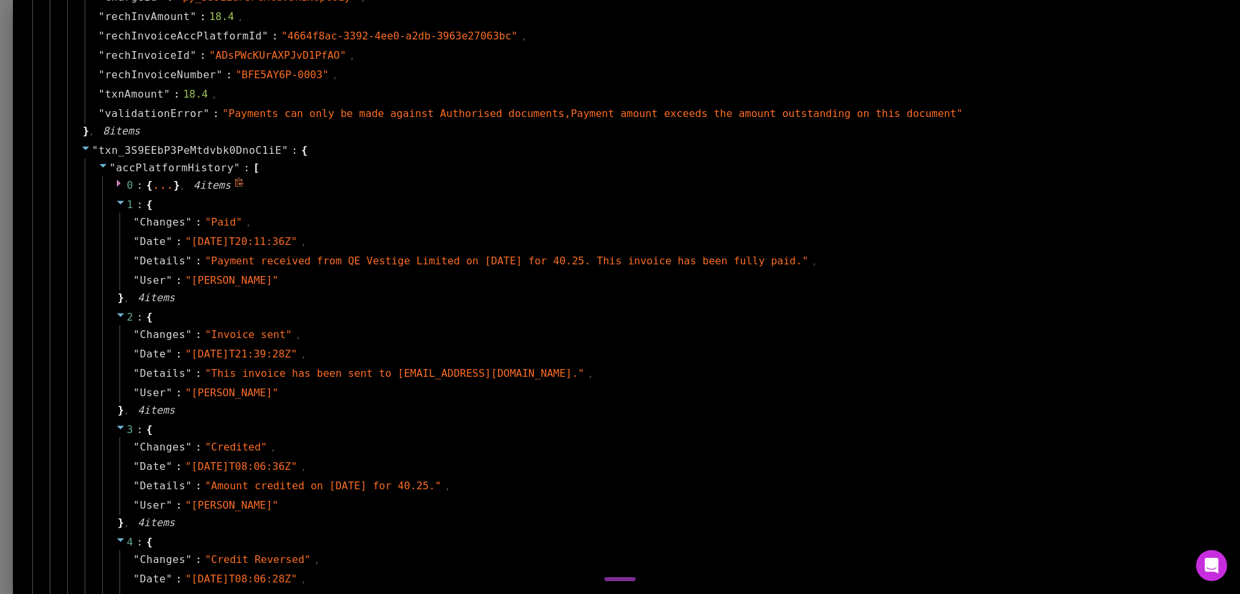
click at [126, 182] on icon at bounding box center [121, 183] width 10 height 10
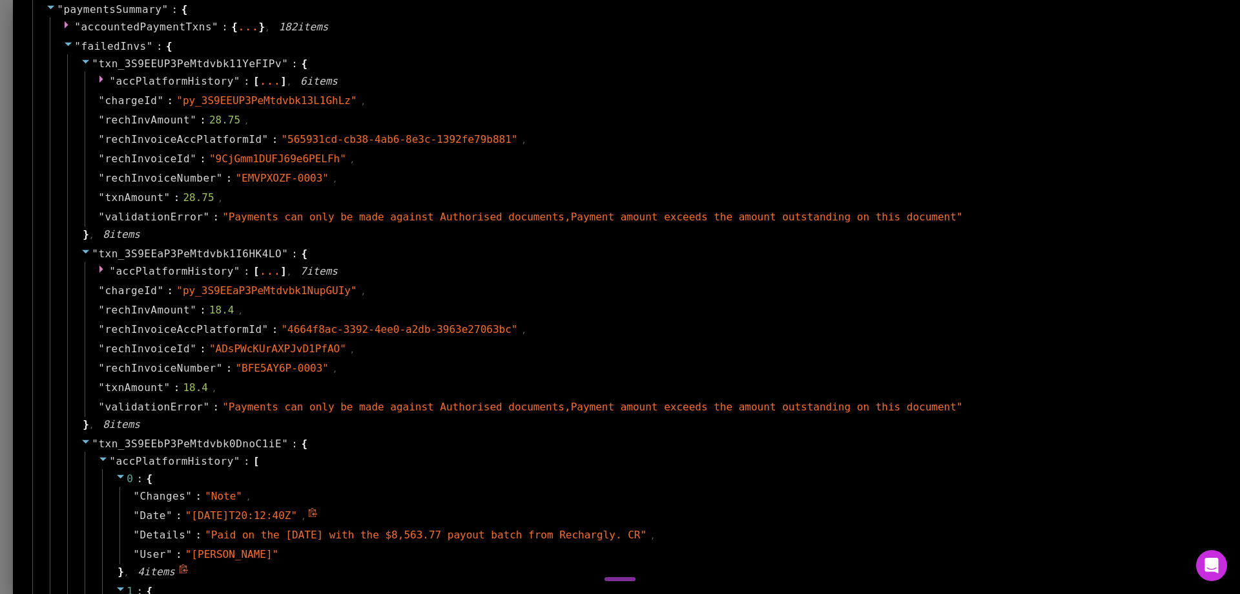
scroll to position [1033, 0]
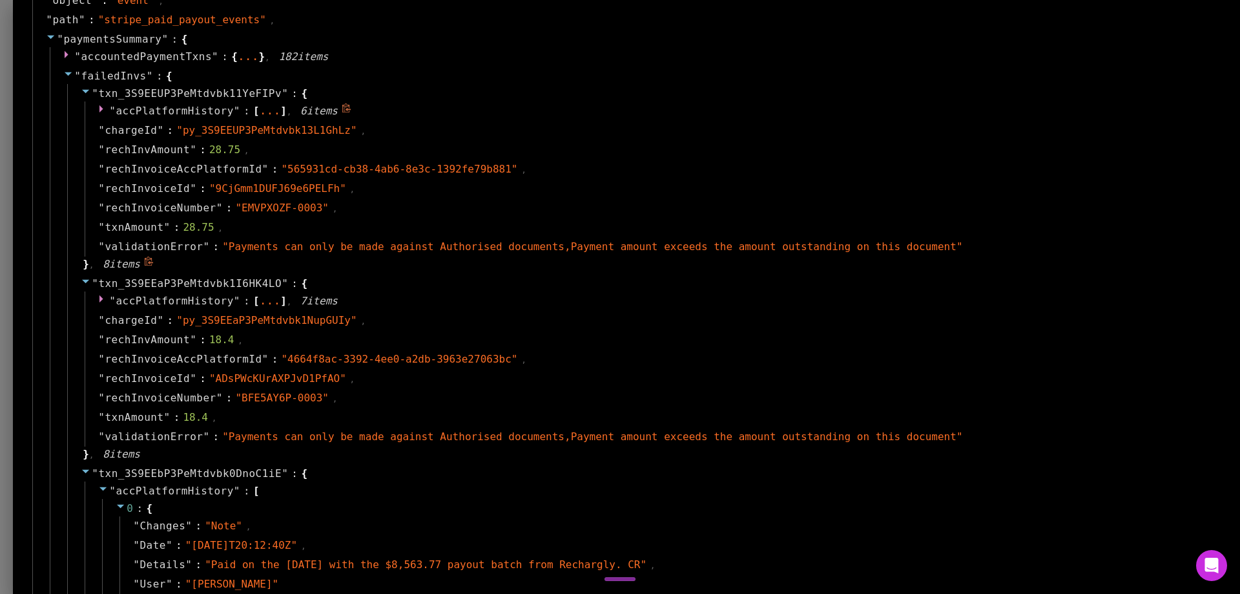
click at [109, 106] on icon at bounding box center [103, 108] width 10 height 10
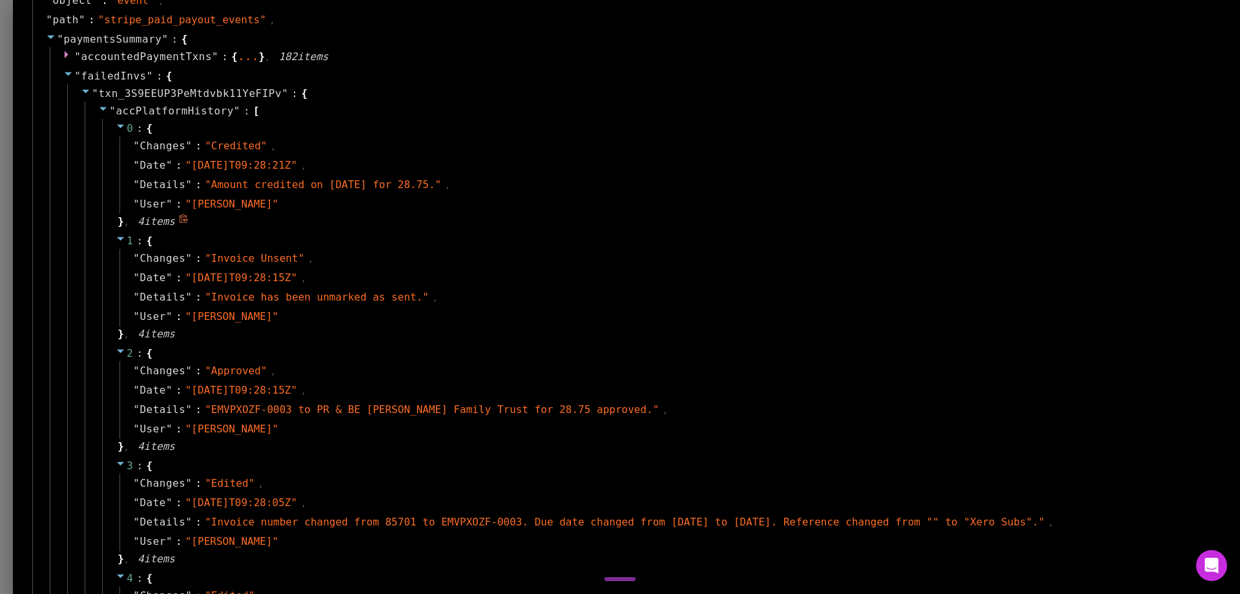
click at [126, 124] on icon at bounding box center [121, 126] width 10 height 10
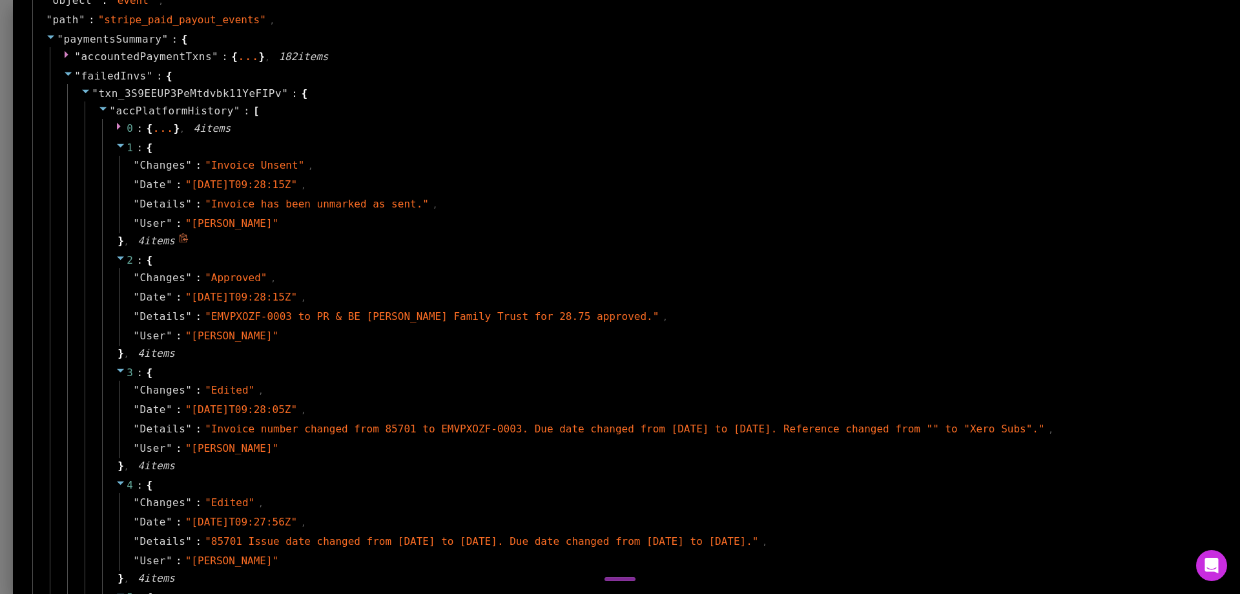
click at [126, 149] on icon at bounding box center [121, 145] width 10 height 10
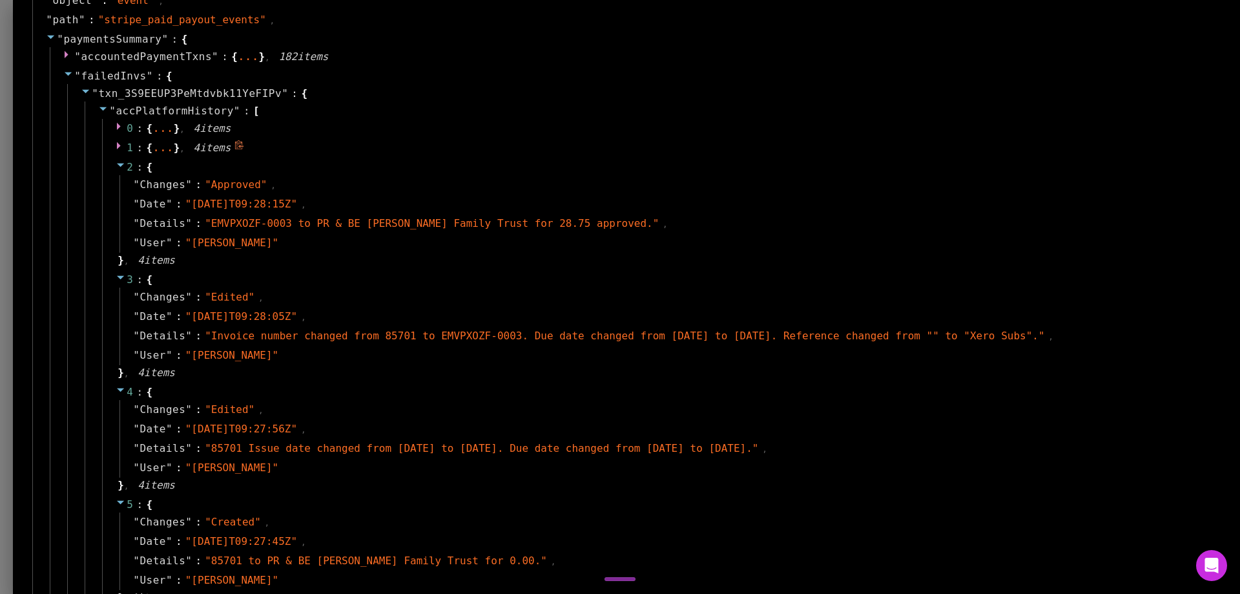
click at [126, 149] on icon at bounding box center [121, 145] width 10 height 10
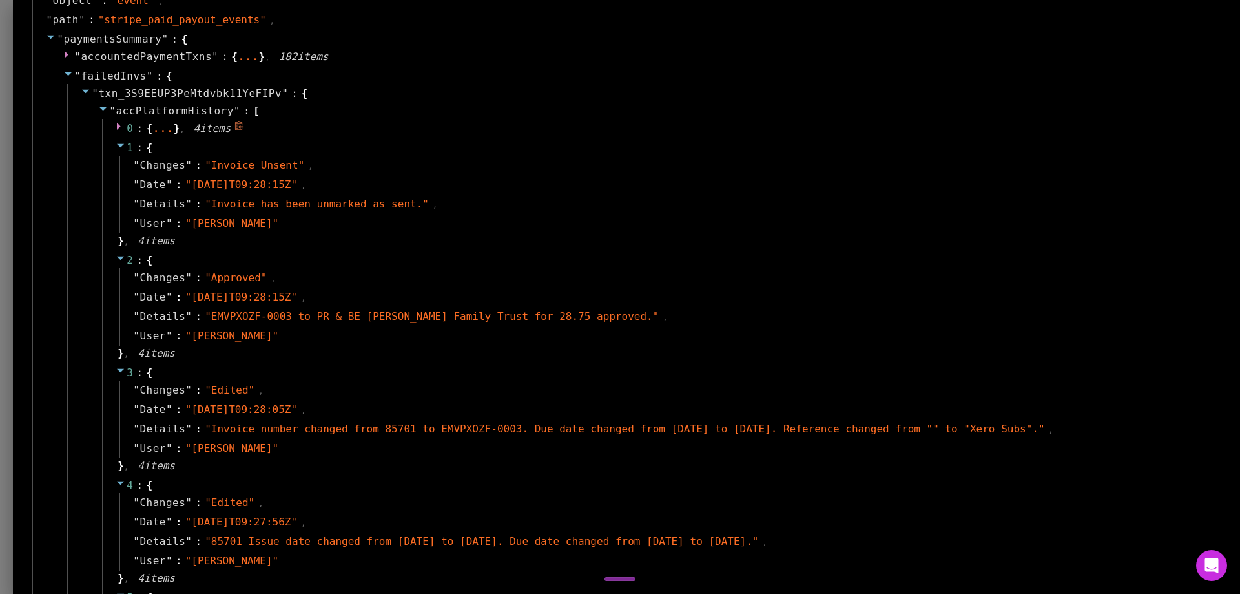
click at [126, 129] on icon at bounding box center [121, 126] width 10 height 10
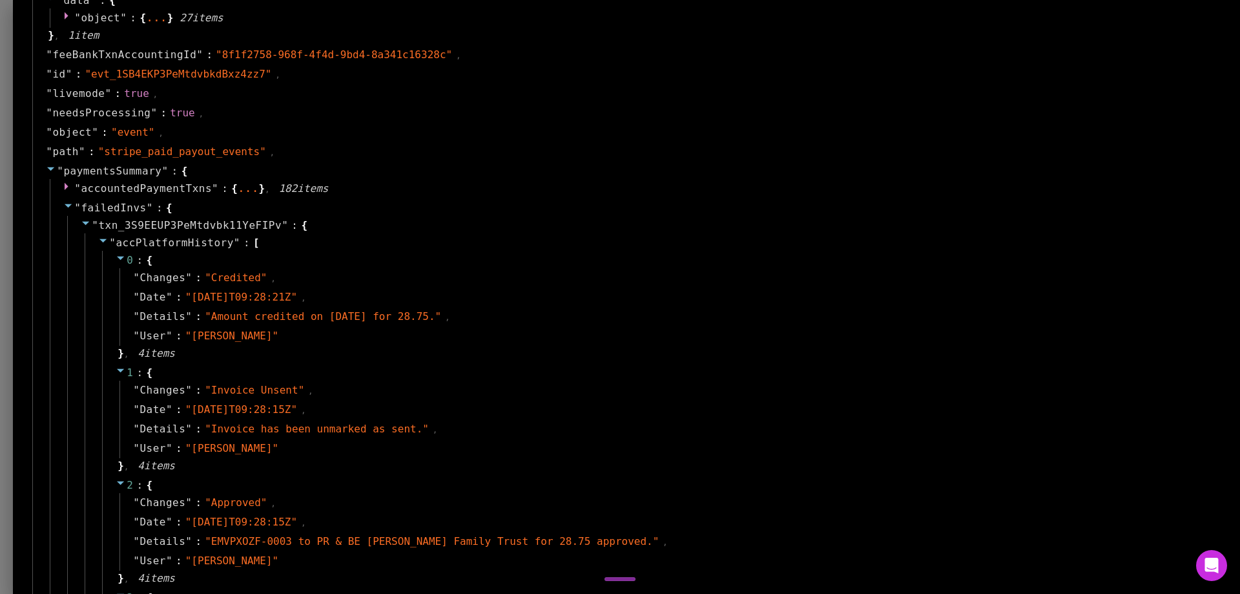
scroll to position [840, 0]
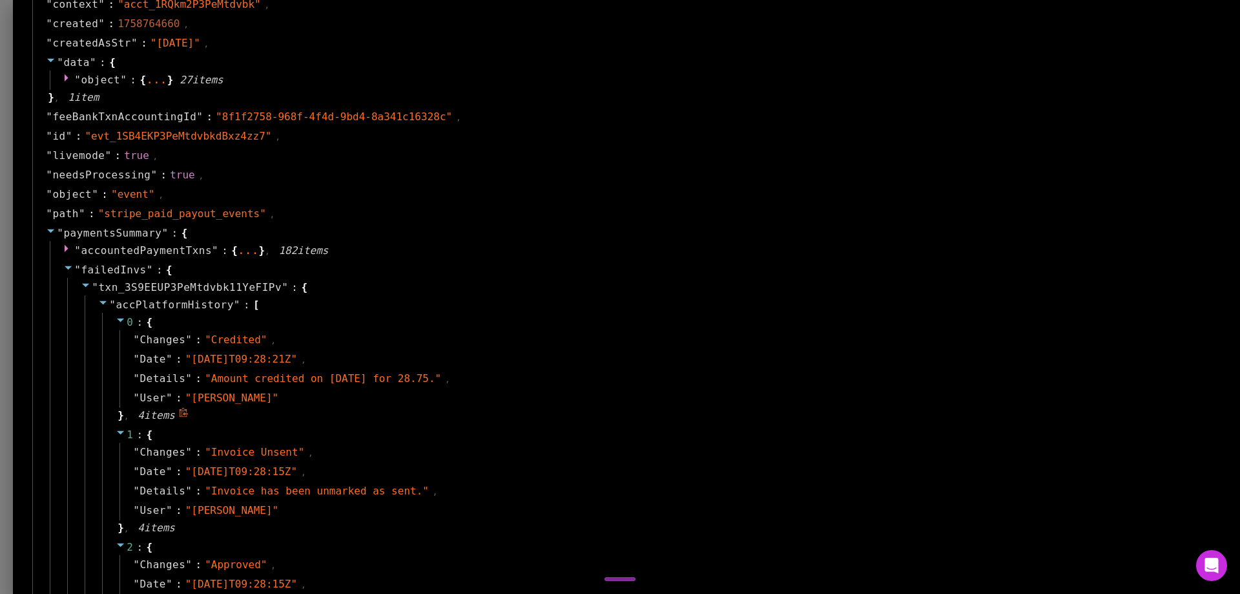
click at [126, 320] on icon at bounding box center [121, 320] width 10 height 10
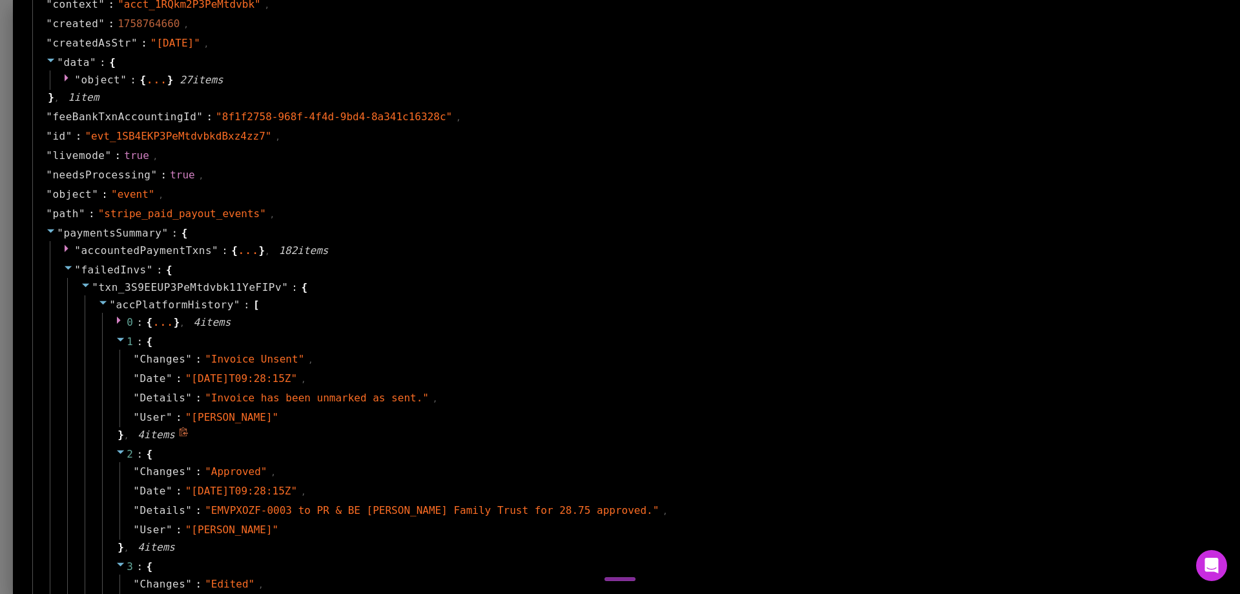
click at [133, 342] on span "1" at bounding box center [130, 341] width 6 height 12
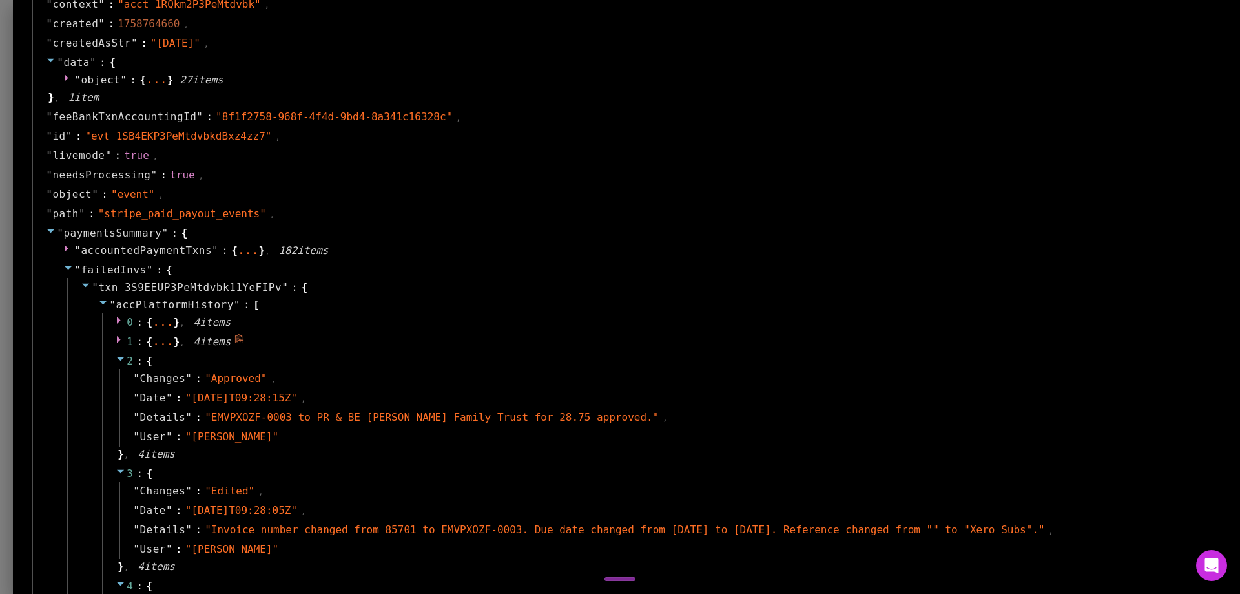
click at [133, 342] on span "1" at bounding box center [130, 341] width 6 height 12
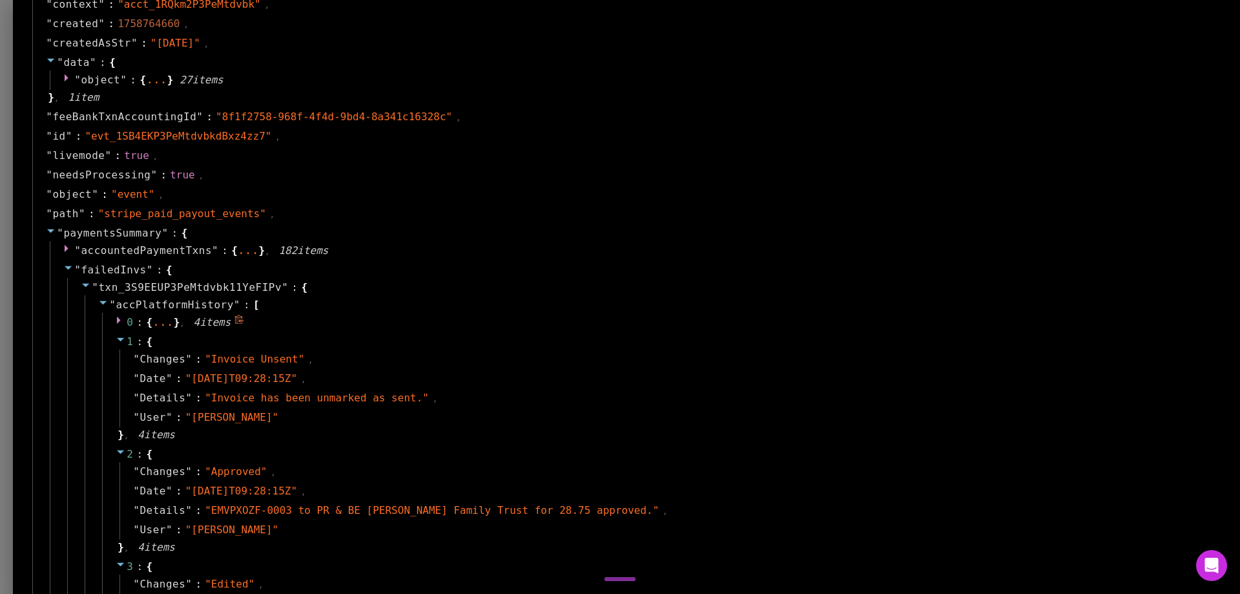
click at [126, 322] on icon at bounding box center [121, 320] width 10 height 10
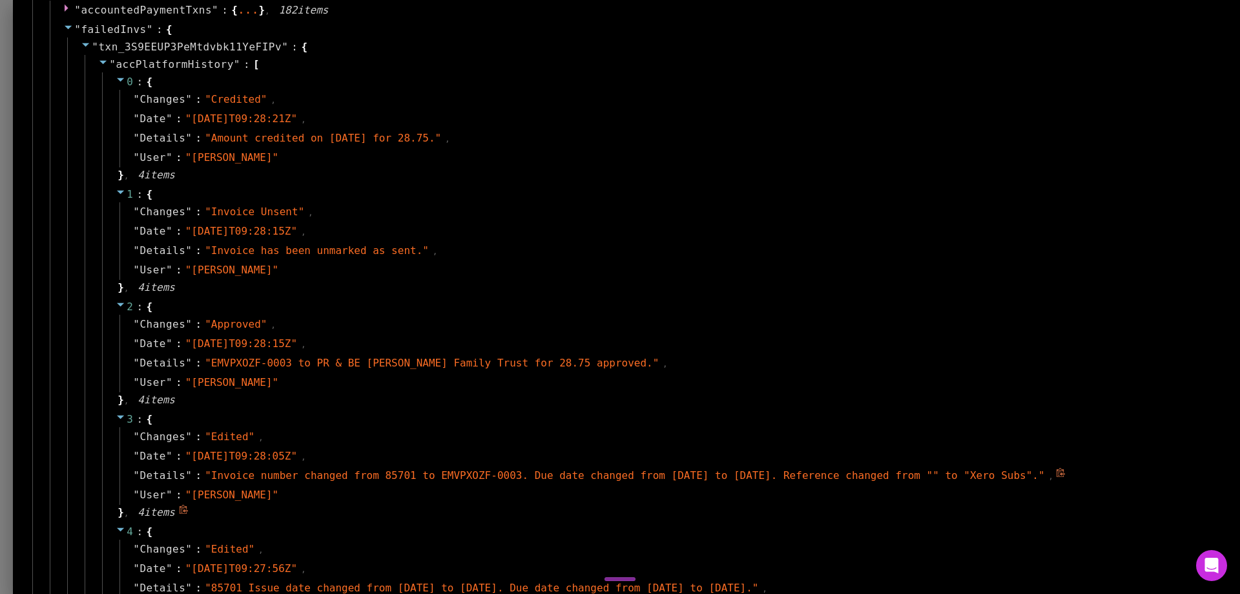
scroll to position [1033, 0]
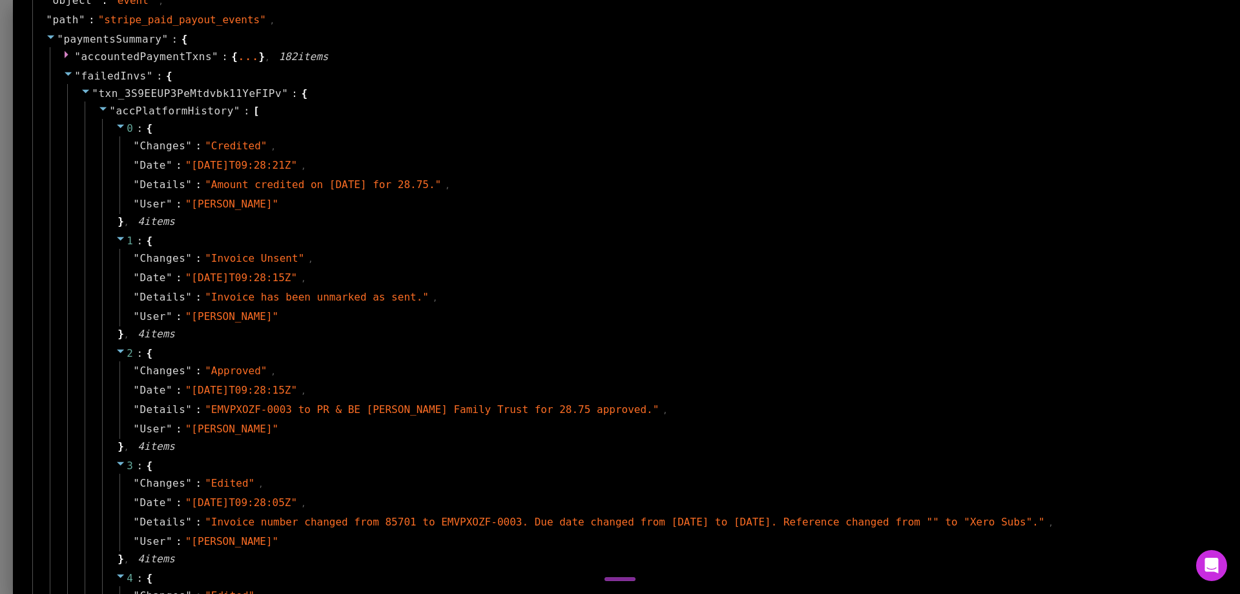
click at [109, 110] on icon at bounding box center [103, 108] width 10 height 10
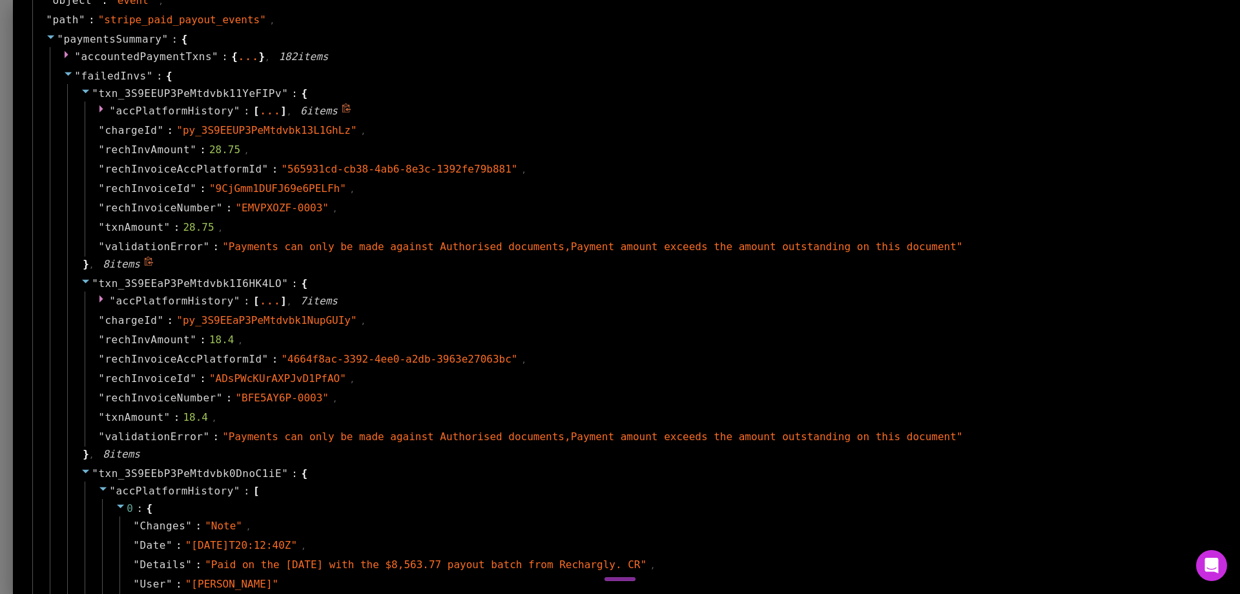
click at [109, 112] on icon at bounding box center [103, 108] width 10 height 10
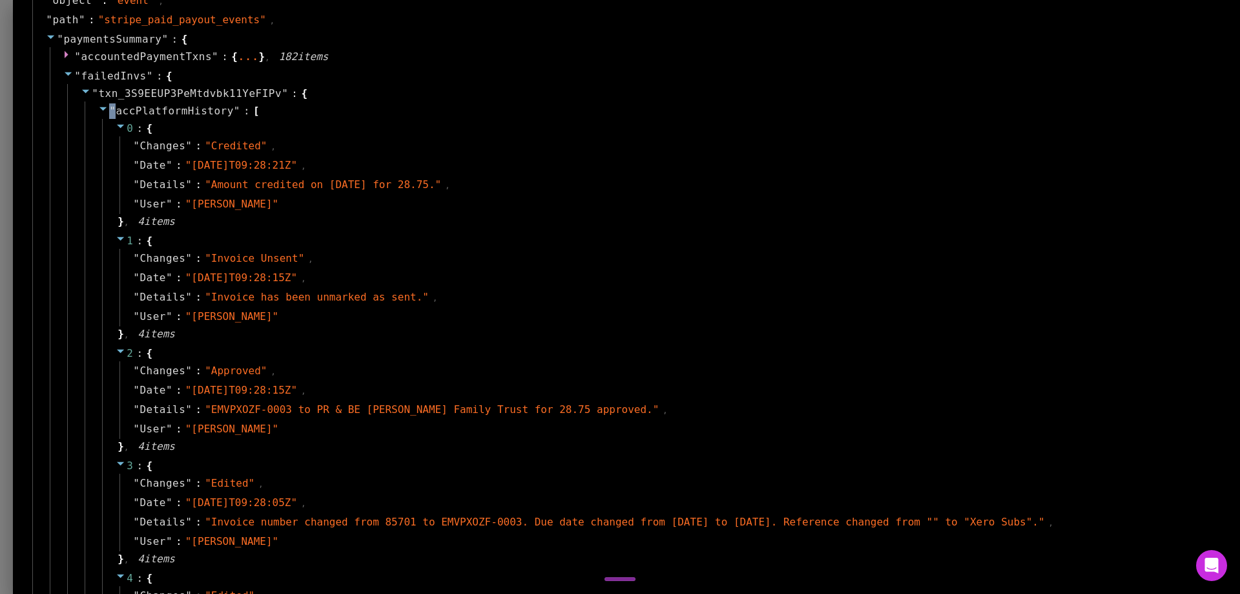
click at [109, 112] on icon at bounding box center [103, 108] width 10 height 10
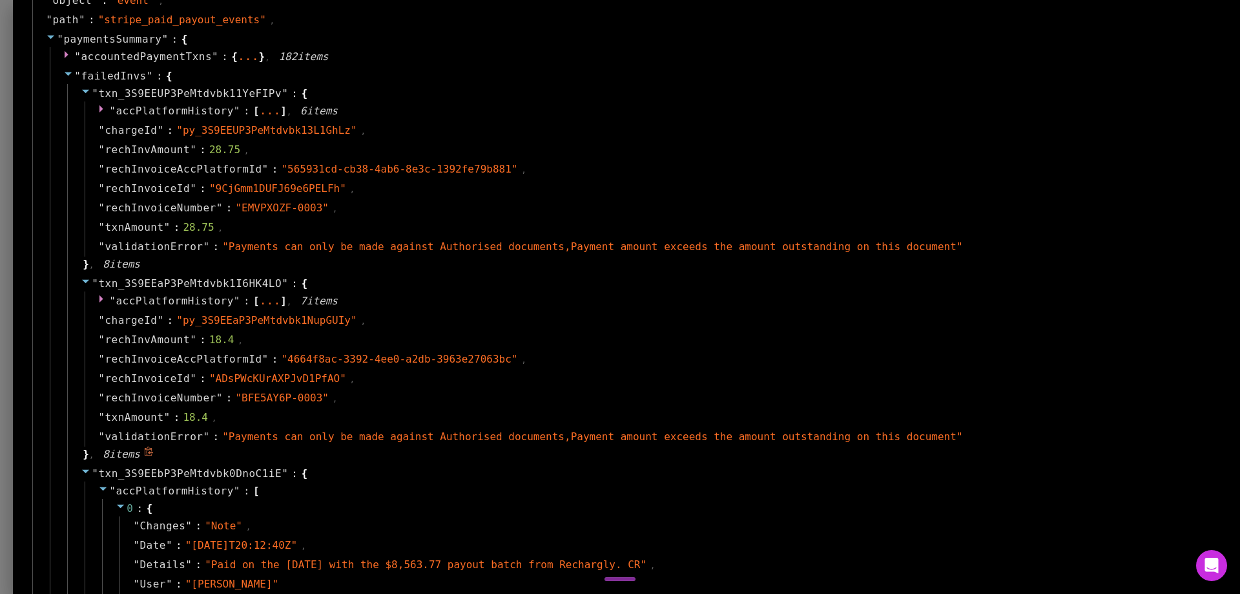
click at [116, 299] on span """ at bounding box center [112, 301] width 6 height 12
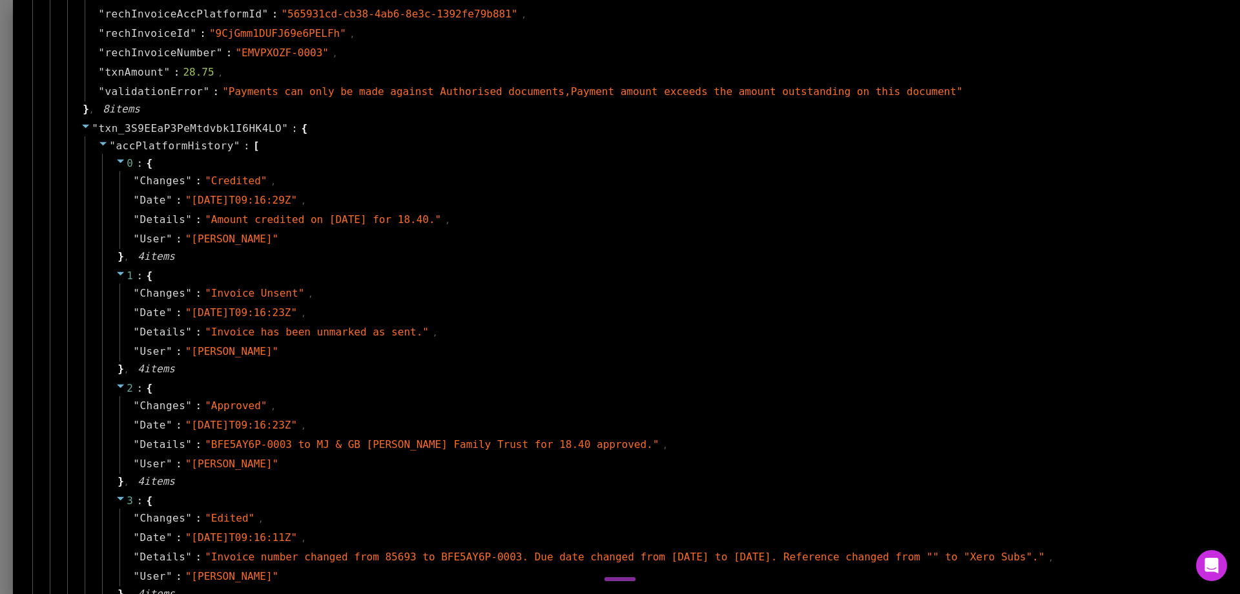
scroll to position [1292, 0]
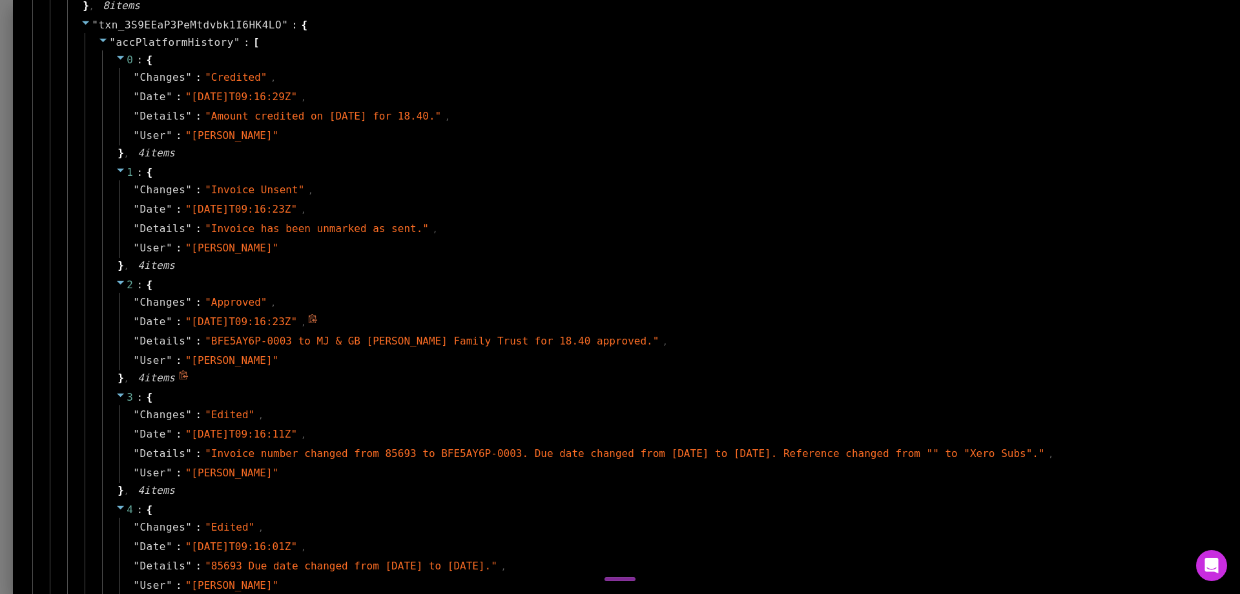
click at [297, 315] on span "" 2025-09-04T09:16:23Z "" at bounding box center [241, 321] width 112 height 12
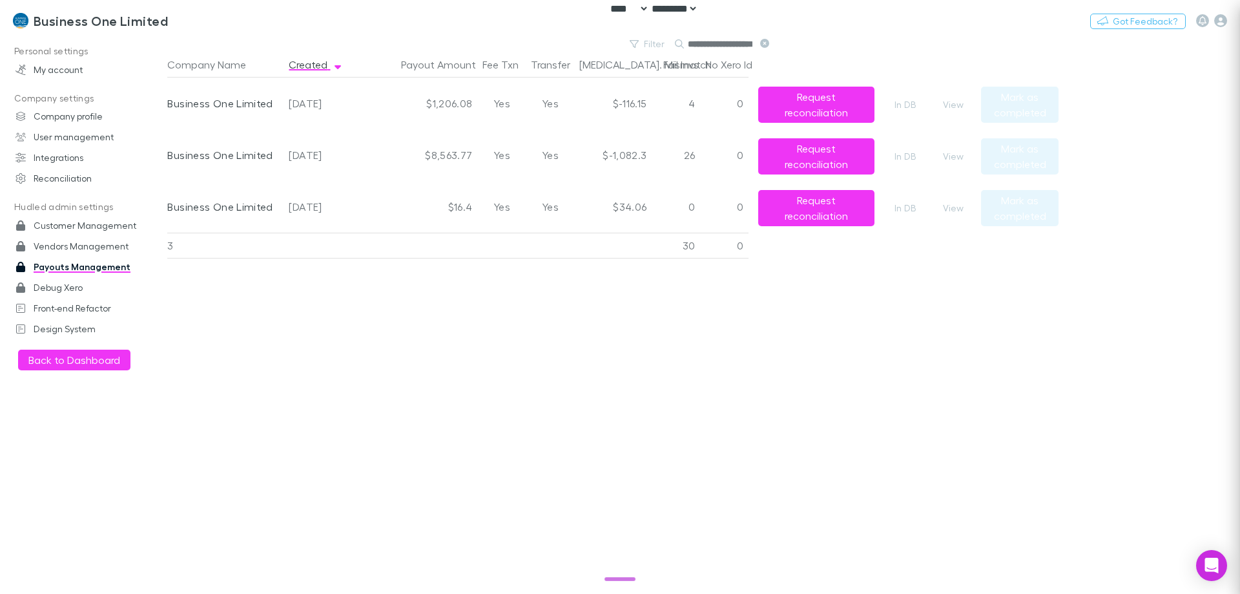
scroll to position [0, 0]
click at [413, 379] on div "Company Name Created Payout Amount Fee Txn Transfer Bal. Mismatch Fail Invs No …" at bounding box center [612, 323] width 891 height 542
click at [78, 273] on link "Payouts Management" at bounding box center [89, 266] width 172 height 21
click at [717, 41] on input "**********" at bounding box center [720, 44] width 65 height 18
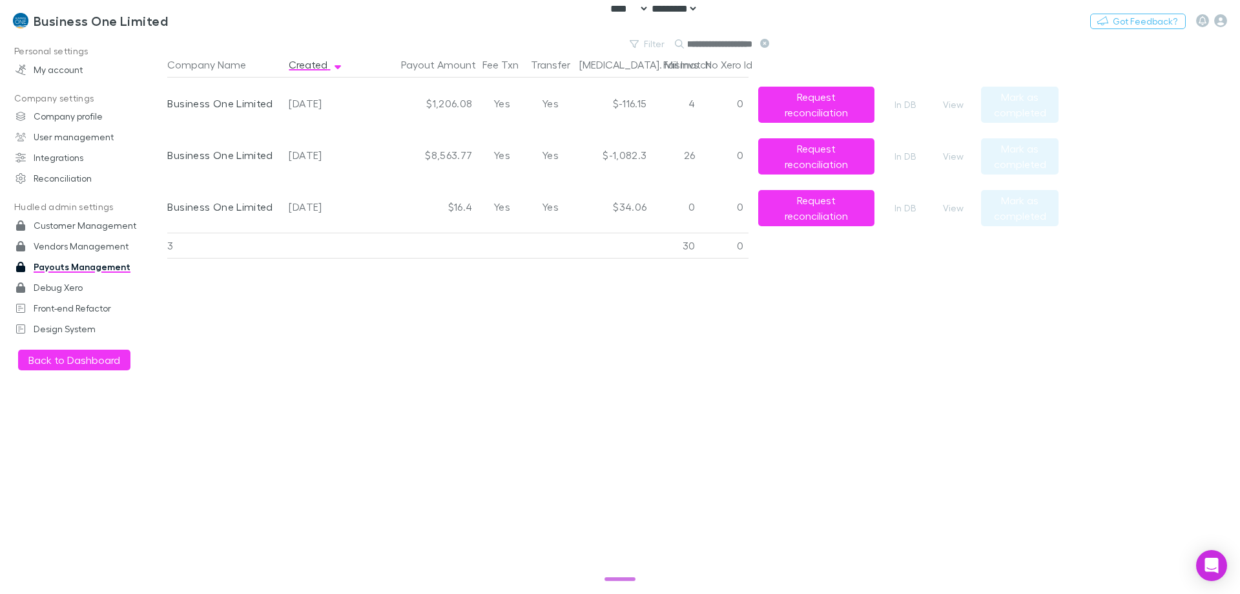
click at [717, 41] on input "**********" at bounding box center [720, 44] width 65 height 18
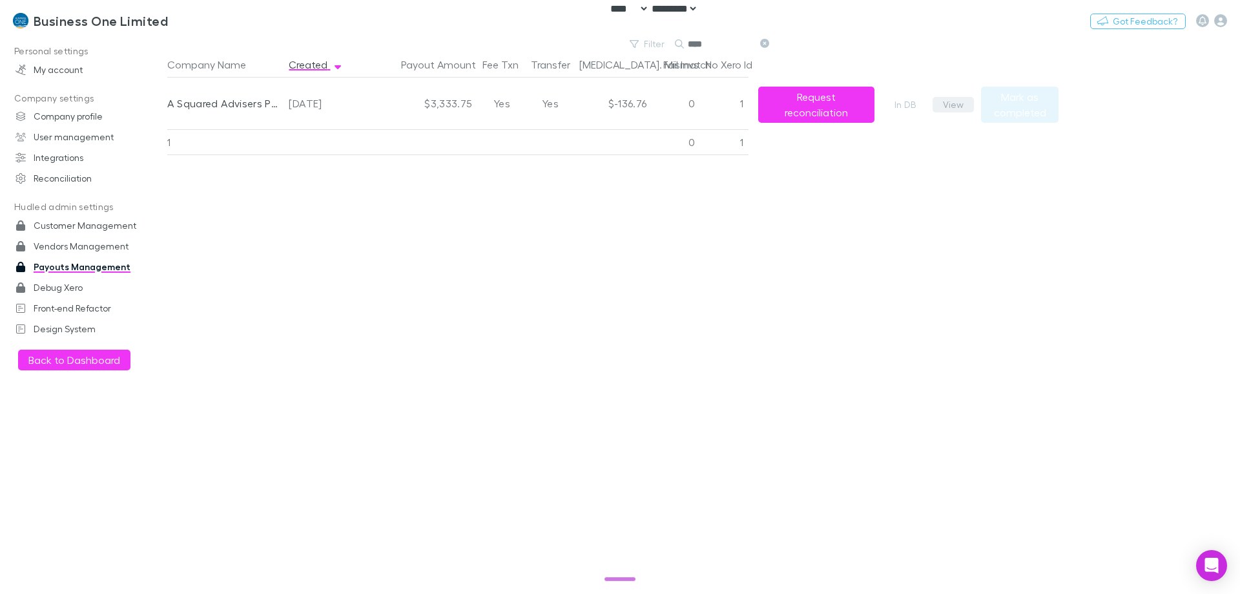
type input "****"
click at [961, 107] on button "View" at bounding box center [953, 105] width 41 height 16
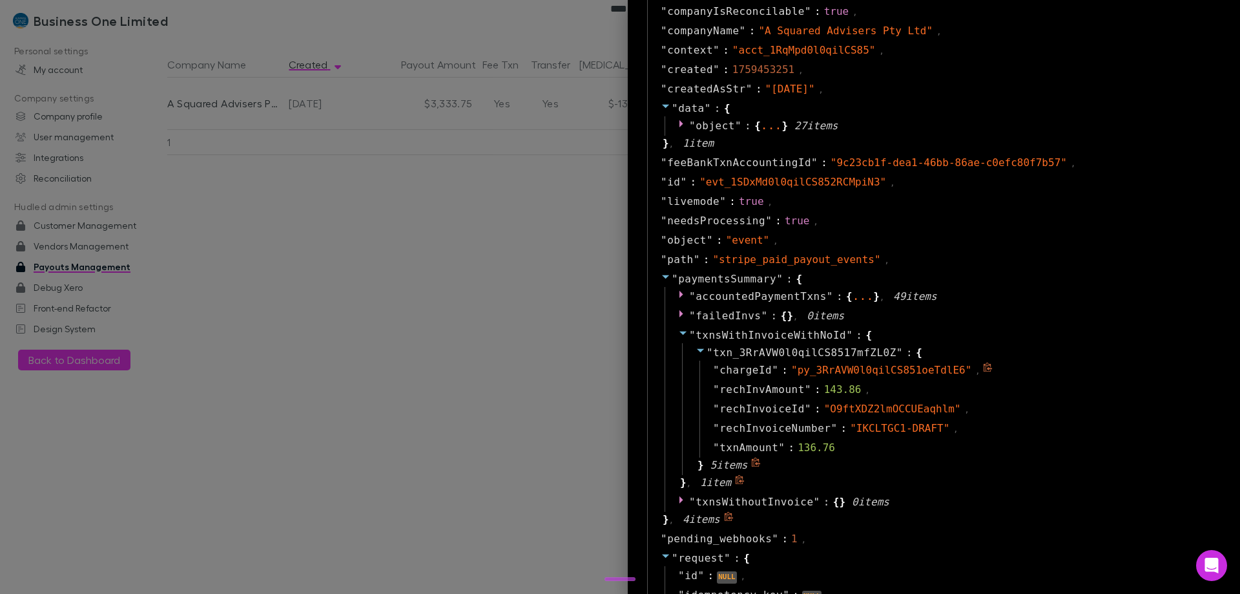
scroll to position [775, 0]
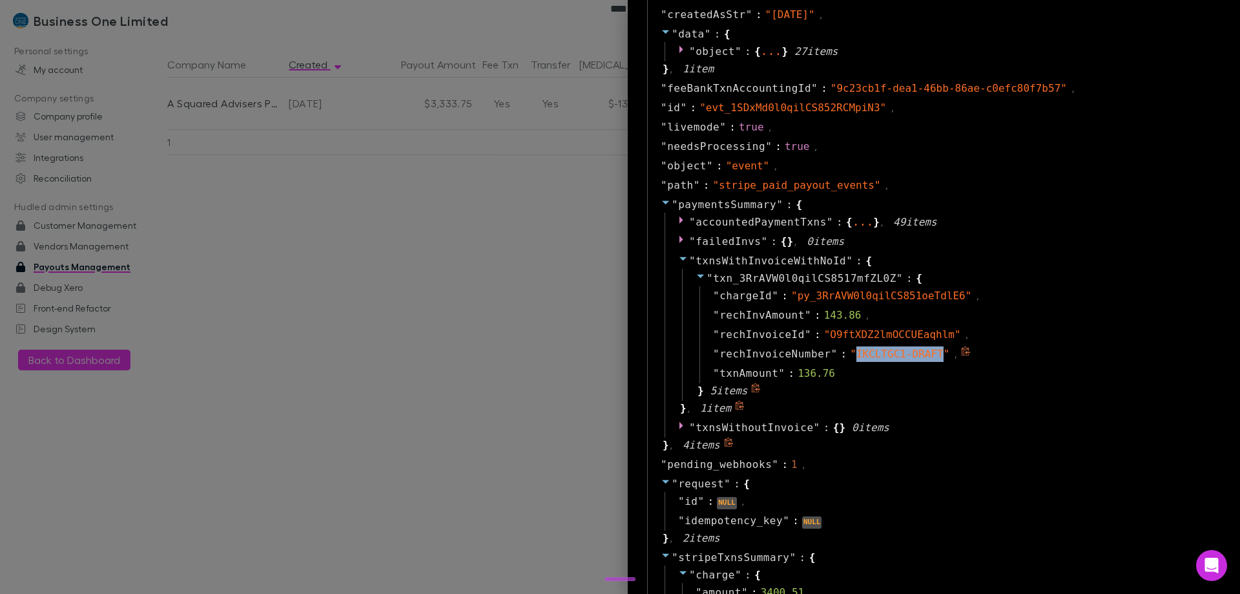
drag, startPoint x: 837, startPoint y: 358, endPoint x: 916, endPoint y: 358, distance: 79.4
click at [916, 358] on span "" IKCLTGC1-DRAFT "" at bounding box center [899, 353] width 99 height 12
copy span "IKCLTGC1-DRAFT"
drag, startPoint x: 473, startPoint y: 311, endPoint x: 499, endPoint y: 291, distance: 32.2
click at [473, 311] on div at bounding box center [620, 297] width 1240 height 594
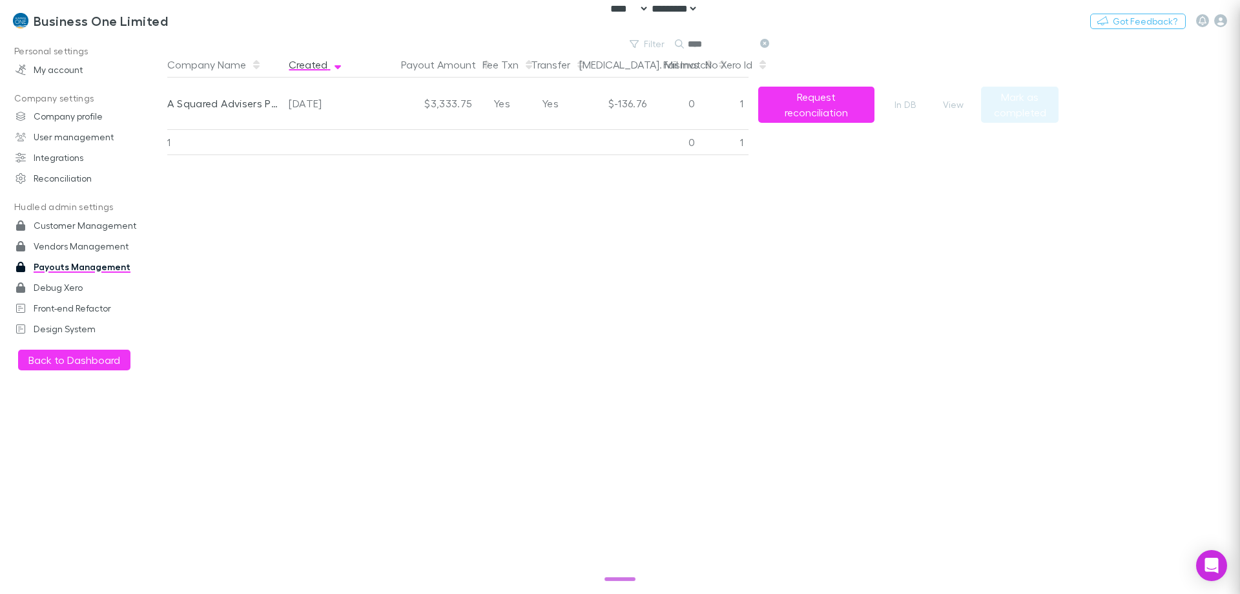
scroll to position [0, 0]
click at [1224, 23] on icon "button" at bounding box center [1220, 20] width 13 height 13
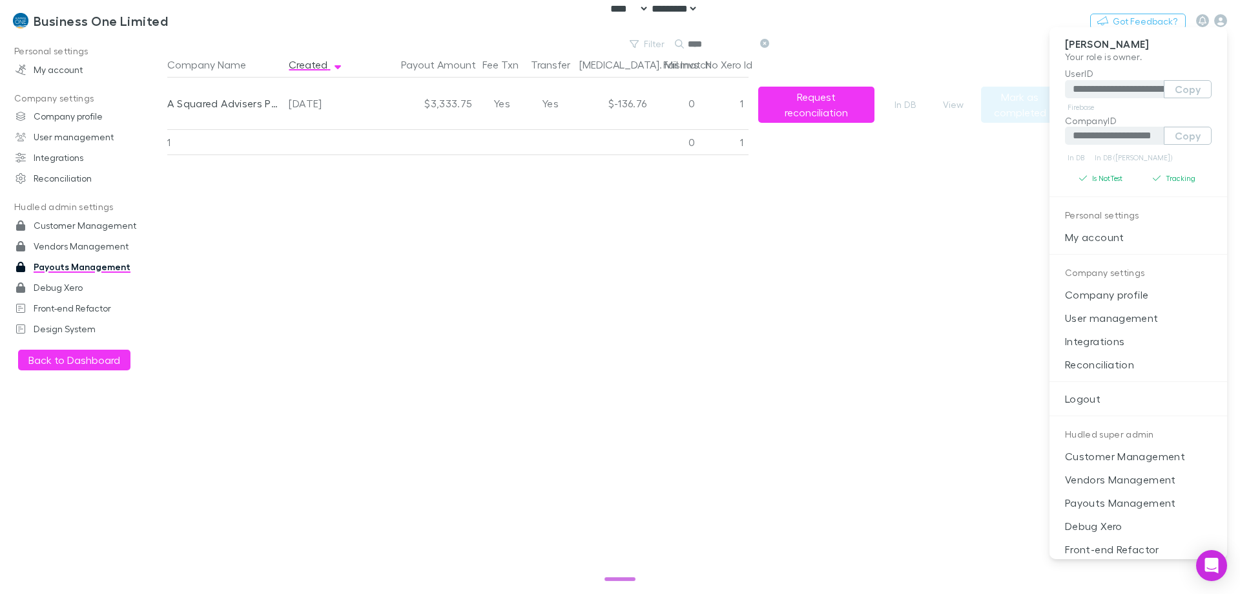
click at [243, 172] on div at bounding box center [620, 297] width 1240 height 594
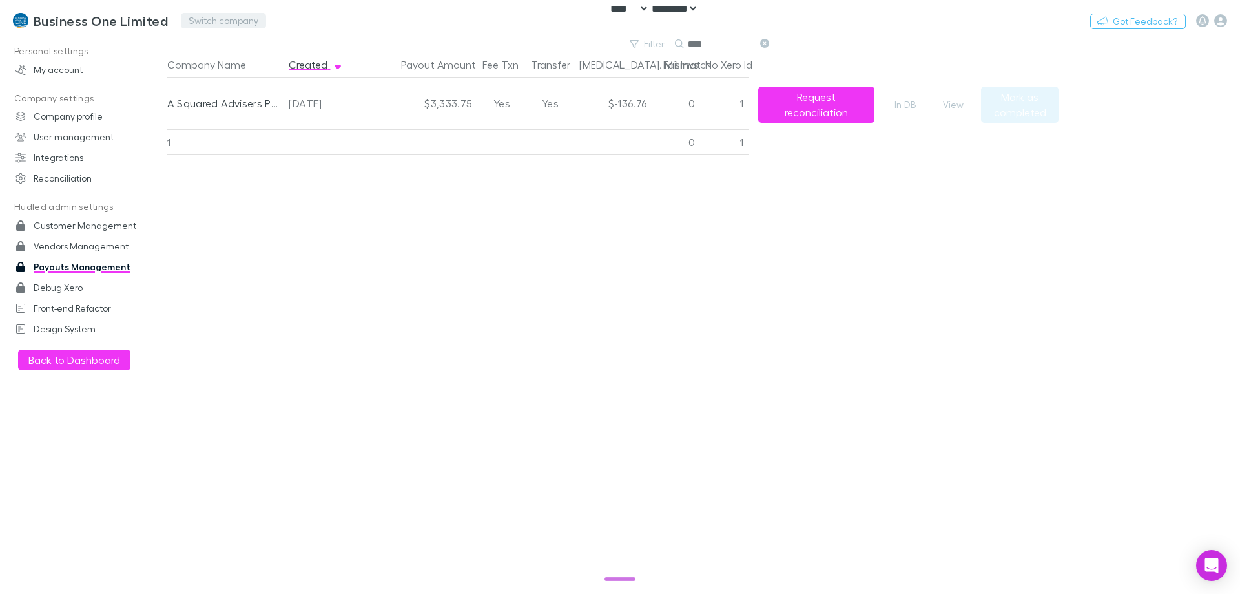
click at [215, 15] on button "Switch company" at bounding box center [223, 21] width 85 height 16
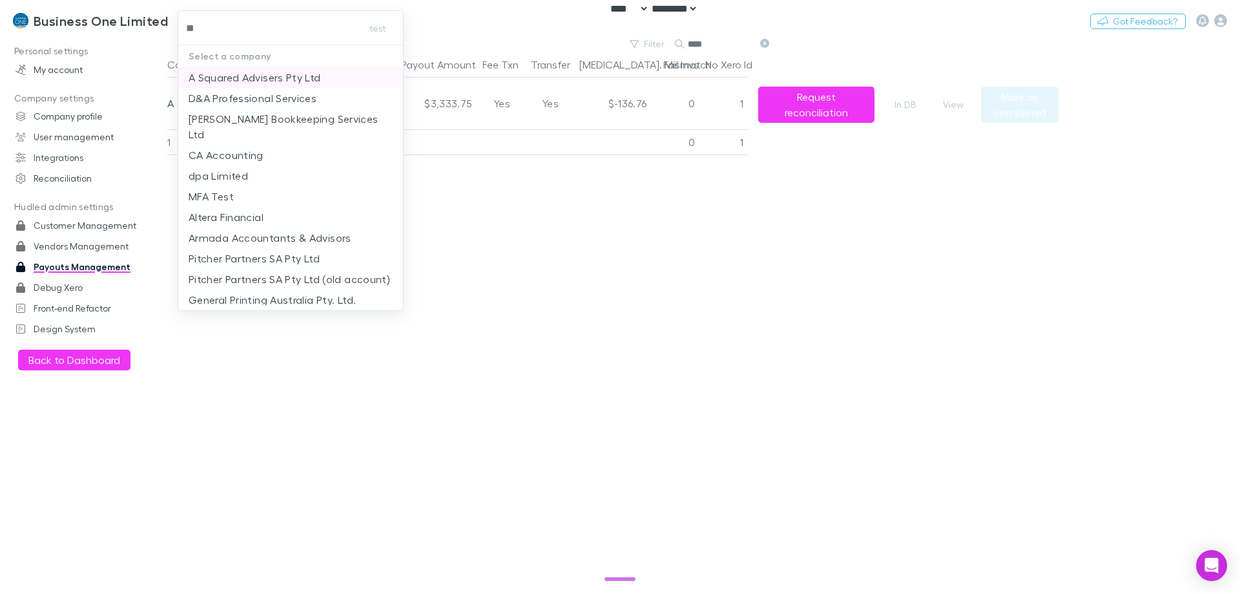
type input "***"
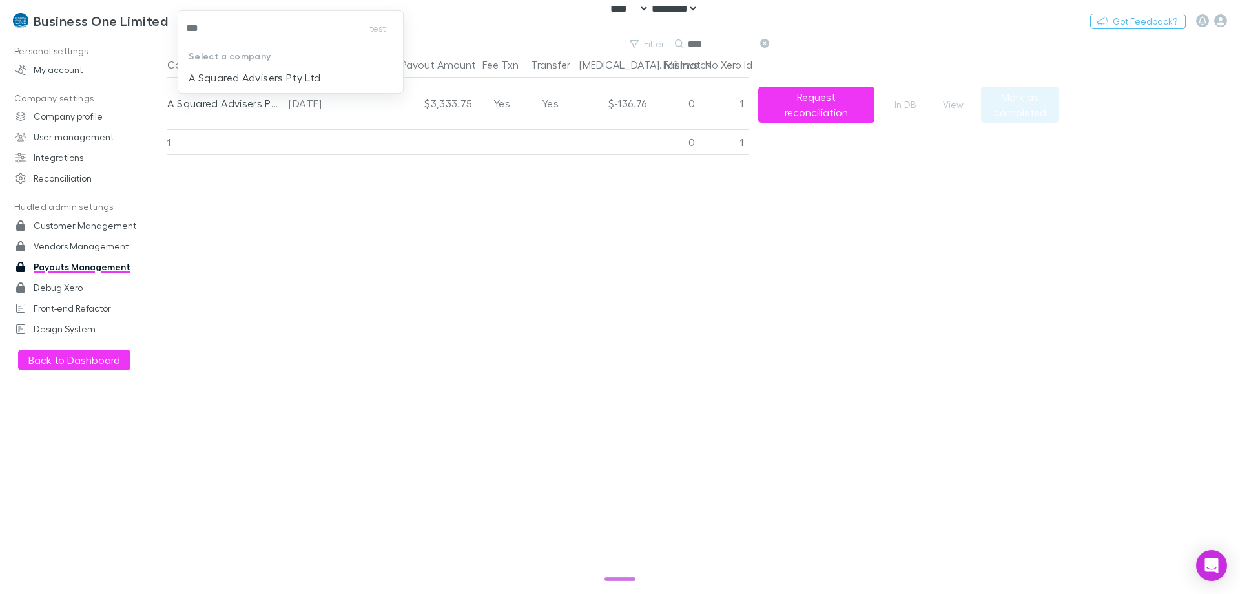
drag, startPoint x: 269, startPoint y: 78, endPoint x: 896, endPoint y: 92, distance: 627.3
click at [269, 77] on p "A Squared Advisers Pty Ltd" at bounding box center [255, 78] width 132 height 16
click at [1219, 23] on icon "button" at bounding box center [1220, 20] width 13 height 13
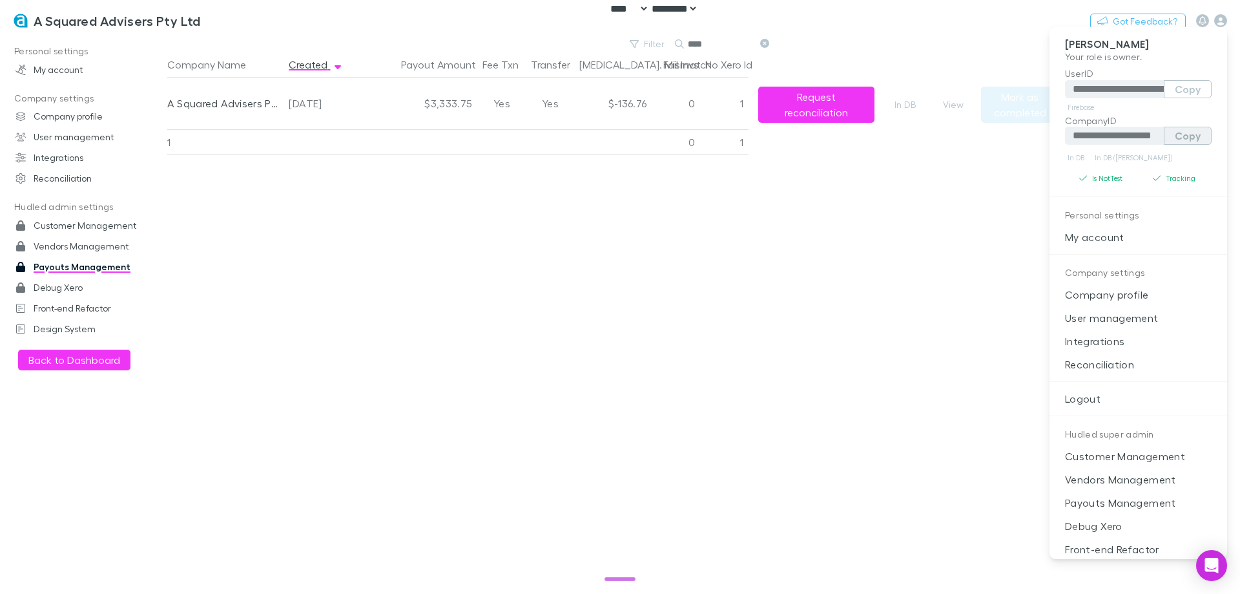
click at [1197, 137] on button "Copy" at bounding box center [1188, 136] width 48 height 18
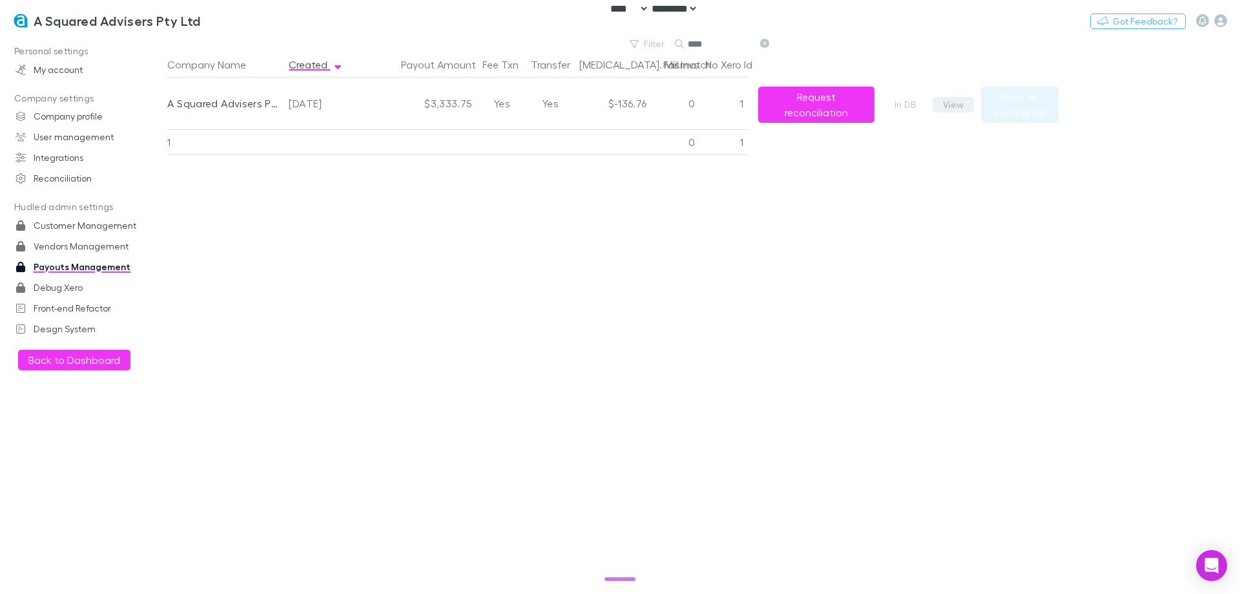
click at [950, 107] on button "View" at bounding box center [953, 105] width 41 height 16
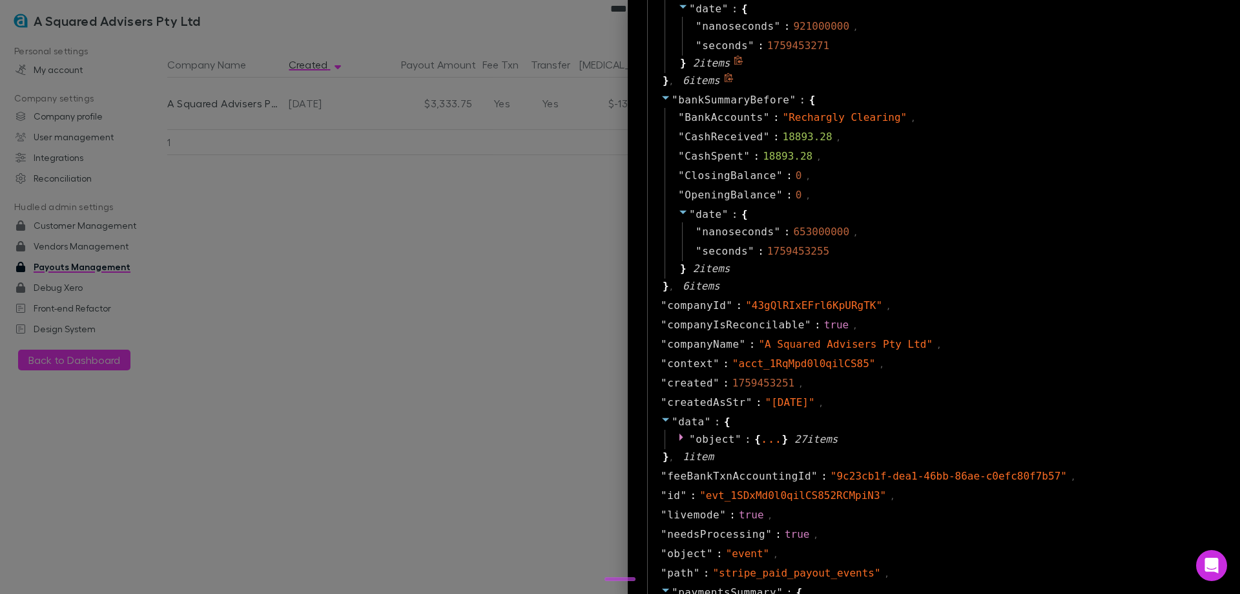
scroll to position [710, 0]
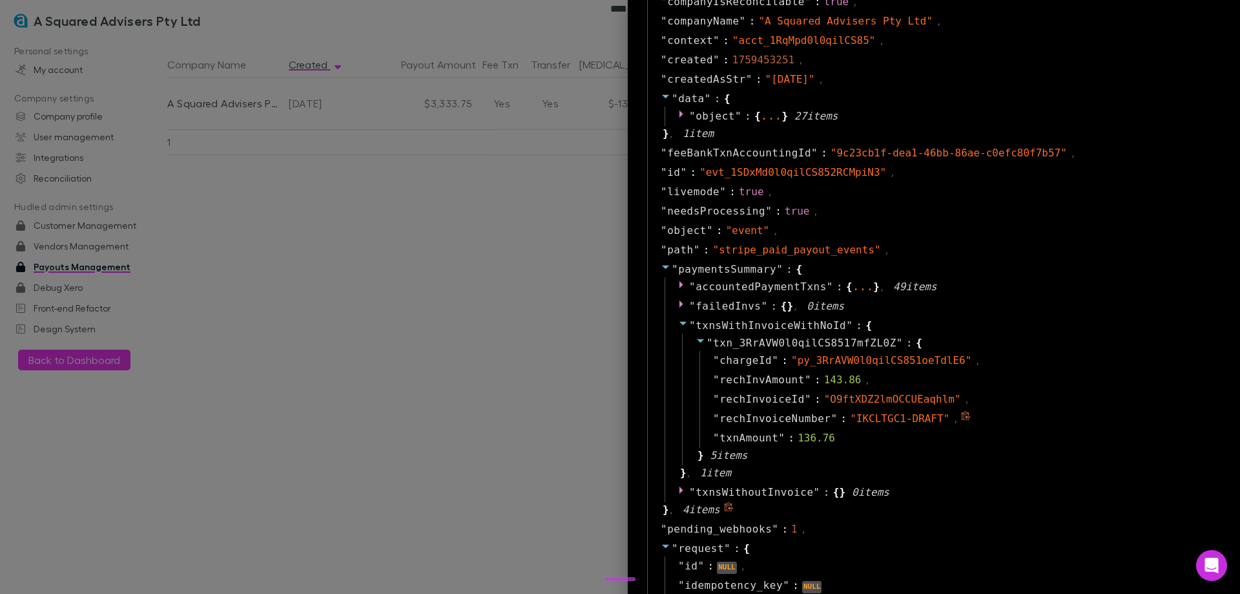
click at [961, 419] on icon at bounding box center [966, 416] width 10 height 10
drag, startPoint x: 368, startPoint y: 199, endPoint x: 358, endPoint y: 199, distance: 9.7
click at [369, 199] on div at bounding box center [620, 297] width 1240 height 594
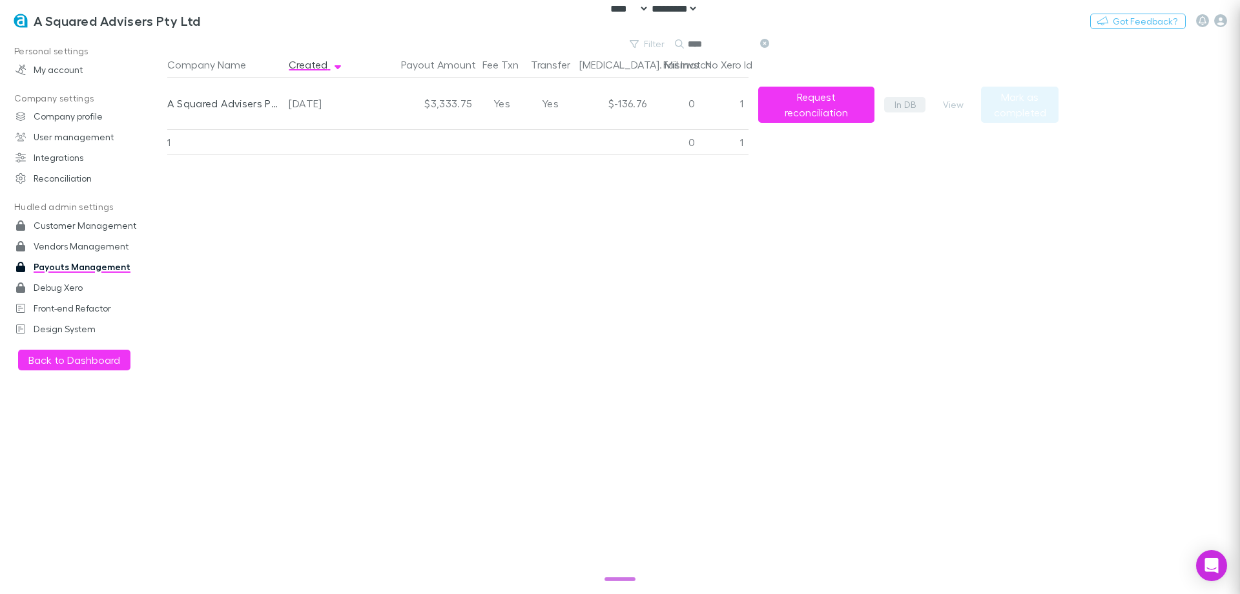
scroll to position [0, 0]
click at [1225, 20] on icon "button" at bounding box center [1220, 20] width 13 height 13
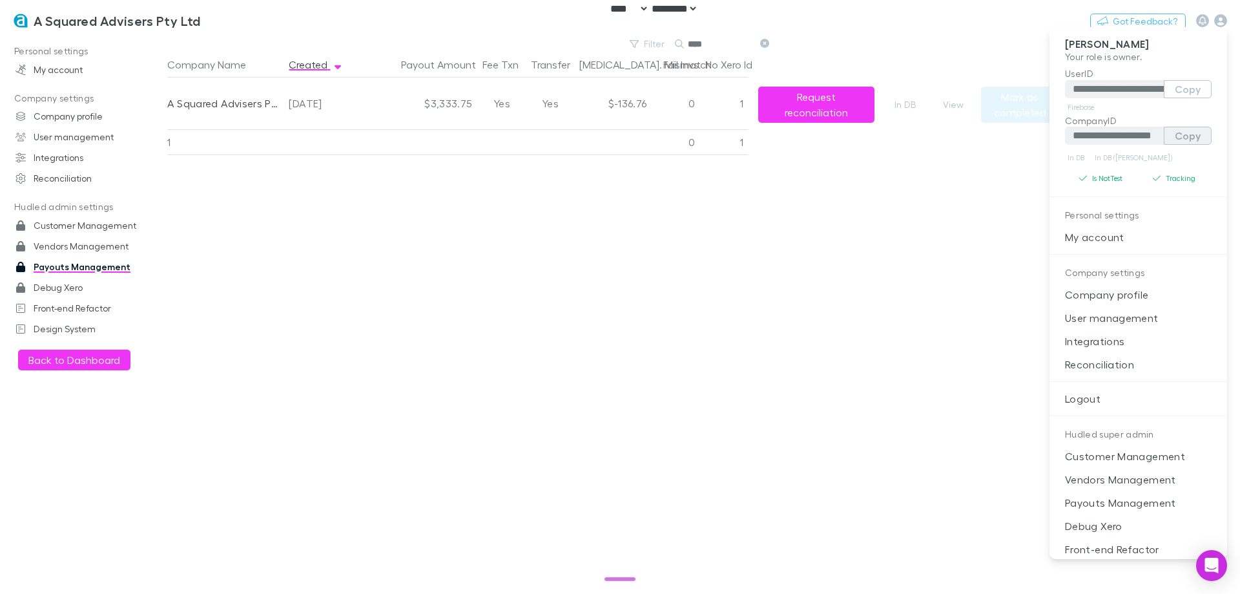
click at [1175, 133] on button "Copy" at bounding box center [1188, 136] width 48 height 18
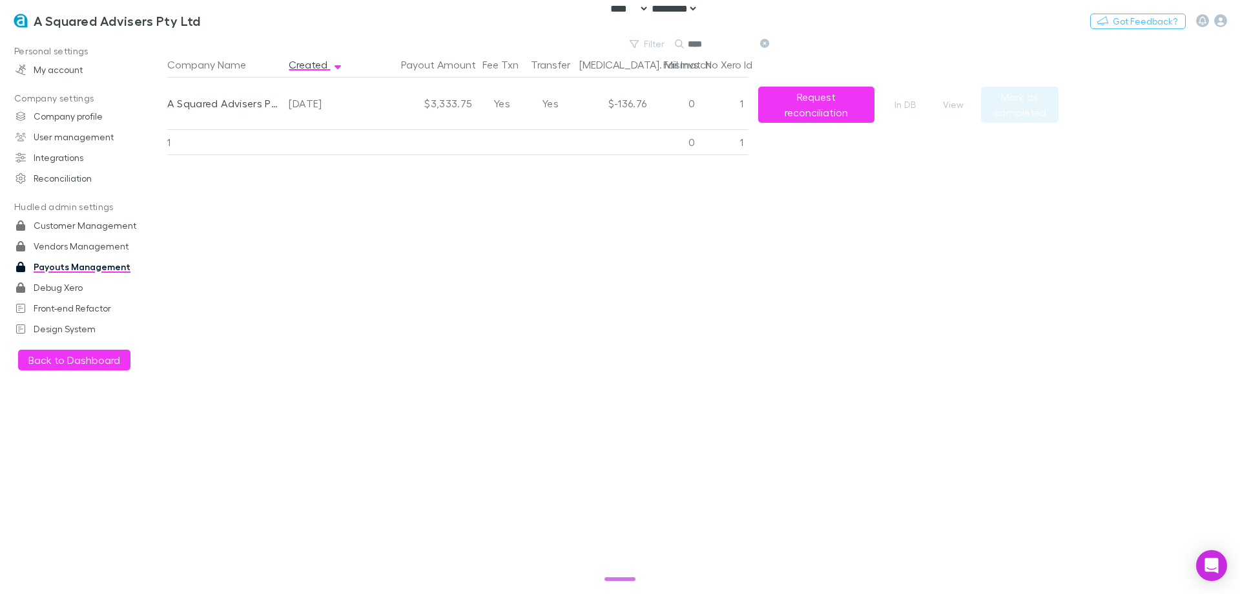
drag, startPoint x: 658, startPoint y: 231, endPoint x: 777, endPoint y: 203, distance: 122.7
click at [656, 230] on div "Company Name Created Payout Amount Fee Txn Transfer Bal. Mismatch Fail Invs No …" at bounding box center [612, 323] width 891 height 542
click at [962, 101] on button "View" at bounding box center [953, 105] width 41 height 16
click at [800, 112] on button "Request reconciliation" at bounding box center [816, 105] width 116 height 36
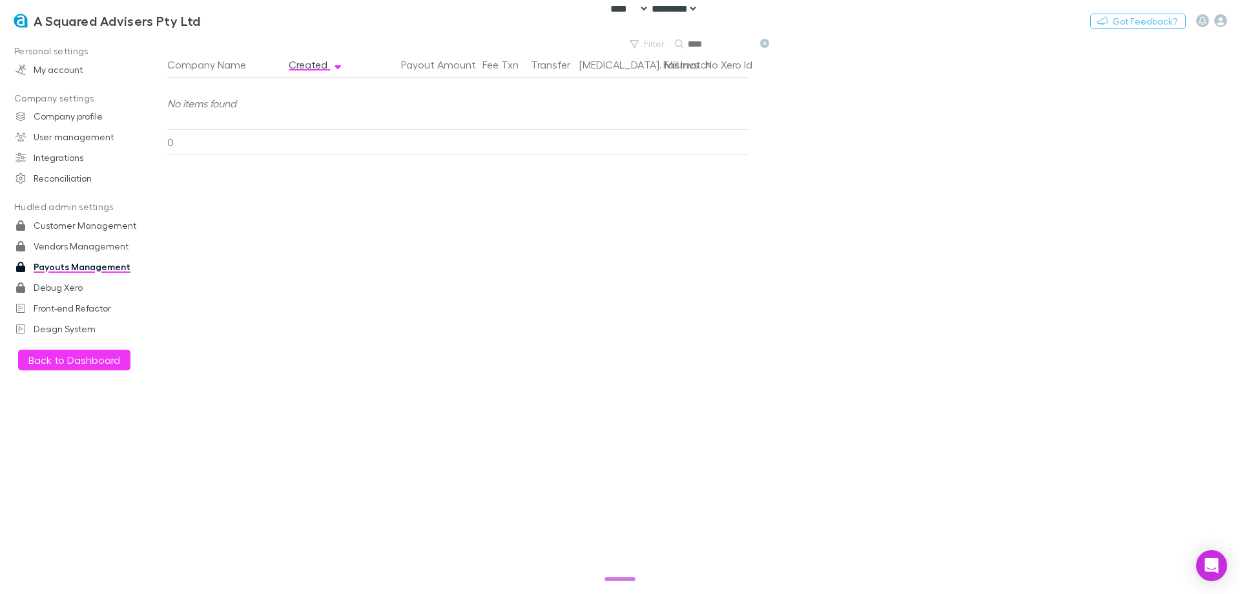
click at [708, 39] on input "****" at bounding box center [720, 44] width 65 height 18
click at [707, 40] on input "****" at bounding box center [720, 44] width 65 height 18
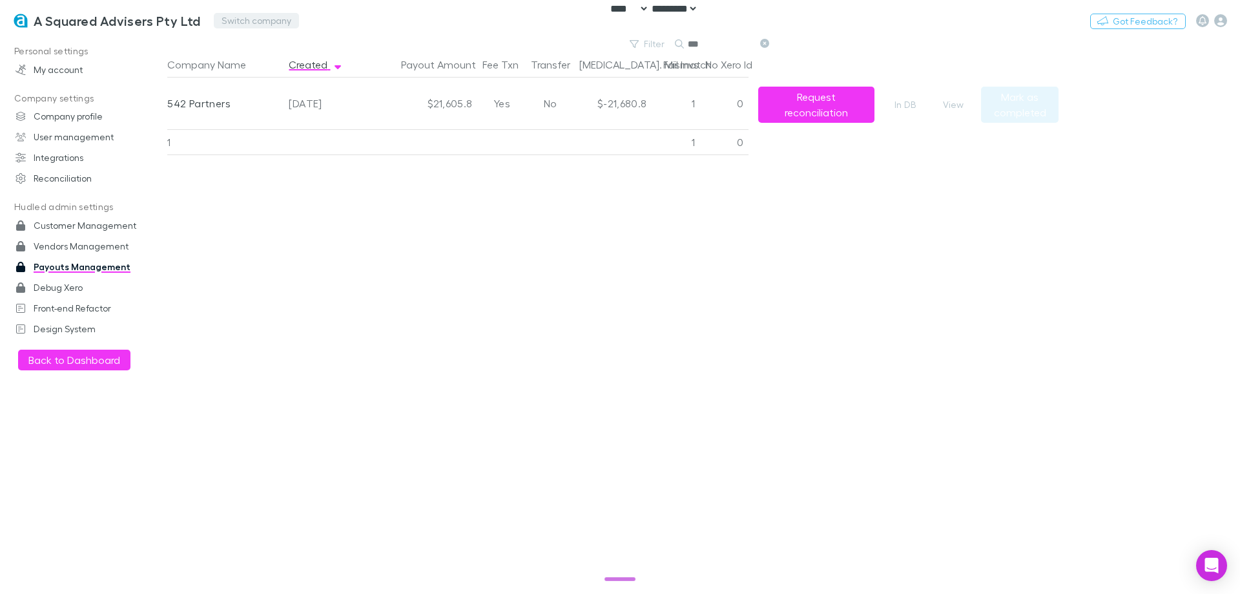
type input "***"
click at [249, 14] on button "Switch company" at bounding box center [256, 21] width 85 height 16
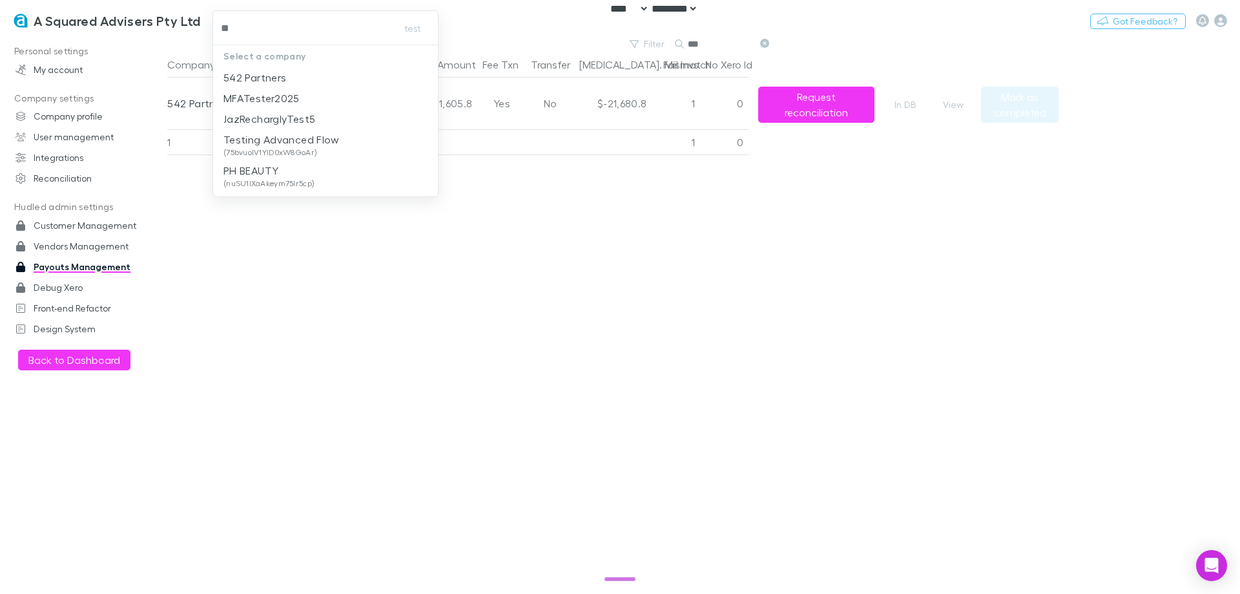
type input "***"
click at [247, 82] on p "542 Partners" at bounding box center [254, 78] width 63 height 16
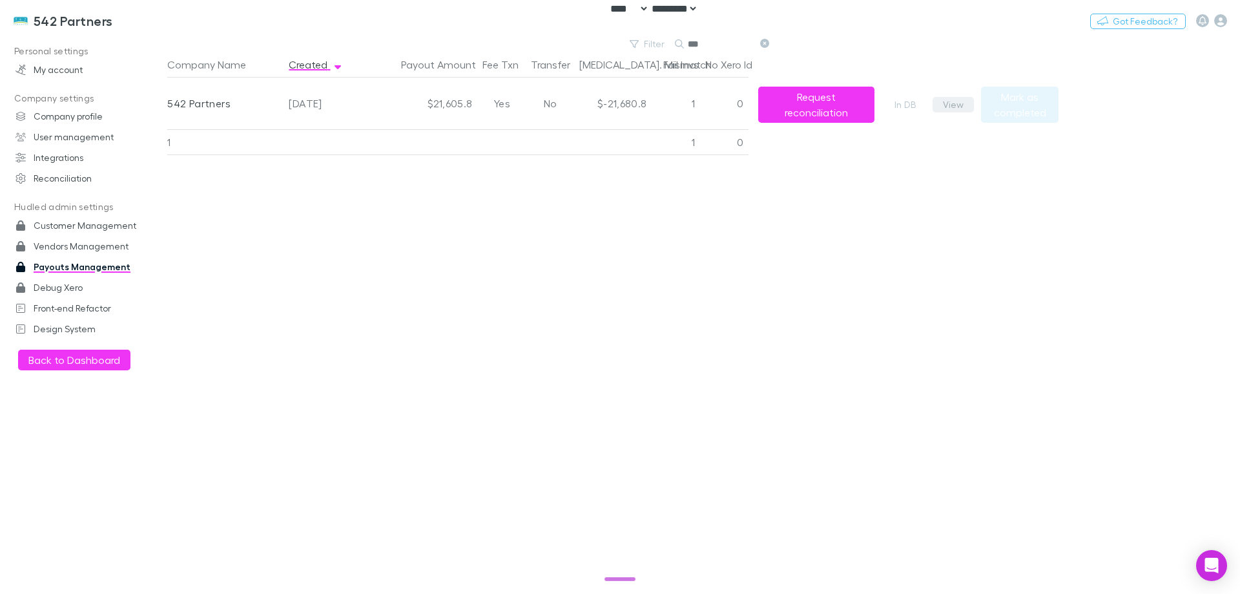
click at [947, 105] on button "View" at bounding box center [953, 105] width 41 height 16
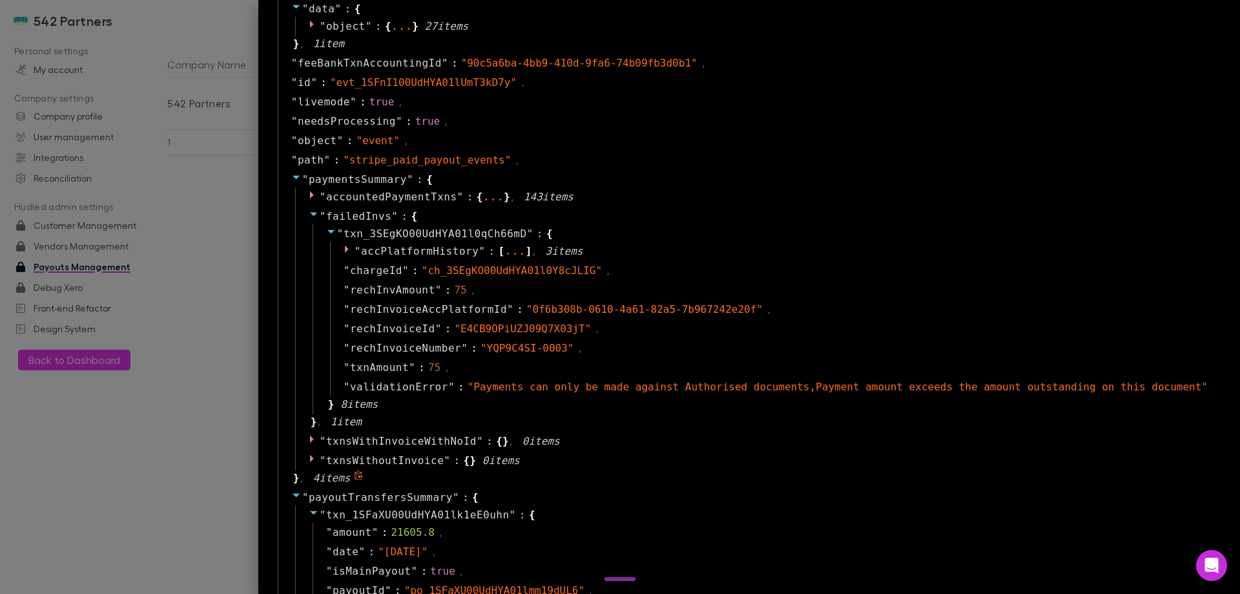
scroll to position [904, 0]
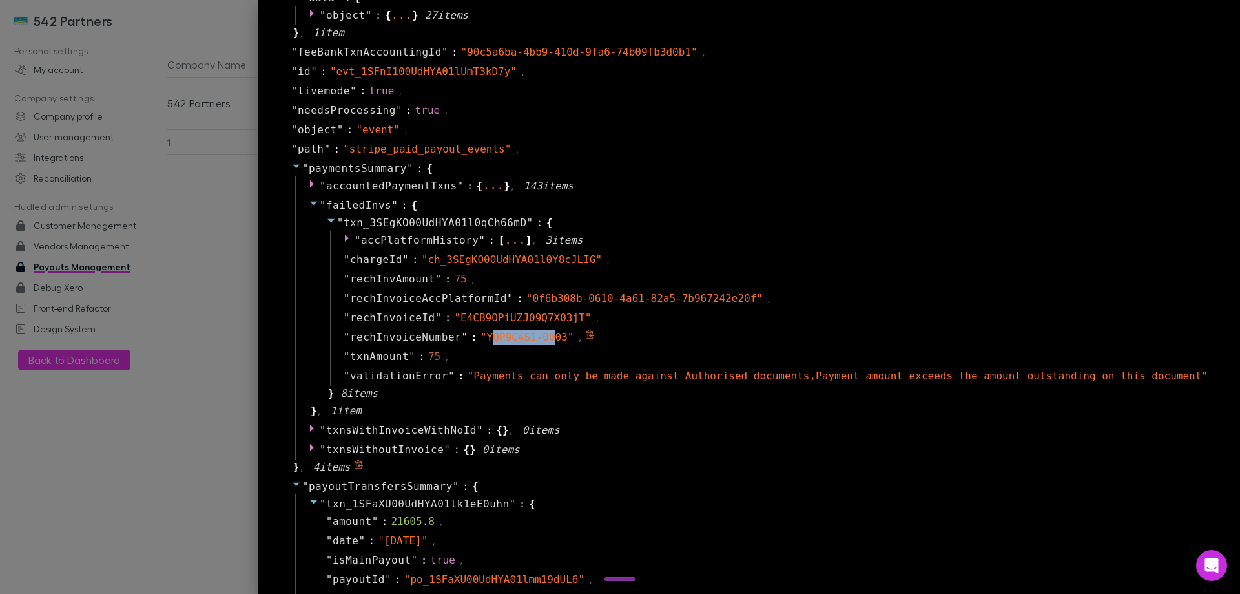
drag, startPoint x: 544, startPoint y: 340, endPoint x: 600, endPoint y: 338, distance: 56.3
click at [574, 338] on span "" YQP9C4SI-0003 "" at bounding box center [528, 337] width 94 height 12
click at [574, 343] on div "" YQP9C4SI-0003 "" at bounding box center [528, 337] width 94 height 16
drag, startPoint x: 613, startPoint y: 338, endPoint x: 541, endPoint y: 338, distance: 71.7
click at [541, 338] on span "" YQP9C4SI-0003 "" at bounding box center [528, 337] width 94 height 12
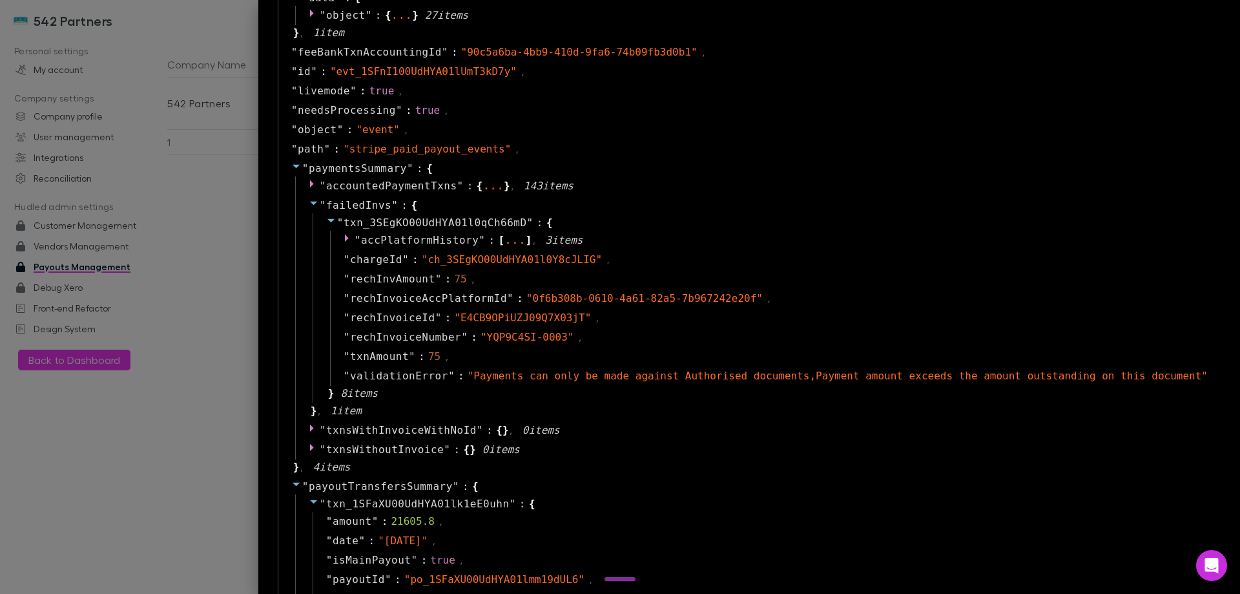
click at [256, 340] on div at bounding box center [620, 297] width 1240 height 594
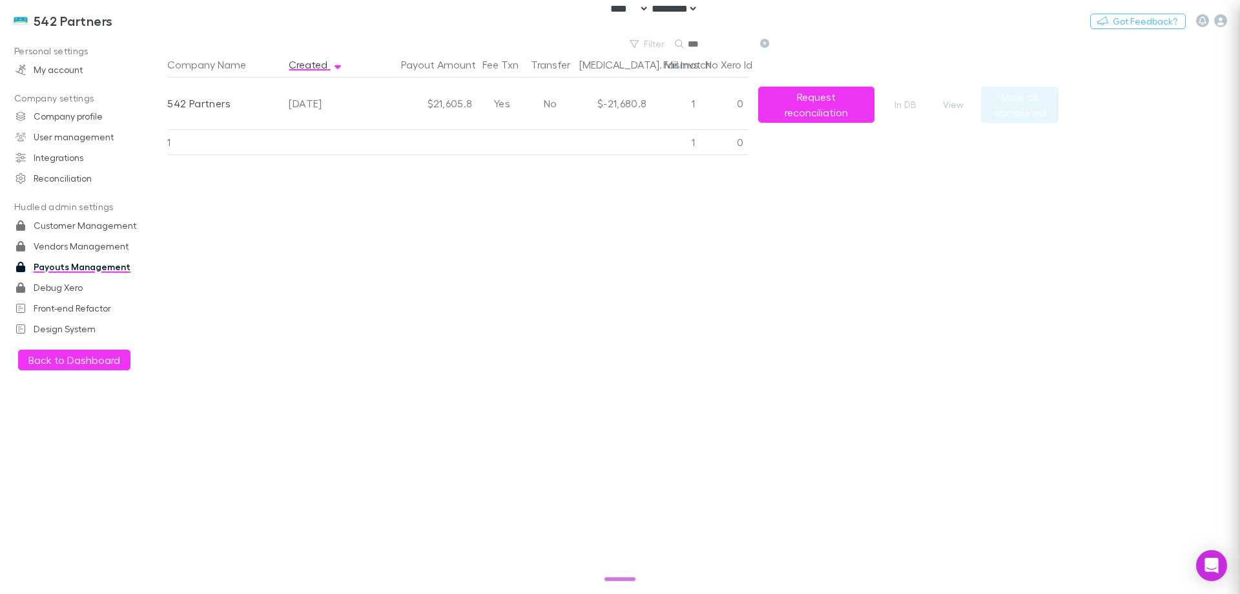
scroll to position [0, 0]
click at [165, 14] on button "Switch company" at bounding box center [168, 21] width 85 height 16
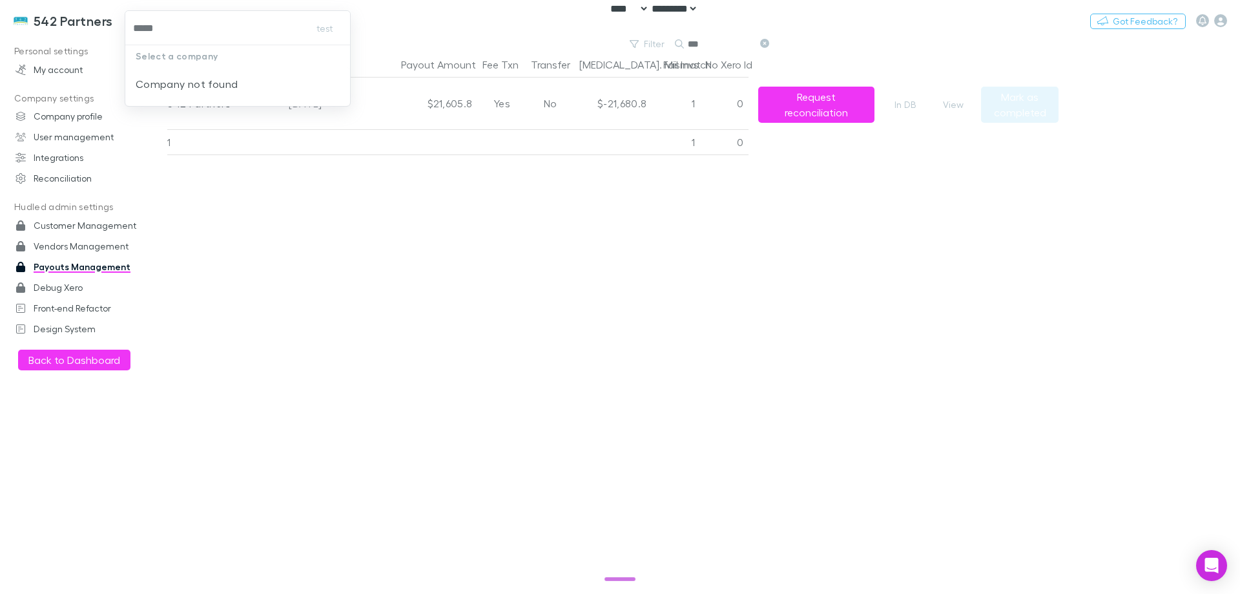
type input "****"
click at [699, 40] on input "***" at bounding box center [720, 44] width 65 height 18
type input "********"
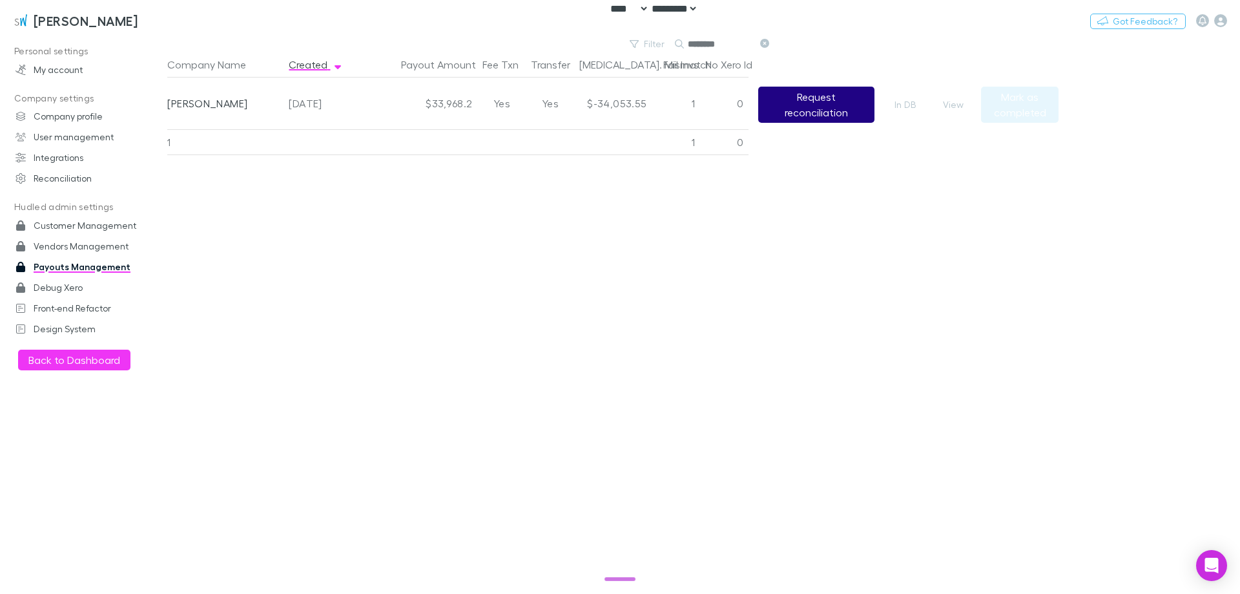
click at [804, 107] on button "Request reconciliation" at bounding box center [816, 105] width 116 height 36
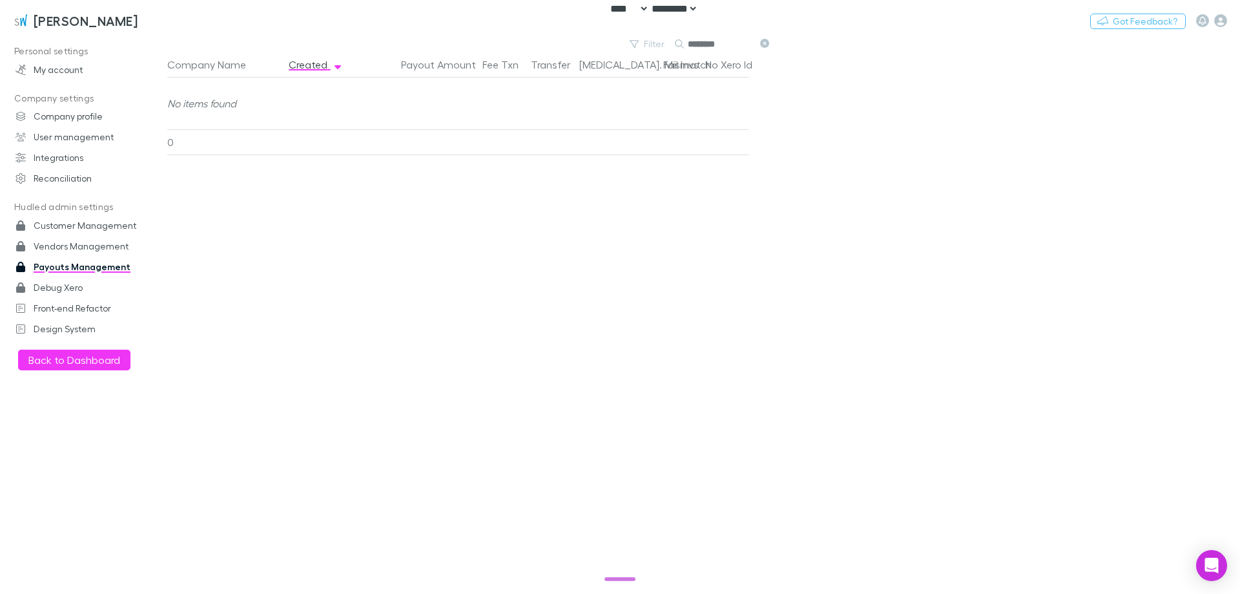
click at [716, 45] on input "********" at bounding box center [720, 44] width 65 height 18
click at [716, 46] on input "********" at bounding box center [720, 44] width 65 height 18
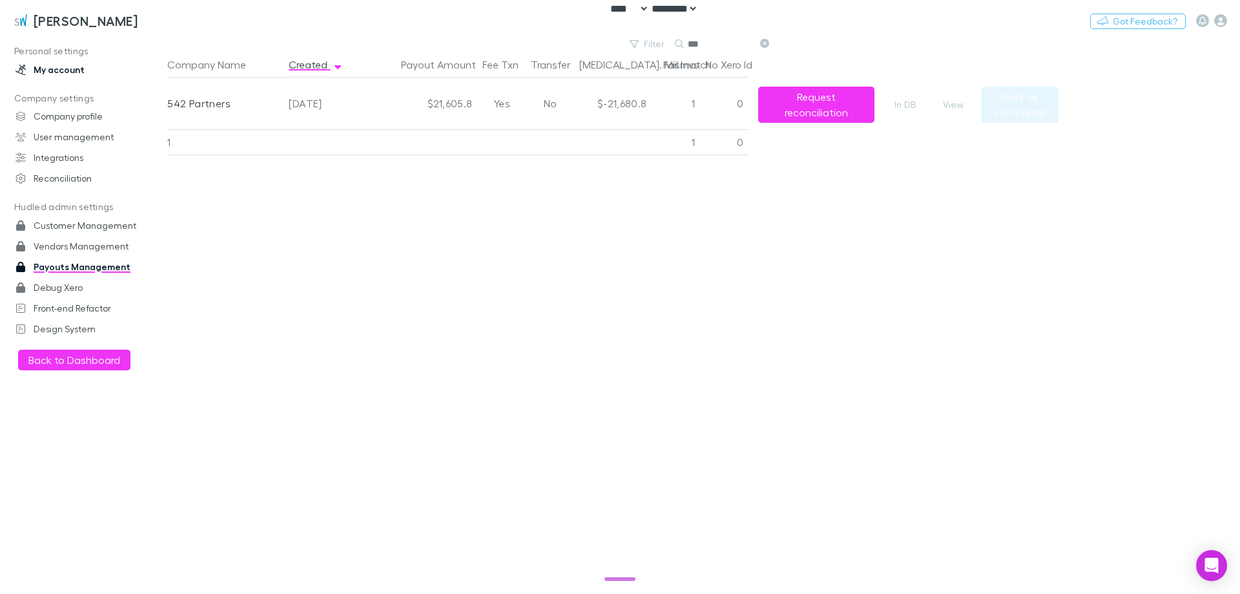
type input "***"
click at [825, 108] on button "Request reconciliation" at bounding box center [816, 105] width 116 height 36
click at [528, 267] on div "Company Name Created Payout Amount Fee Txn Transfer Bal. Mismatch Fail Invs No …" at bounding box center [612, 323] width 891 height 542
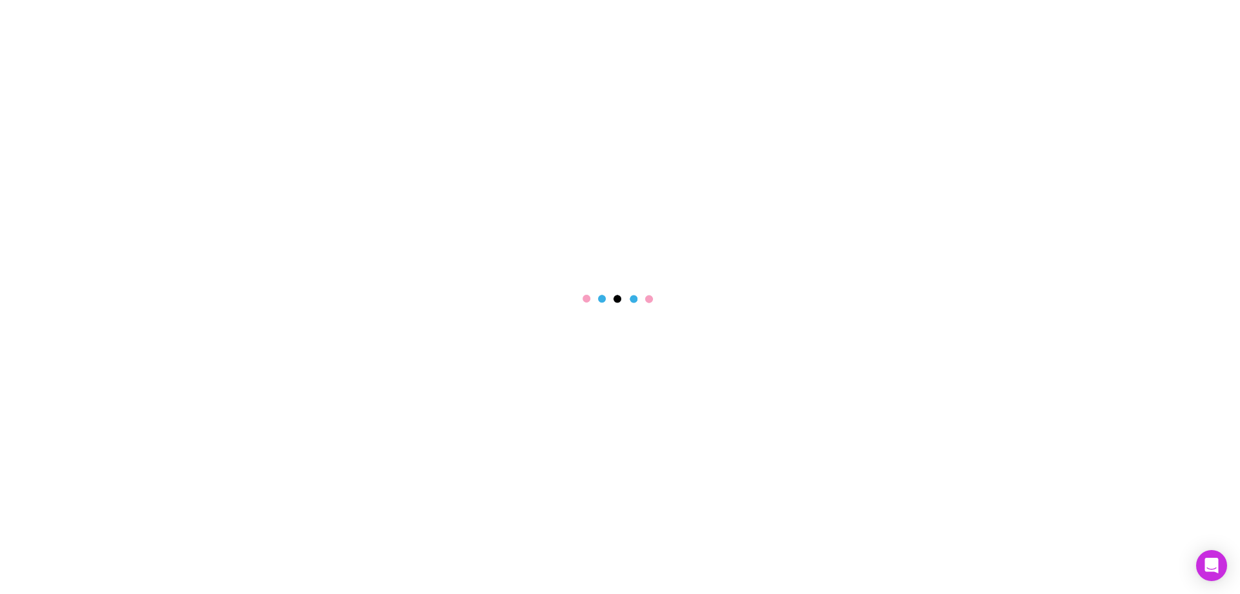
select select "****"
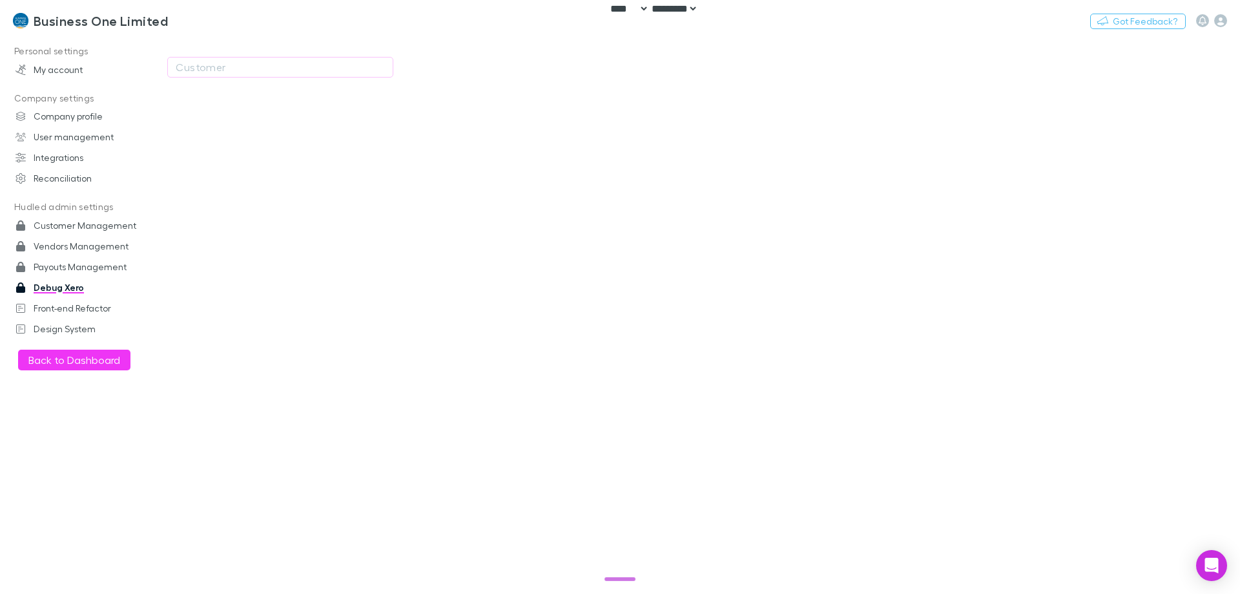
click at [227, 55] on div "Customer" at bounding box center [409, 67] width 484 height 62
click at [225, 67] on div "Customer" at bounding box center [280, 67] width 209 height 16
click at [227, 124] on p "Select a customer" at bounding box center [280, 118] width 225 height 22
click at [229, 143] on li "Business One Limited (xero@businessone.co.nz) (RECHARGLY - RECHARGE_AF)" at bounding box center [280, 155] width 225 height 52
type input "**********"
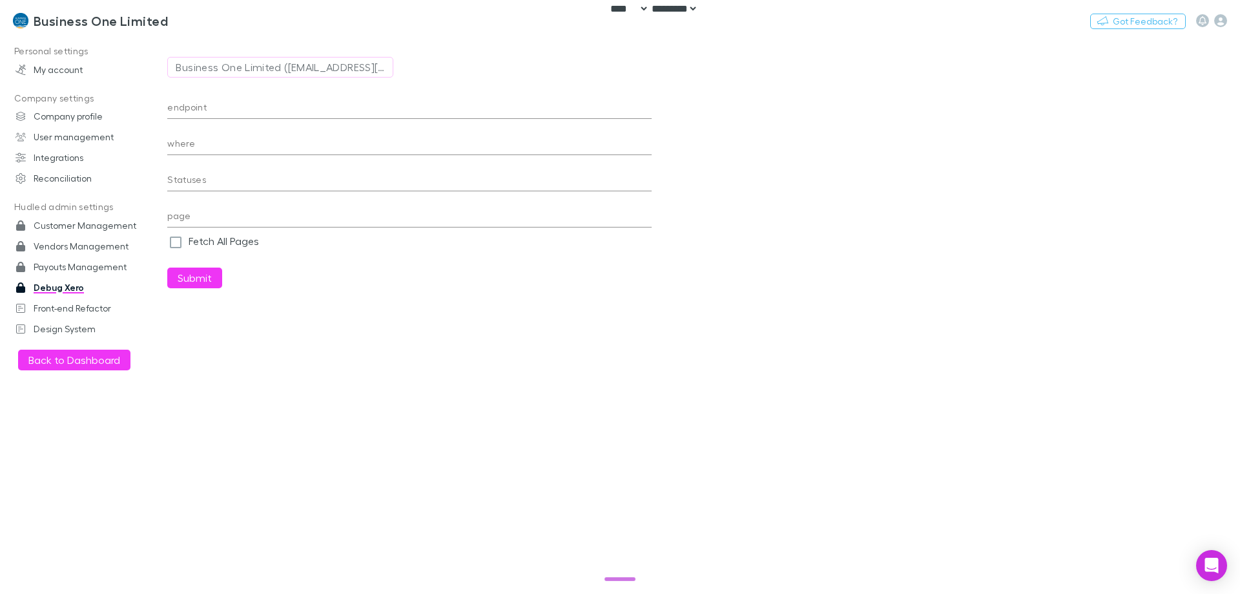
click at [295, 98] on div "endpoint" at bounding box center [409, 103] width 484 height 31
click at [295, 109] on input "endpoint" at bounding box center [409, 108] width 484 height 21
paste input "**********"
click at [167, 267] on button "Submit" at bounding box center [194, 277] width 55 height 21
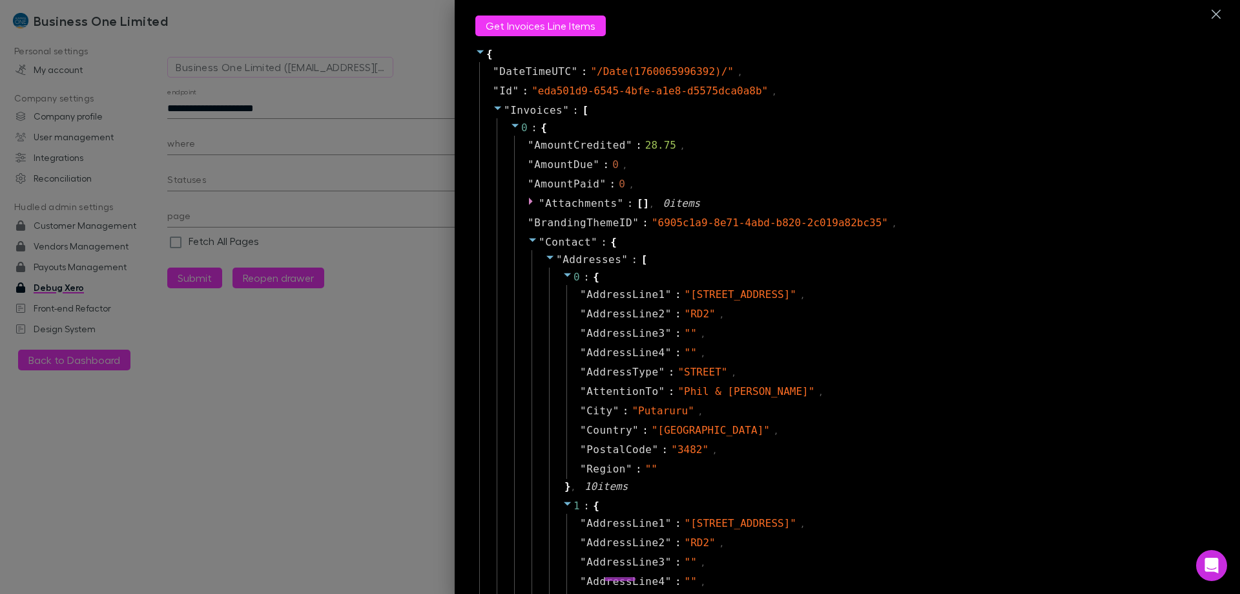
click at [528, 236] on icon at bounding box center [533, 239] width 10 height 10
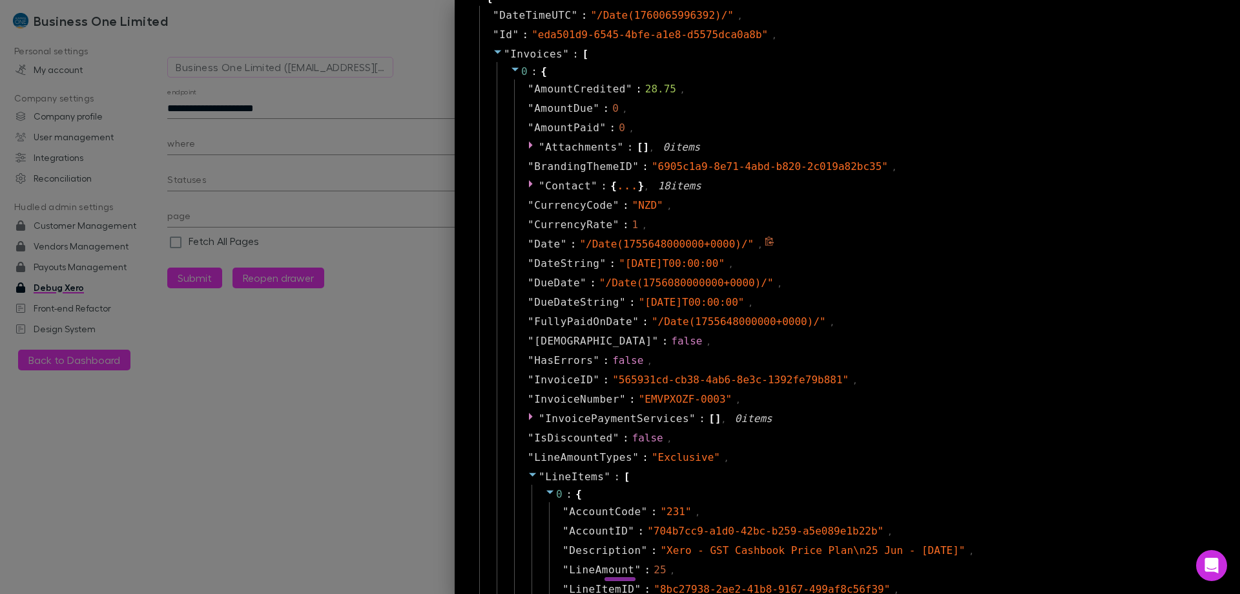
scroll to position [129, 0]
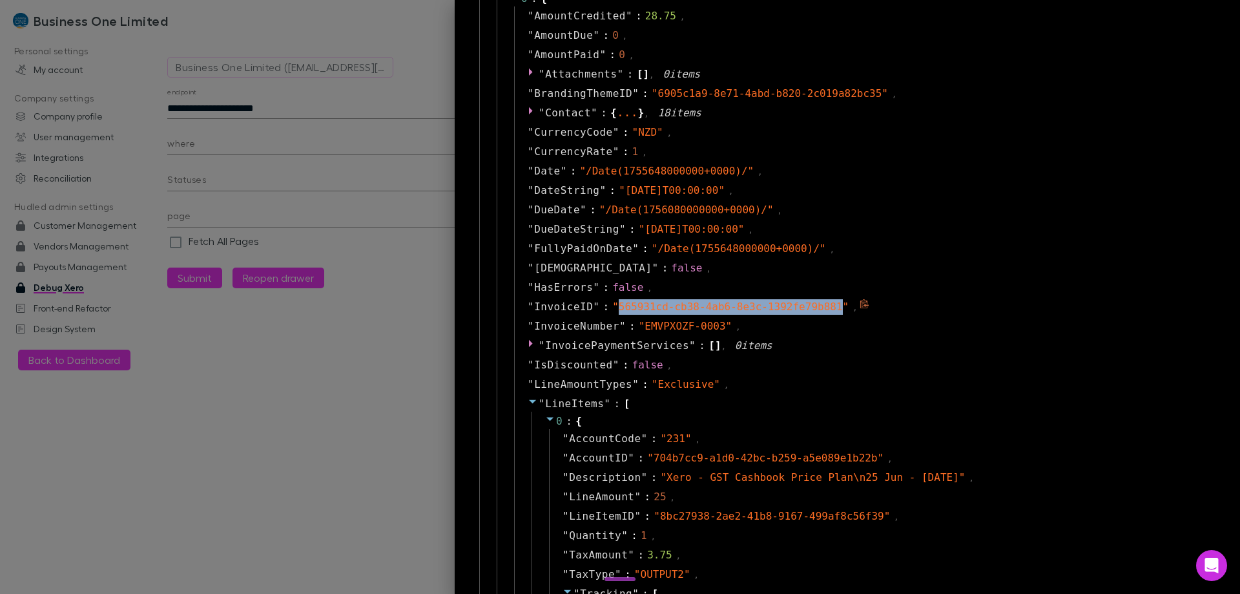
drag, startPoint x: 603, startPoint y: 309, endPoint x: 804, endPoint y: 304, distance: 201.6
click at [804, 304] on span "" 565931cd-cb38-4ab6-8e3c-1392fe79b881 "" at bounding box center [730, 306] width 236 height 12
copy span "565931cd-cb38-4ab6-8e3c-1392fe79b881"
drag, startPoint x: 328, startPoint y: 242, endPoint x: 300, endPoint y: 158, distance: 89.1
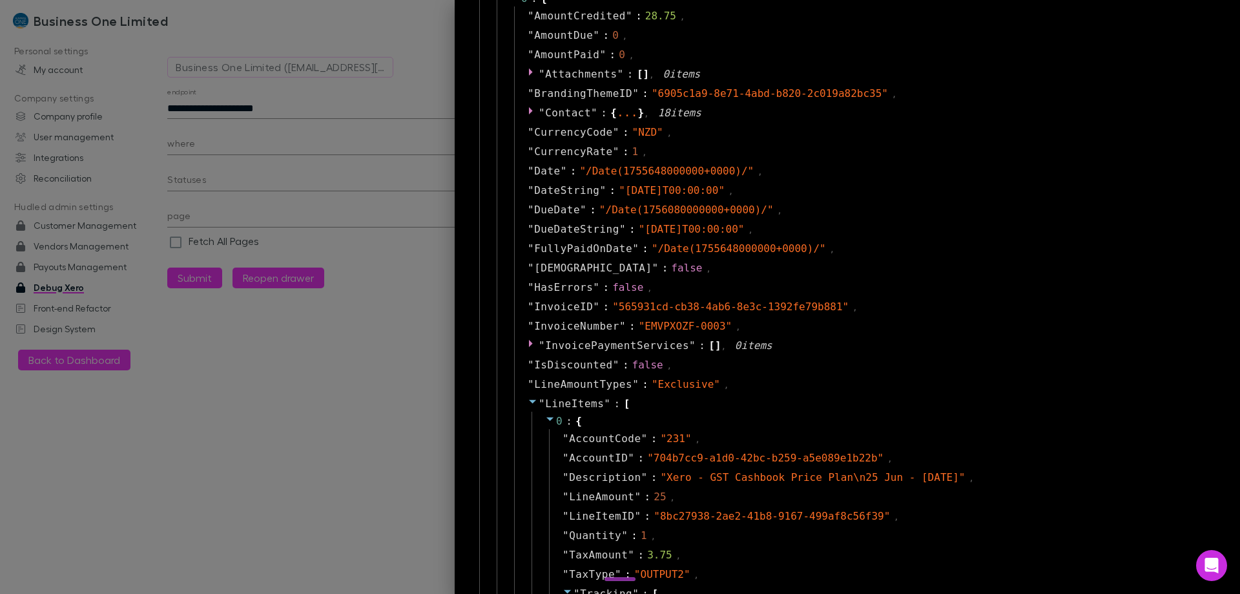
click at [329, 223] on div at bounding box center [620, 297] width 1240 height 594
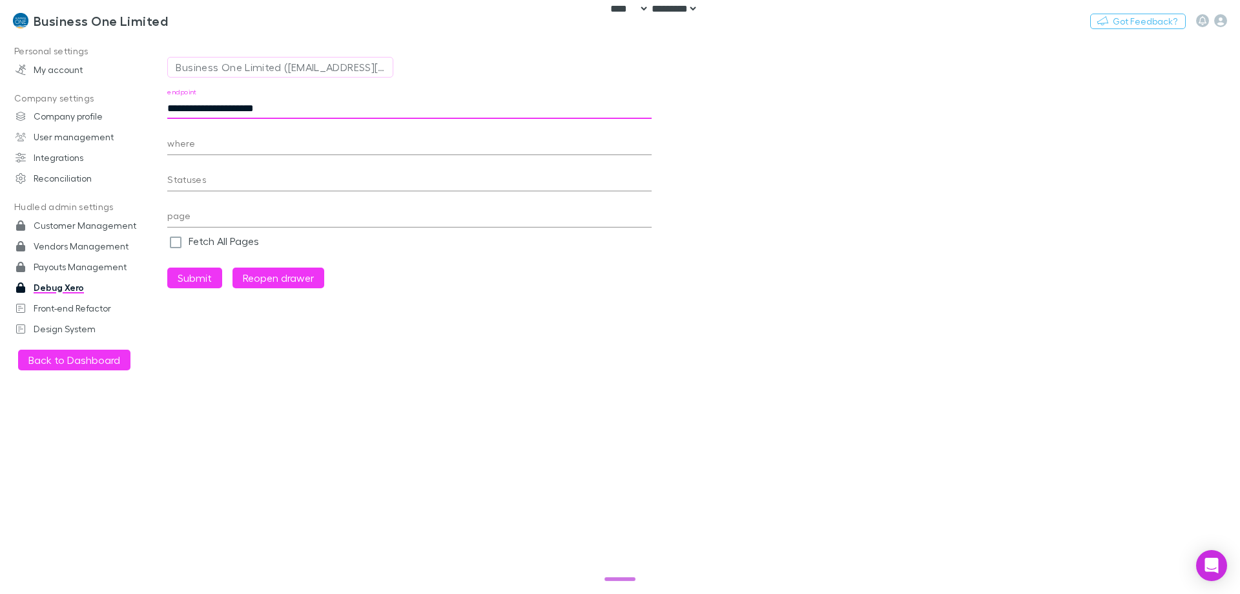
drag, startPoint x: 212, startPoint y: 111, endPoint x: 411, endPoint y: 105, distance: 199.7
click at [410, 105] on input "**********" at bounding box center [409, 108] width 484 height 21
paste input "**********"
type input "**********"
click at [205, 278] on button "Submit" at bounding box center [194, 277] width 55 height 21
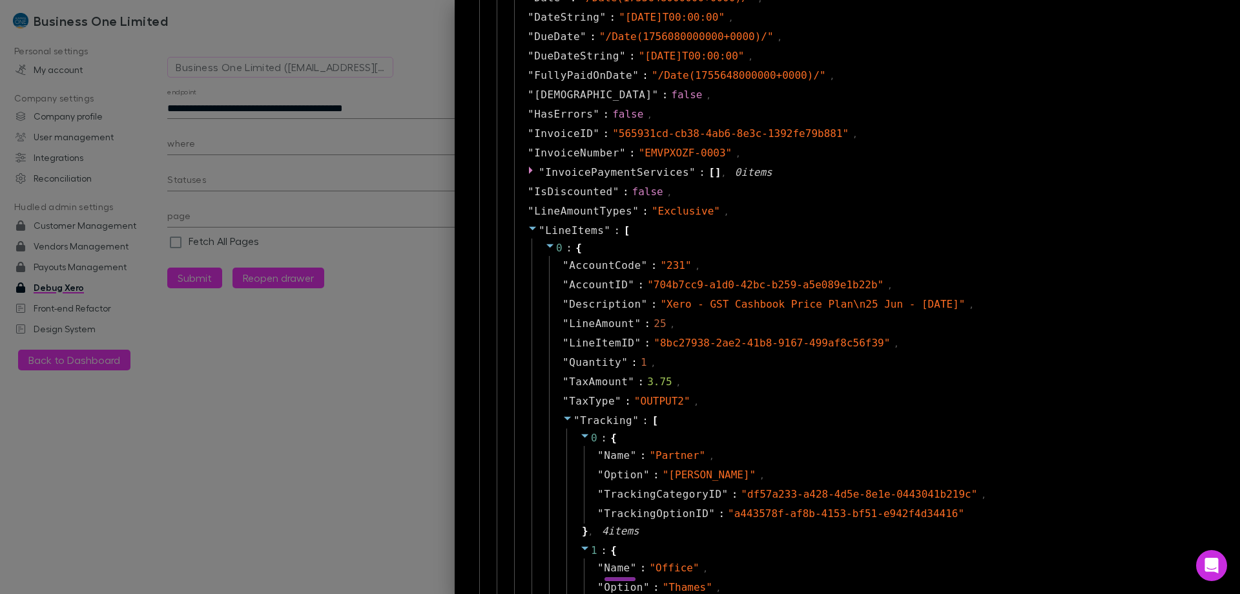
scroll to position [1808, 0]
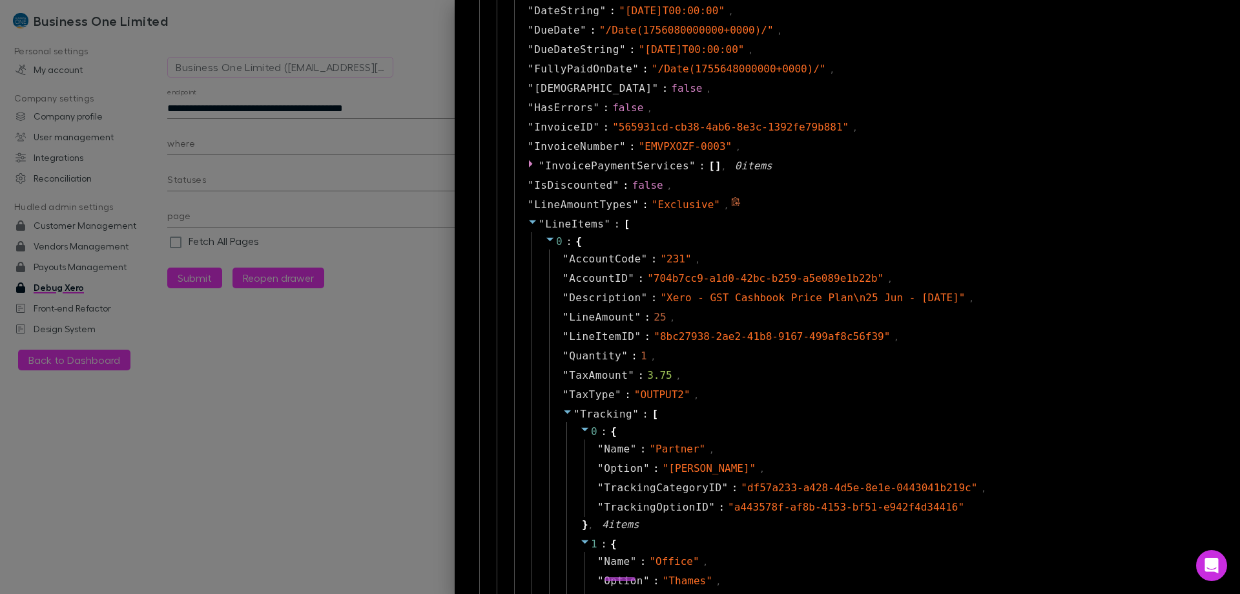
click at [1067, 207] on div "" LineAmountTypes " : " Exclusive " ," at bounding box center [863, 204] width 699 height 19
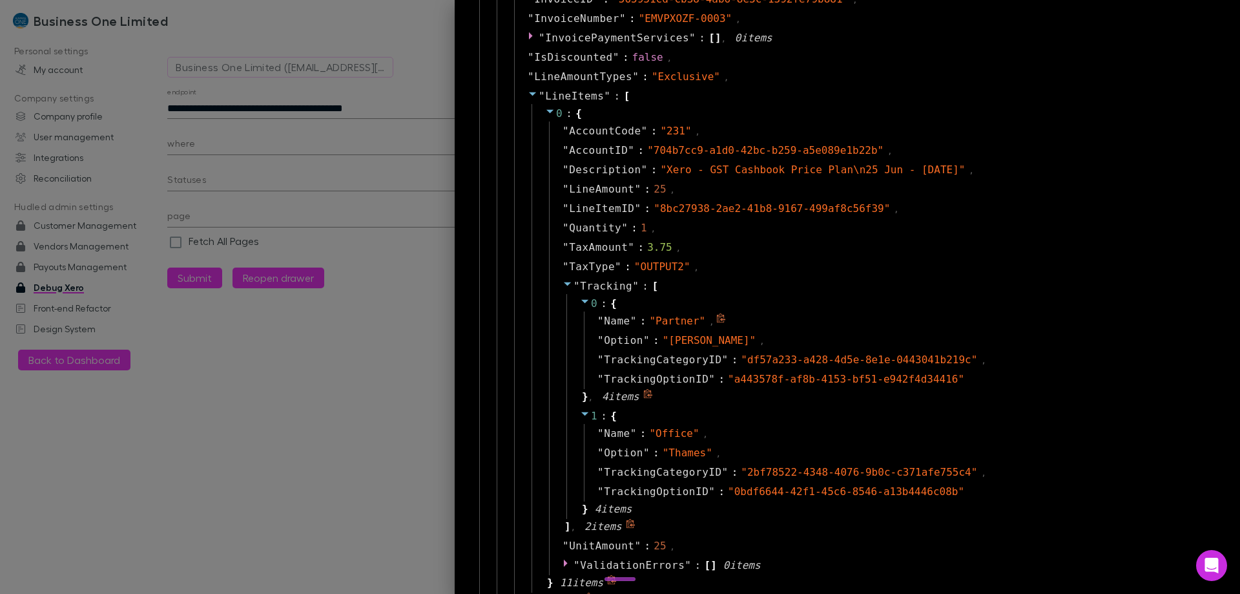
scroll to position [1938, 0]
click at [97, 27] on div at bounding box center [620, 297] width 1240 height 594
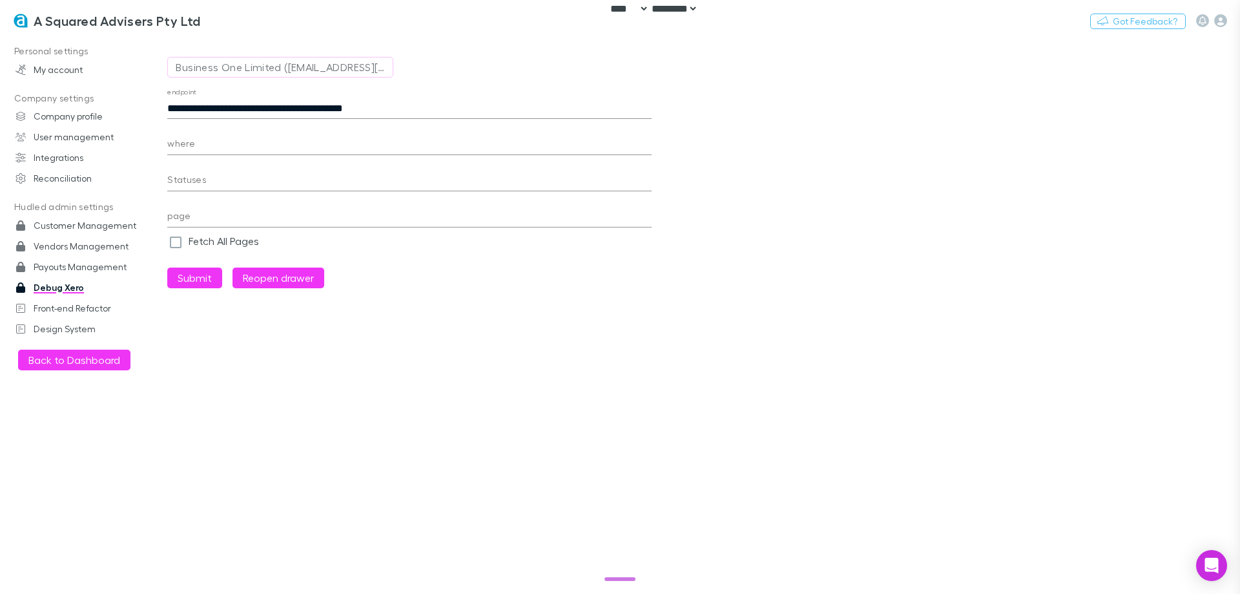
scroll to position [31, 0]
click at [88, 13] on h3 "A Squared Advisers Pty Ltd" at bounding box center [117, 21] width 167 height 16
click at [167, 36] on main "**********" at bounding box center [703, 314] width 1073 height 557
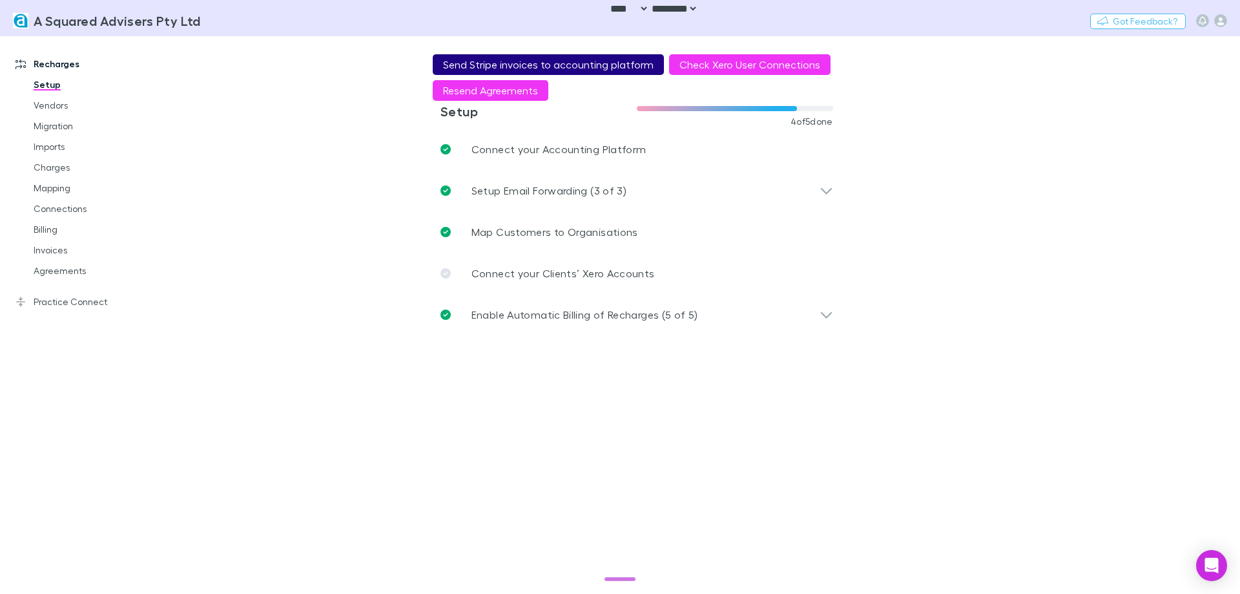
click at [504, 61] on button "Send Stripe invoices to accounting platform" at bounding box center [548, 64] width 231 height 21
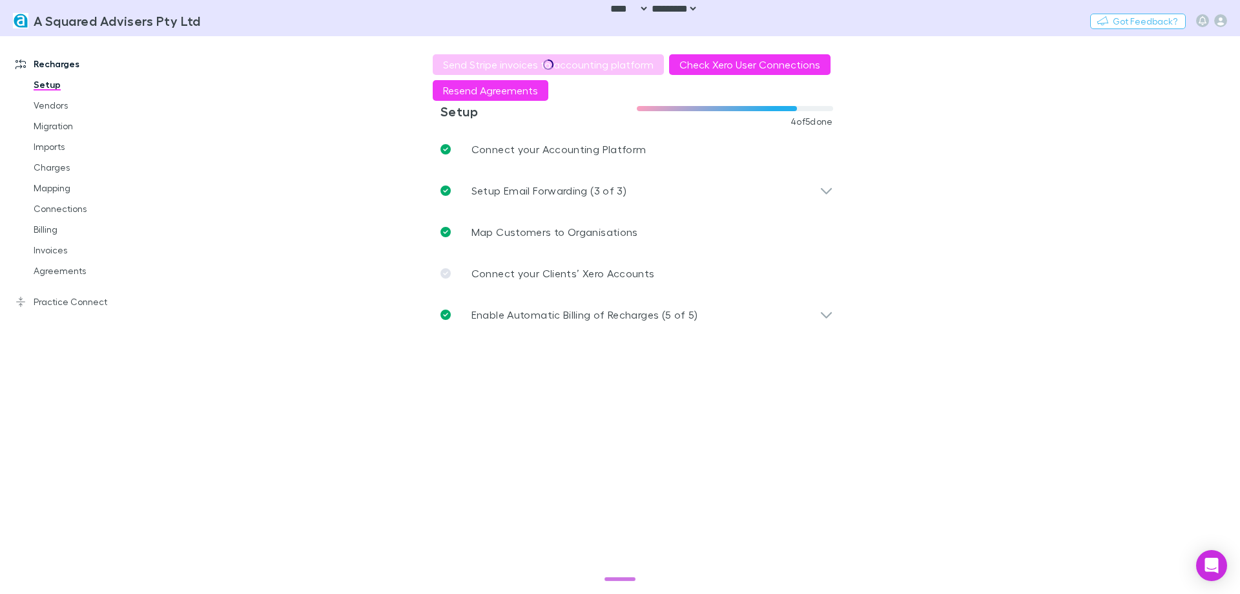
click at [283, 173] on main "**********" at bounding box center [703, 314] width 1073 height 557
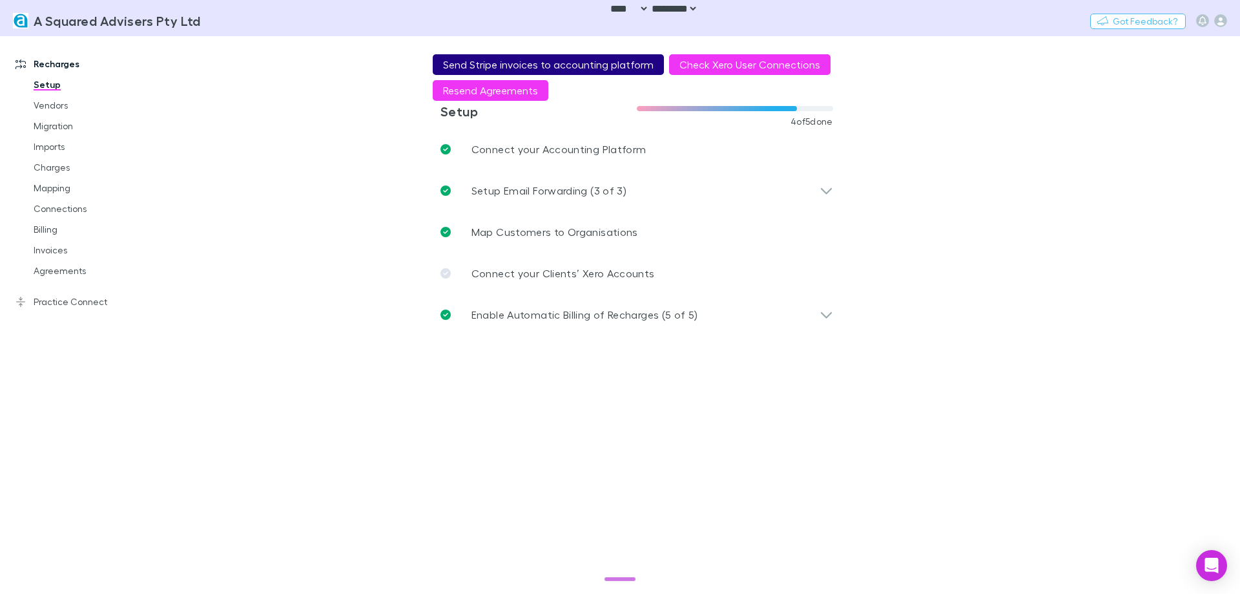
click at [553, 64] on button "Send Stripe invoices to accounting platform" at bounding box center [548, 64] width 231 height 21
click at [553, 62] on button "Send Stripe invoices to accounting platform" at bounding box center [548, 64] width 231 height 21
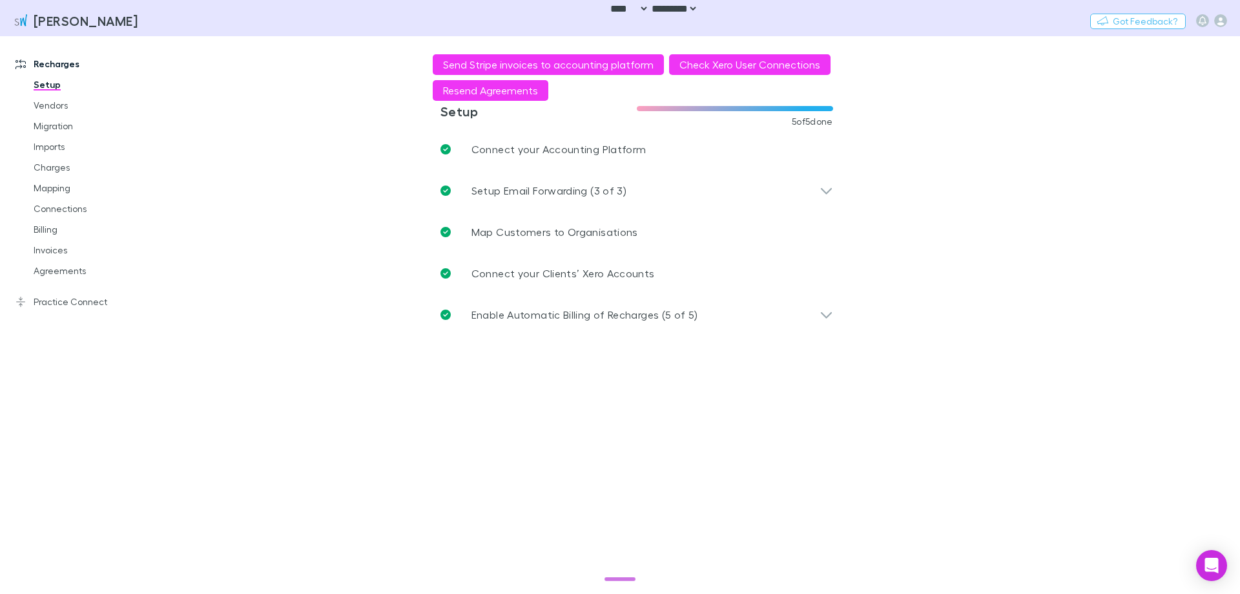
click at [324, 434] on main "**********" at bounding box center [703, 314] width 1073 height 557
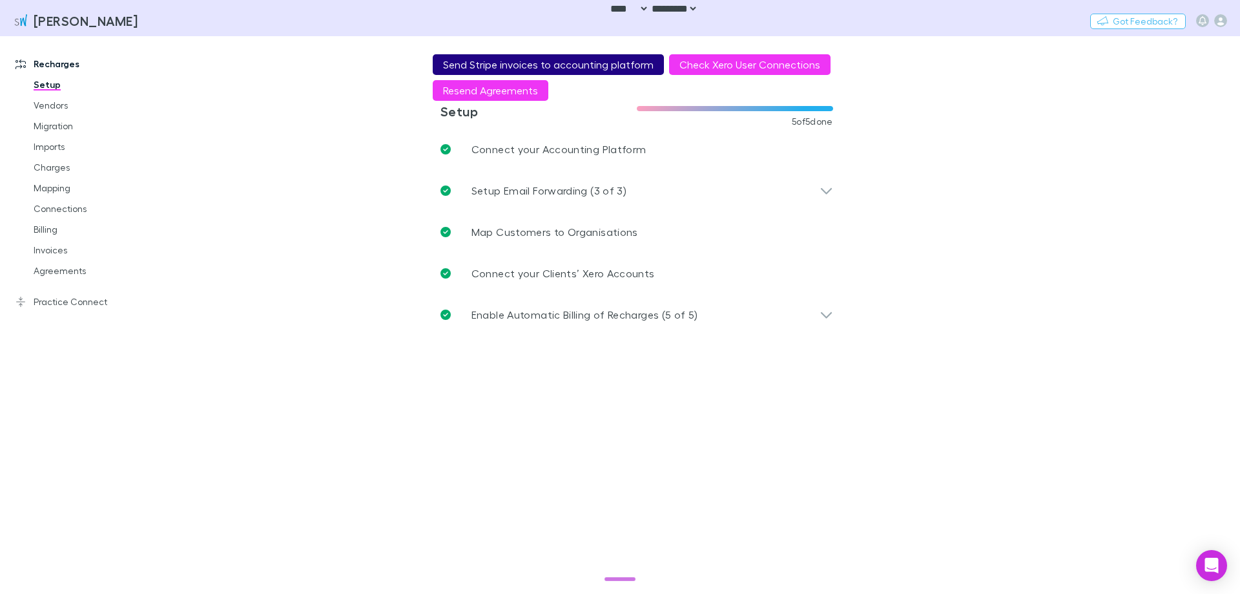
click at [534, 61] on button "Send Stripe invoices to accounting platform" at bounding box center [548, 64] width 231 height 21
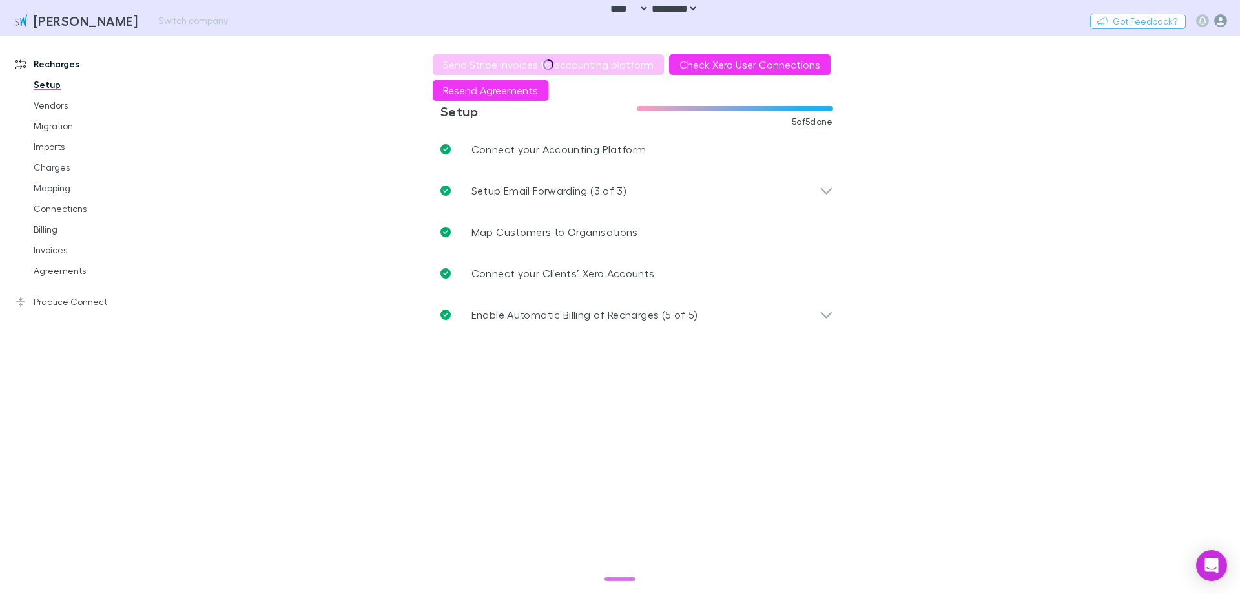
click at [1219, 19] on icon "button" at bounding box center [1220, 20] width 13 height 13
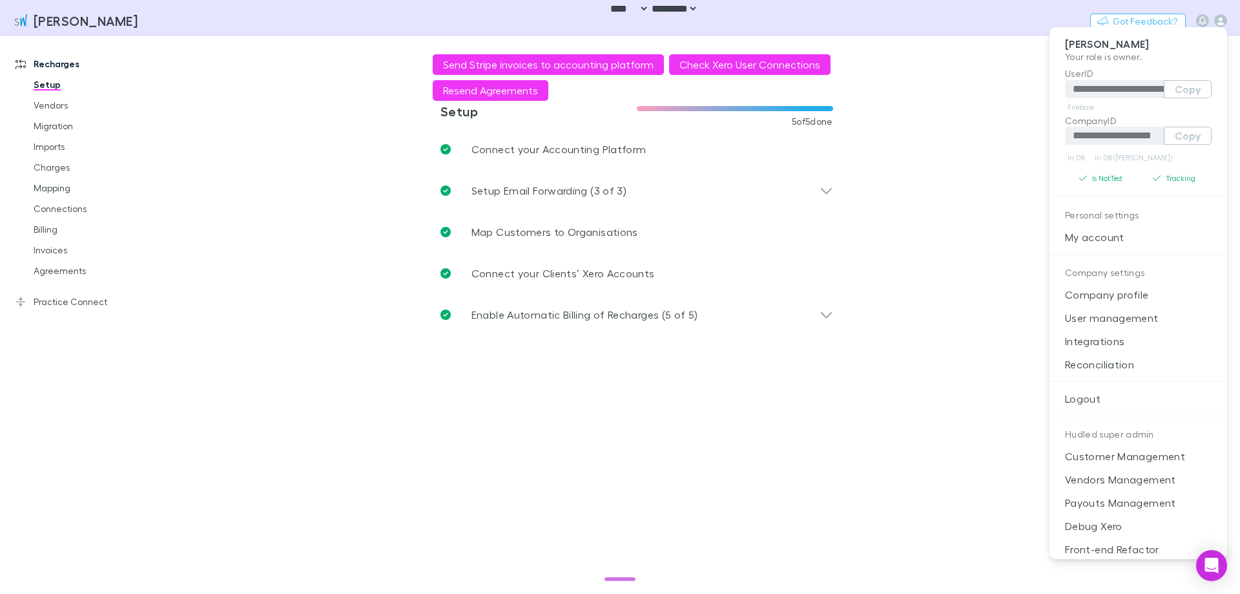
drag, startPoint x: 1107, startPoint y: 349, endPoint x: 644, endPoint y: 279, distance: 468.4
click at [1107, 349] on p "Integrations" at bounding box center [1139, 340] width 178 height 23
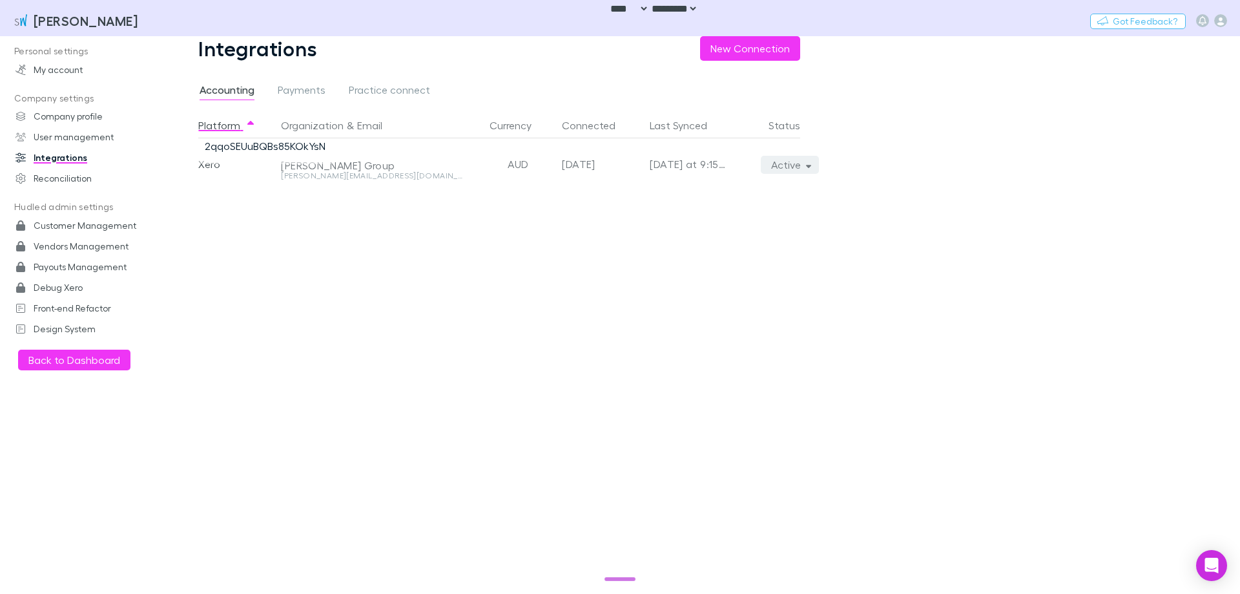
click at [772, 162] on button "Active" at bounding box center [790, 165] width 59 height 18
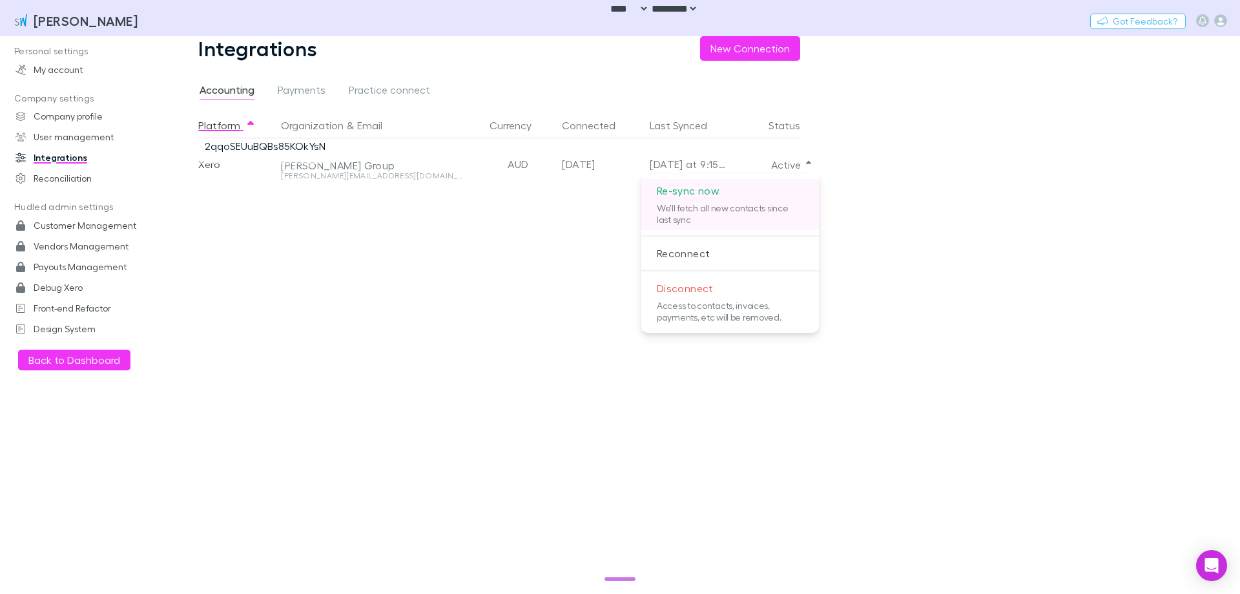
click at [741, 198] on p "Re-sync now" at bounding box center [730, 190] width 178 height 23
drag, startPoint x: 991, startPoint y: 211, endPoint x: 896, endPoint y: 189, distance: 97.5
click at [991, 211] on div at bounding box center [620, 297] width 1240 height 594
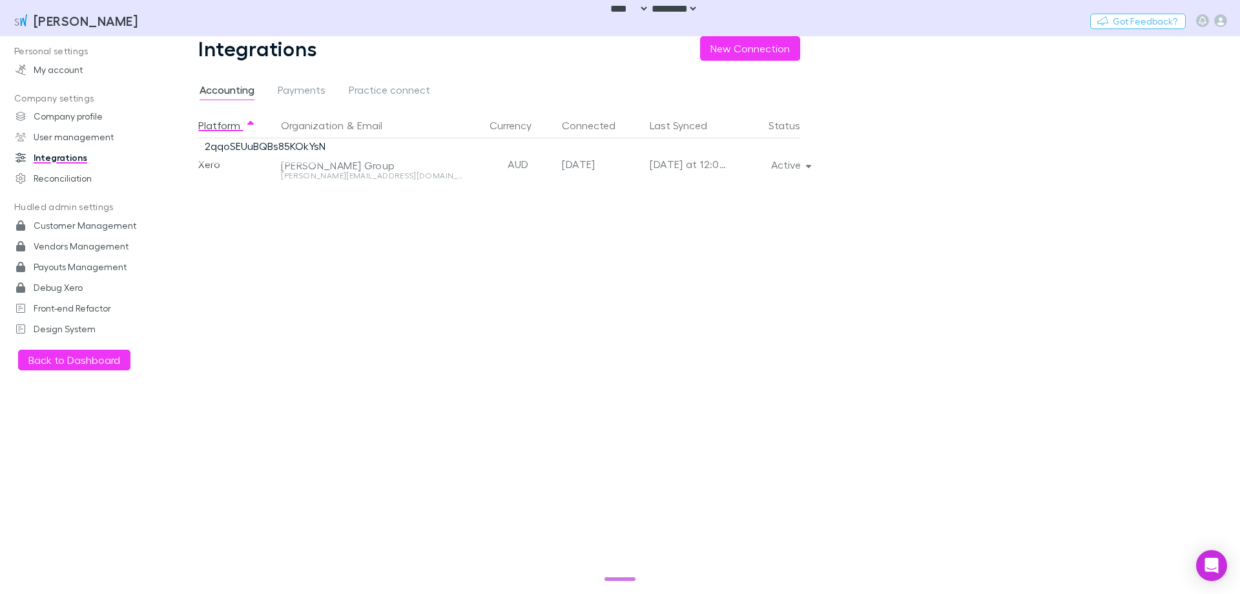
select select "****"
click at [165, 25] on button "Switch company" at bounding box center [192, 21] width 85 height 16
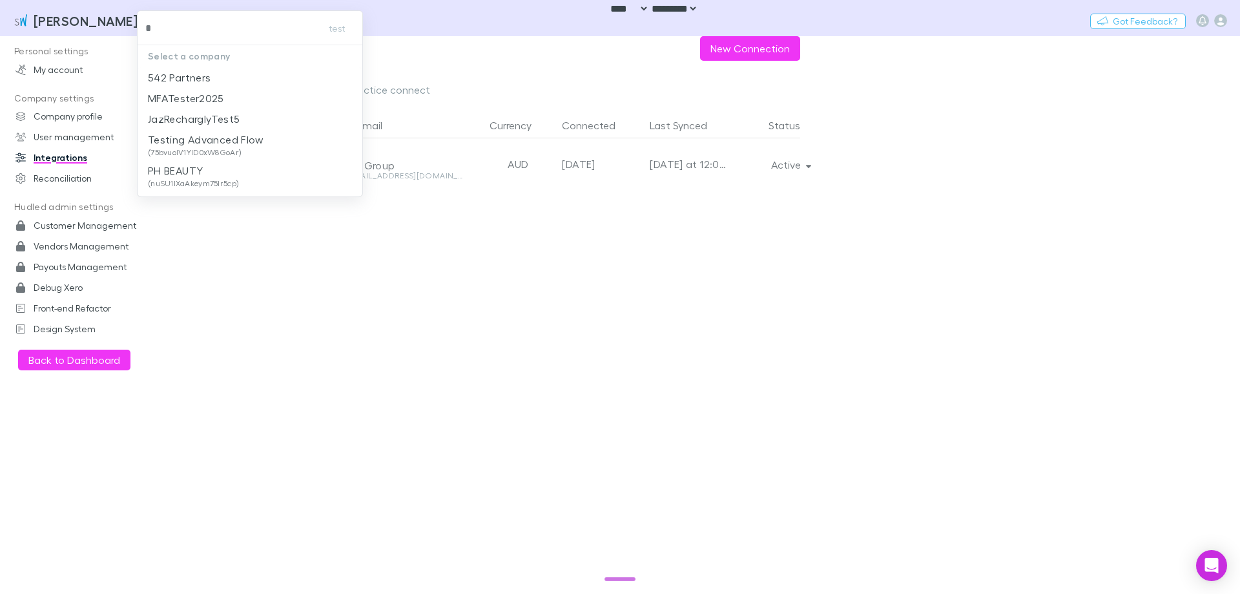
type input "**"
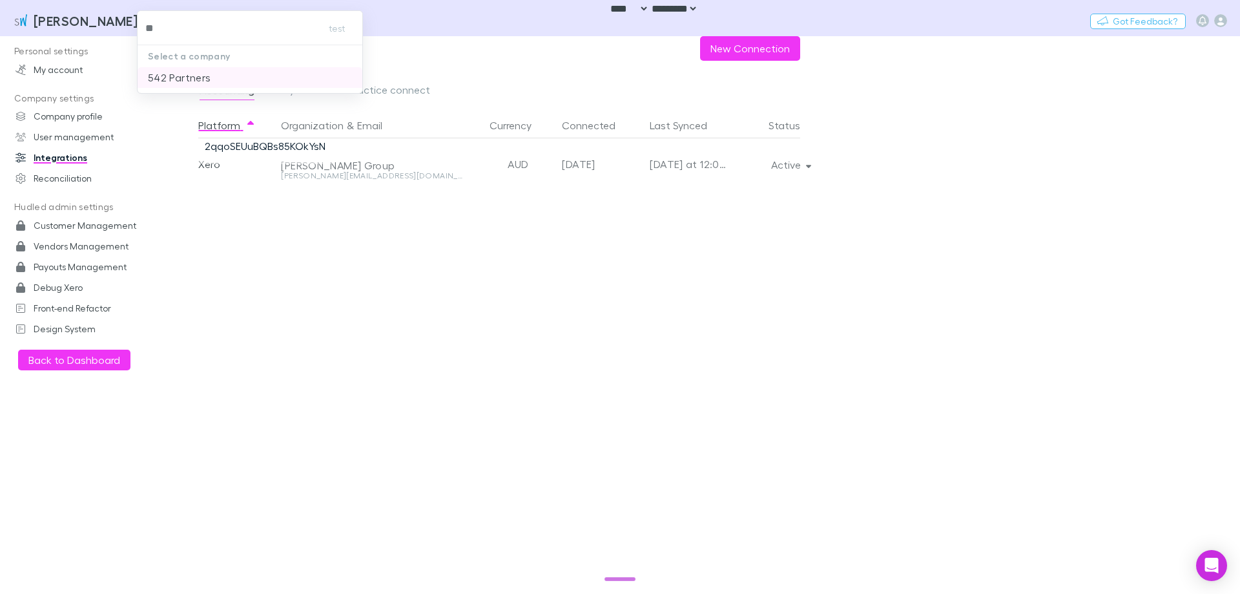
click at [182, 75] on p "542 Partners" at bounding box center [179, 78] width 63 height 16
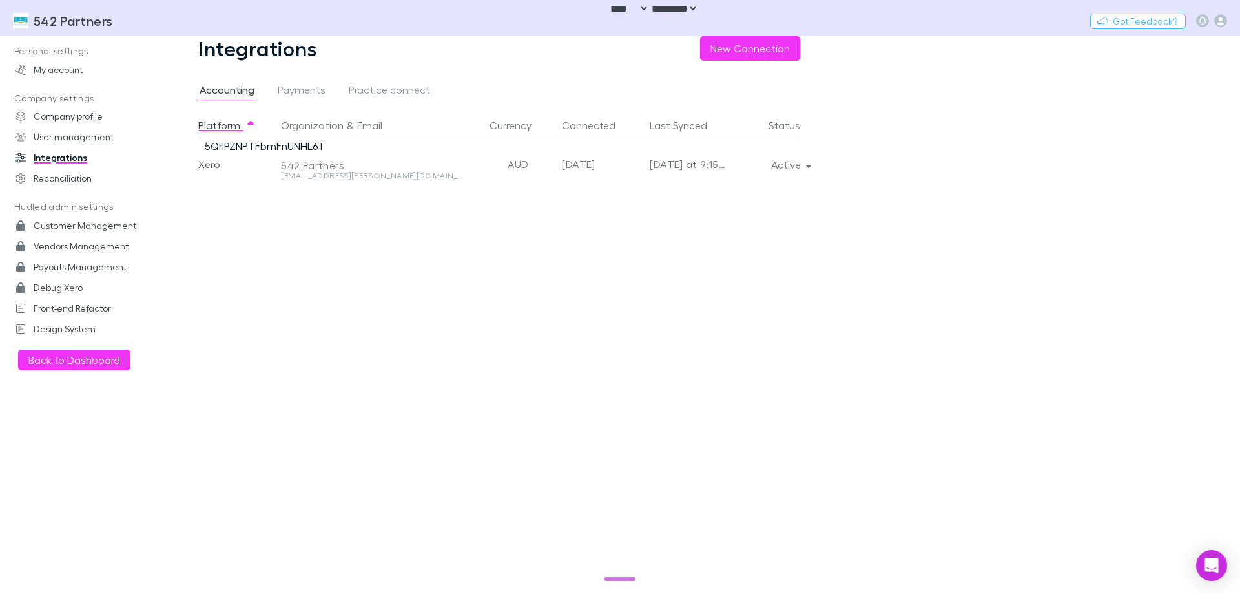
click at [443, 318] on div "Platform Organization & Email Currency Connected Last Synced Status Xero 542 Pa…" at bounding box center [509, 352] width 623 height 481
click at [775, 166] on button "Active" at bounding box center [790, 165] width 59 height 18
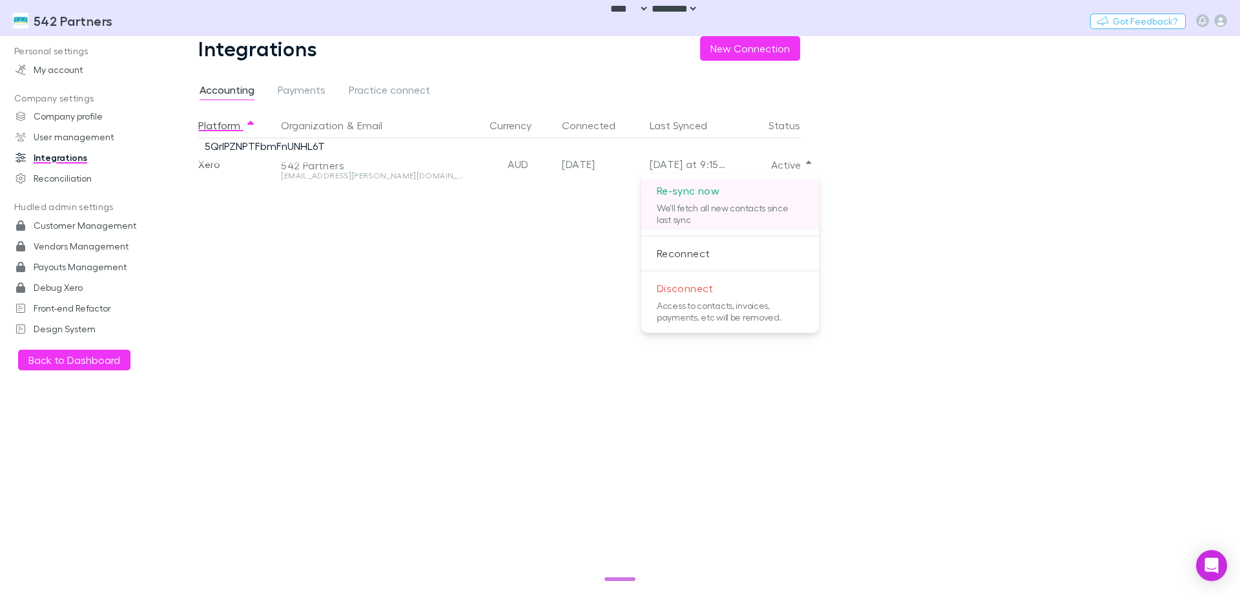
click at [681, 198] on p "Re-sync now" at bounding box center [730, 190] width 178 height 23
click at [78, 25] on div at bounding box center [620, 297] width 1240 height 594
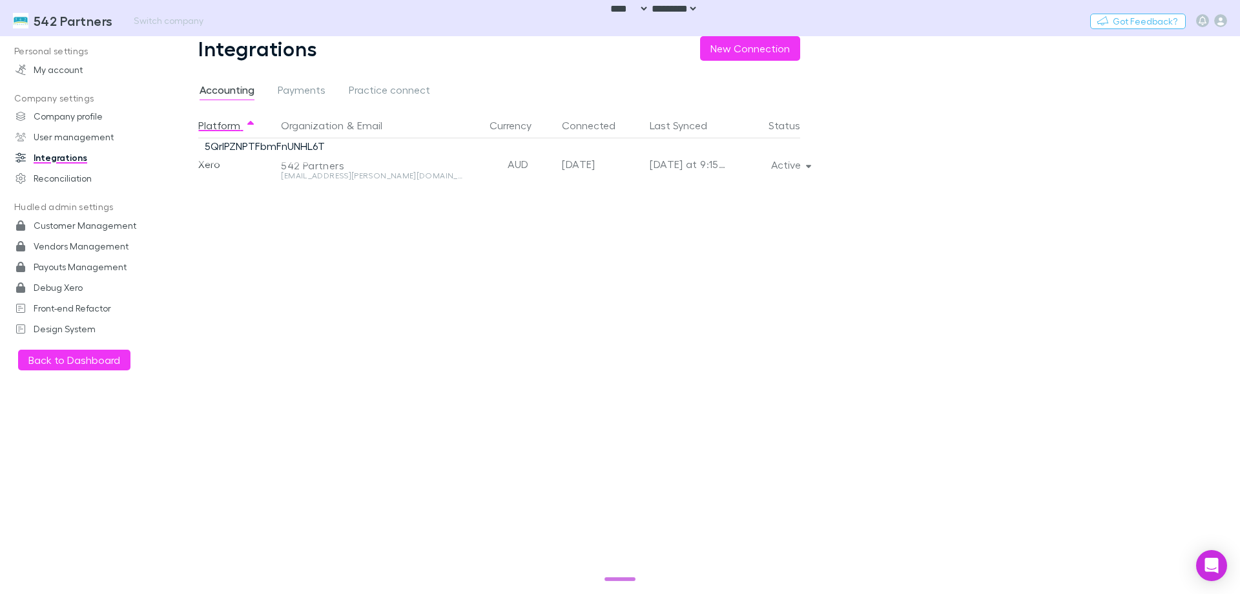
click at [63, 23] on h3 "542 Partners" at bounding box center [73, 21] width 79 height 16
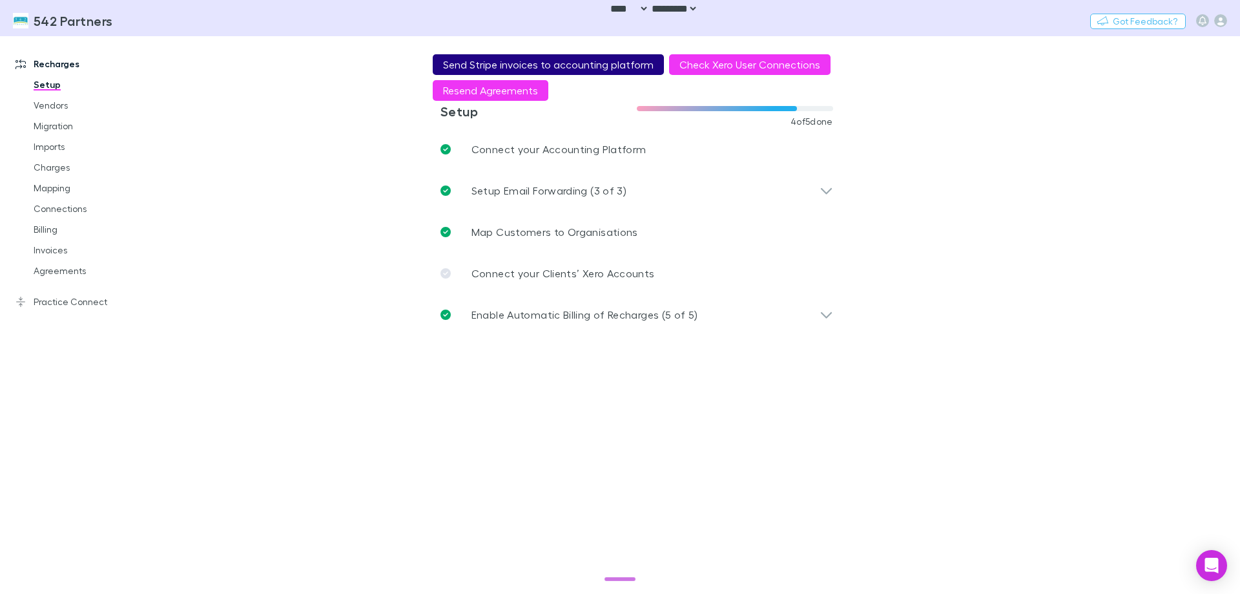
click at [572, 69] on button "Send Stripe invoices to accounting platform" at bounding box center [548, 64] width 231 height 21
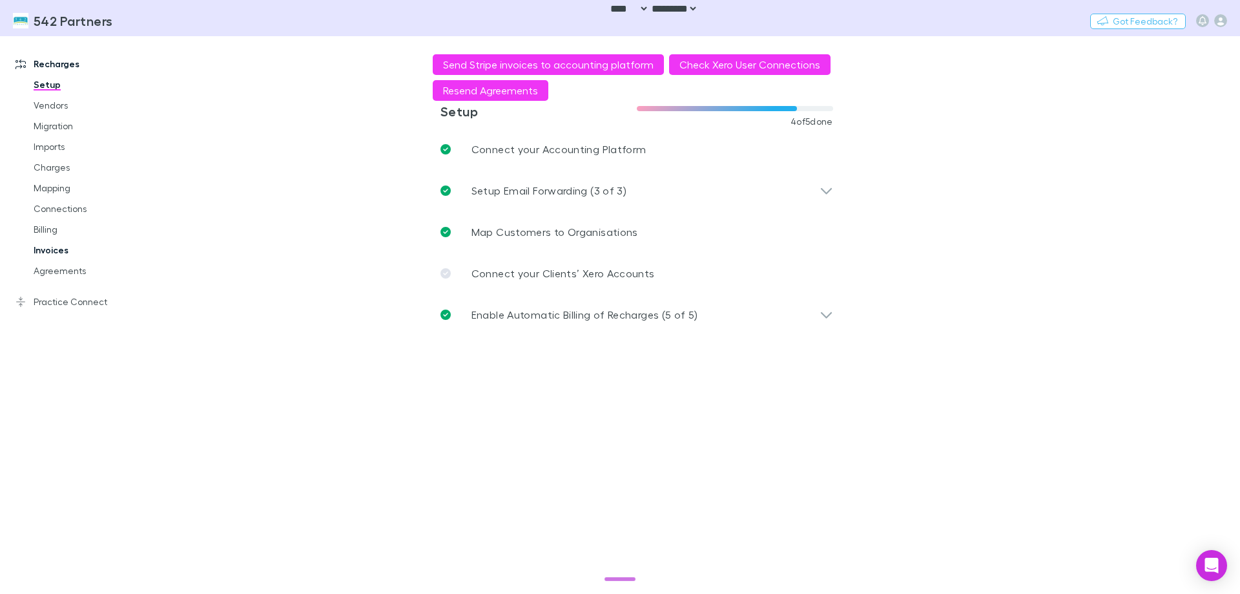
click at [69, 255] on link "Invoices" at bounding box center [98, 250] width 154 height 21
